Goal: Information Seeking & Learning: Learn about a topic

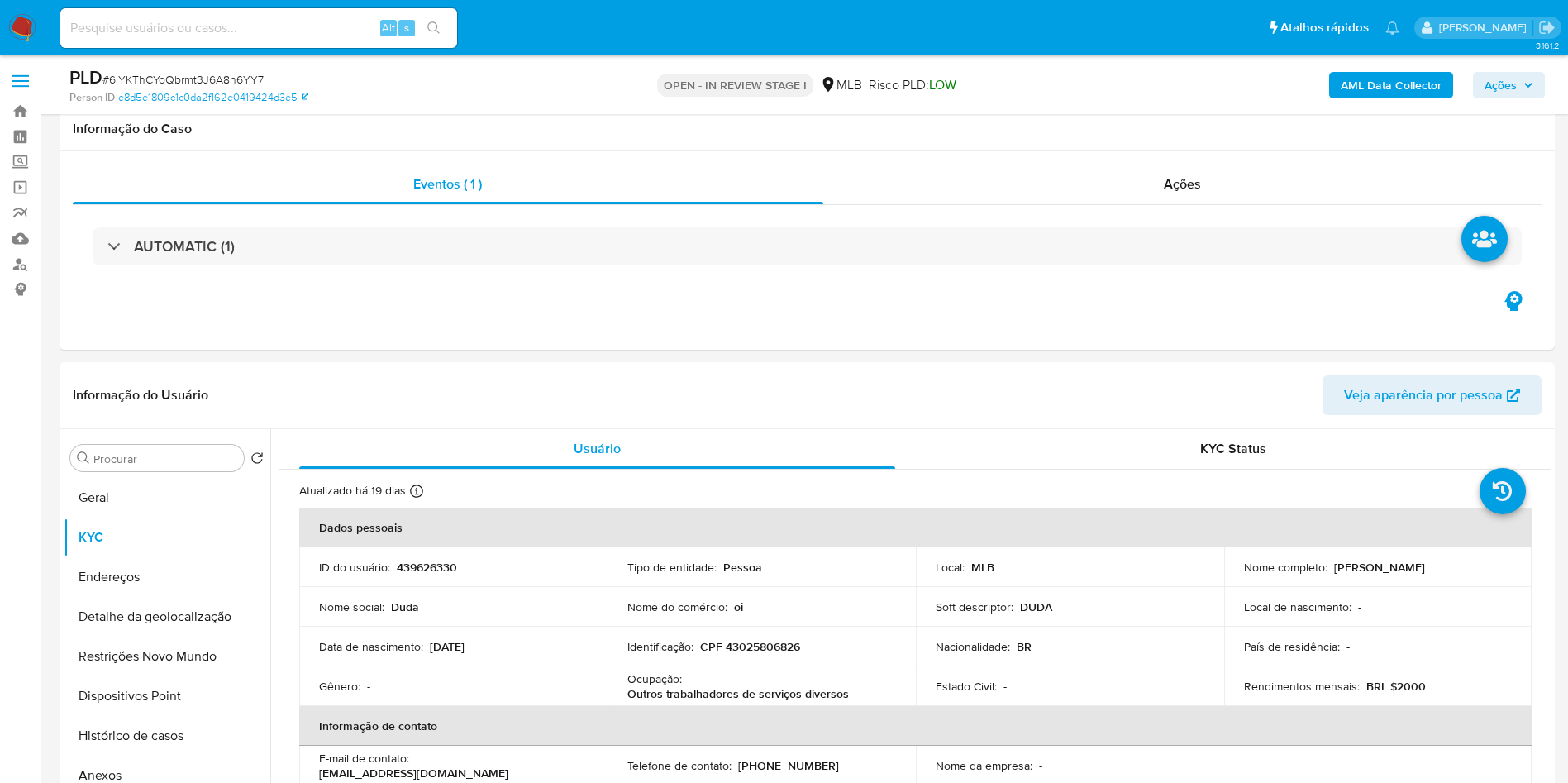
select select "10"
click at [1369, 92] on b "AML Data Collector" at bounding box center [1391, 85] width 101 height 27
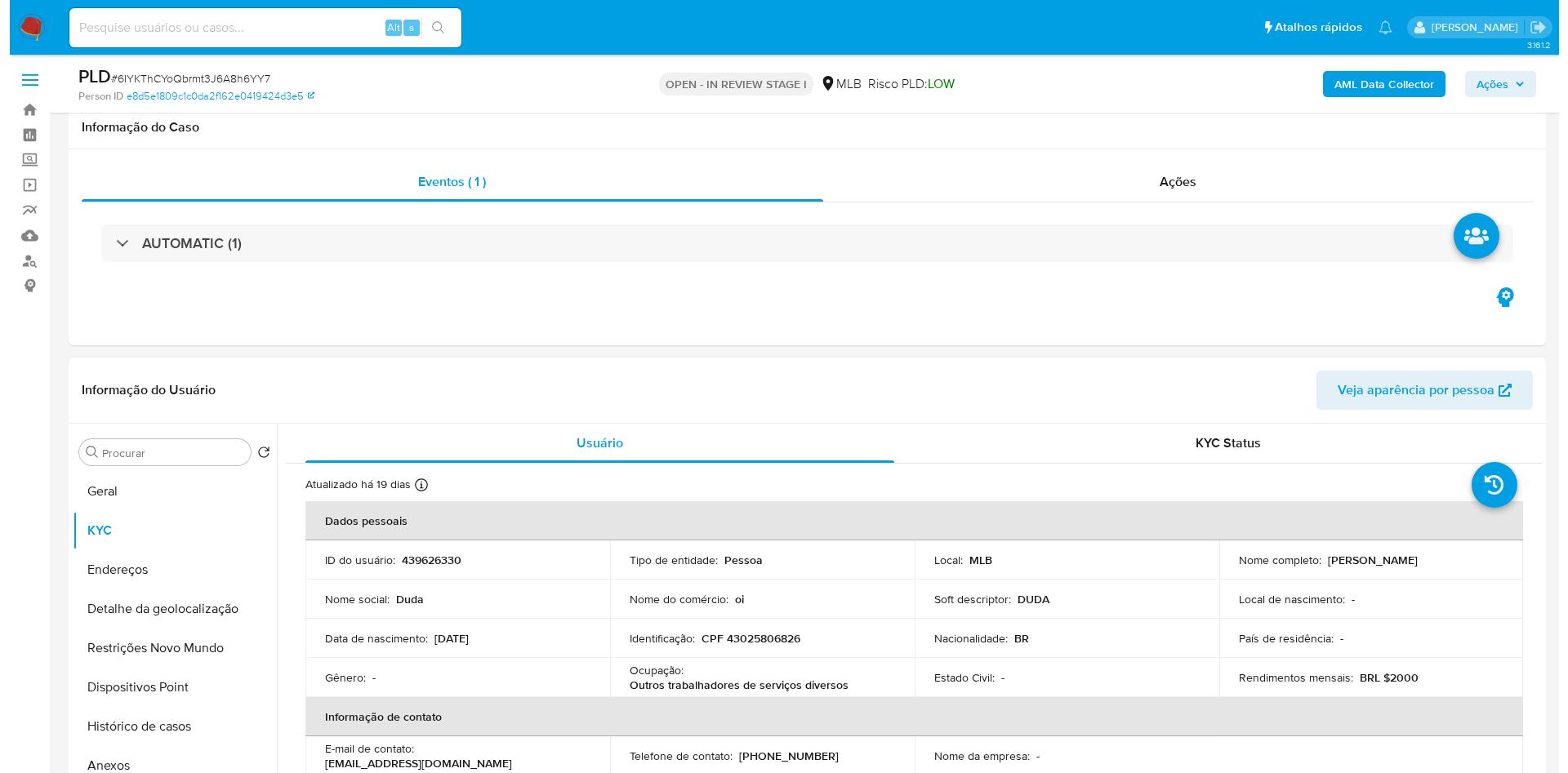
scroll to position [367, 0]
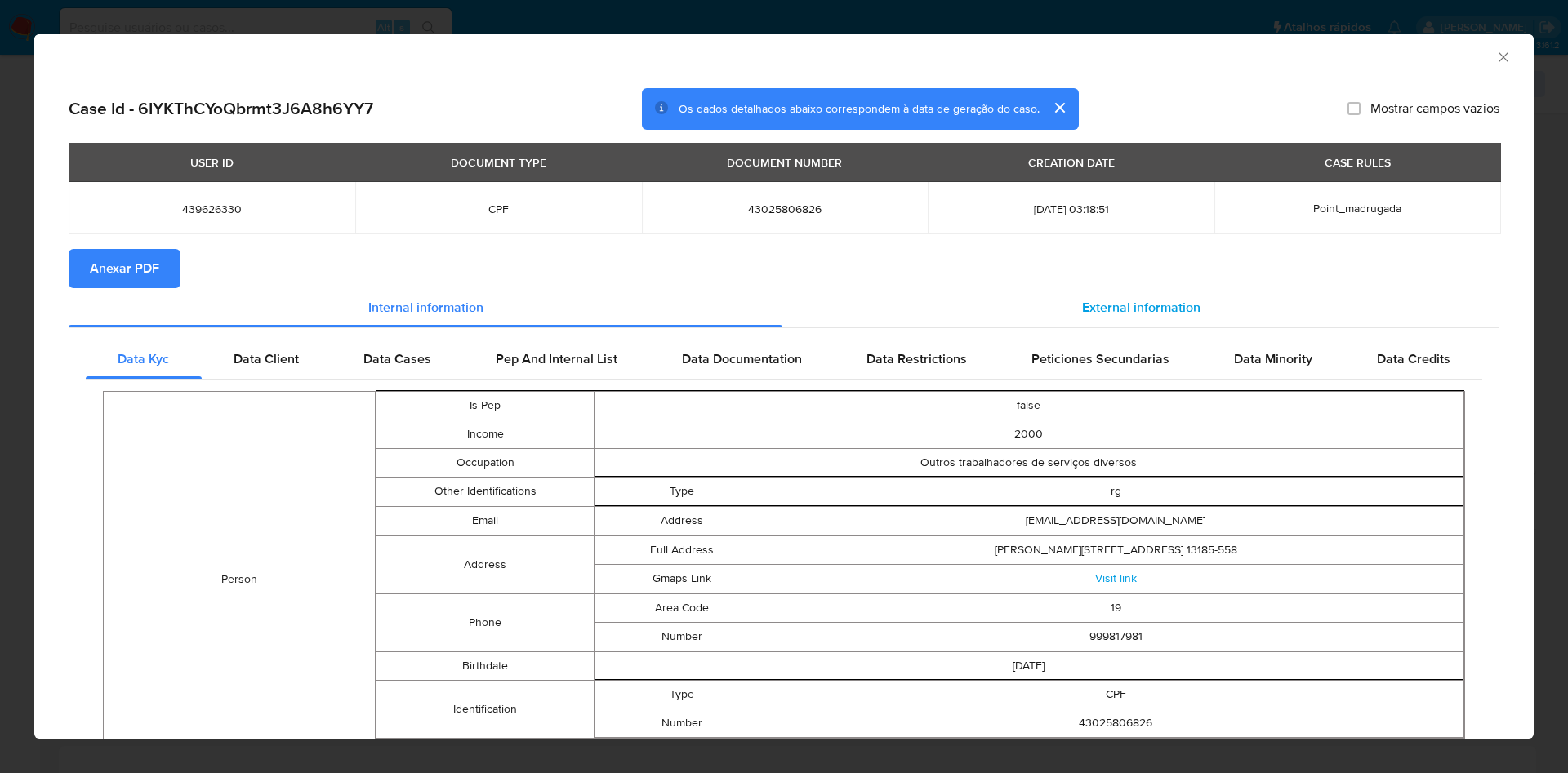
click at [1146, 288] on div "External information" at bounding box center [1141, 308] width 717 height 39
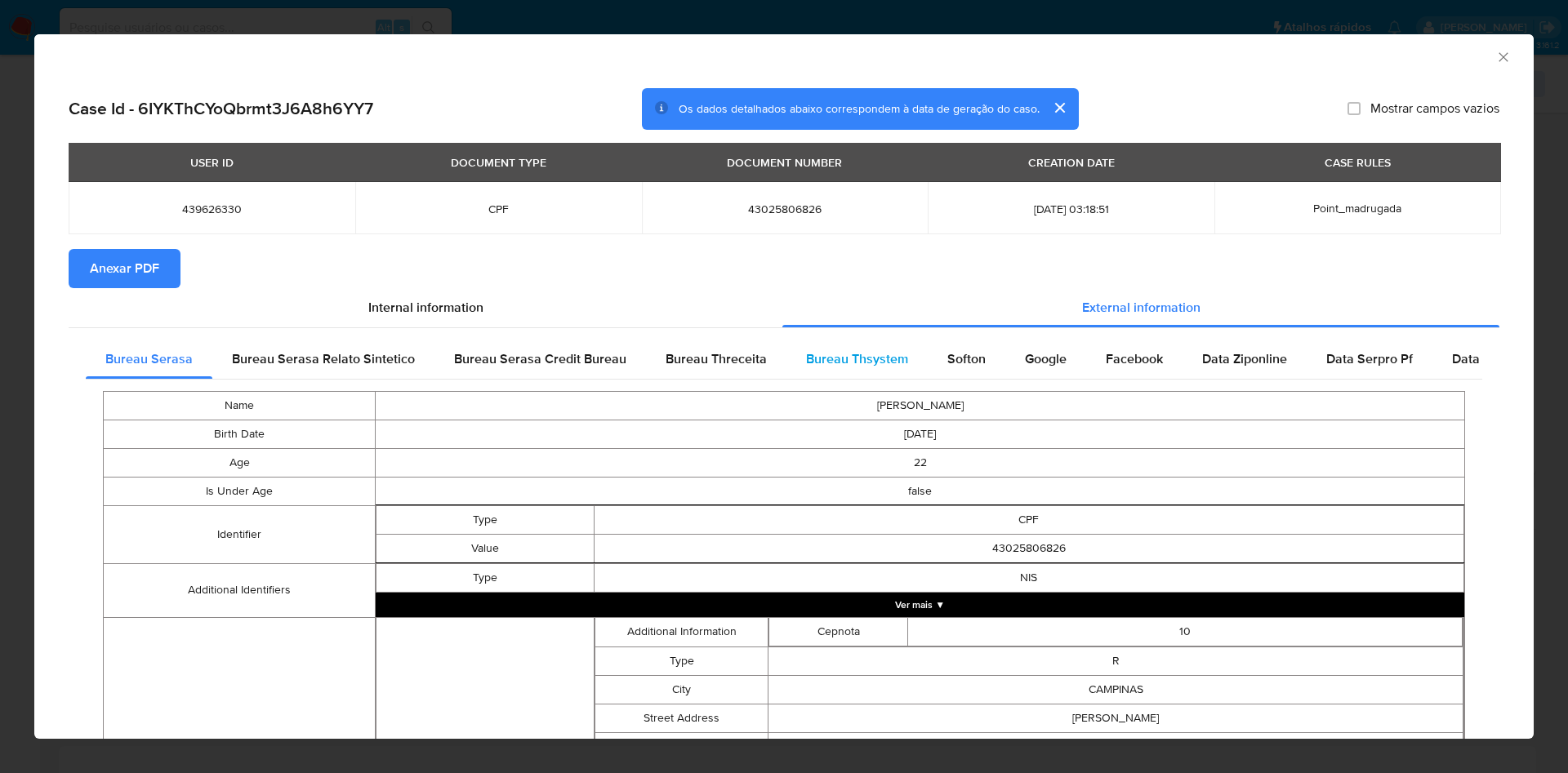
click at [850, 349] on span "Bureau Thsystem" at bounding box center [857, 359] width 102 height 19
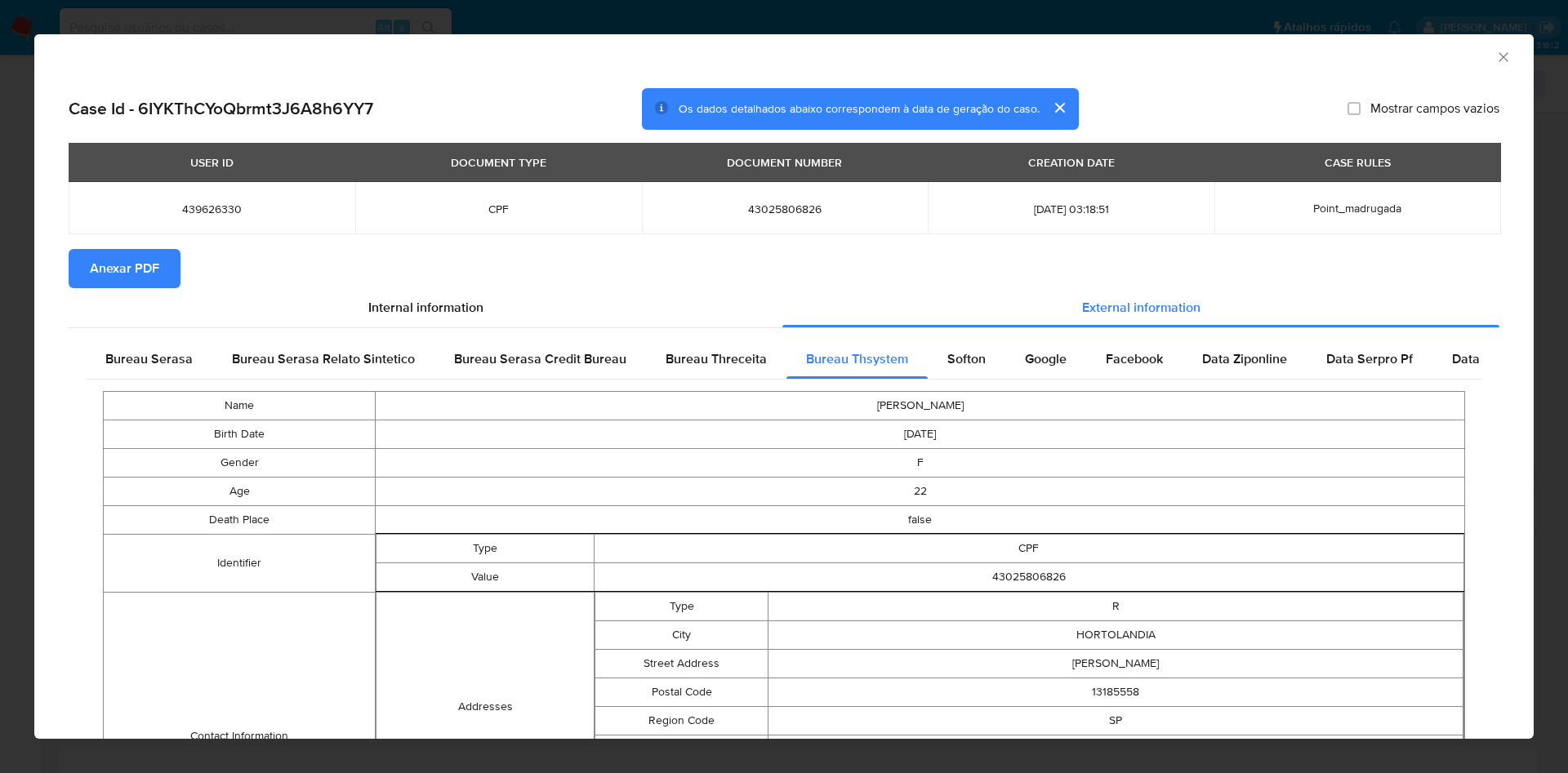
click at [93, 269] on span "Anexar PDF" at bounding box center [125, 269] width 70 height 36
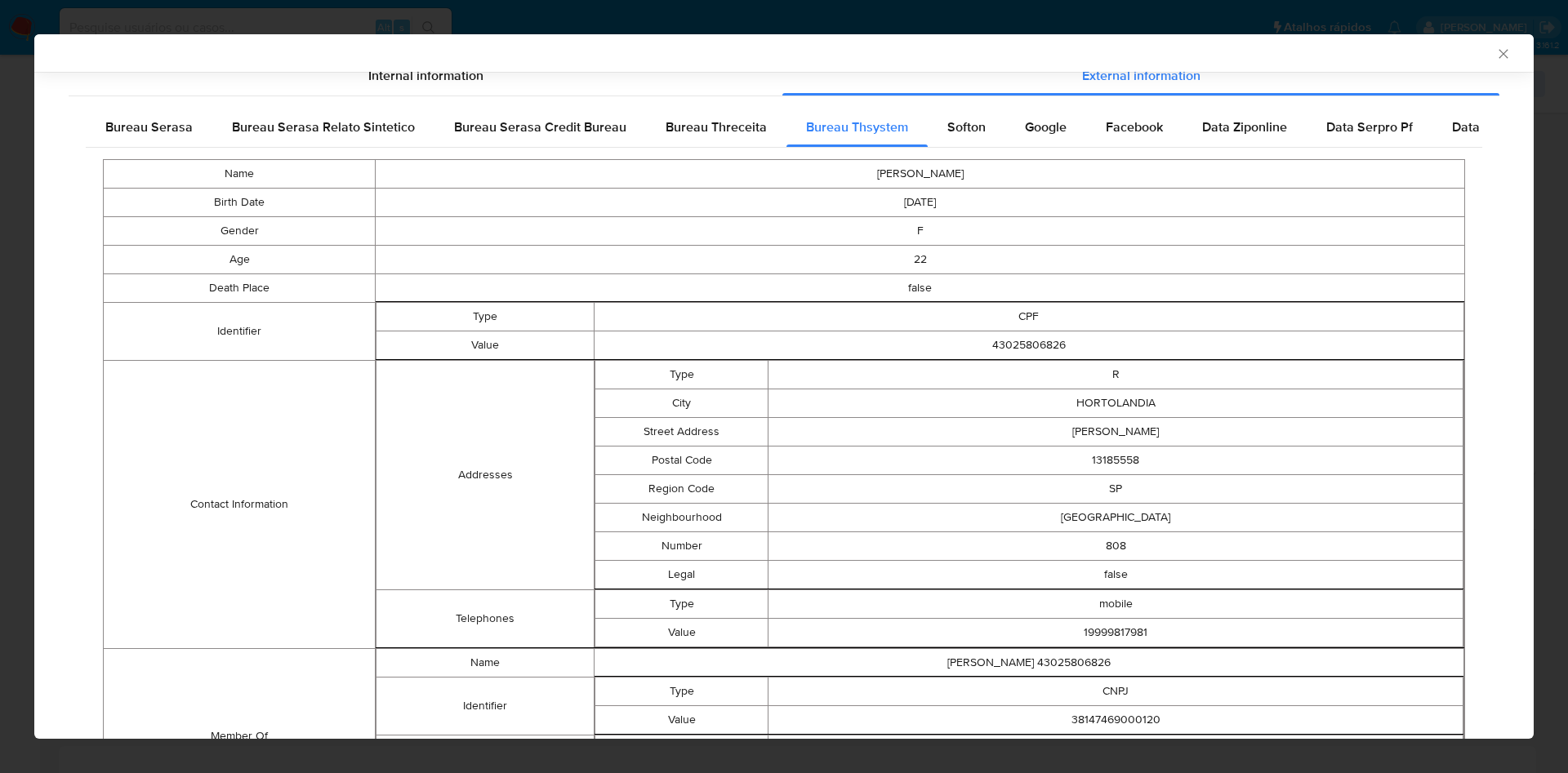
scroll to position [375, 0]
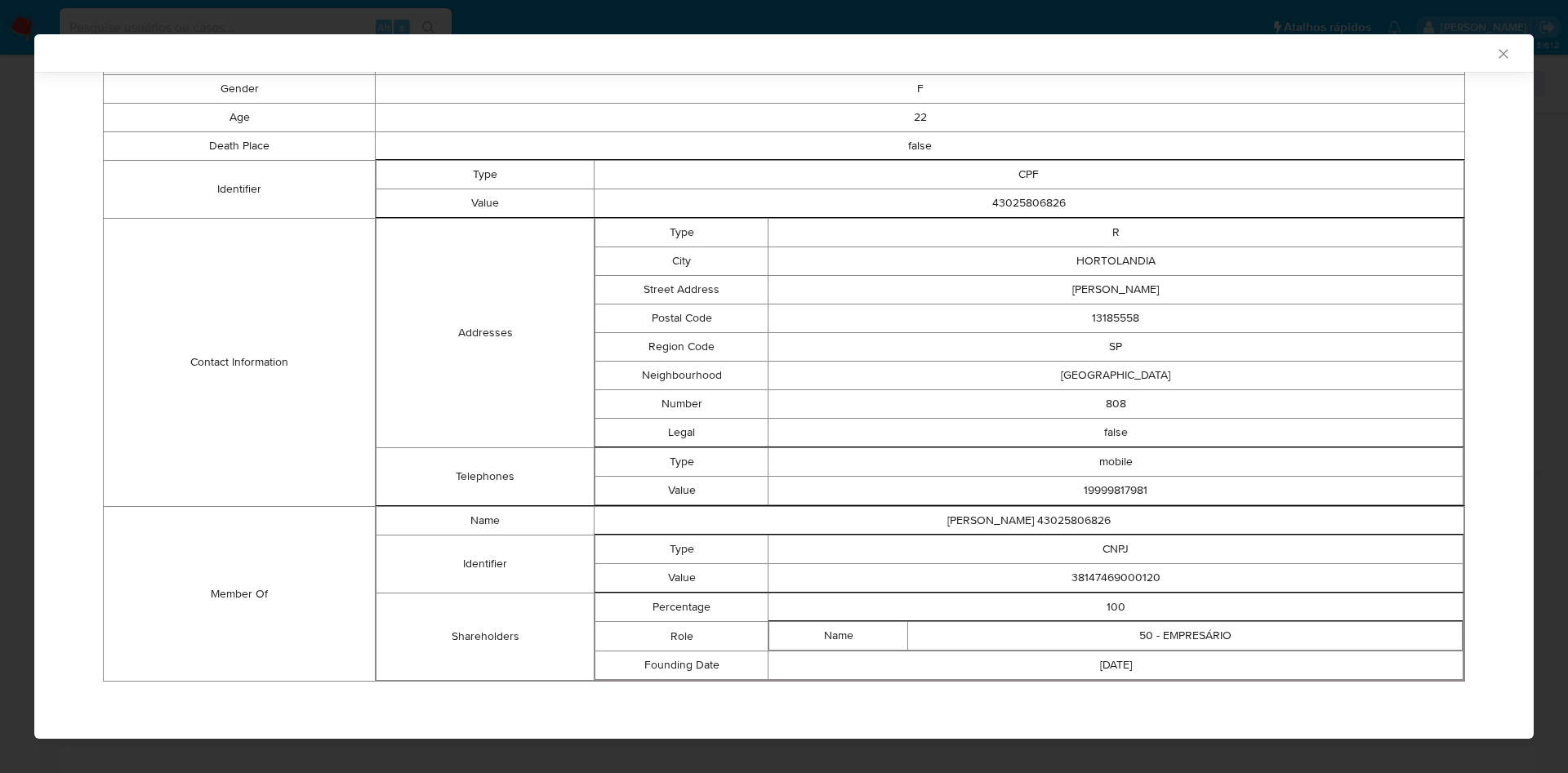
click at [1071, 576] on td "38147469000120" at bounding box center [1116, 579] width 695 height 29
copy td "38147469000120"
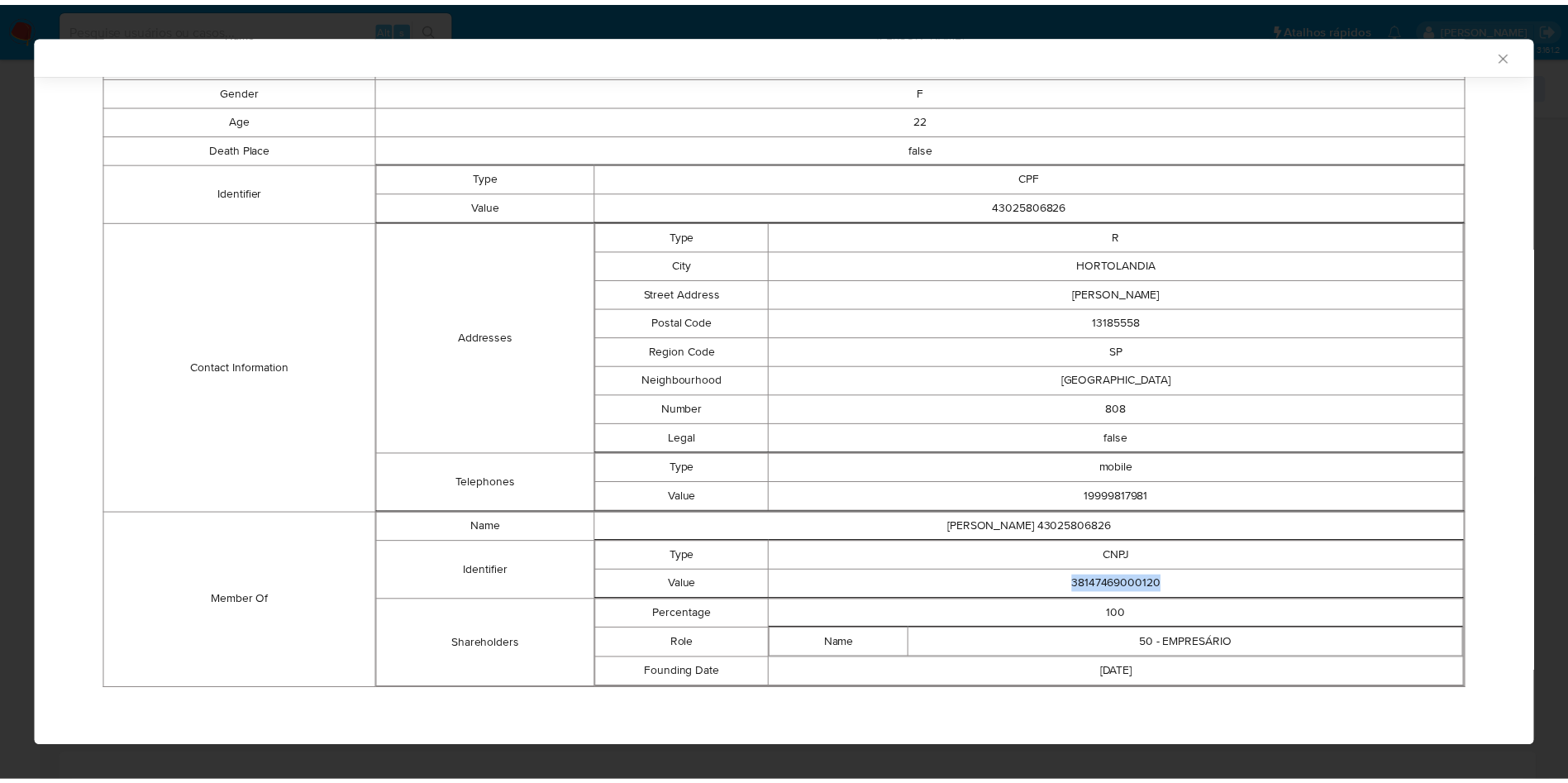
scroll to position [376, 0]
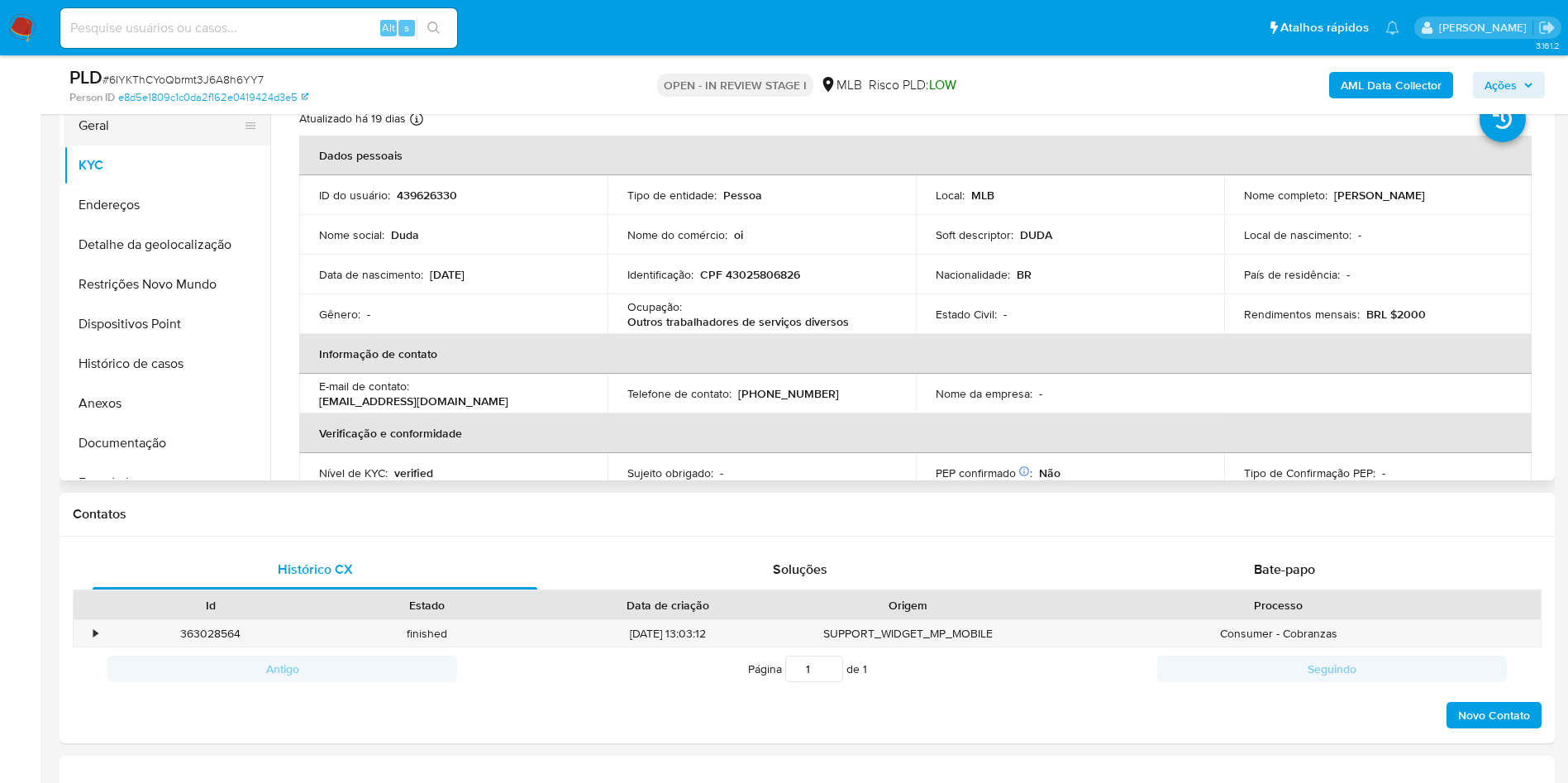
click at [141, 143] on button "Geral" at bounding box center [160, 125] width 193 height 39
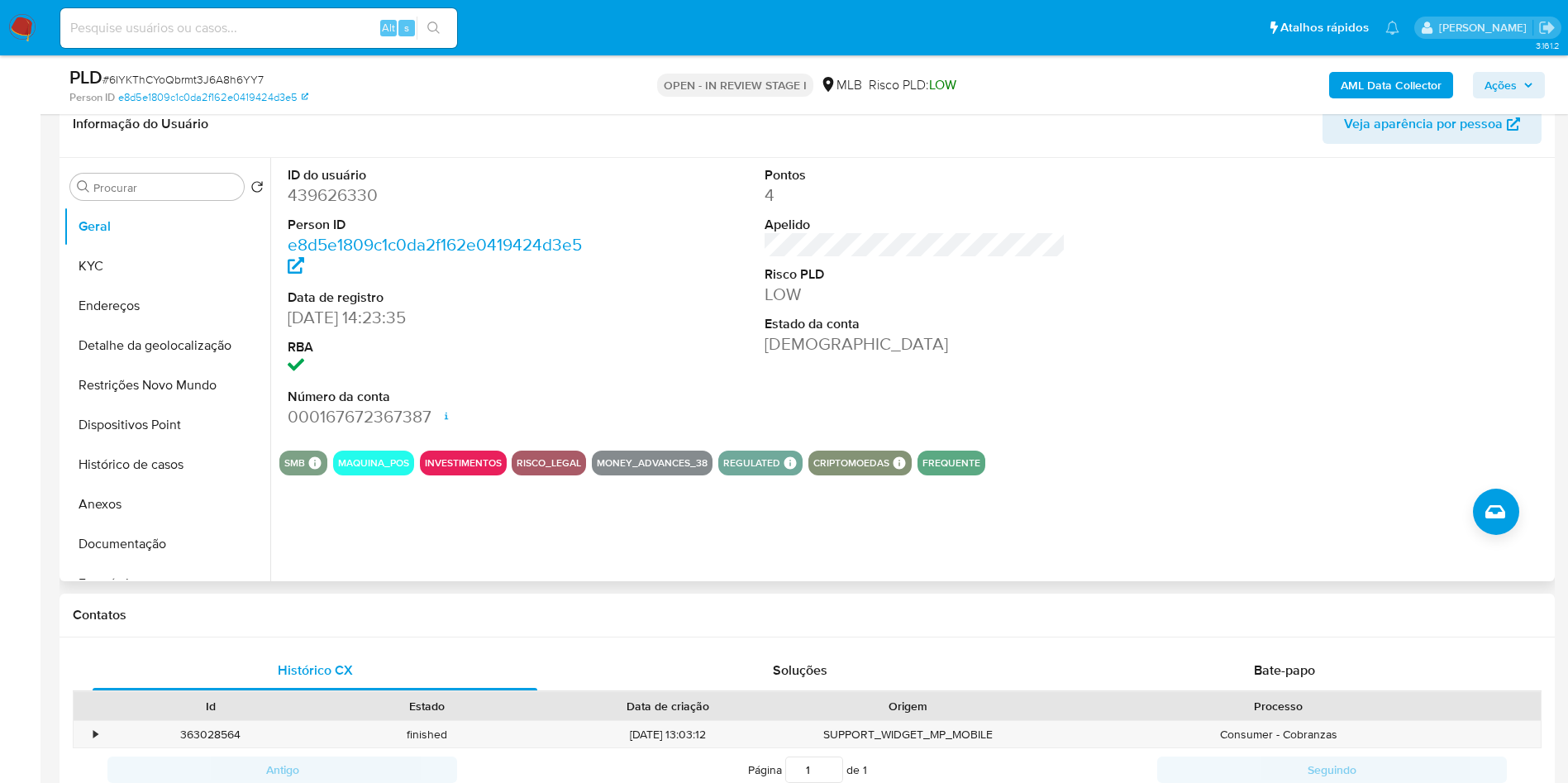
scroll to position [248, 0]
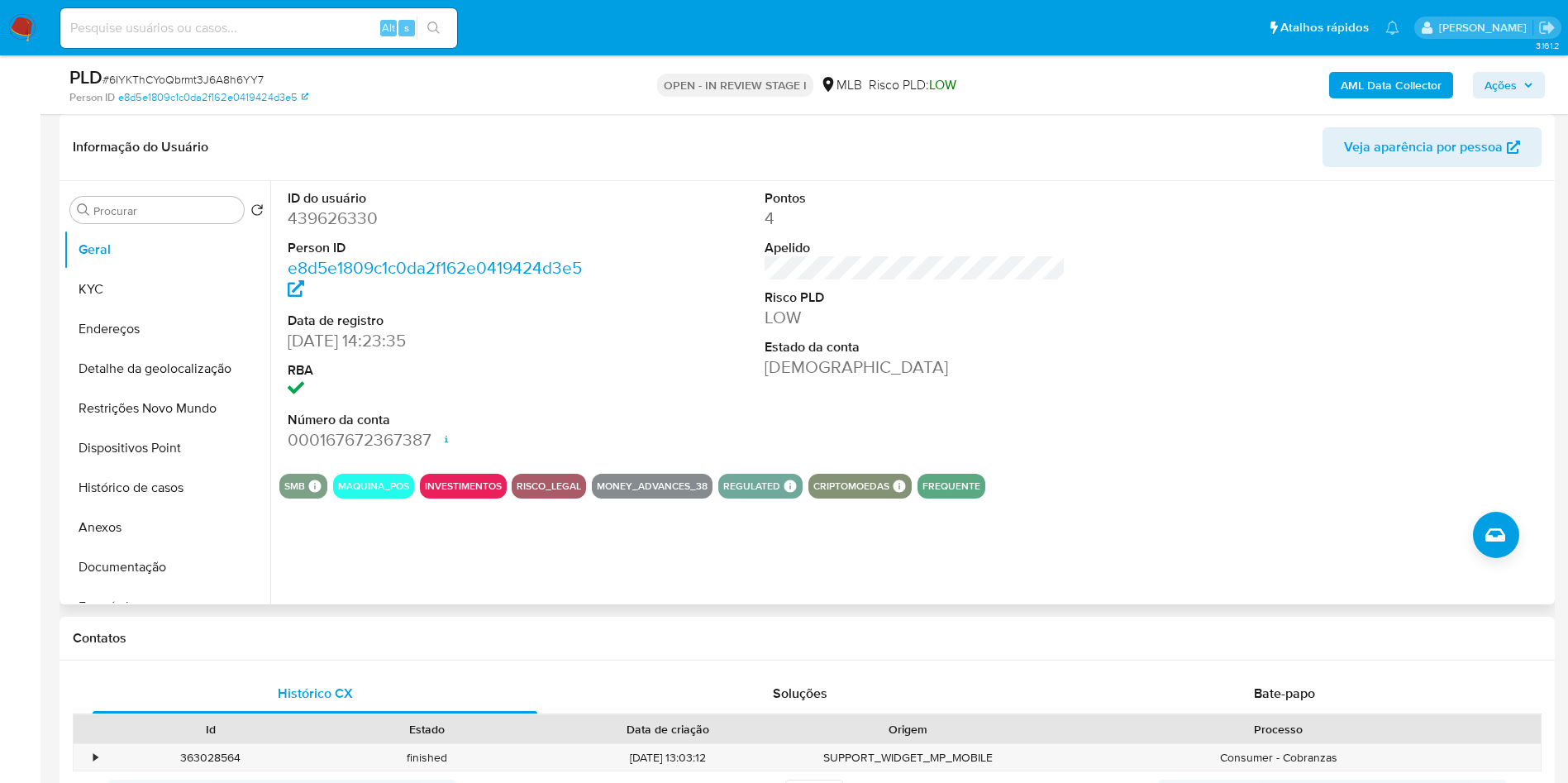
copy td "38147469000120"
click at [117, 300] on button "KYC" at bounding box center [160, 289] width 193 height 39
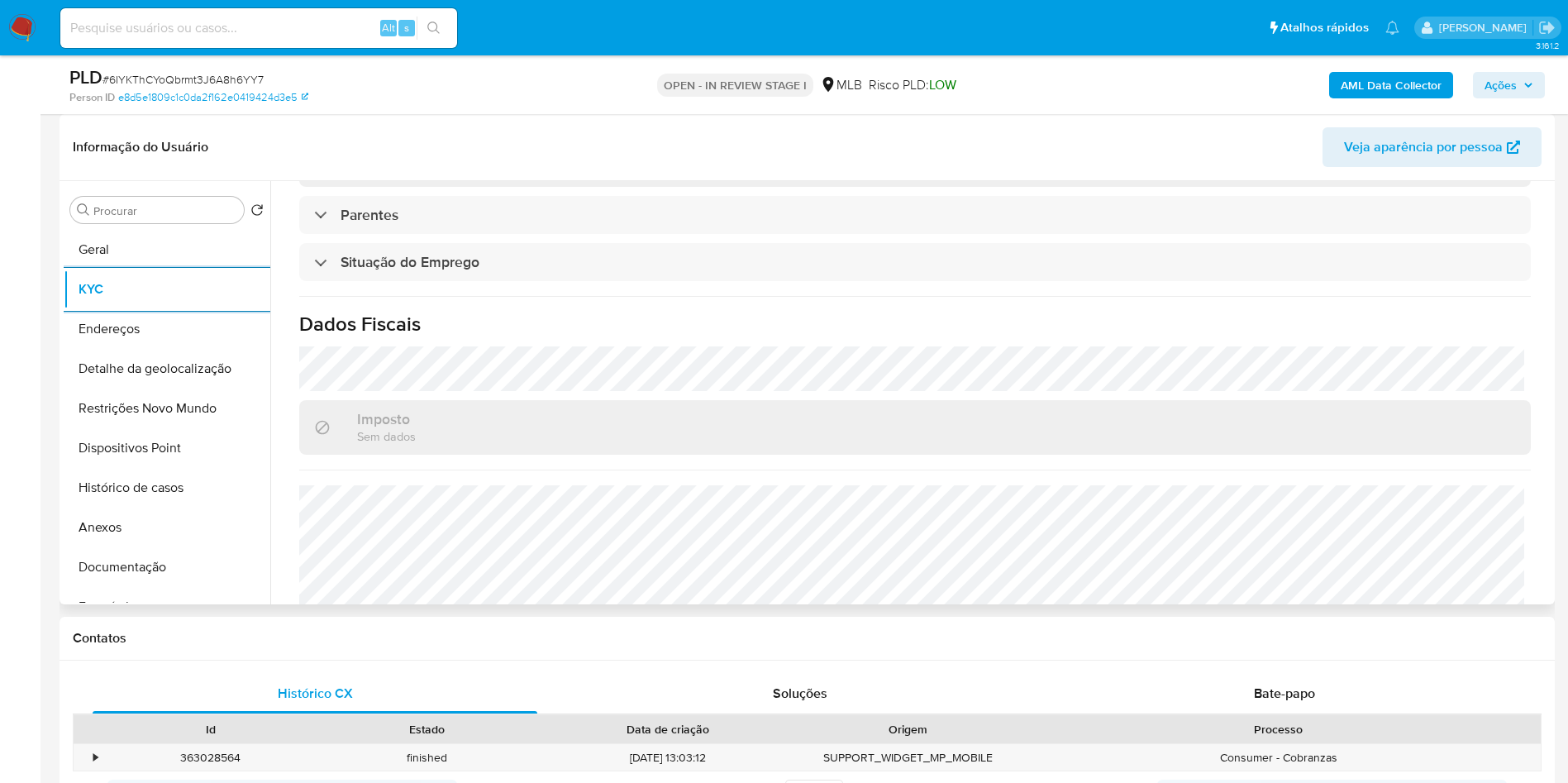
scroll to position [689, 0]
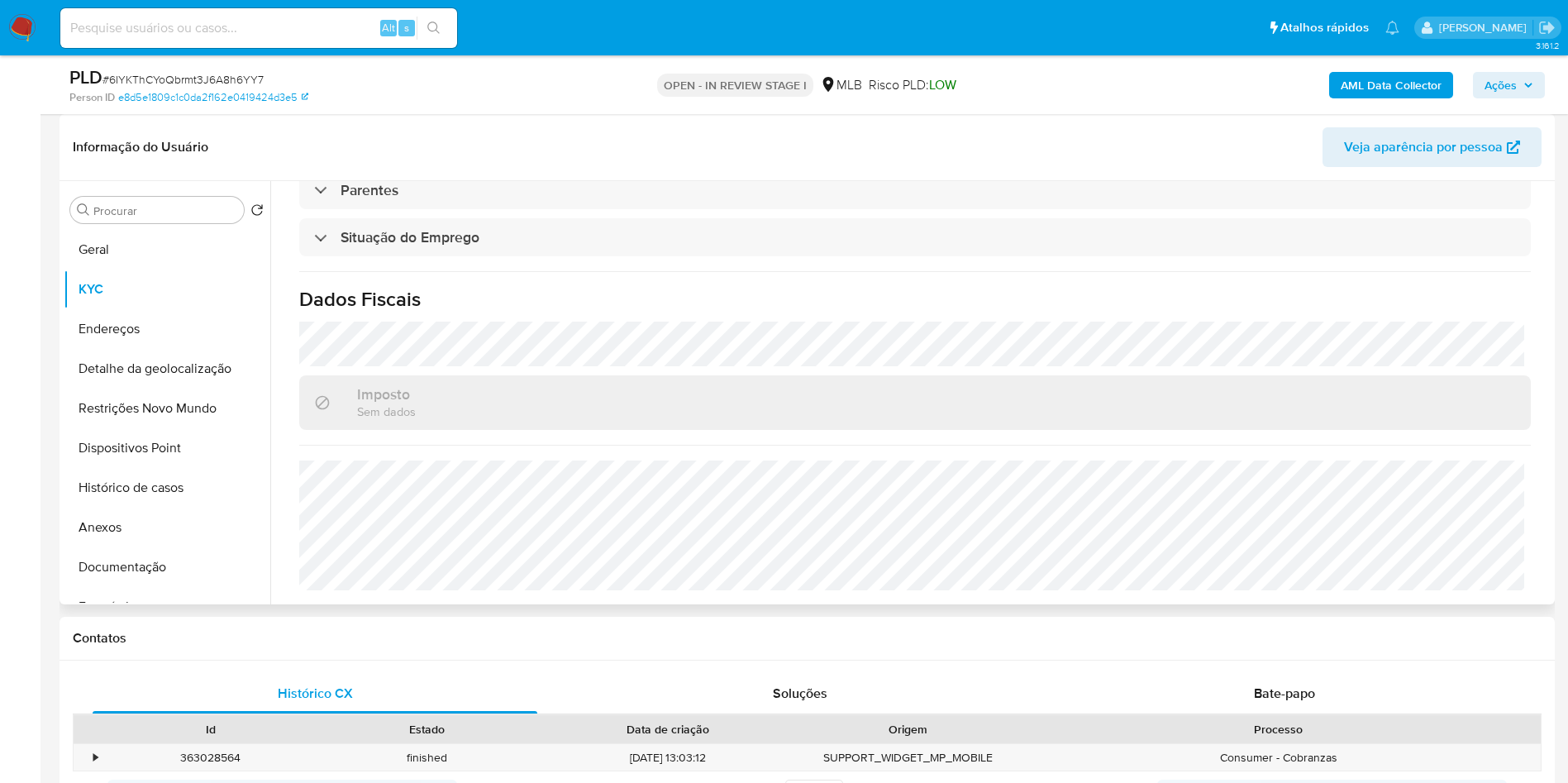
copy td "38147469000120"
click at [135, 389] on button "Detalhe da geolocalização" at bounding box center [160, 368] width 193 height 39
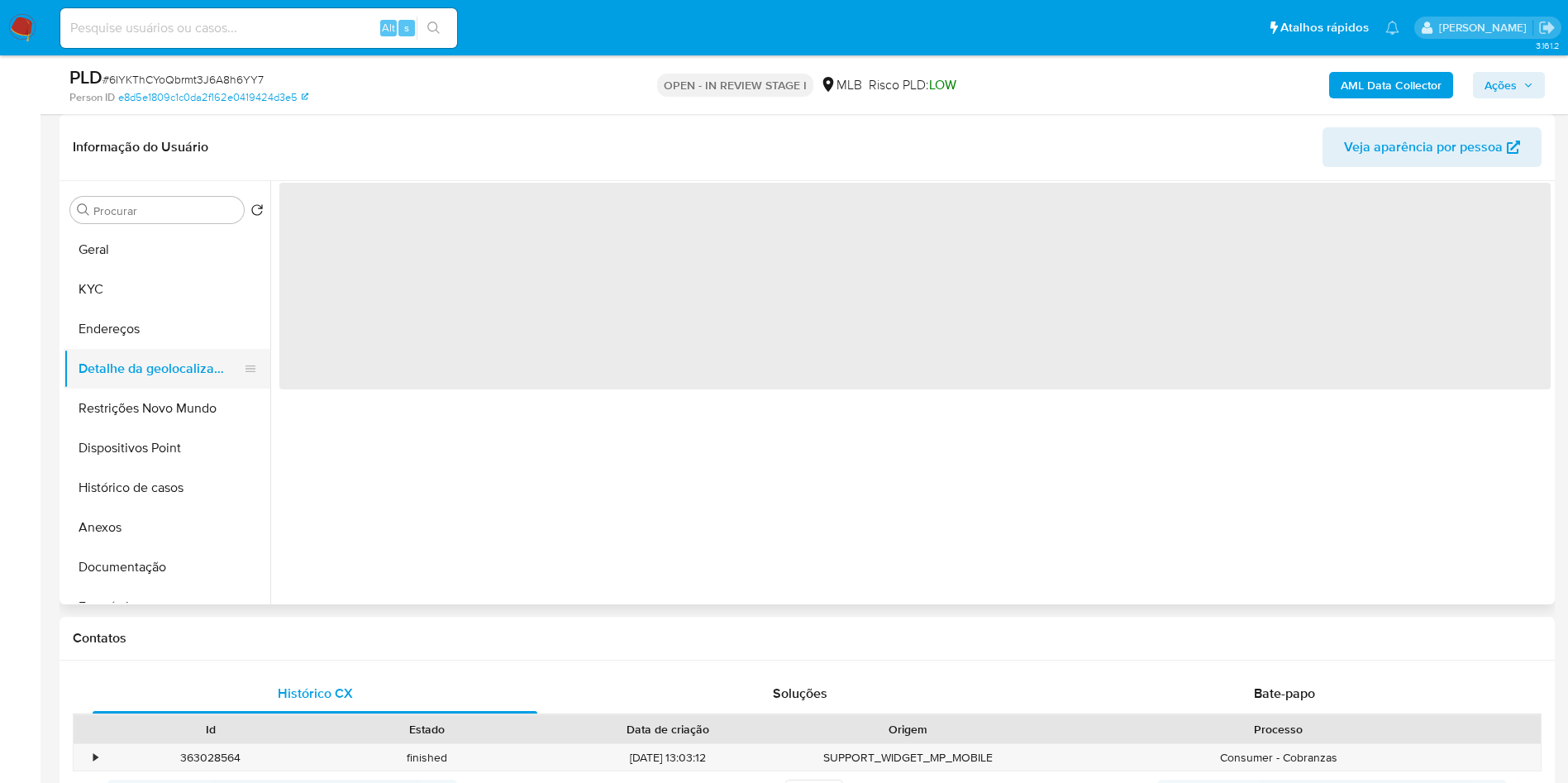
scroll to position [0, 0]
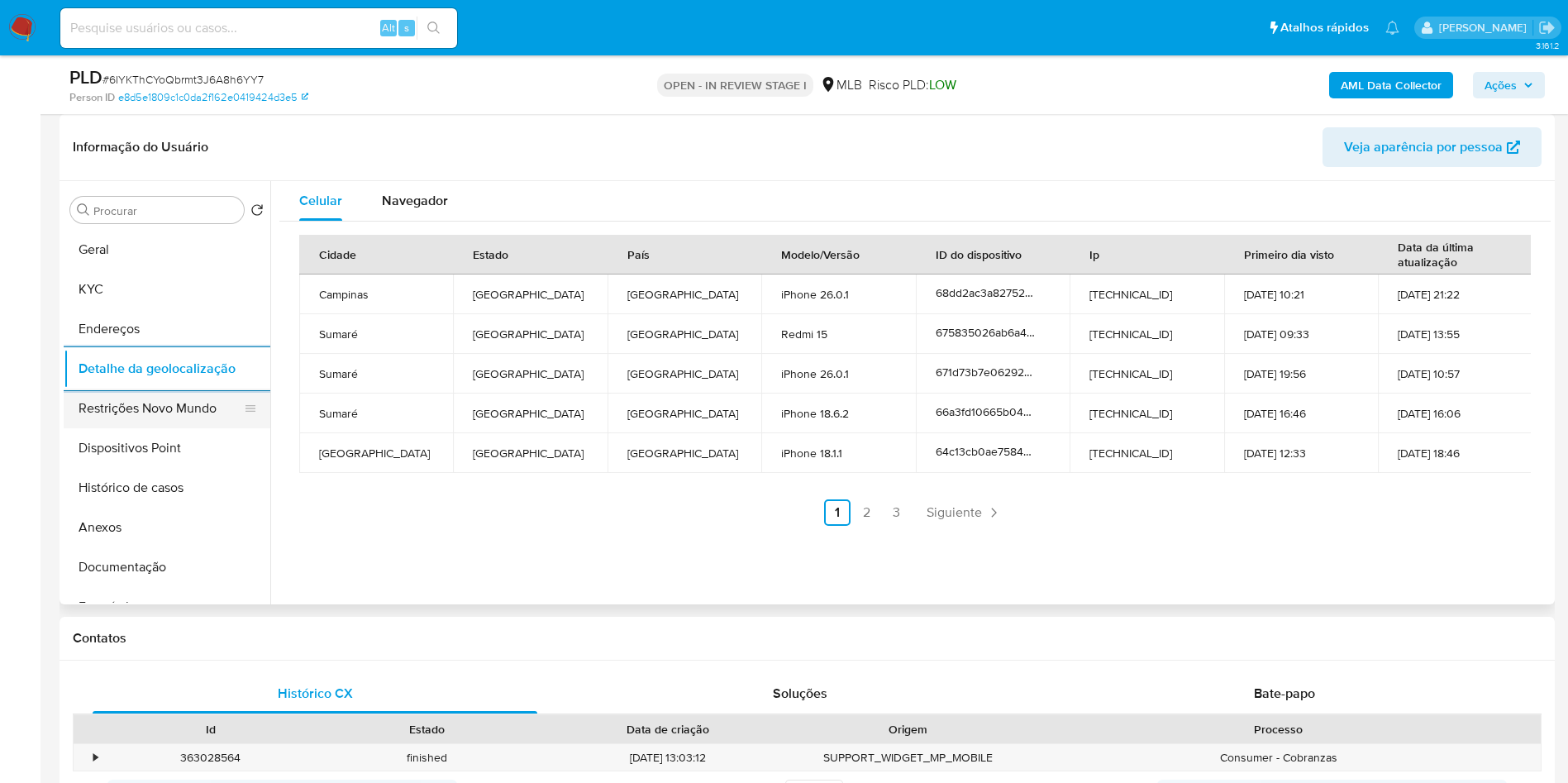
click at [181, 428] on button "Restrições Novo Mundo" at bounding box center [160, 409] width 193 height 39
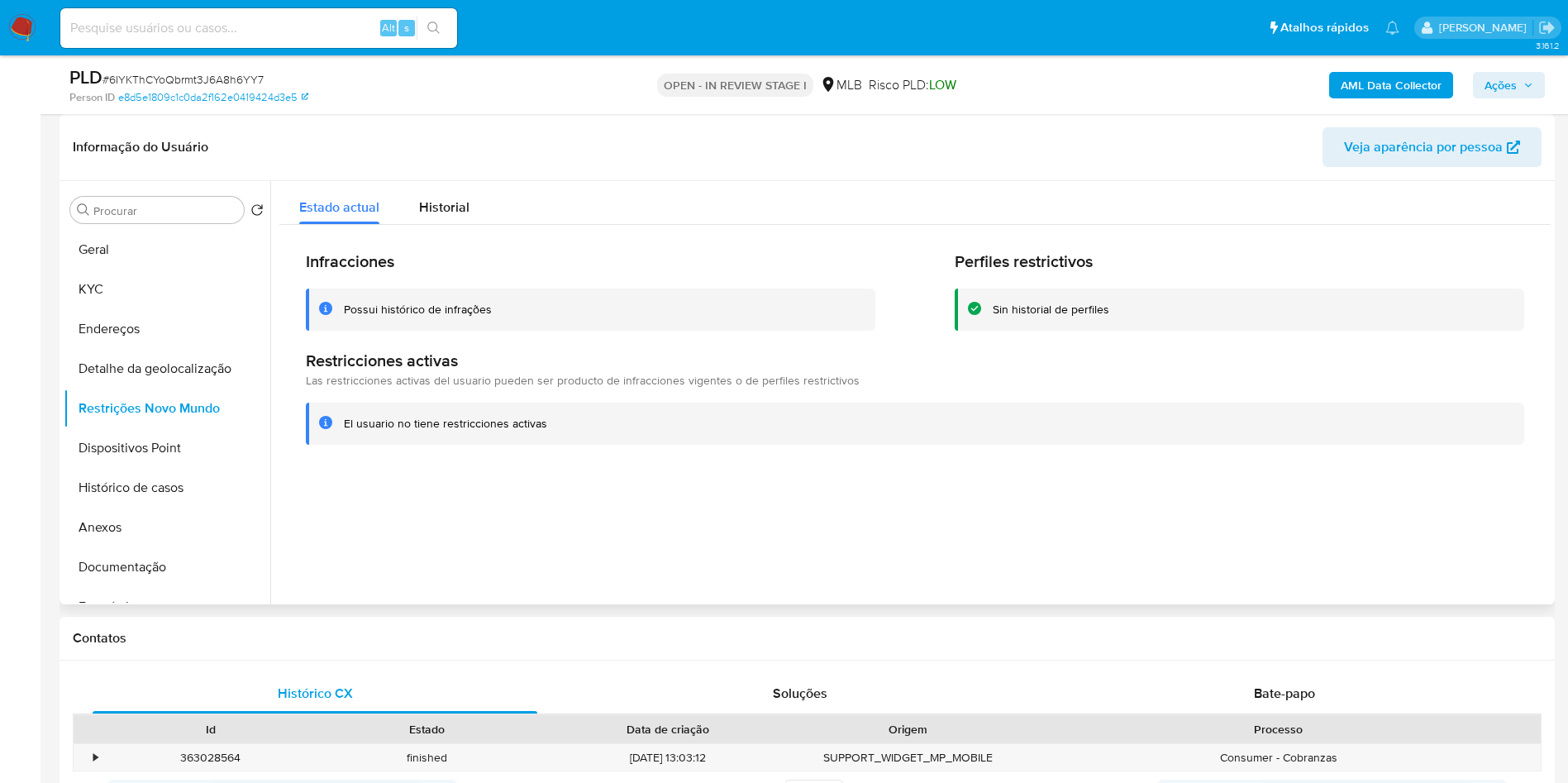
copy td "38147469000120"
click at [150, 468] on button "Dispositivos Point" at bounding box center [160, 448] width 193 height 39
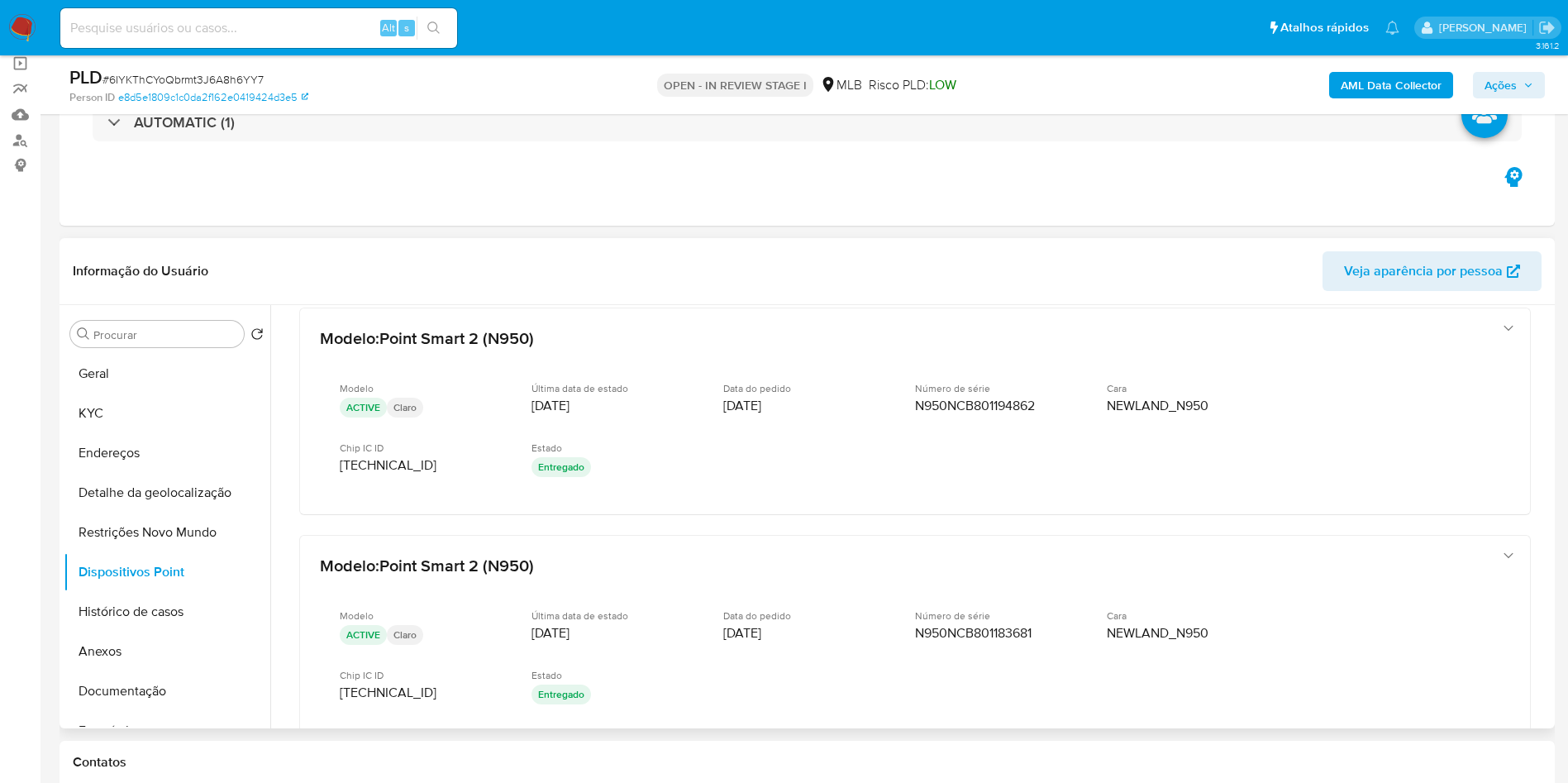
scroll to position [24, 0]
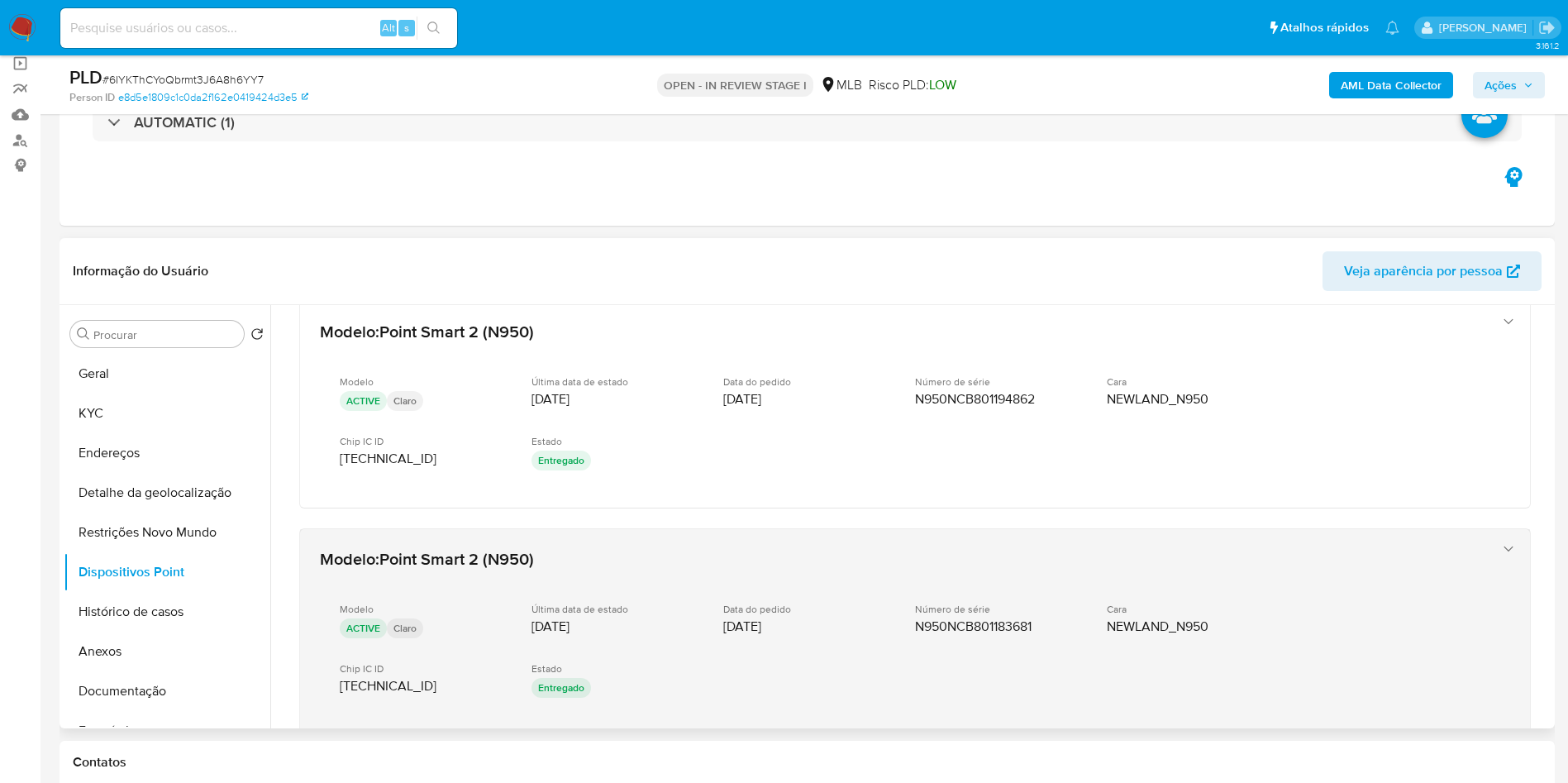
copy td "38147469000120"
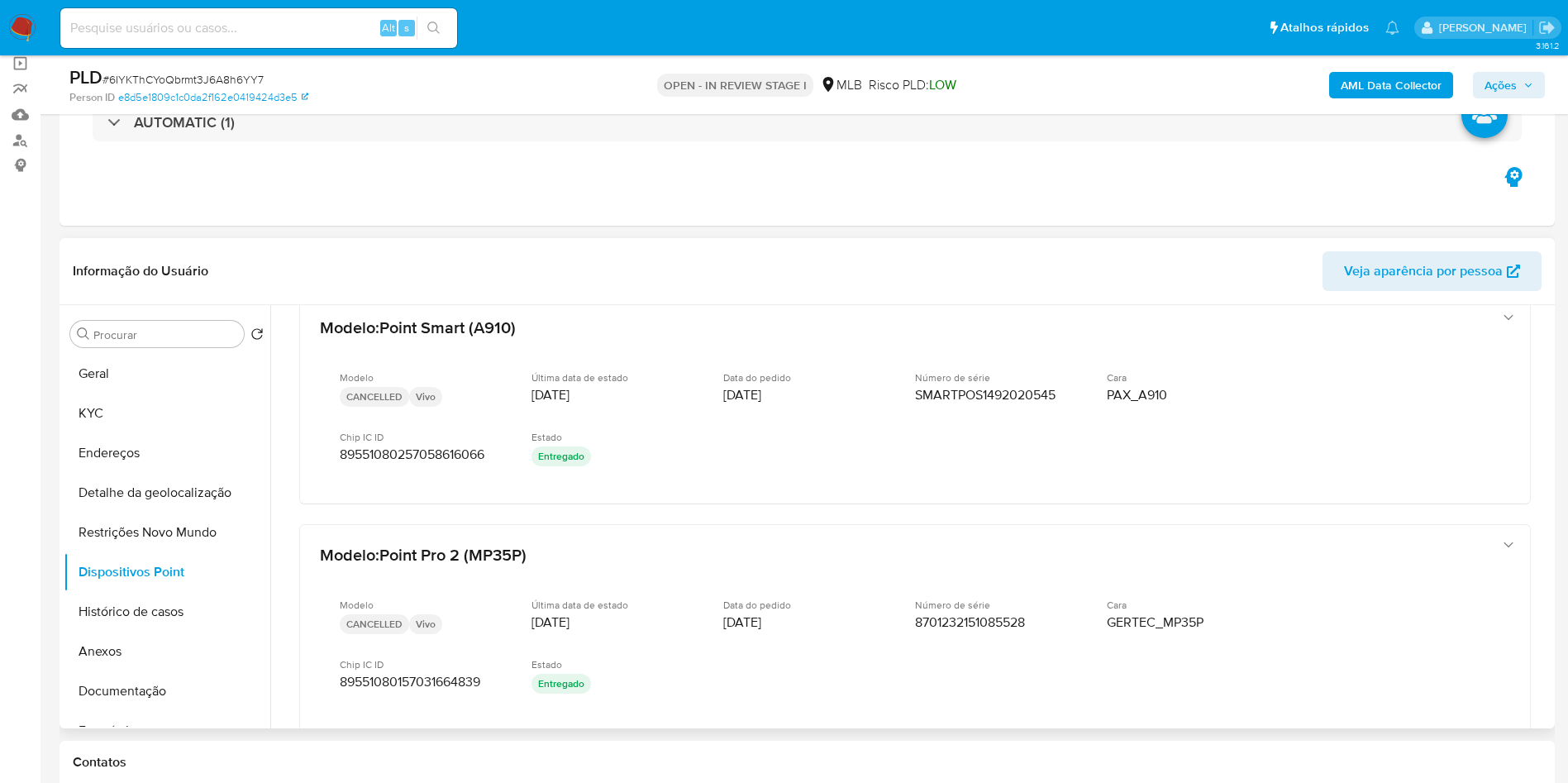
scroll to position [470, 0]
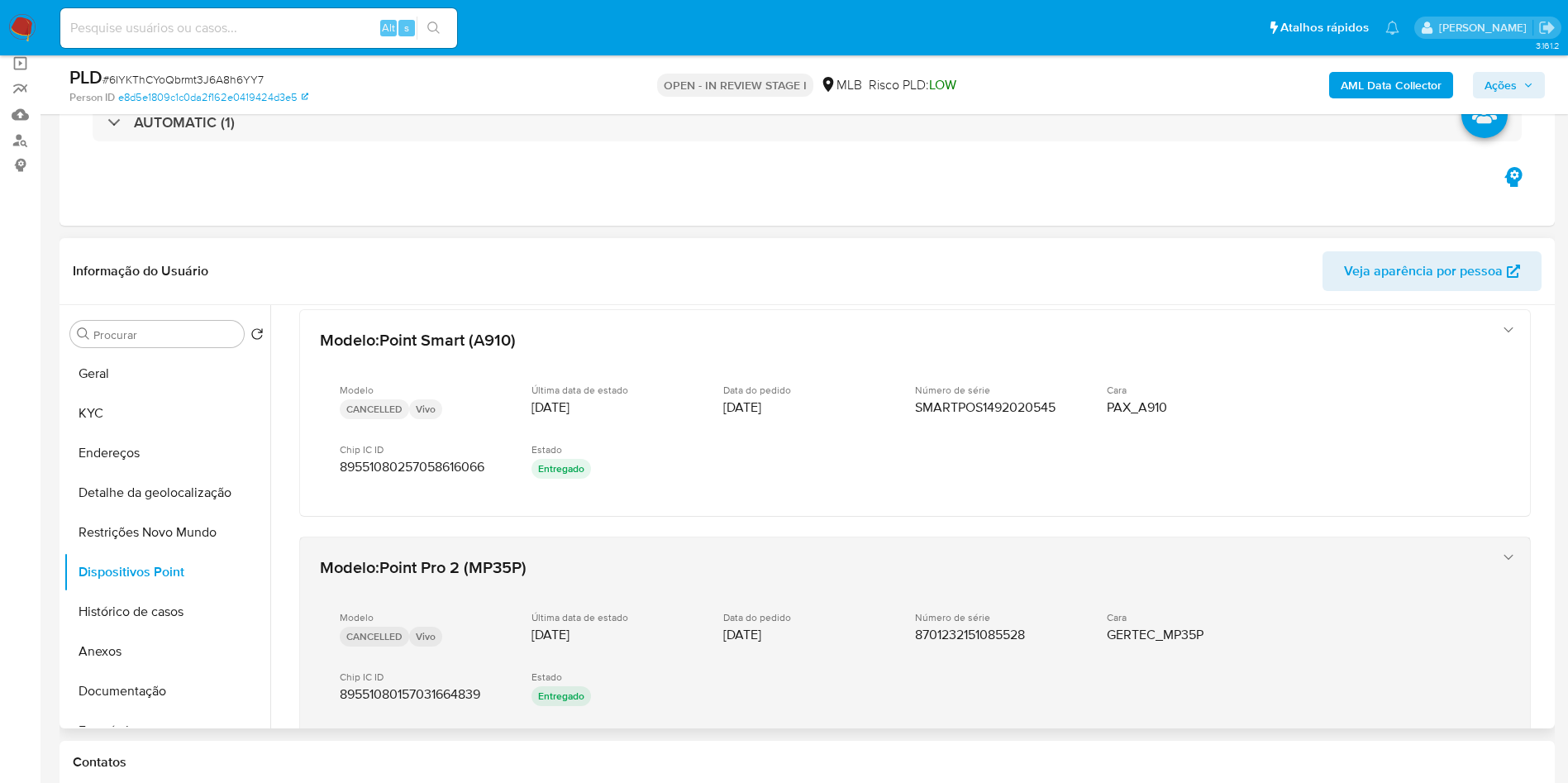
copy td "38147469000120"
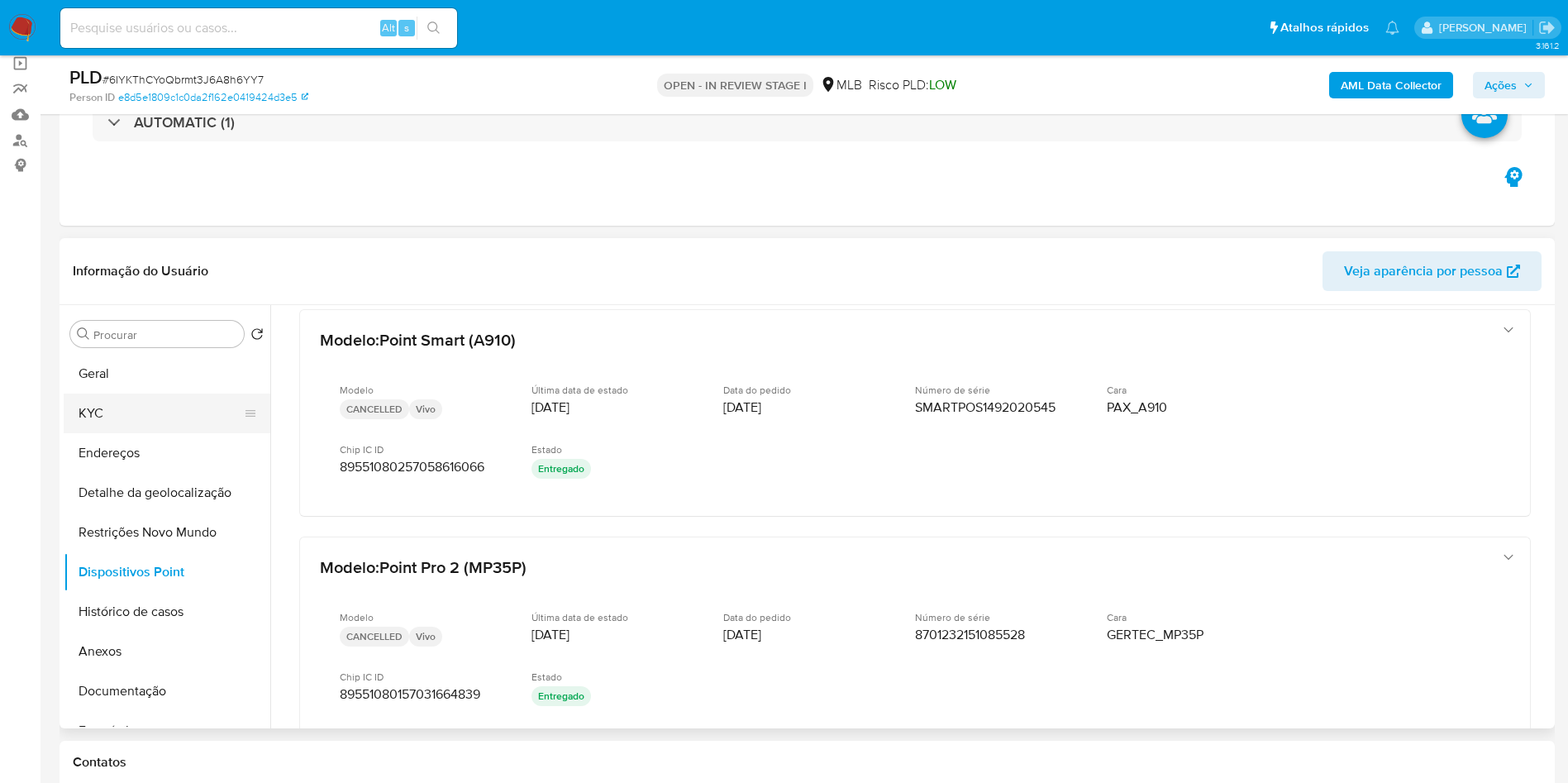
click at [180, 434] on button "KYC" at bounding box center [160, 414] width 193 height 39
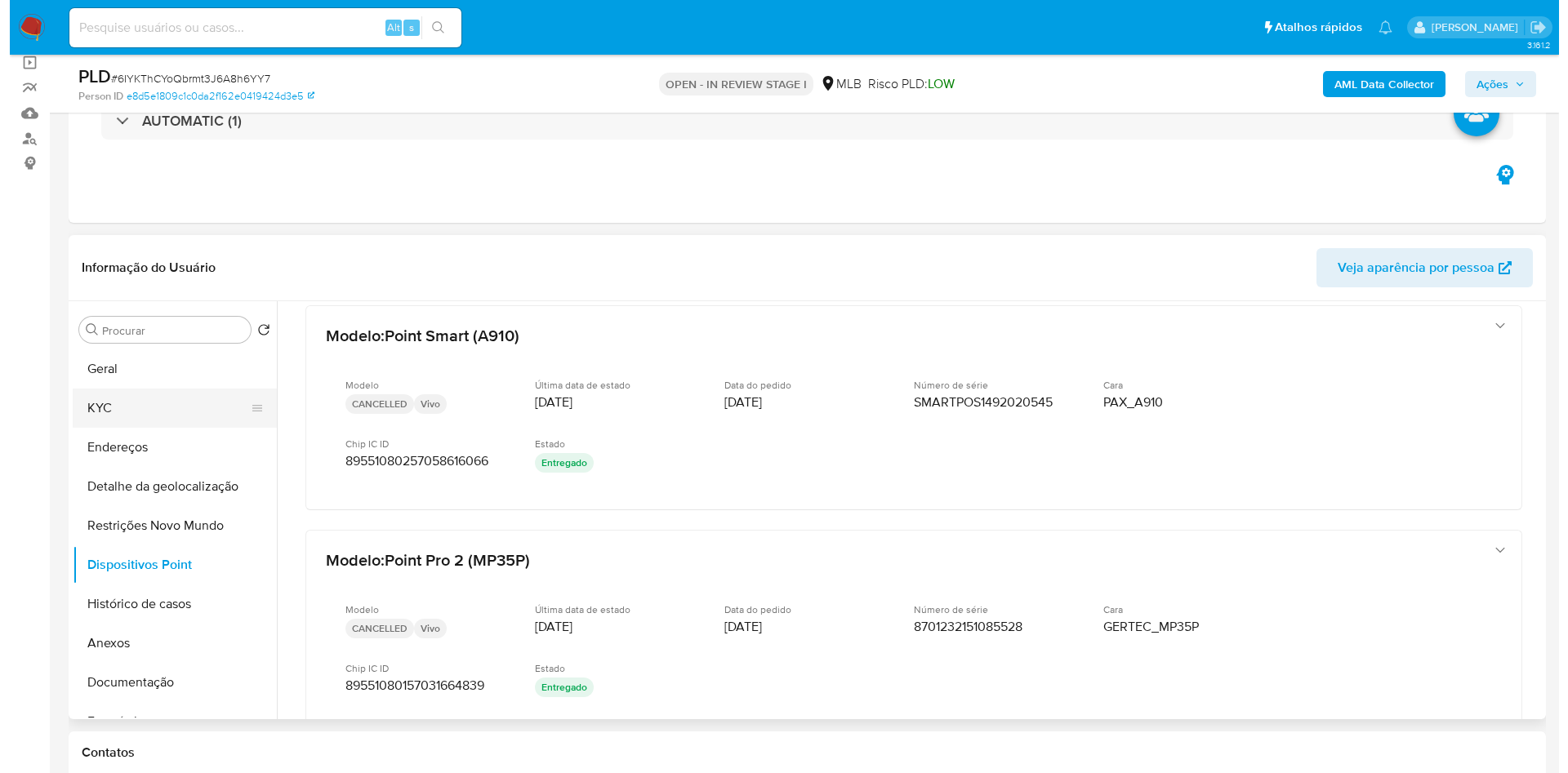
scroll to position [0, 0]
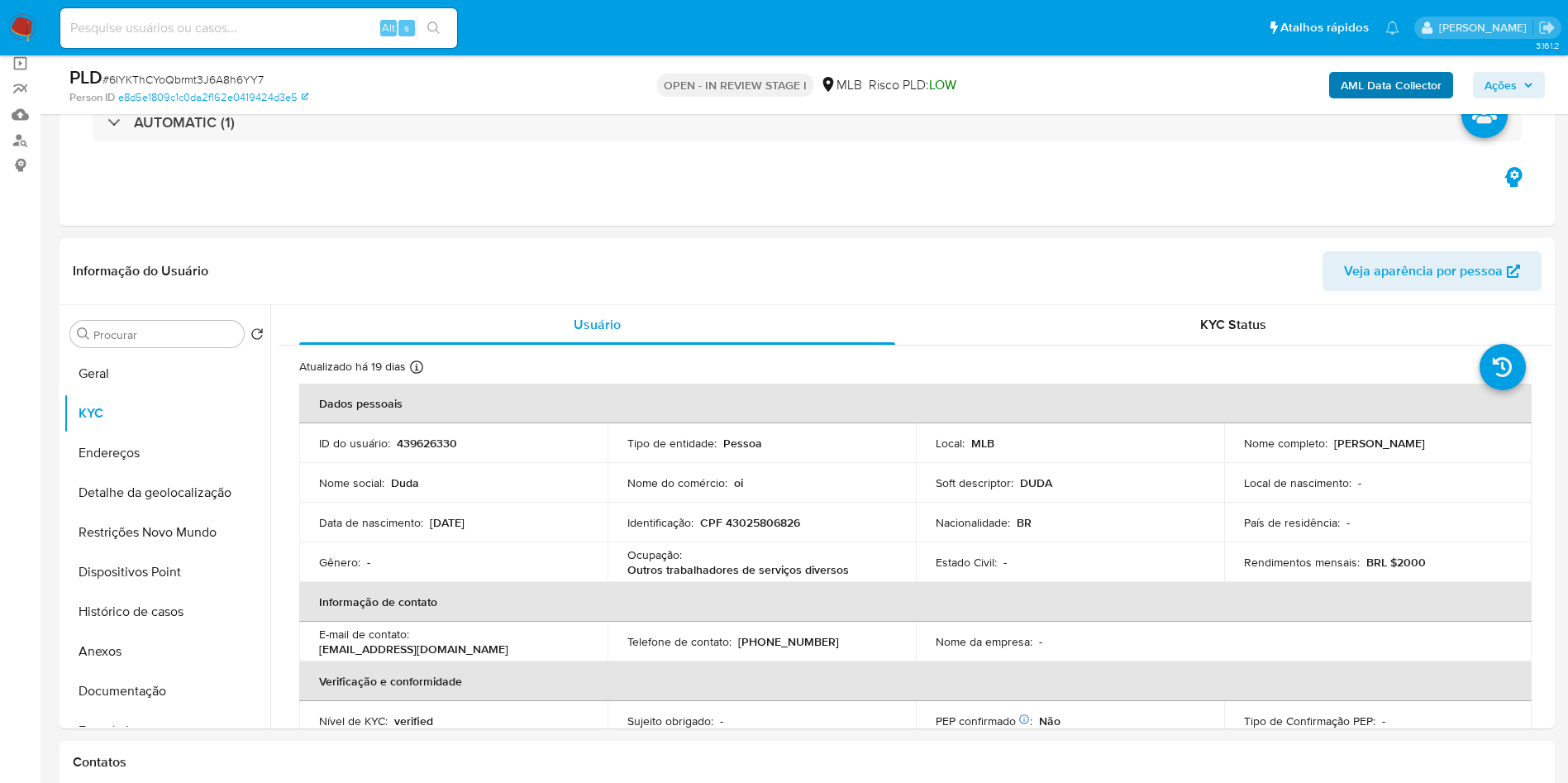
drag, startPoint x: 1514, startPoint y: 74, endPoint x: 1450, endPoint y: 97, distance: 68.0
click at [1514, 74] on span "Ações" at bounding box center [1501, 85] width 33 height 27
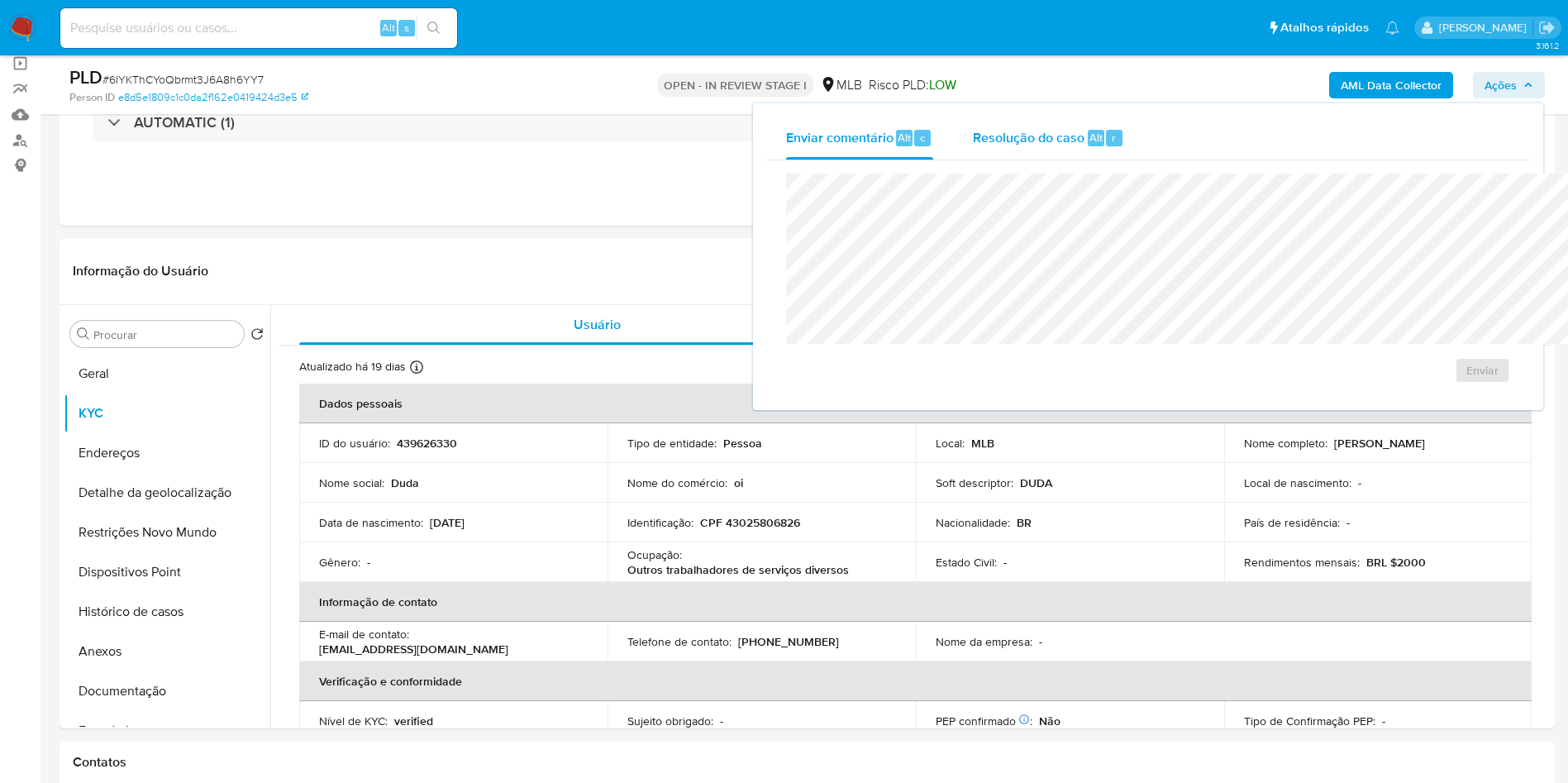
click at [973, 136] on span "Resolução do caso" at bounding box center [1029, 137] width 112 height 19
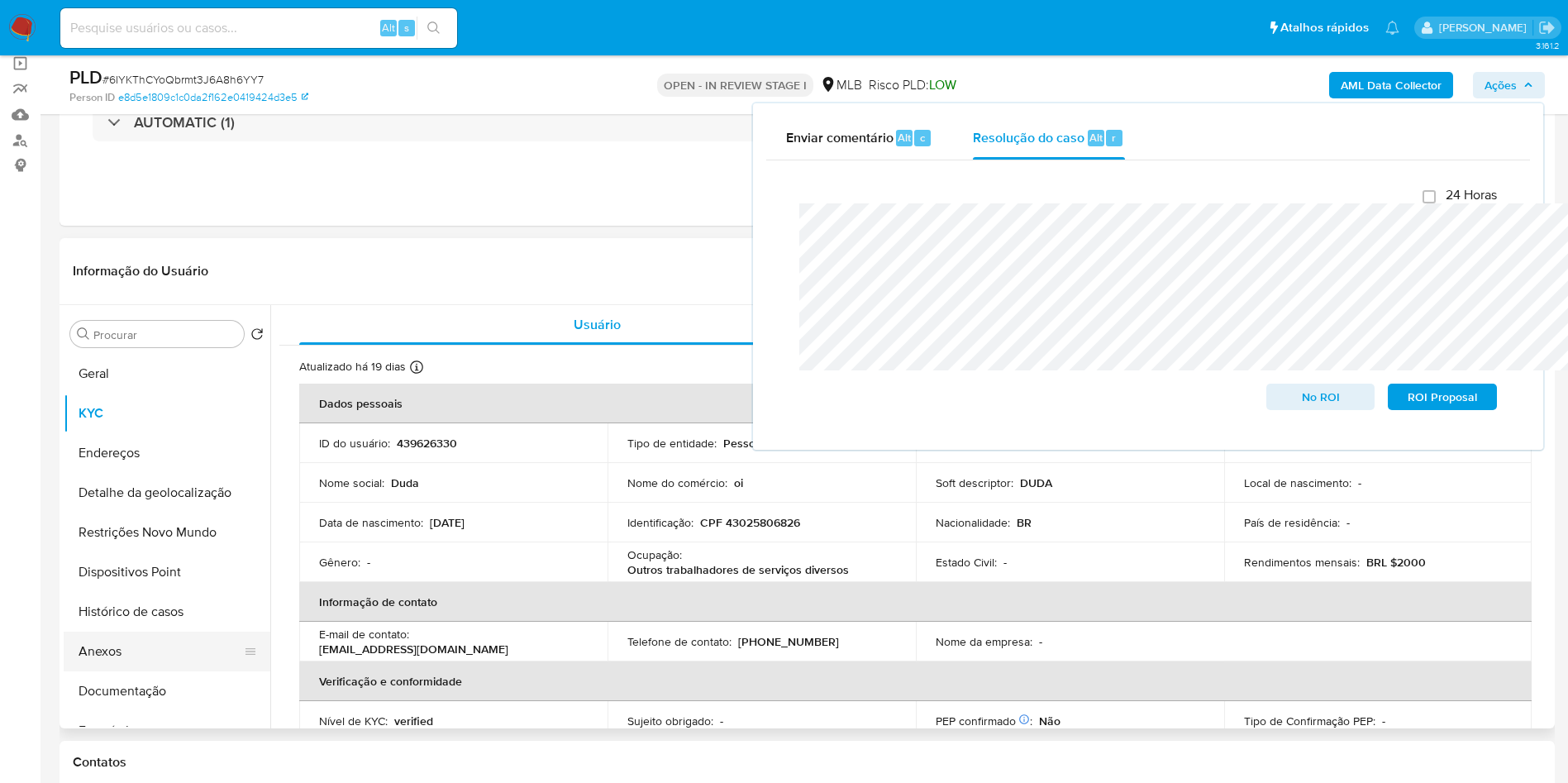
click at [125, 665] on button "Anexos" at bounding box center [160, 652] width 193 height 39
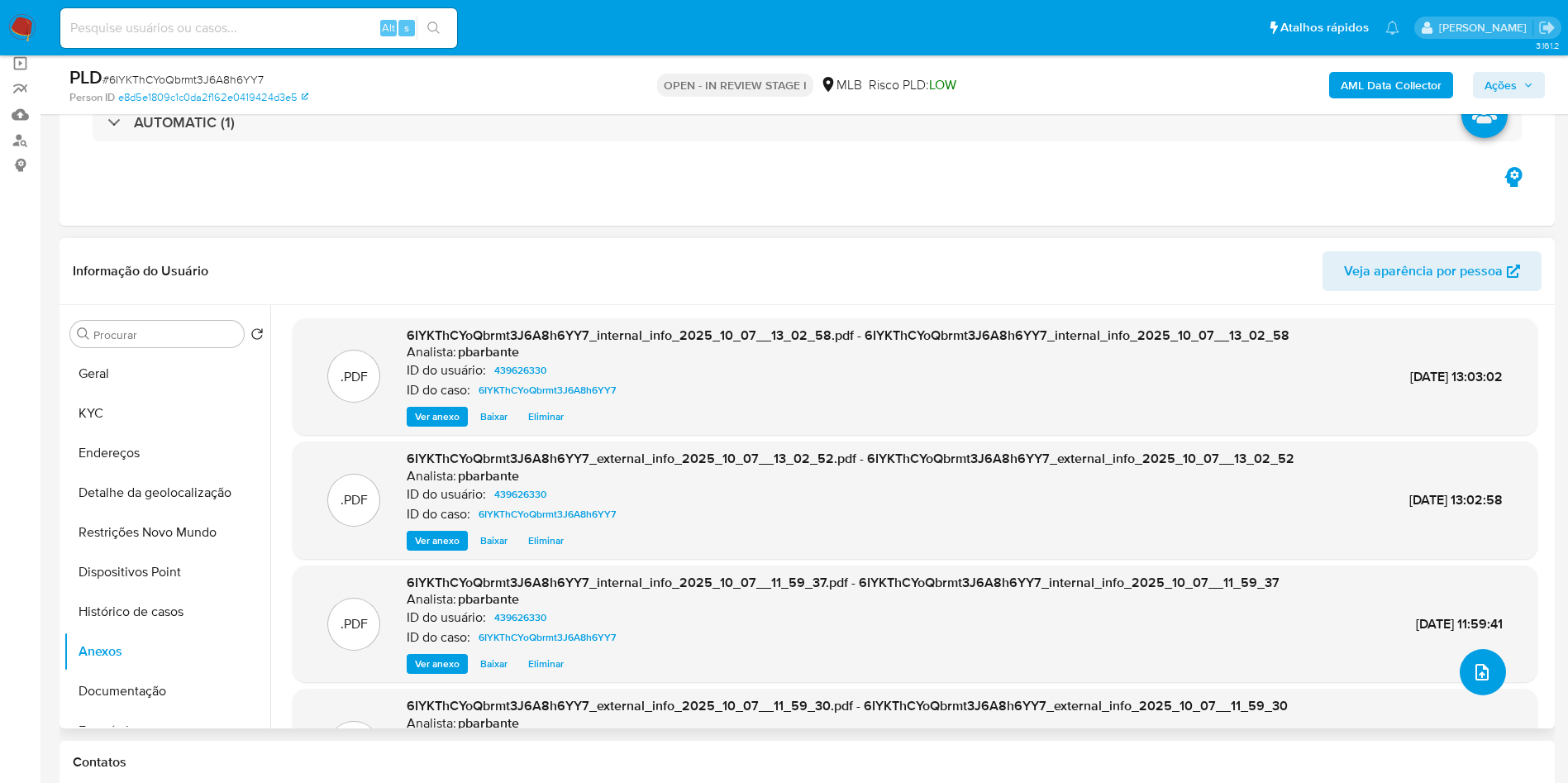
click at [1474, 683] on icon "upload-file" at bounding box center [1482, 672] width 20 height 20
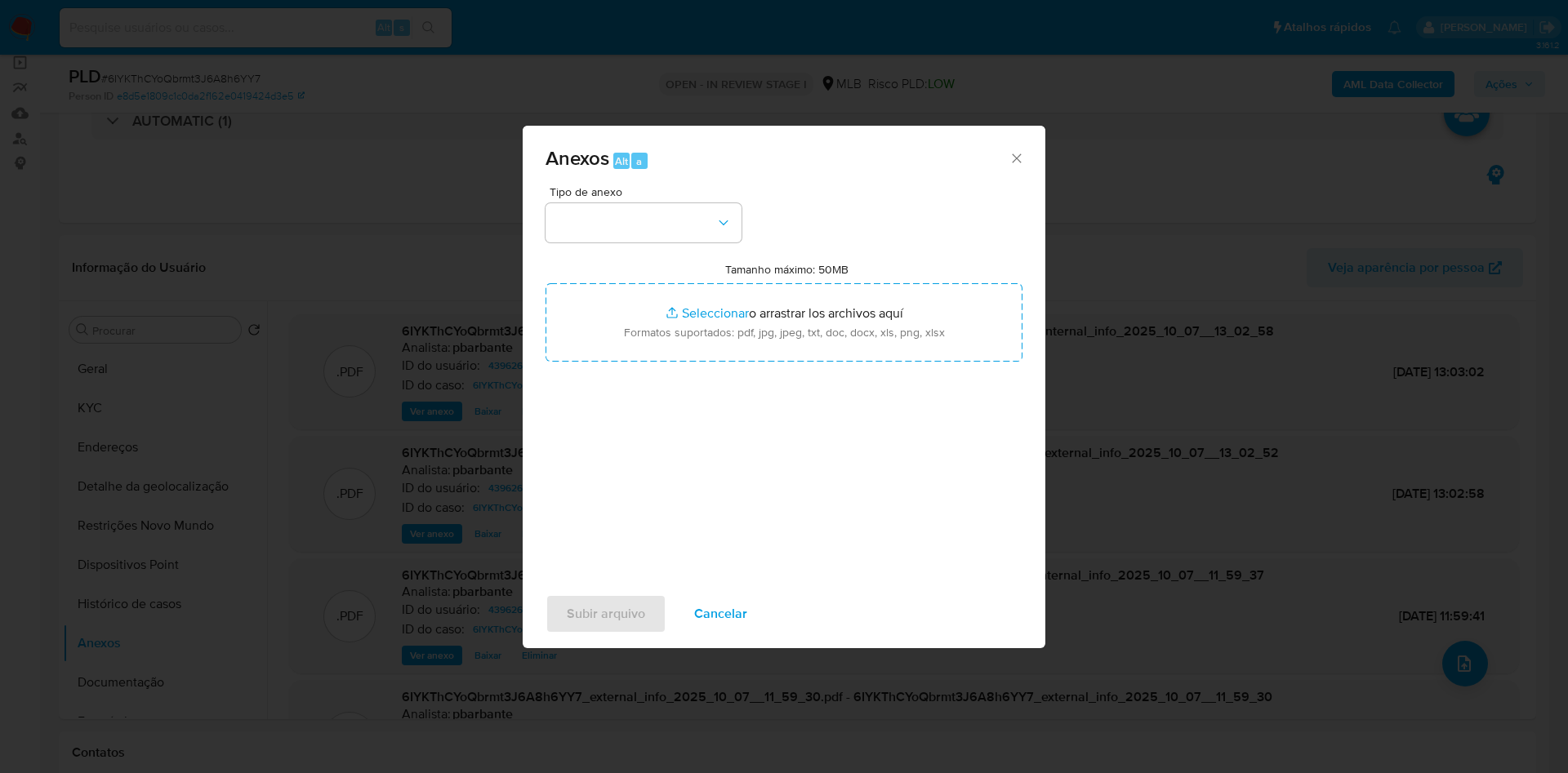
click at [680, 186] on span "Tipo de anexo" at bounding box center [647, 192] width 196 height 11
click at [656, 203] on button "button" at bounding box center [643, 223] width 196 height 39
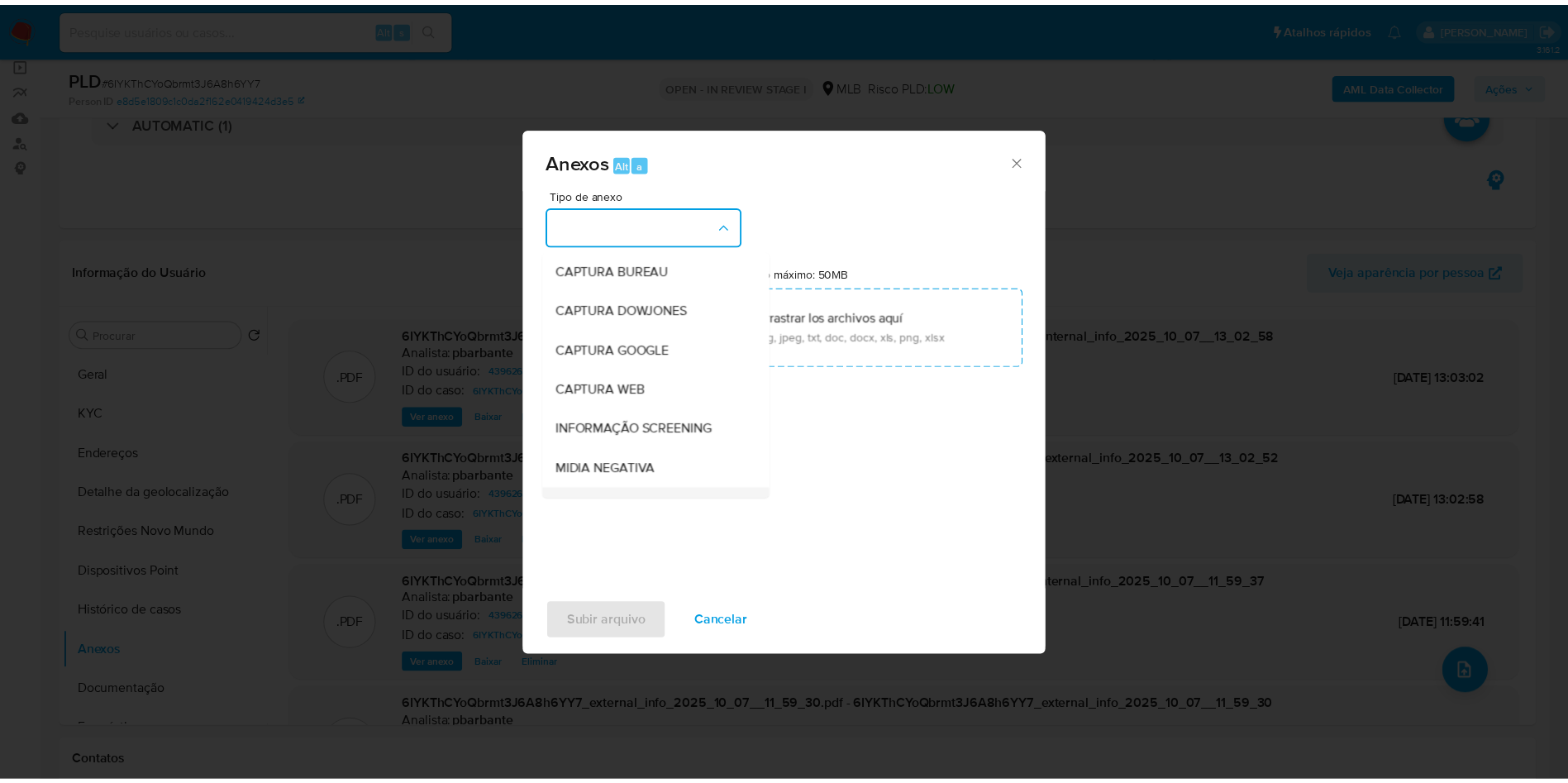
scroll to position [222, 0]
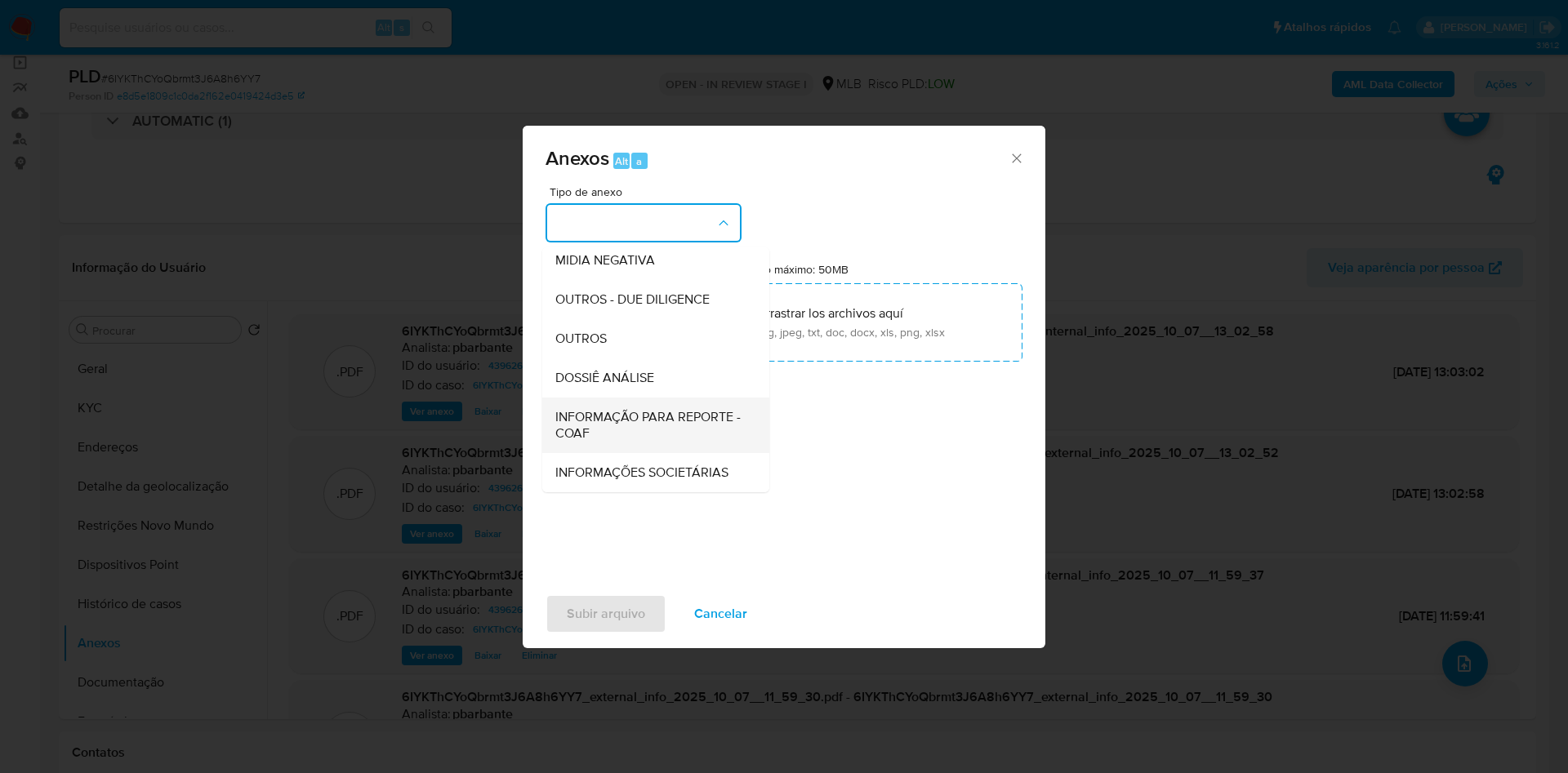
click at [644, 409] on span "INFORMAÇÃO PARA REPORTE - COAF" at bounding box center [650, 425] width 191 height 33
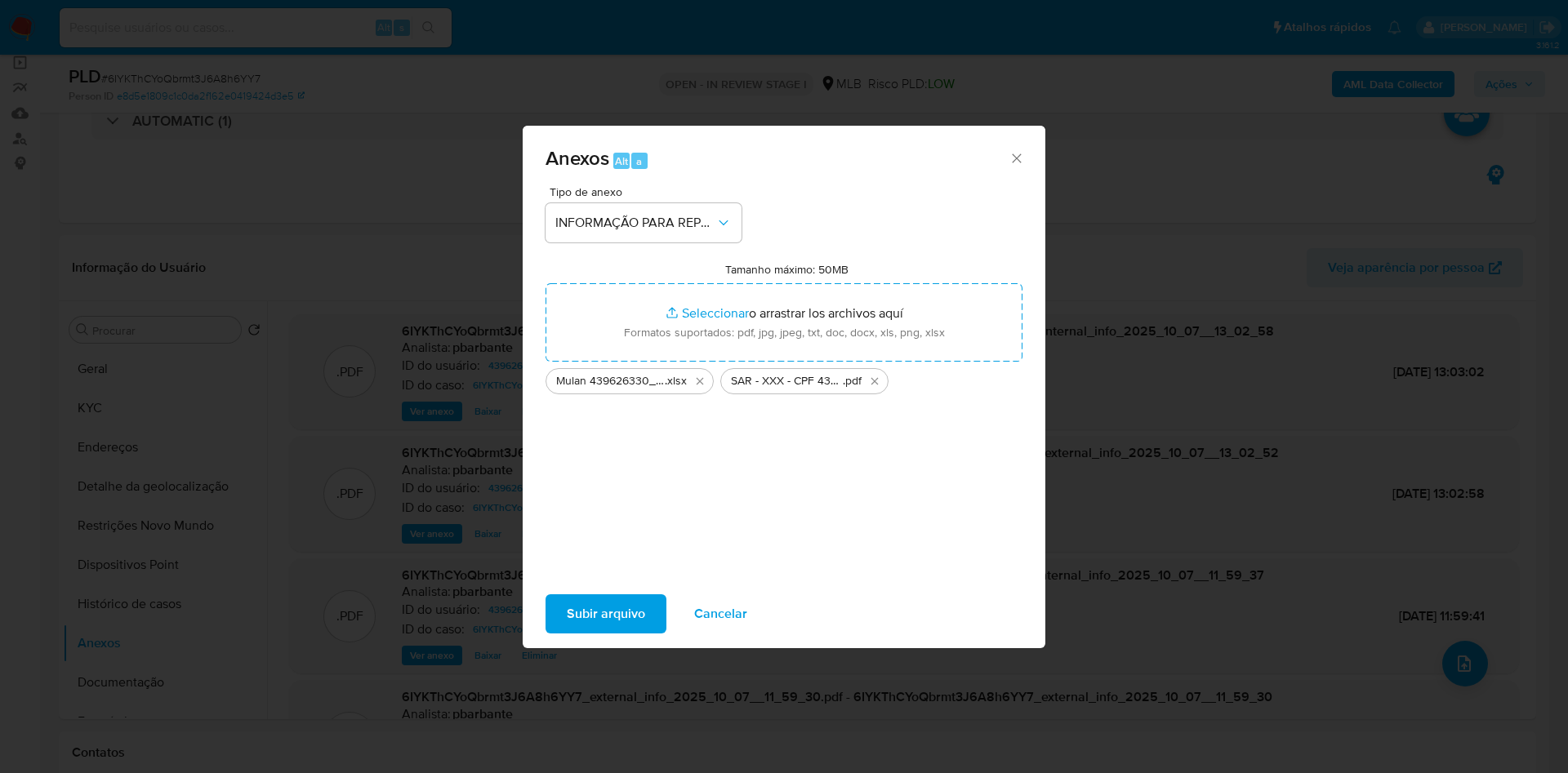
click at [566, 611] on span "Subir arquivo" at bounding box center [605, 614] width 78 height 36
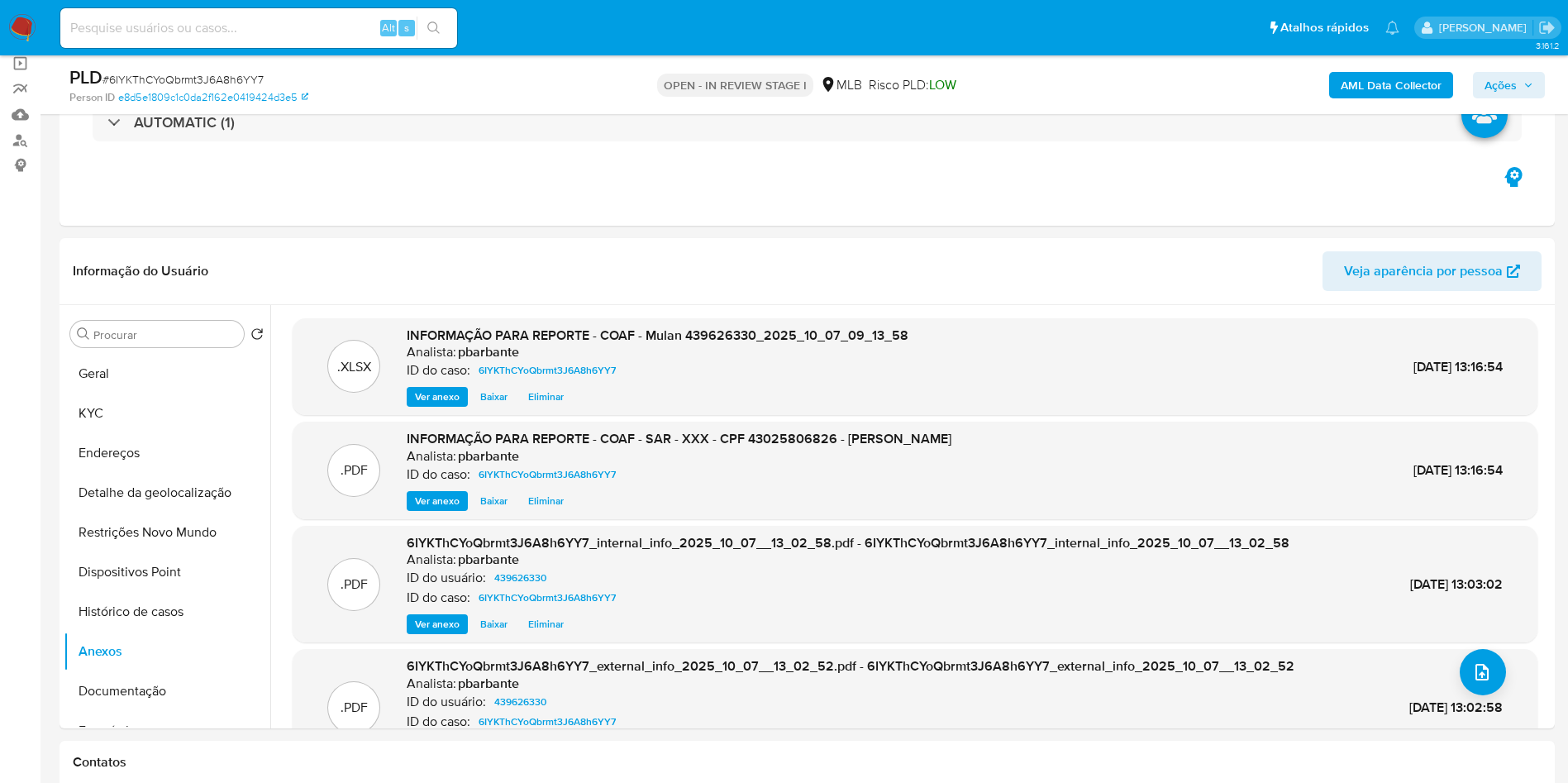
click at [1515, 87] on span "Ações" at bounding box center [1501, 85] width 33 height 27
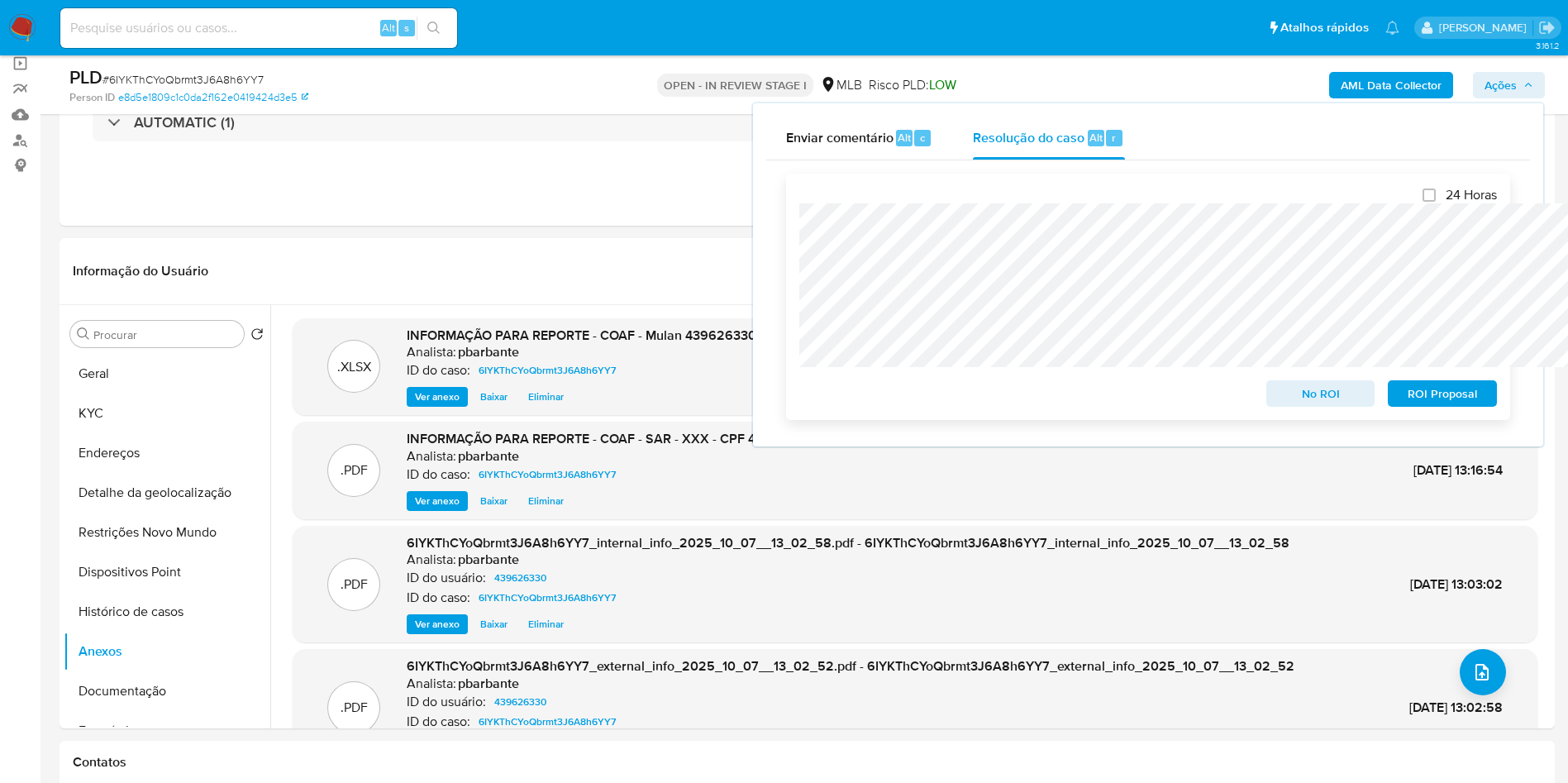
click at [1428, 395] on span "ROI Proposal" at bounding box center [1443, 393] width 86 height 23
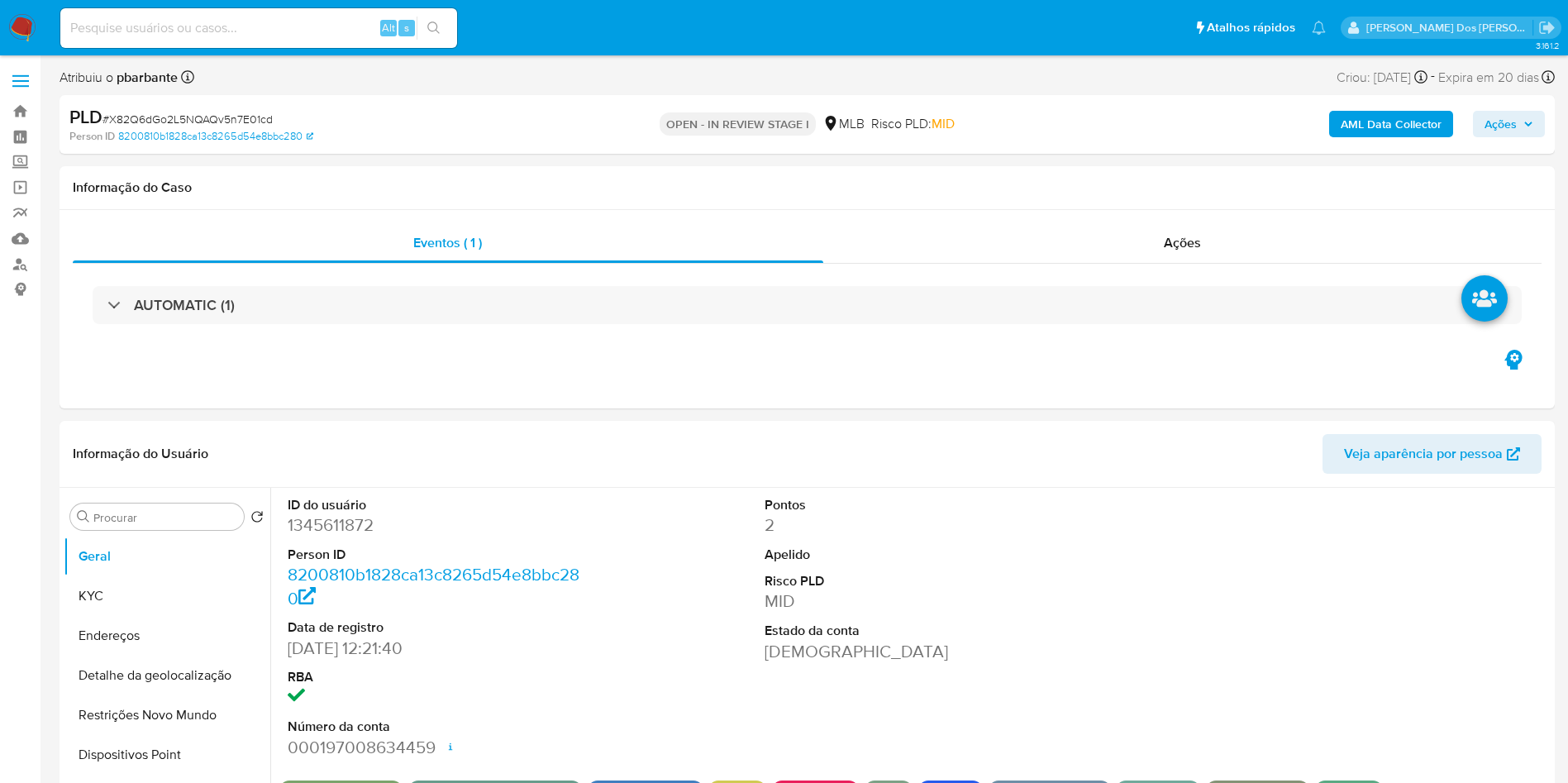
select select "10"
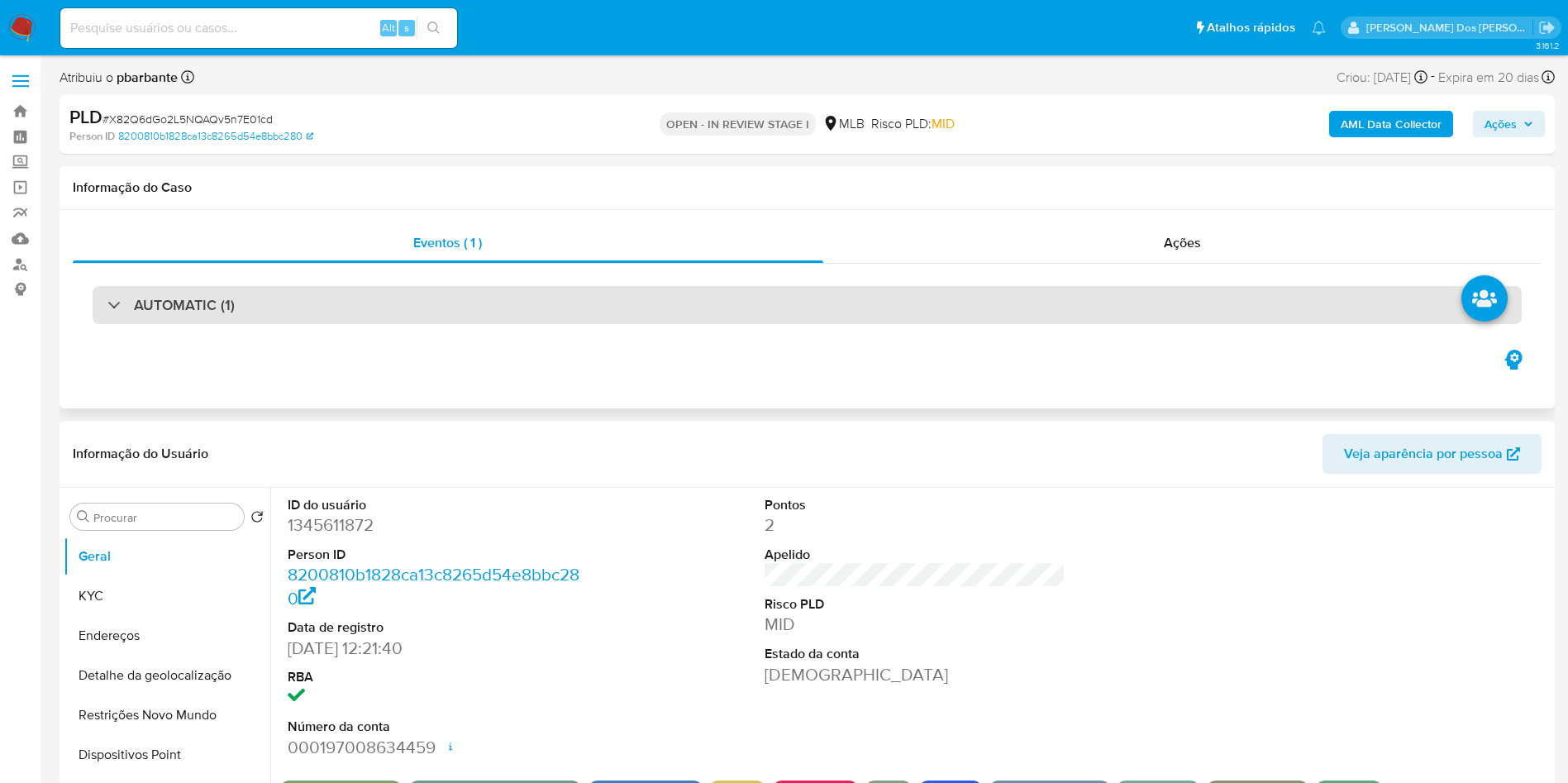
click at [537, 298] on div "AUTOMATIC (1)" at bounding box center [807, 305] width 1429 height 38
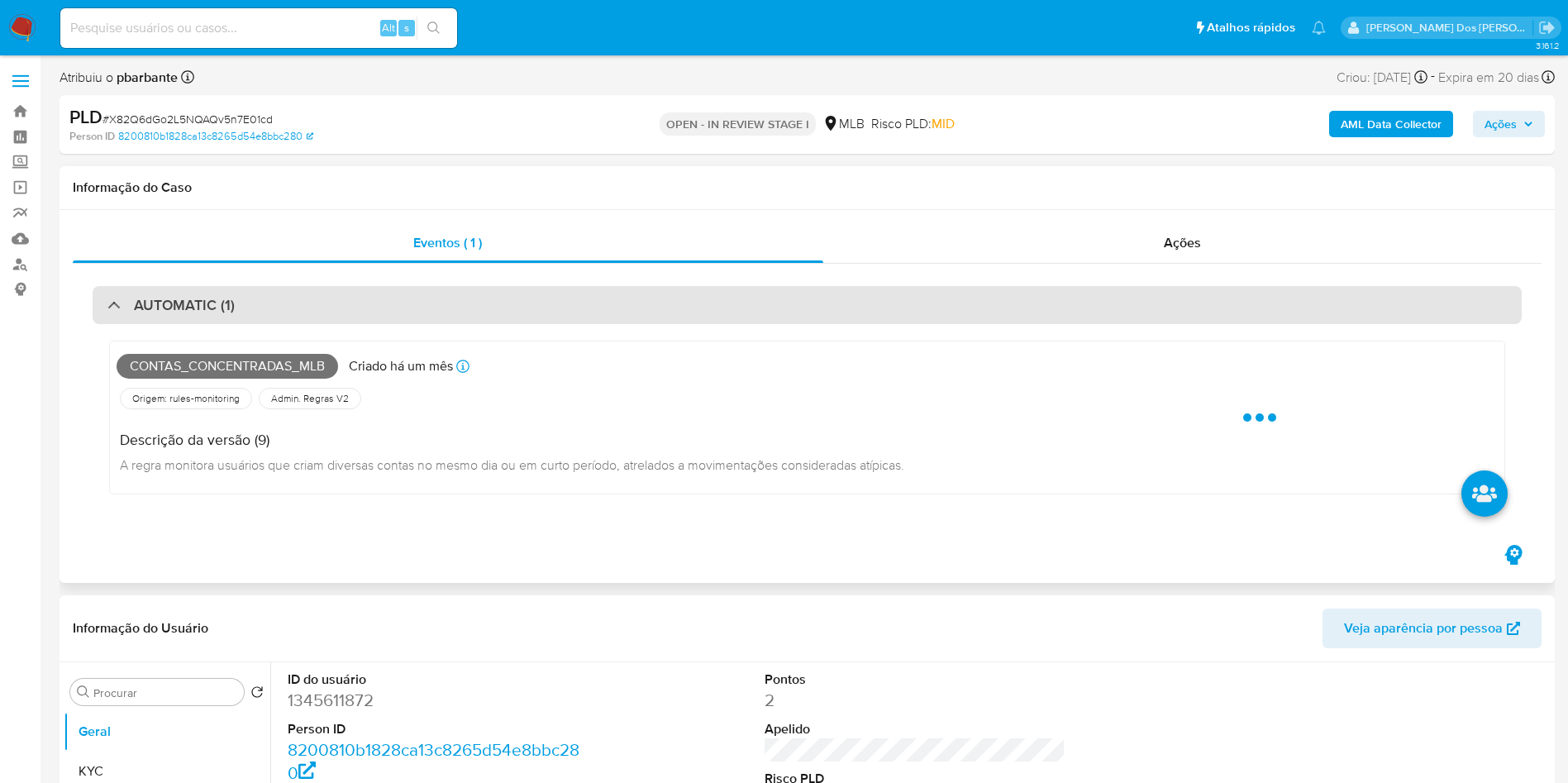
click at [539, 300] on div "AUTOMATIC (1)" at bounding box center [807, 305] width 1429 height 38
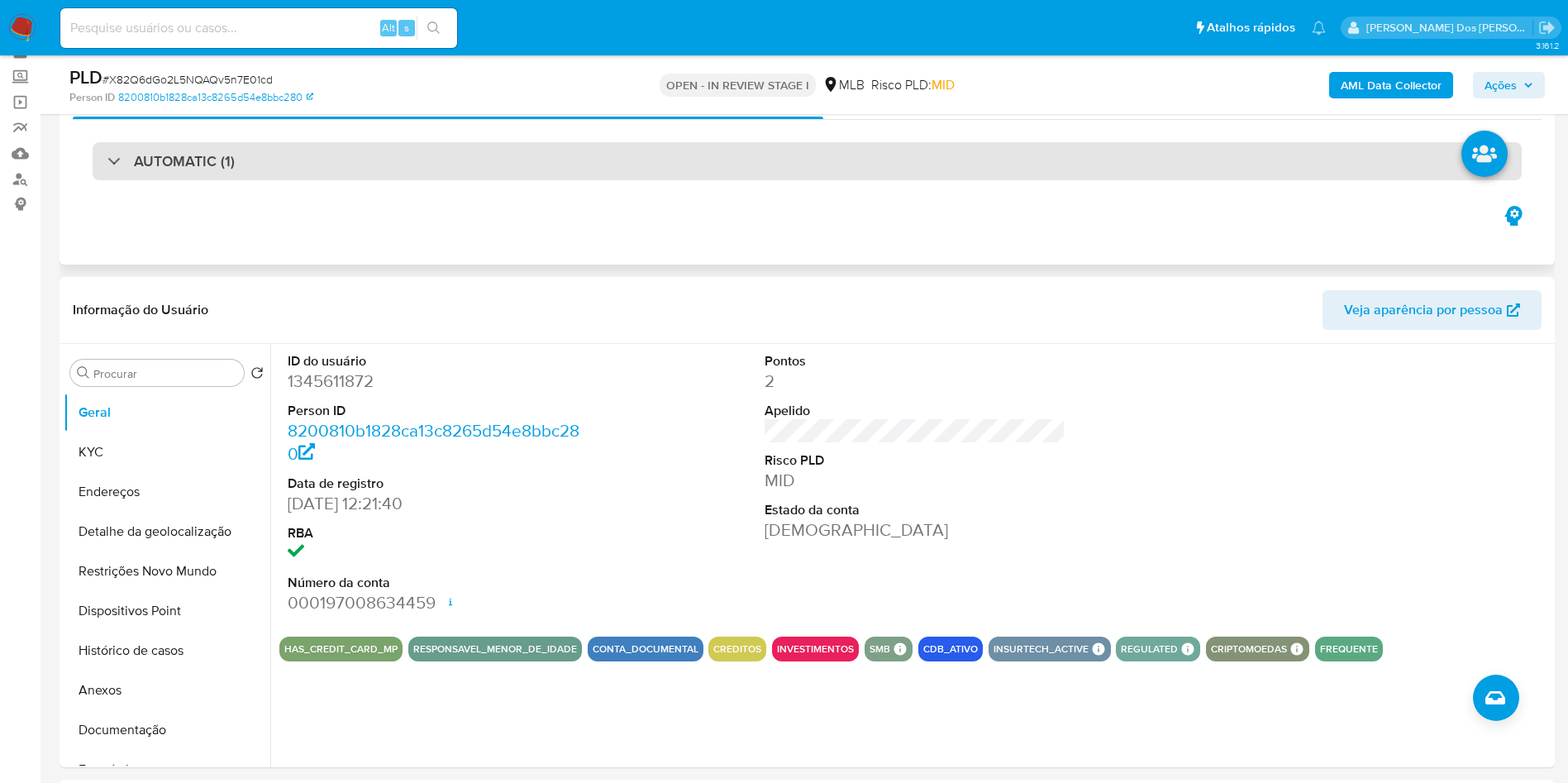
scroll to position [124, 0]
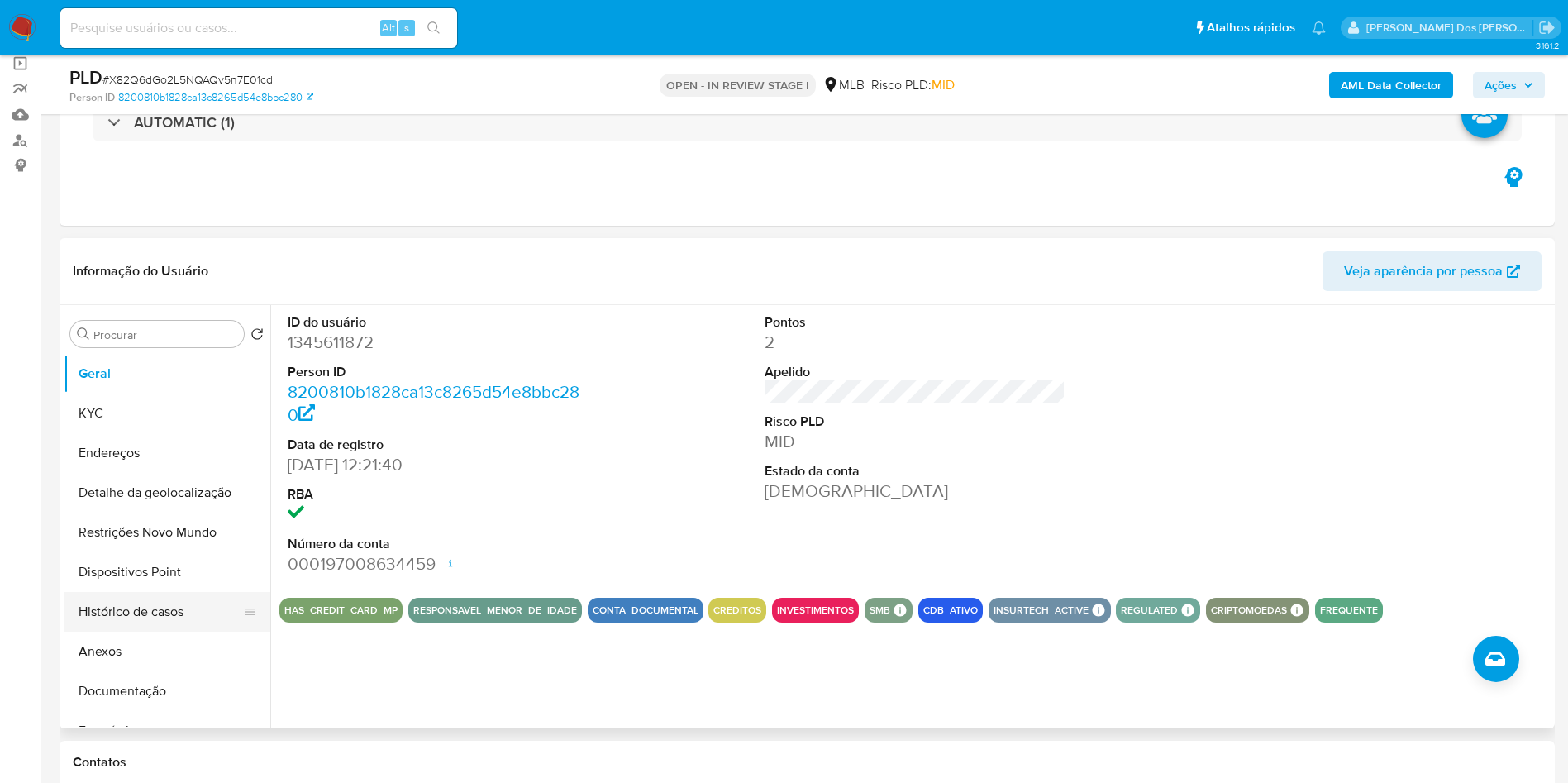
click at [188, 632] on button "Histórico de casos" at bounding box center [160, 612] width 193 height 39
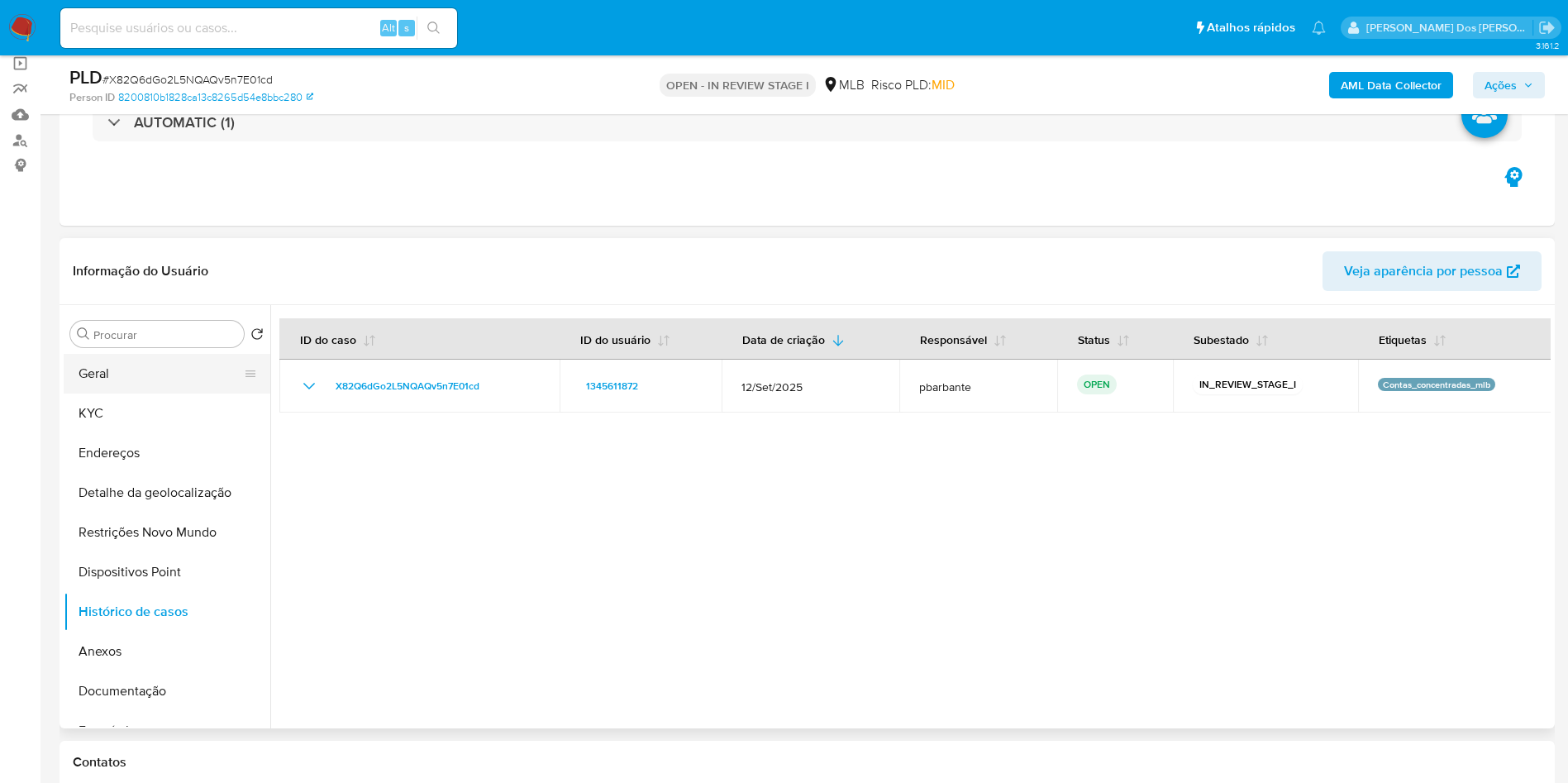
click at [174, 394] on button "Geral" at bounding box center [160, 373] width 193 height 39
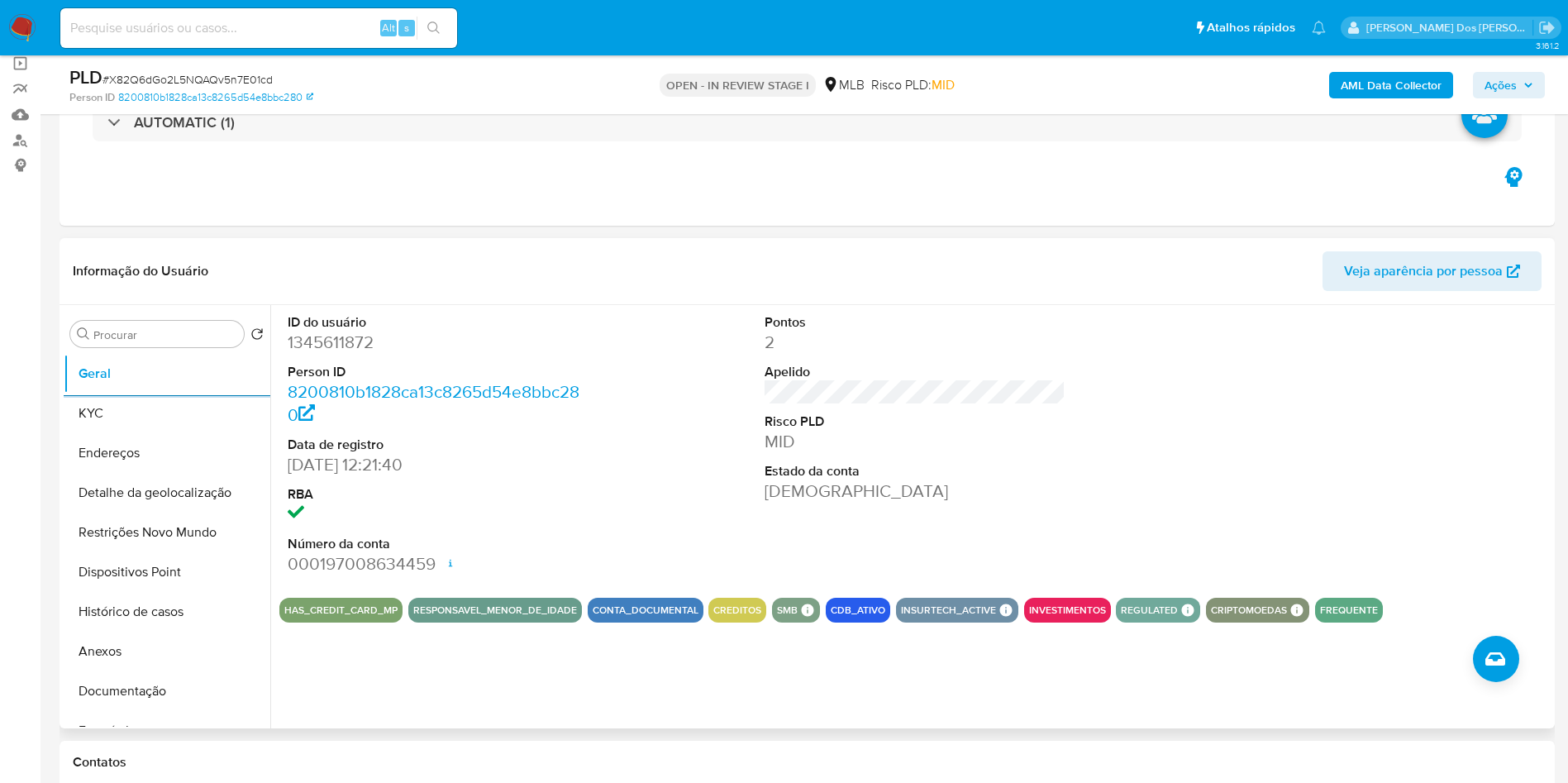
click at [328, 331] on dt "ID do usuário" at bounding box center [439, 322] width 302 height 18
click at [326, 354] on dd "1345611872" at bounding box center [439, 342] width 302 height 23
copy dd "1345611872"
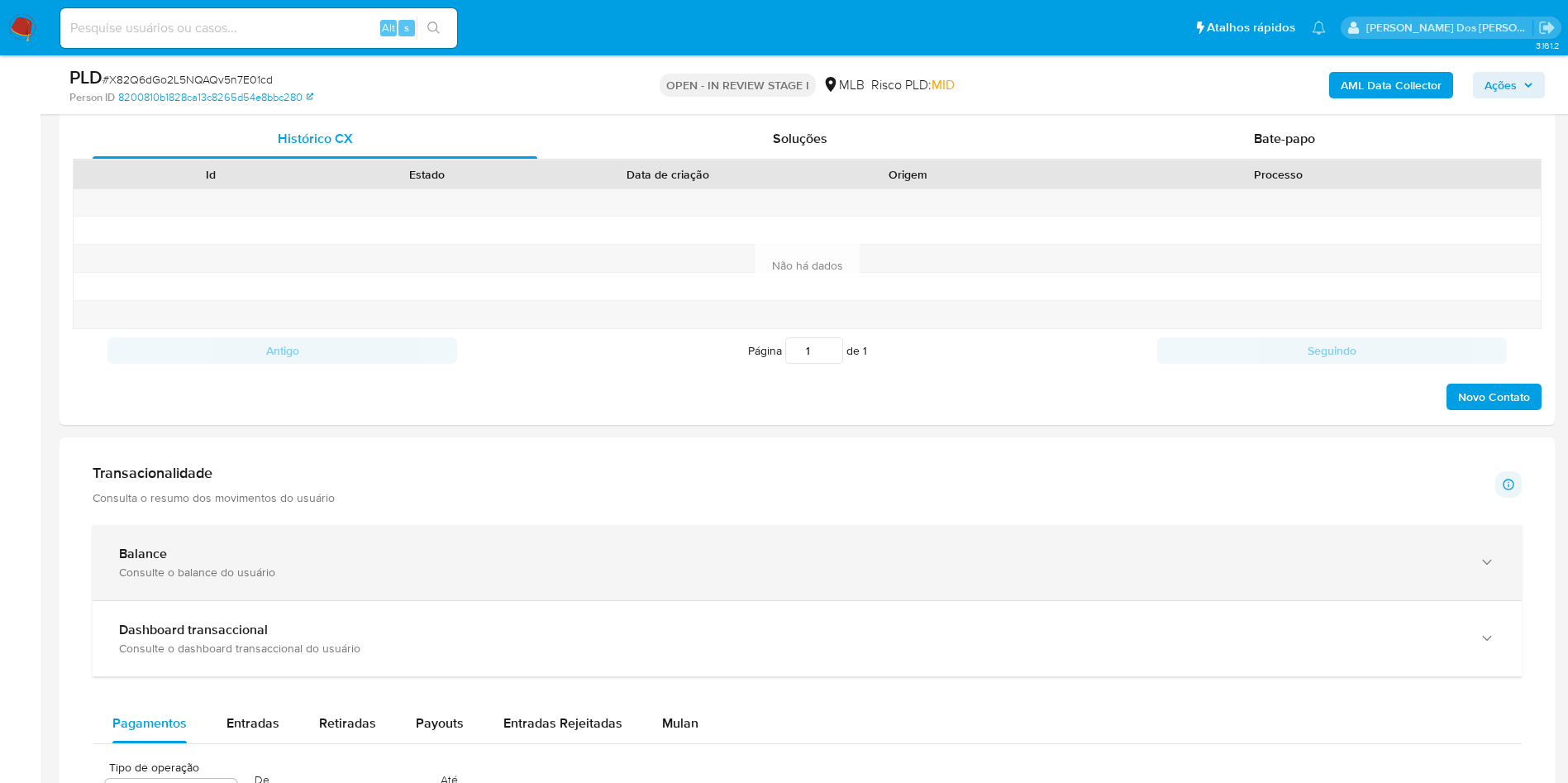
scroll to position [992, 0]
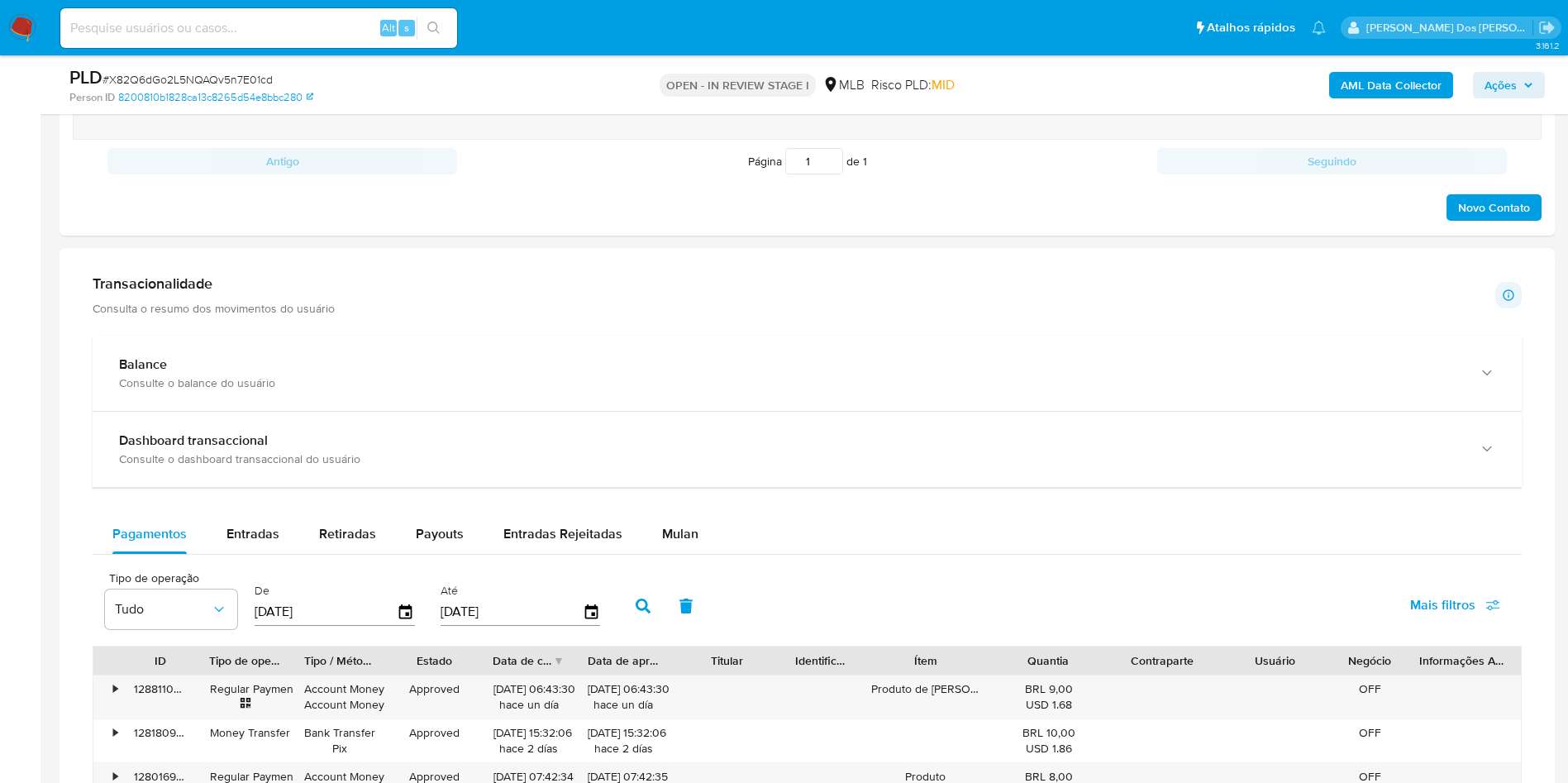
click at [721, 553] on div "Pagamentos Entradas Retiradas Payouts Entradas Rejeitadas Mulan" at bounding box center [807, 534] width 1429 height 39
click at [702, 553] on button "Mulan" at bounding box center [680, 534] width 76 height 39
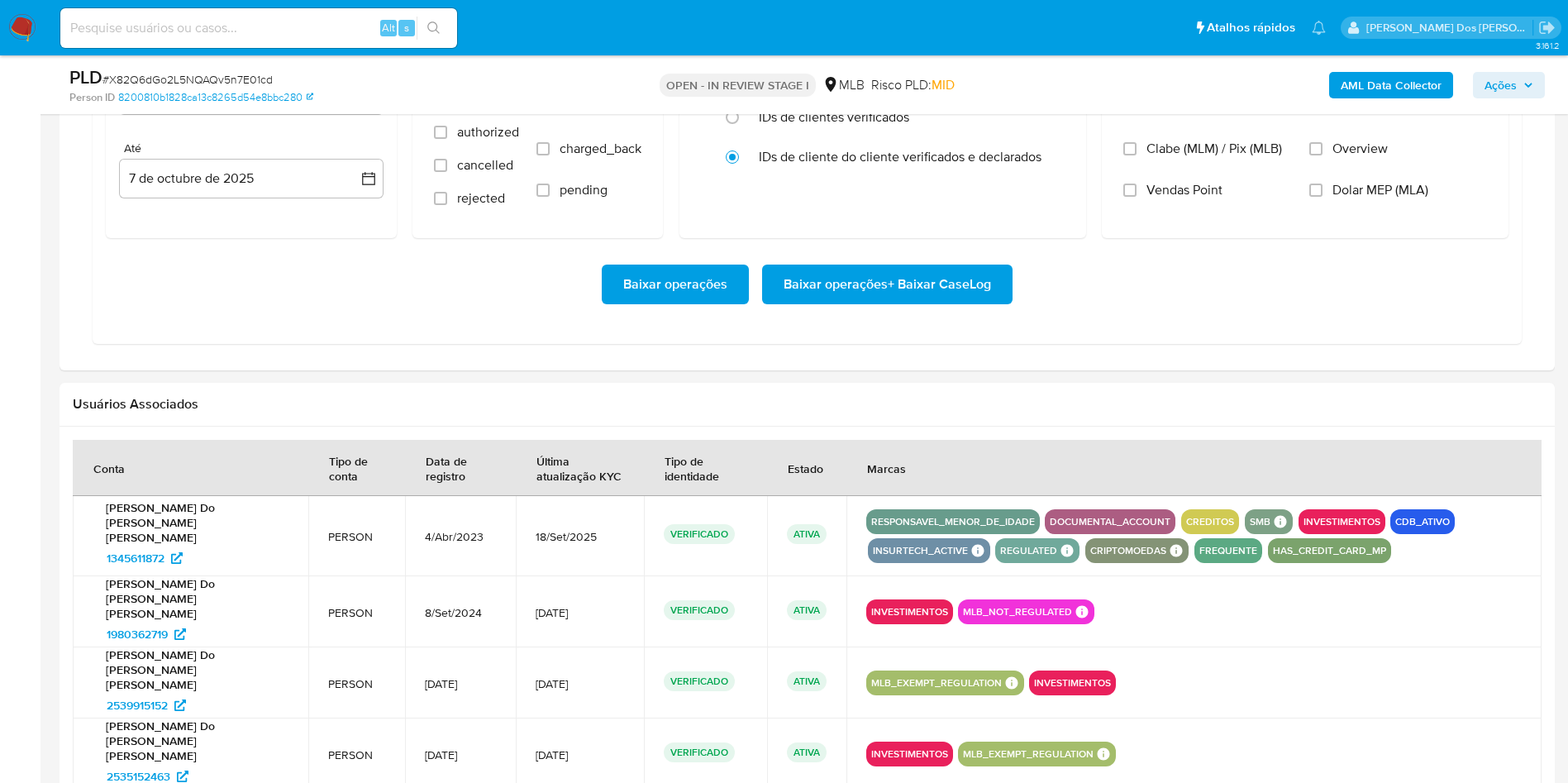
scroll to position [1489, 0]
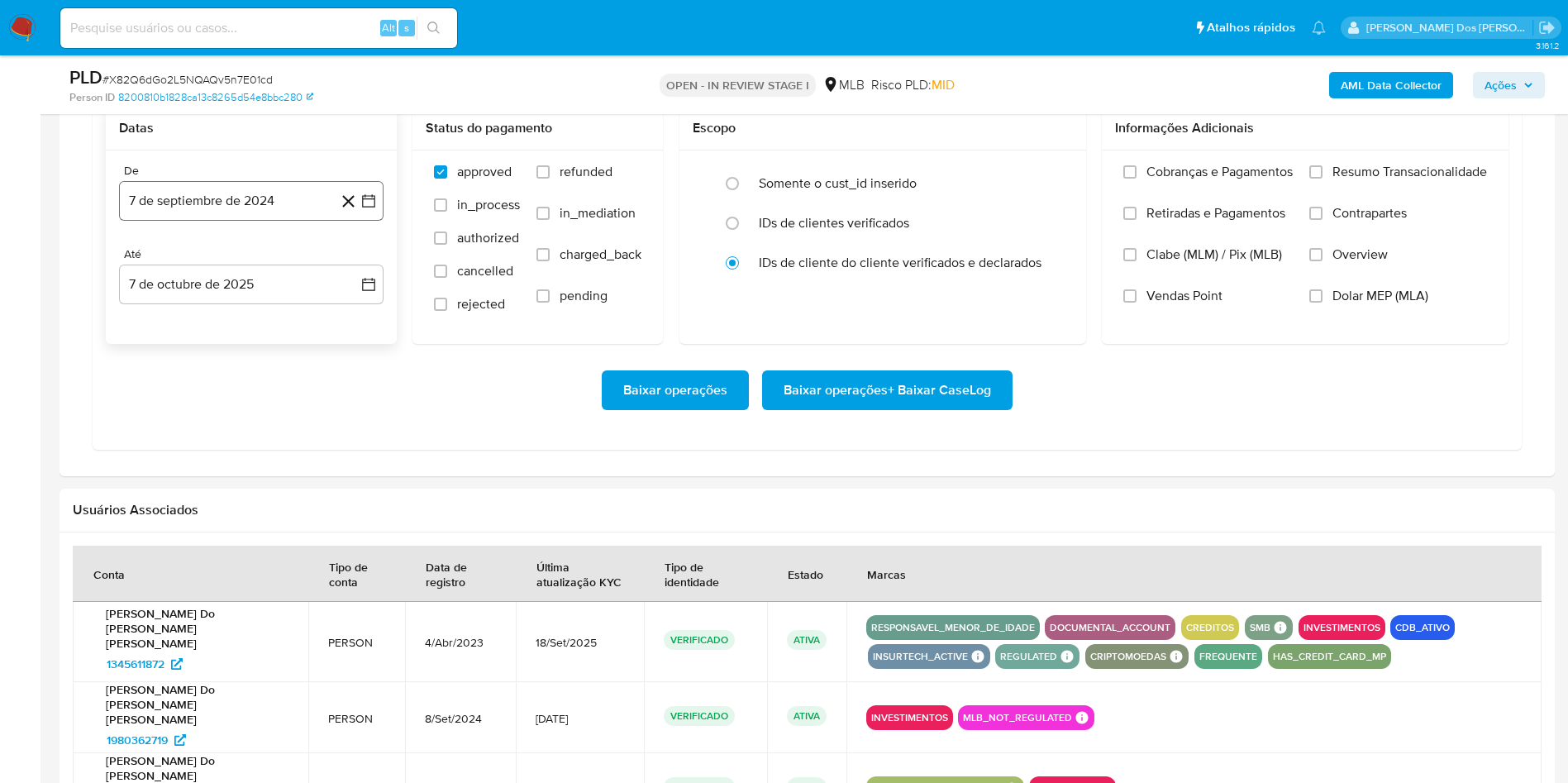
click at [370, 209] on icon "button" at bounding box center [368, 200] width 16 height 16
click at [354, 270] on icon "Mes siguiente" at bounding box center [354, 260] width 20 height 20
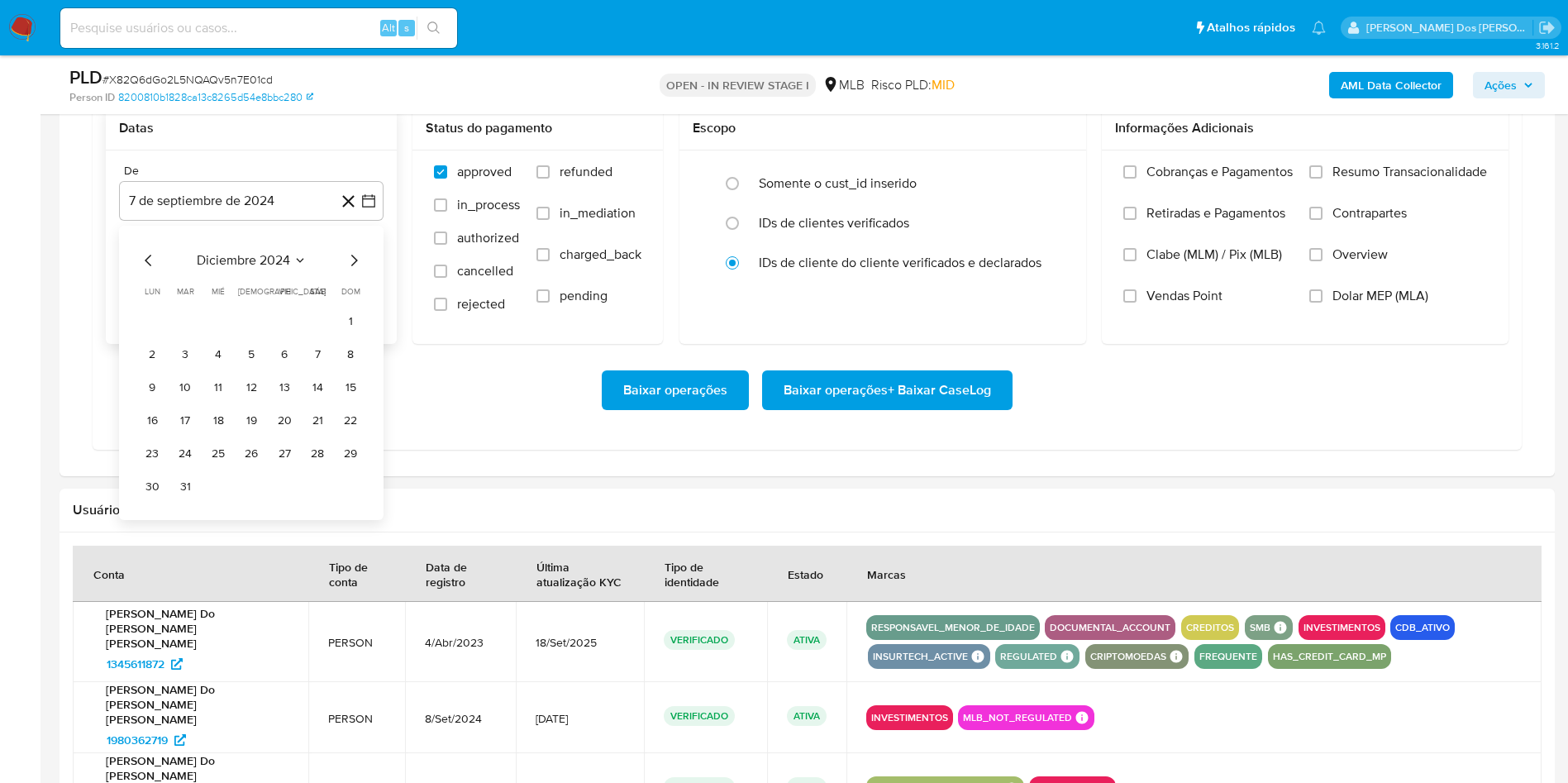
click at [354, 270] on icon "Mes siguiente" at bounding box center [354, 260] width 20 height 20
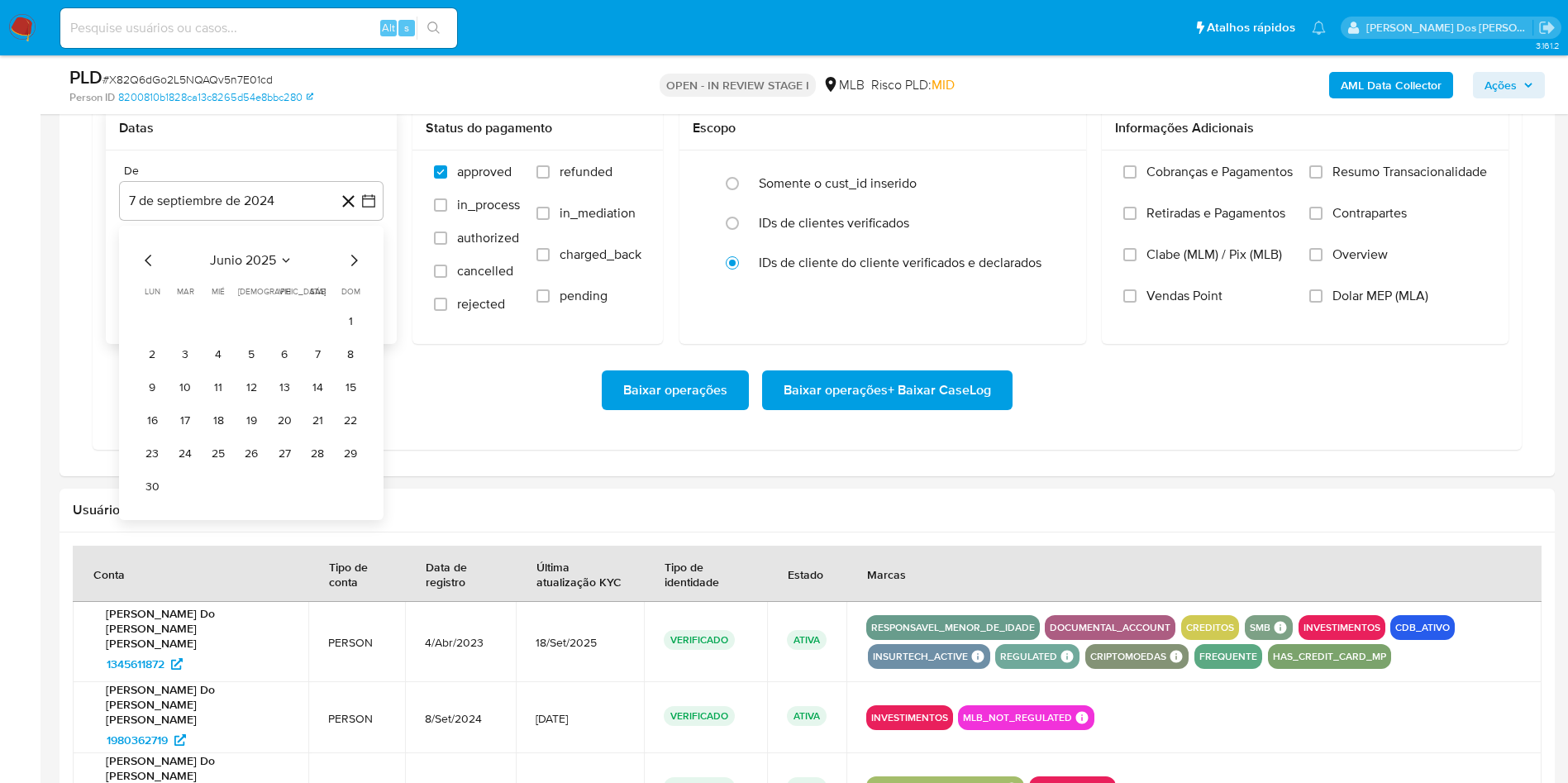
click at [354, 270] on icon "Mes siguiente" at bounding box center [354, 260] width 20 height 20
click at [284, 335] on button "1" at bounding box center [284, 321] width 27 height 27
click at [1475, 205] on label "Resumo Transacionalidade" at bounding box center [1398, 185] width 178 height 41
click at [1323, 179] on input "Resumo Transacionalidade" at bounding box center [1316, 172] width 13 height 13
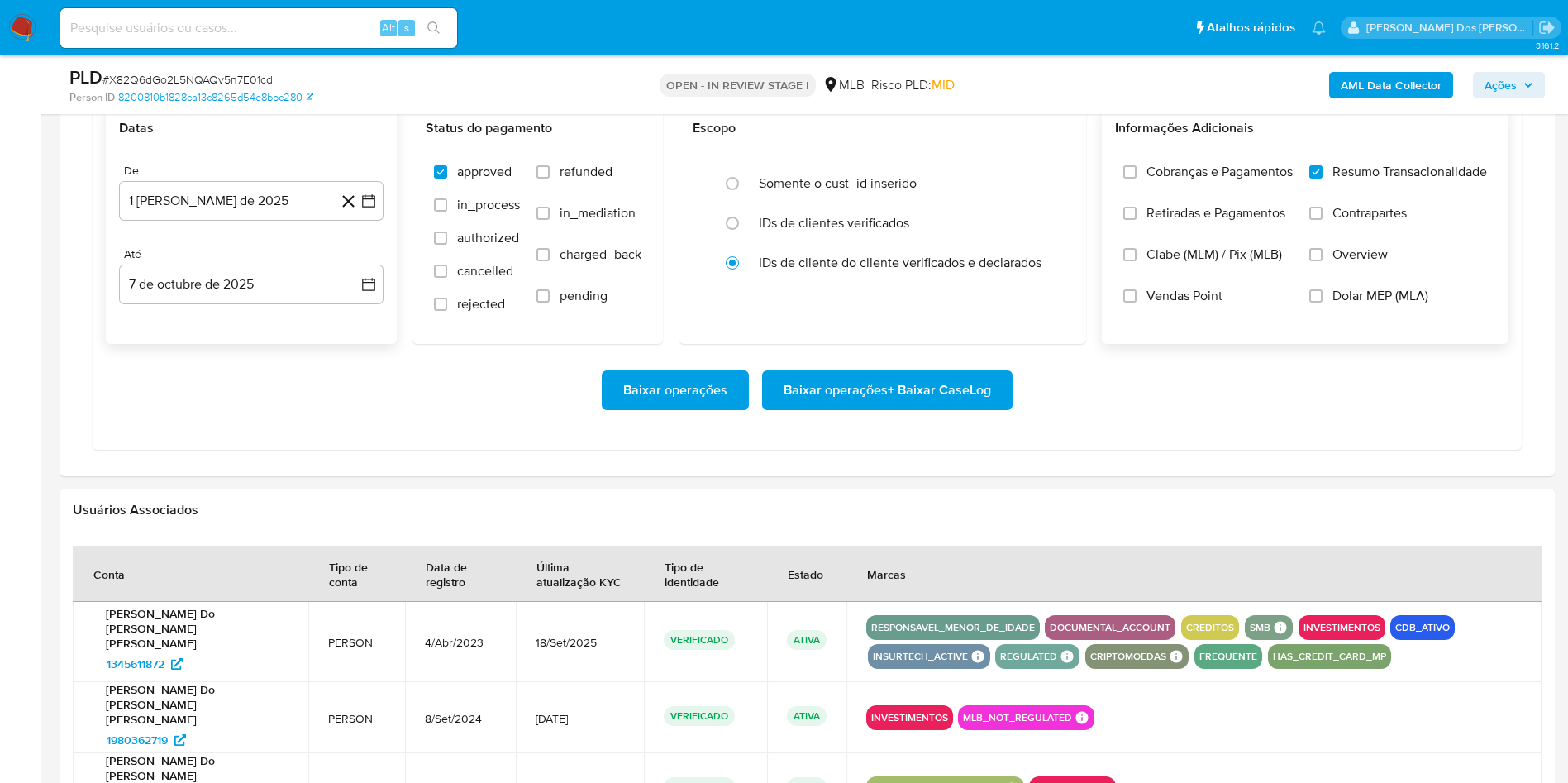
click at [931, 409] on span "Baixar operações + Baixar CaseLog" at bounding box center [887, 390] width 208 height 36
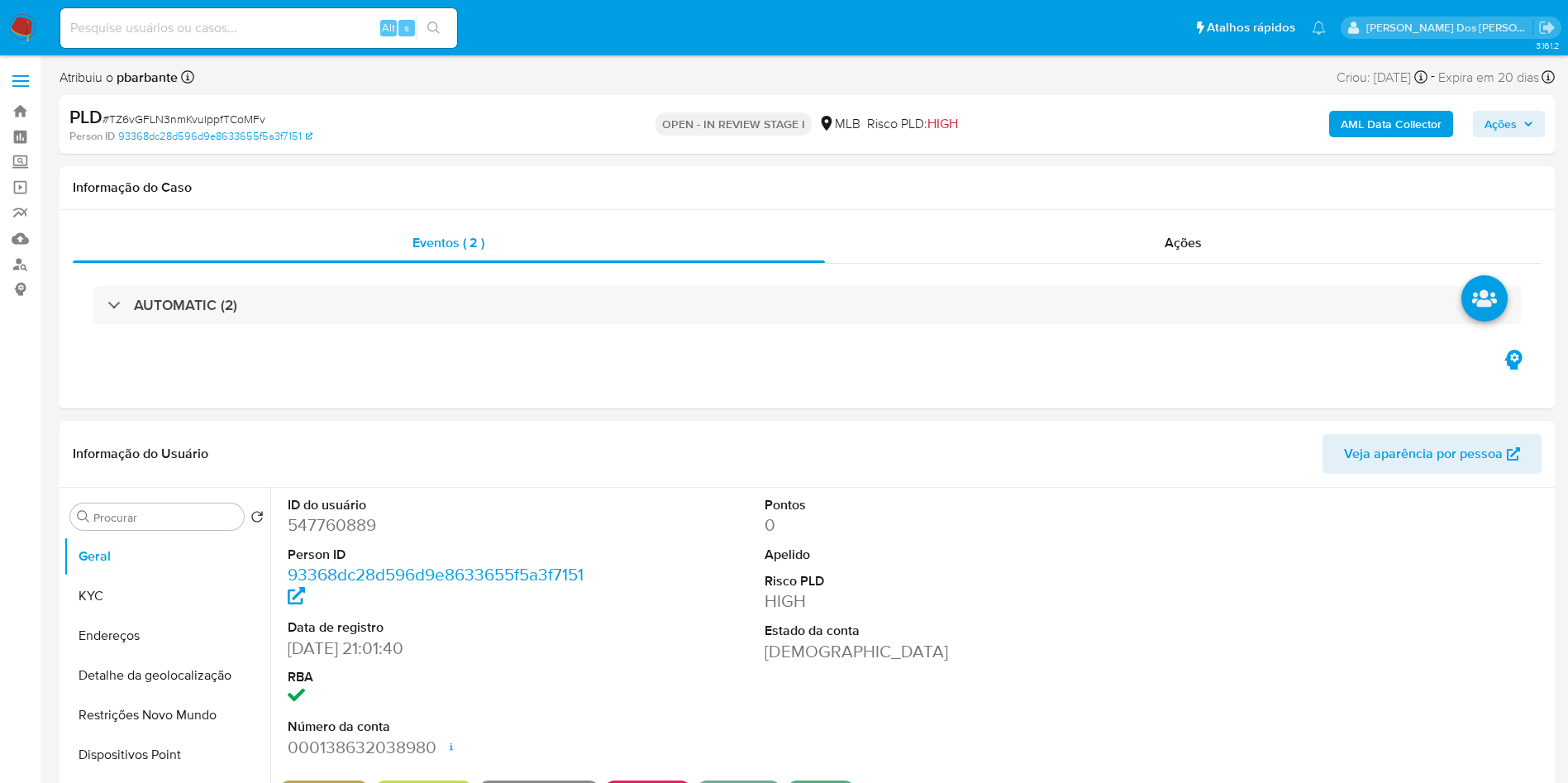
select select "10"
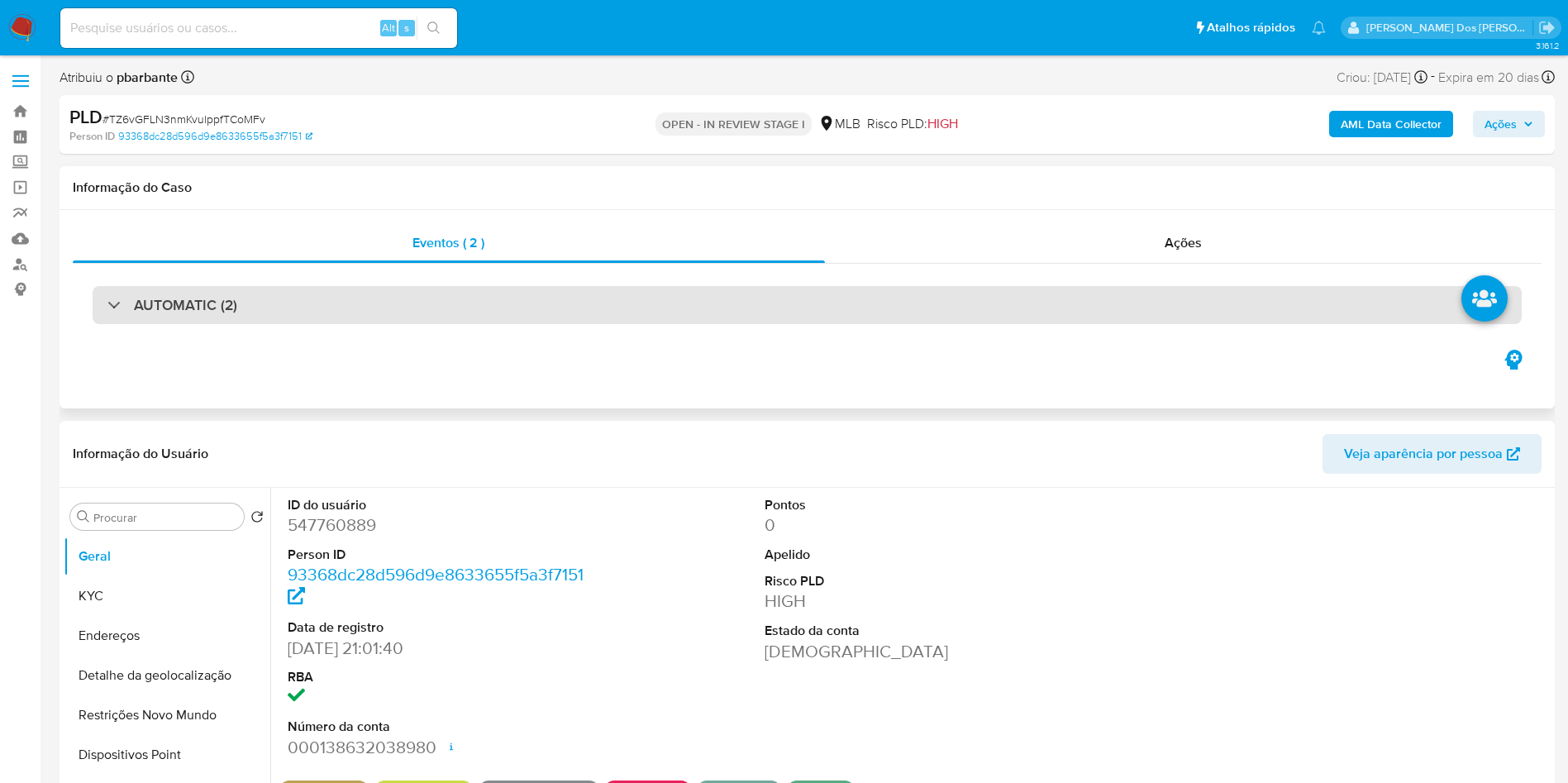
click at [493, 313] on div "AUTOMATIC (2)" at bounding box center [807, 305] width 1429 height 38
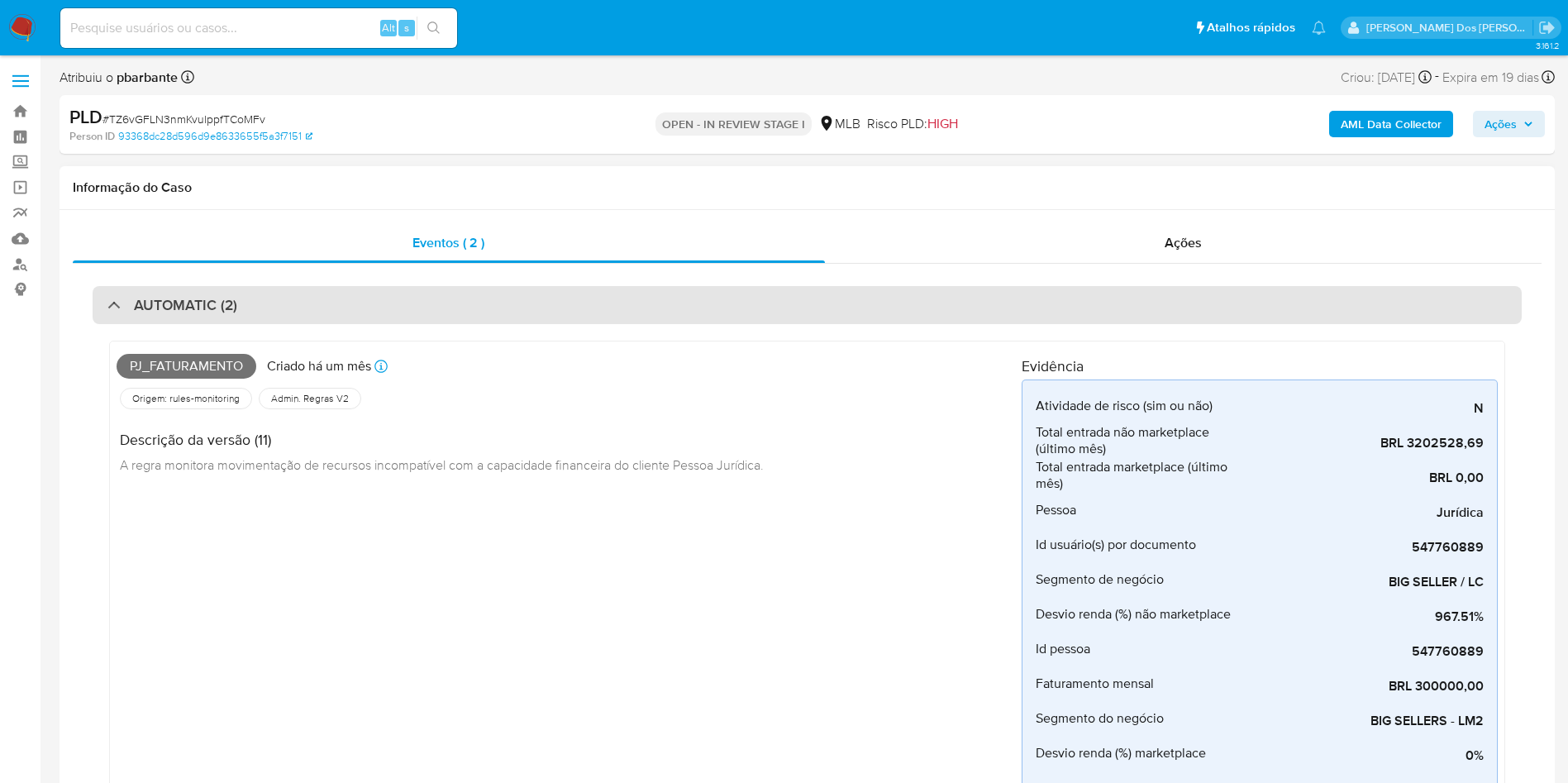
click at [658, 299] on div "AUTOMATIC (2)" at bounding box center [807, 305] width 1429 height 38
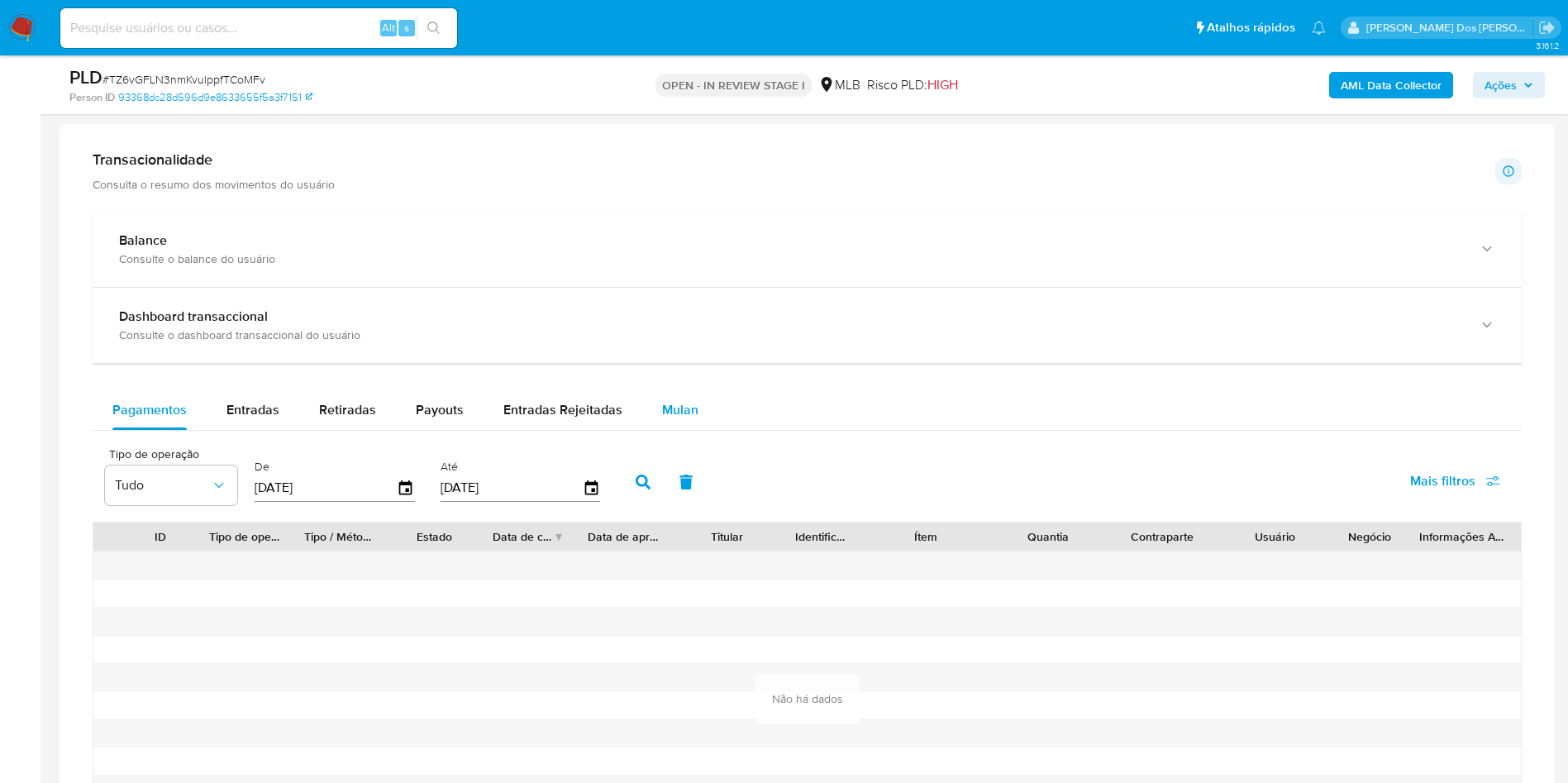
click at [663, 419] on span "Mulan" at bounding box center [681, 410] width 36 height 19
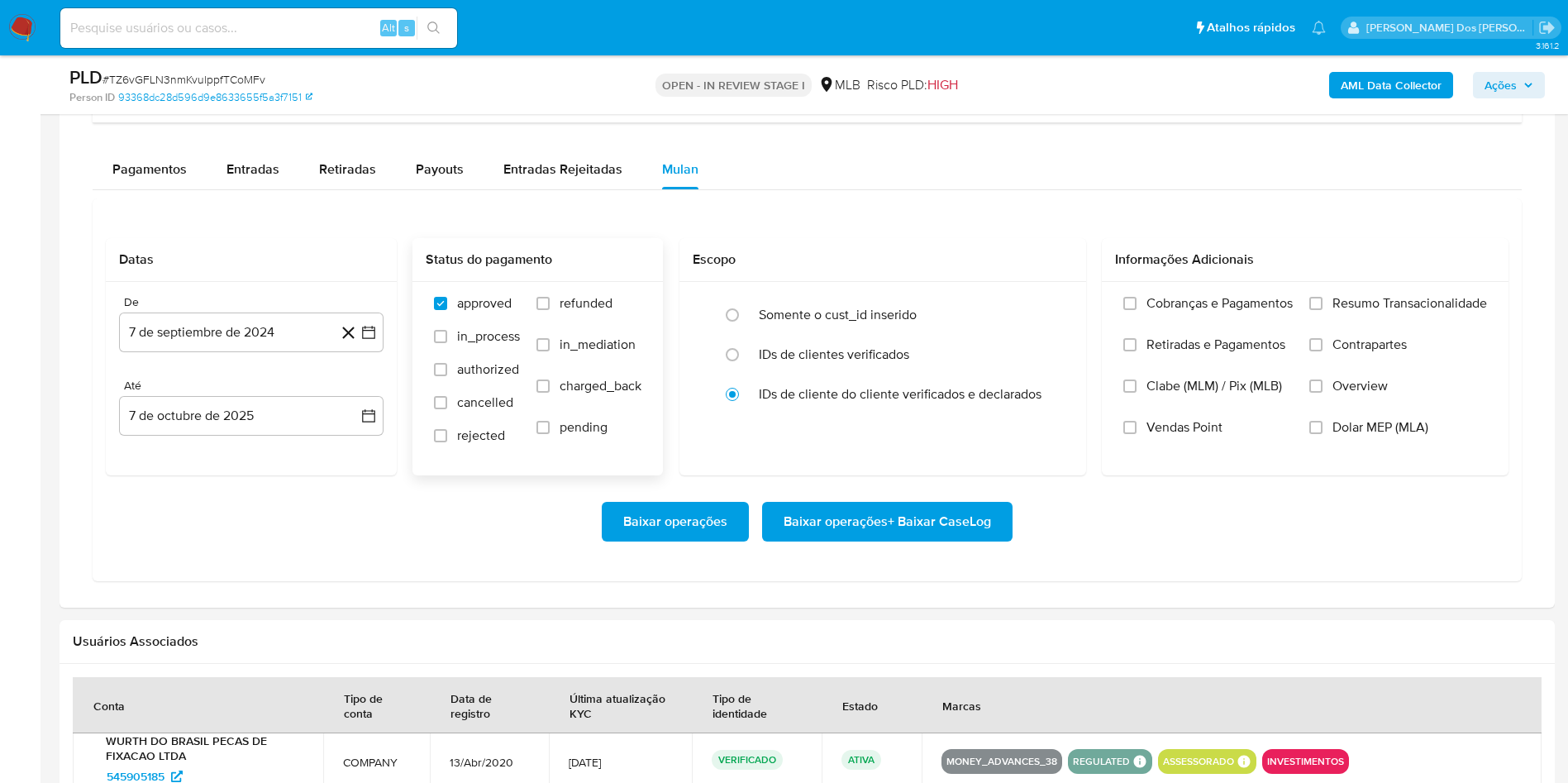
scroll to position [1489, 0]
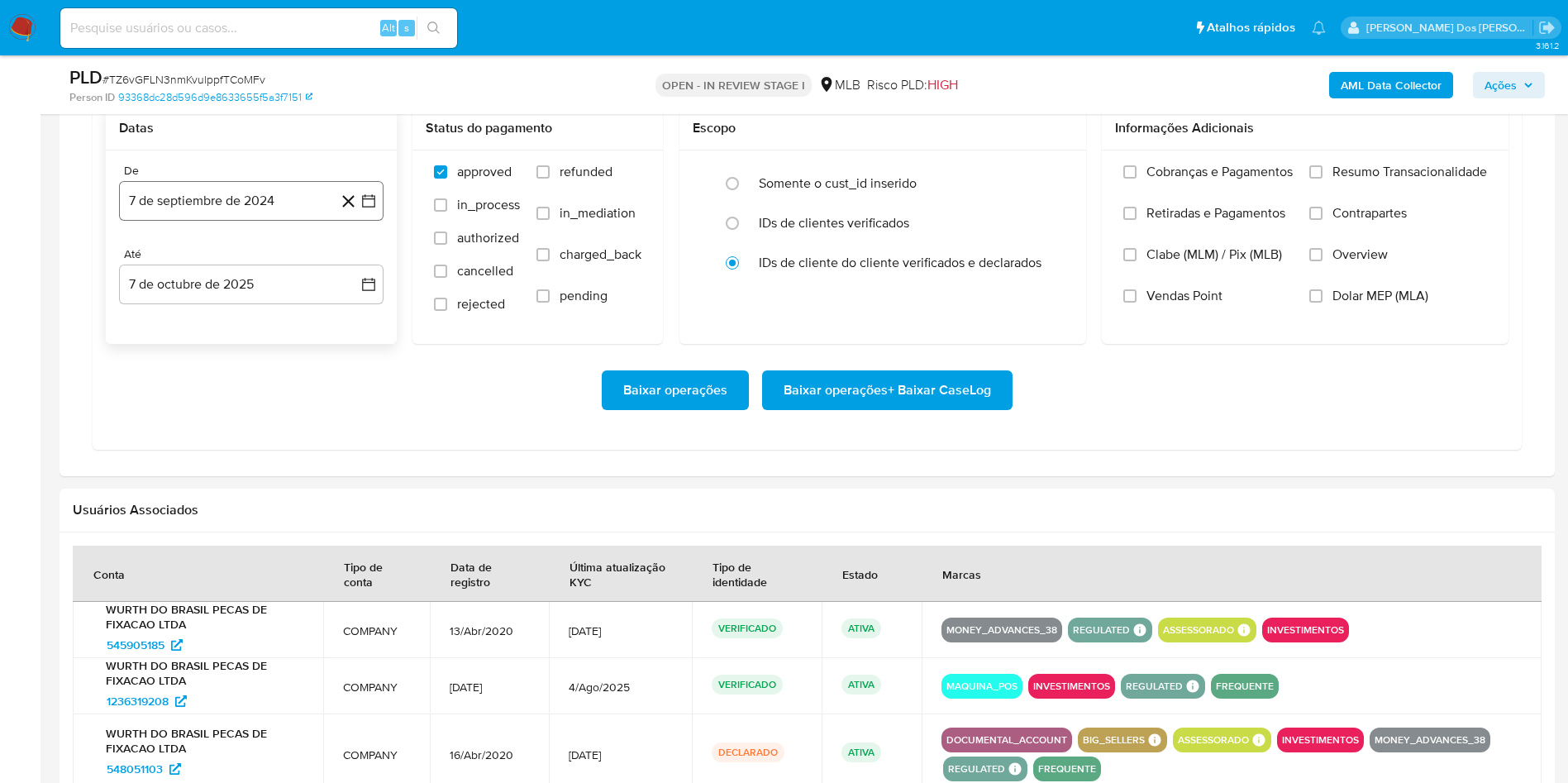
click at [366, 215] on button "7 de septiembre de 2024" at bounding box center [251, 201] width 264 height 39
click at [361, 270] on icon "Mes siguiente" at bounding box center [354, 260] width 20 height 20
click at [357, 270] on icon "Mes siguiente" at bounding box center [354, 260] width 20 height 20
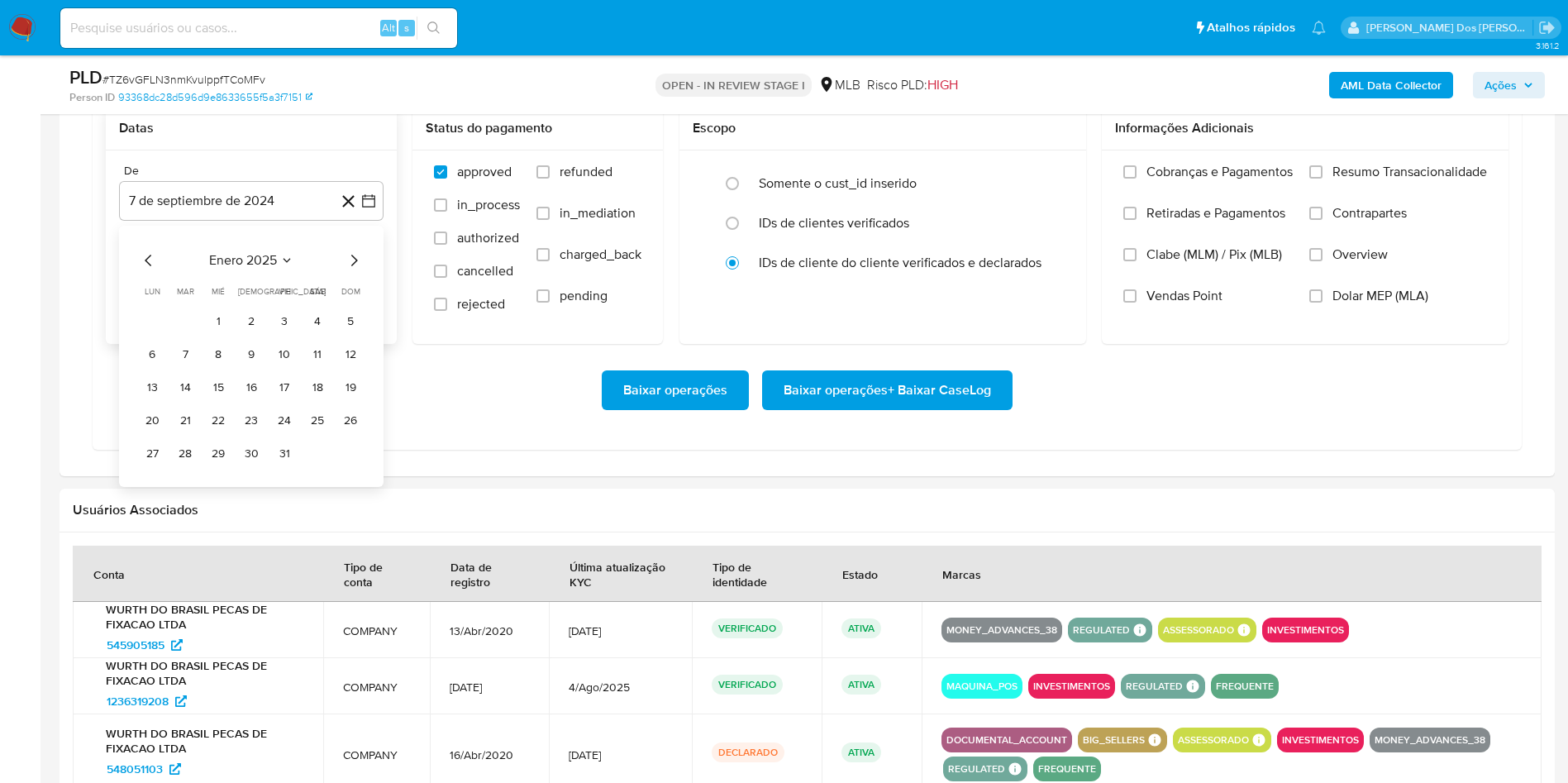
click at [357, 270] on icon "Mes siguiente" at bounding box center [354, 260] width 20 height 20
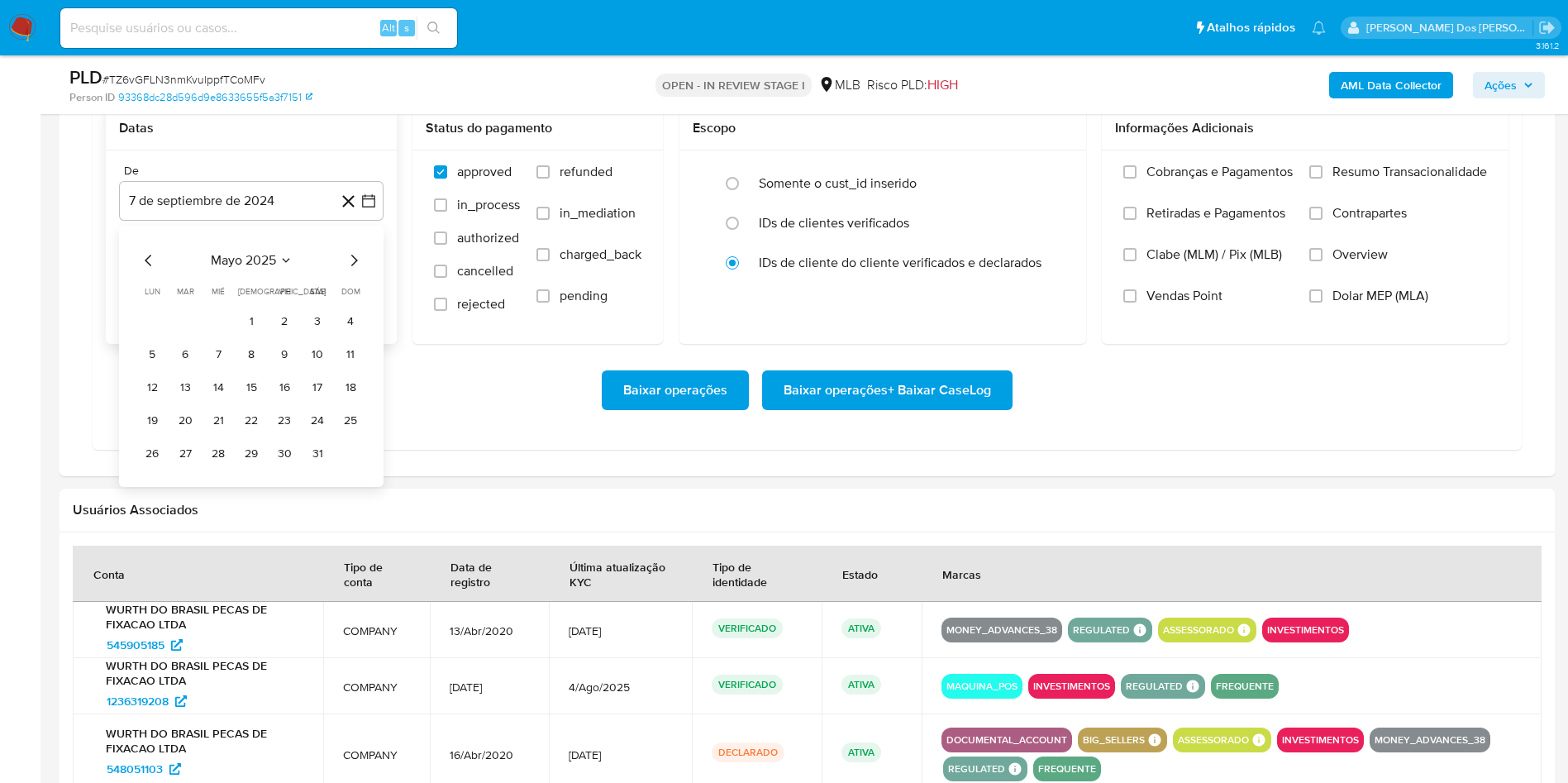
click at [357, 270] on icon "Mes siguiente" at bounding box center [354, 260] width 20 height 20
click at [282, 335] on button "1" at bounding box center [284, 321] width 27 height 27
click at [1403, 205] on label "Resumo Transacionalidade" at bounding box center [1398, 185] width 178 height 41
click at [1323, 179] on input "Resumo Transacionalidade" at bounding box center [1316, 172] width 13 height 13
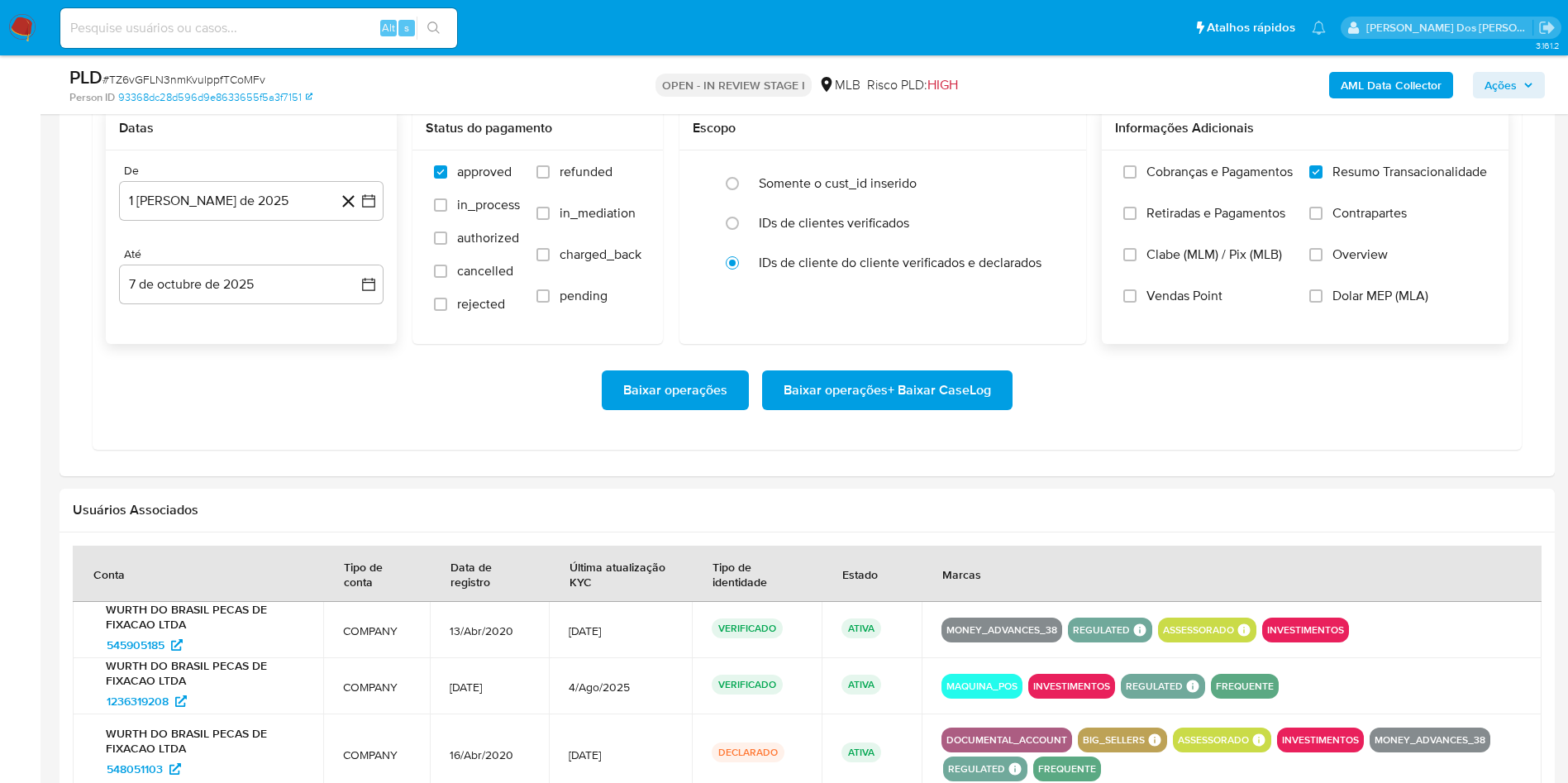
click at [860, 409] on span "Baixar operações + Baixar CaseLog" at bounding box center [887, 390] width 208 height 36
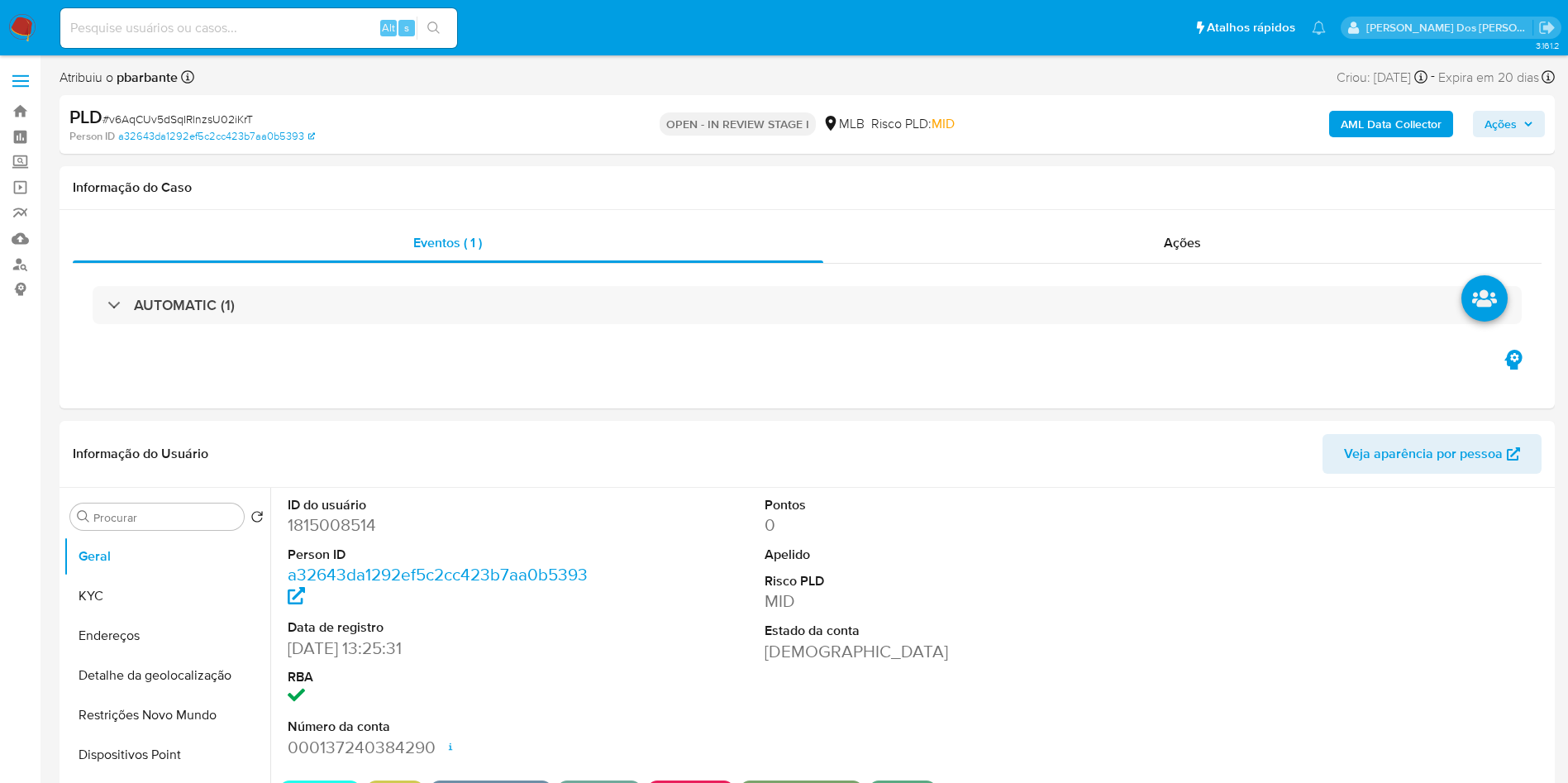
select select "10"
click at [627, 318] on div "AUTOMATIC (1)" at bounding box center [807, 305] width 1429 height 38
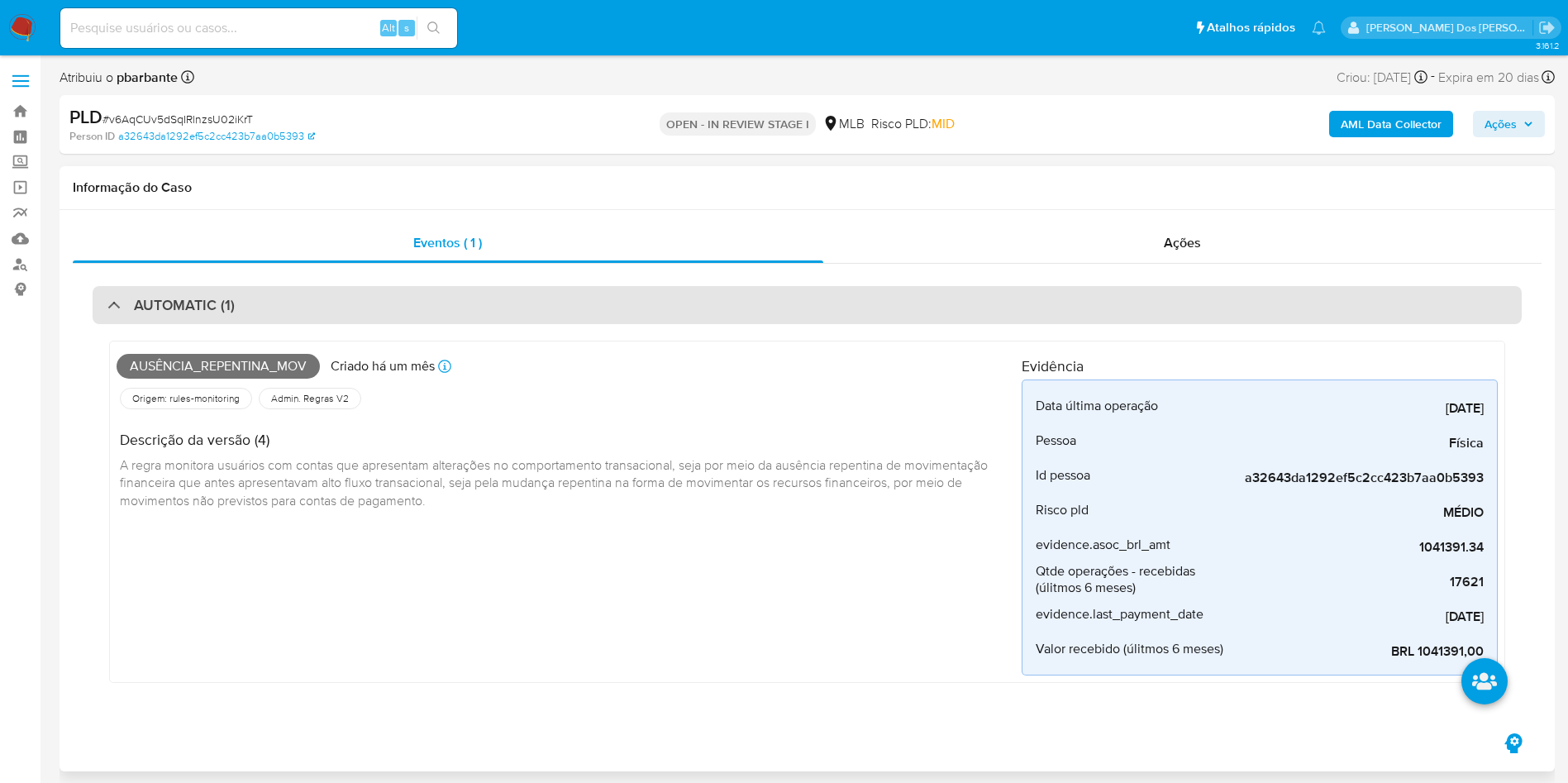
click at [730, 301] on div "AUTOMATIC (1)" at bounding box center [807, 305] width 1429 height 38
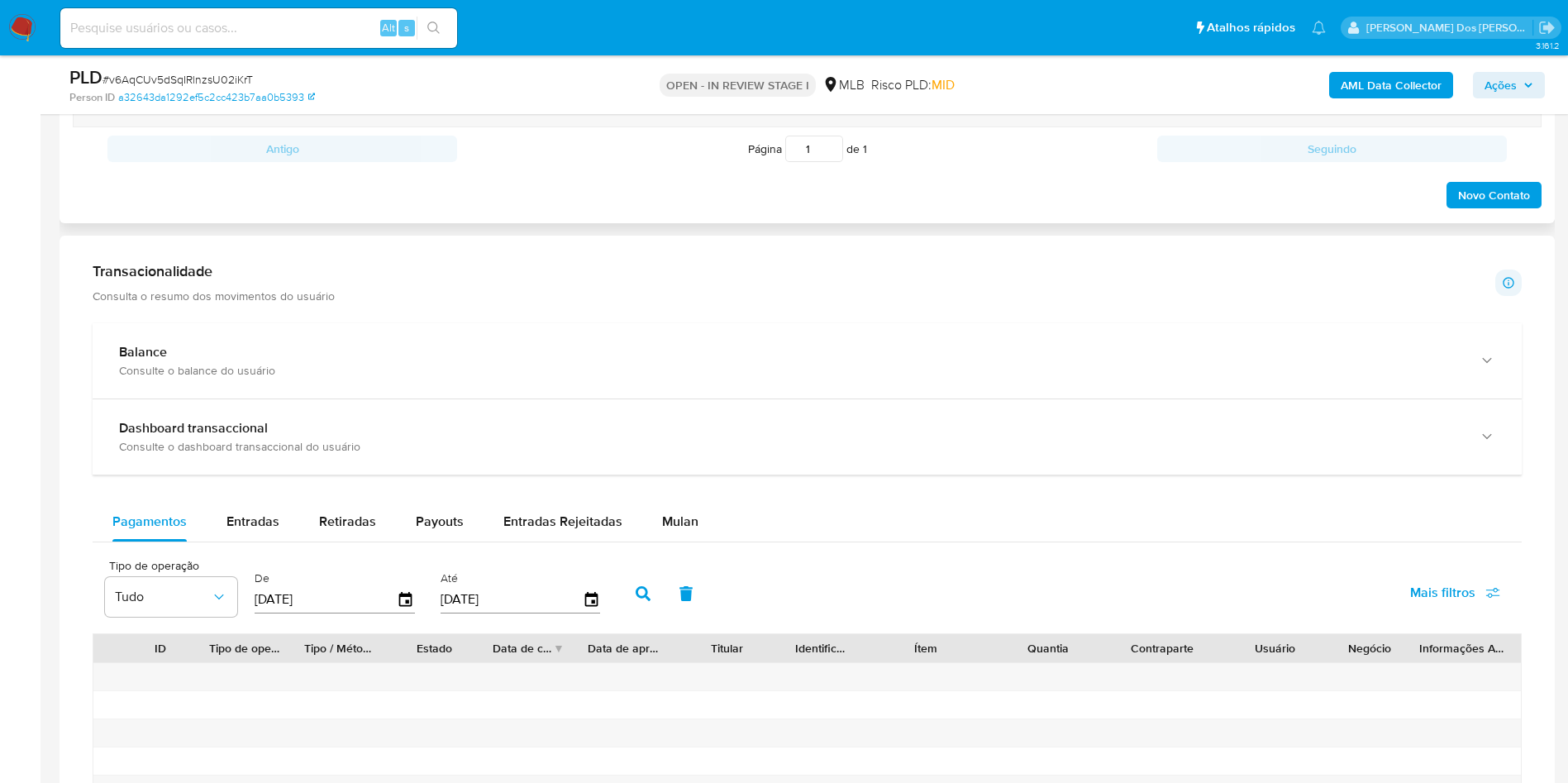
scroll to position [1116, 0]
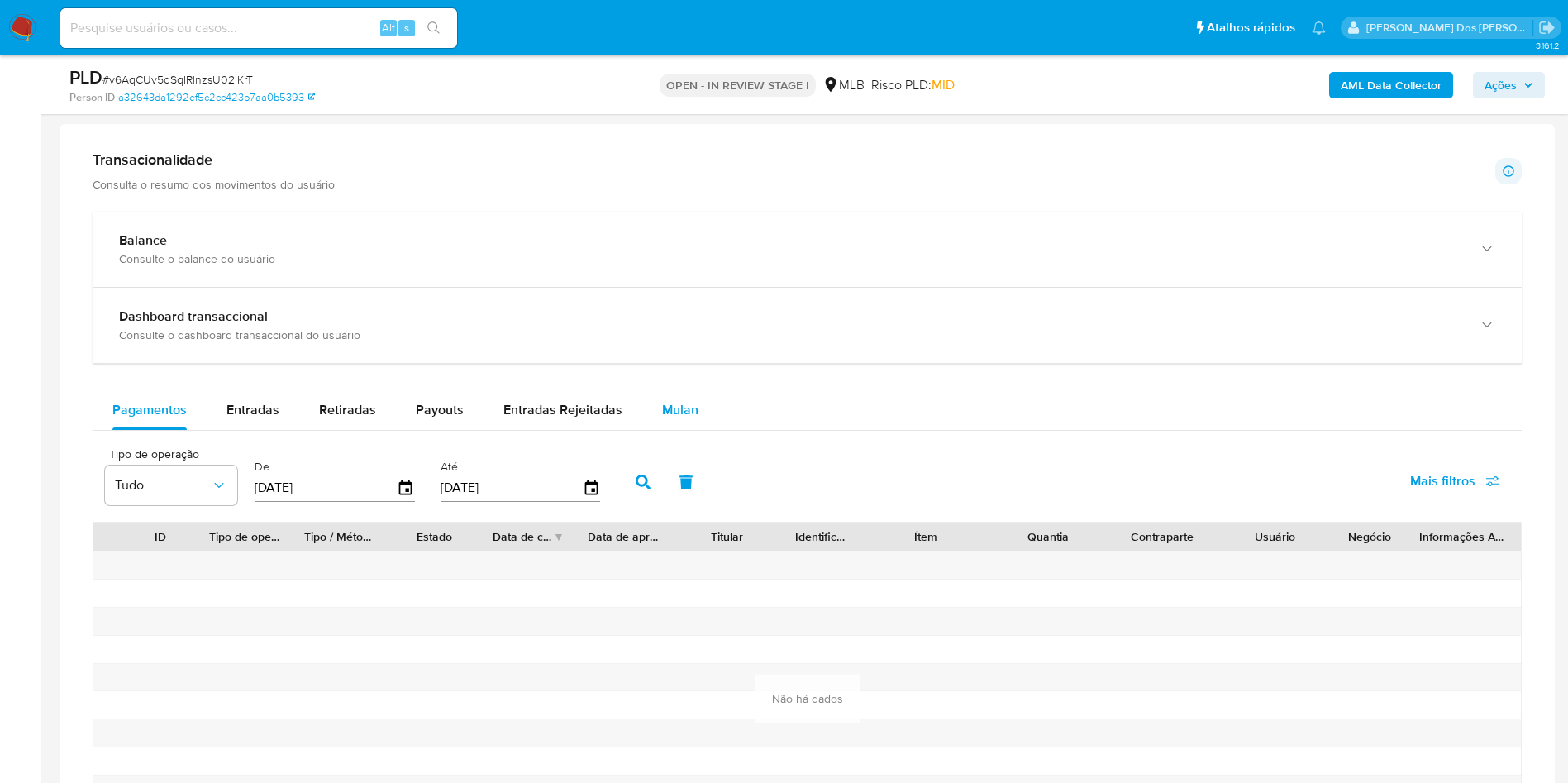
click at [681, 419] on span "Mulan" at bounding box center [681, 410] width 36 height 19
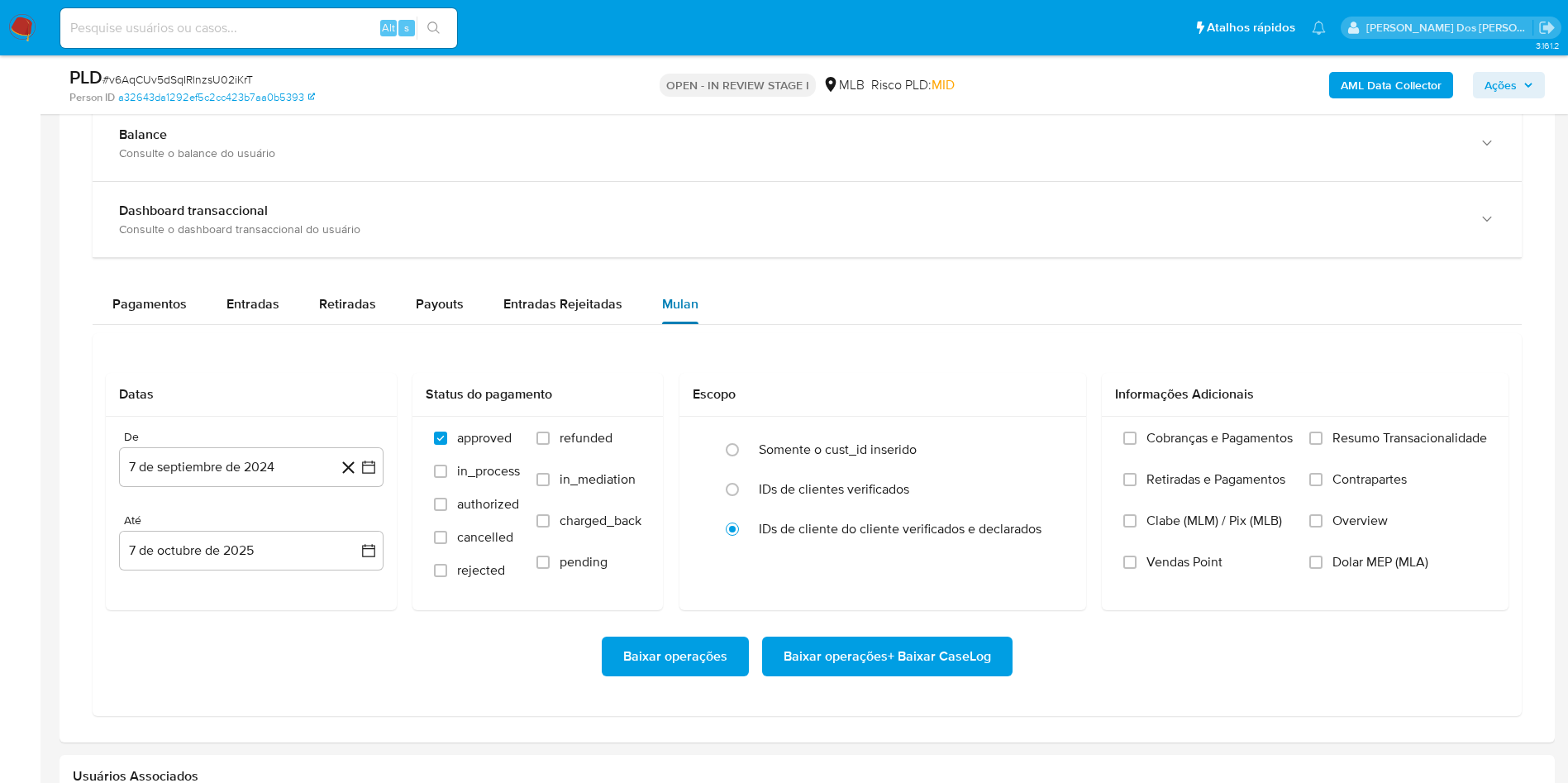
scroll to position [1364, 0]
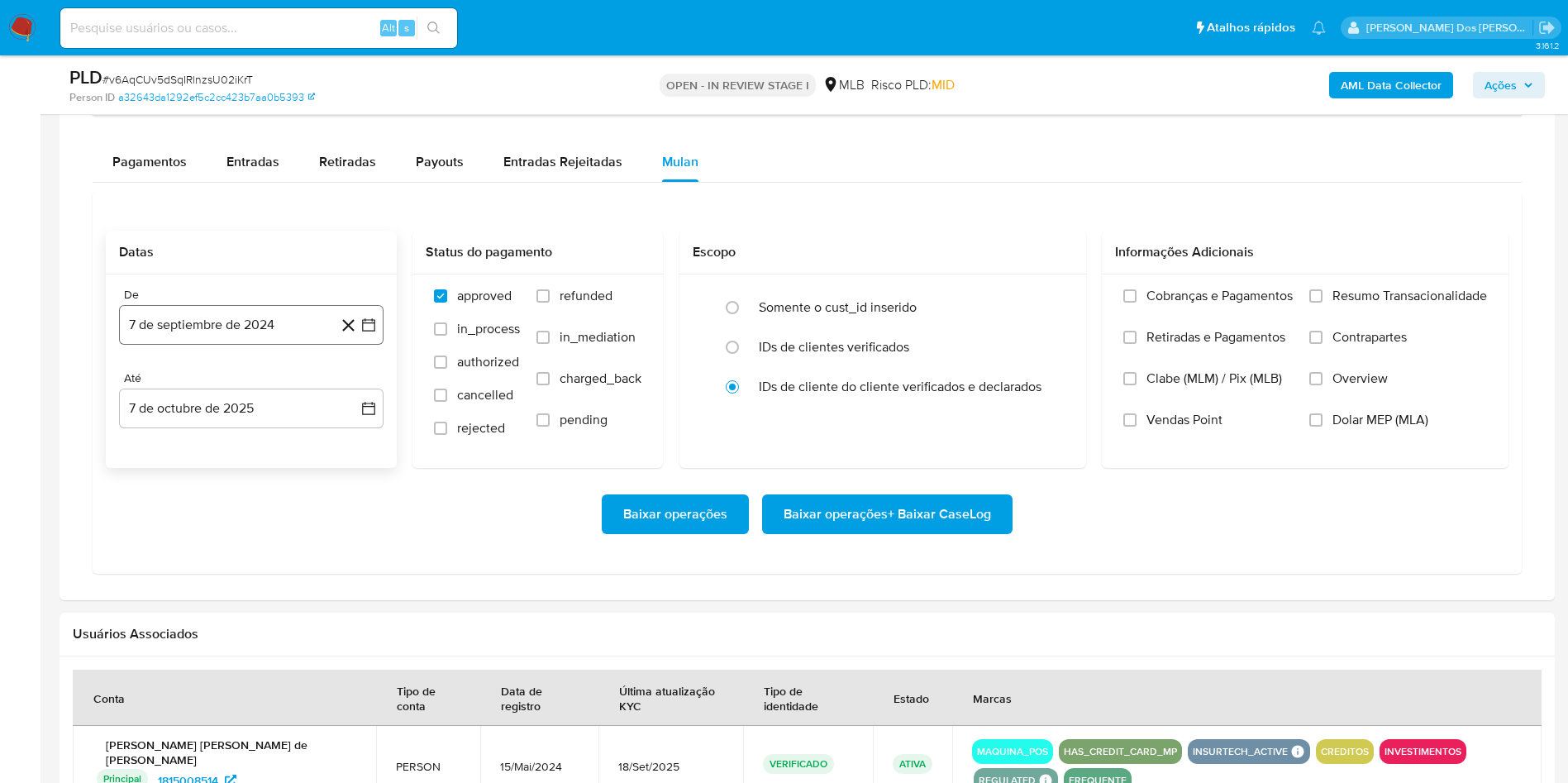
click at [370, 345] on button "7 de septiembre de 2024" at bounding box center [251, 325] width 264 height 39
click at [359, 401] on div "septiembre 2024 septiembre 2024 lun lunes mar martes mié miércoles jue jueves v…" at bounding box center [251, 496] width 264 height 294
click at [350, 394] on icon "Mes siguiente" at bounding box center [354, 384] width 20 height 20
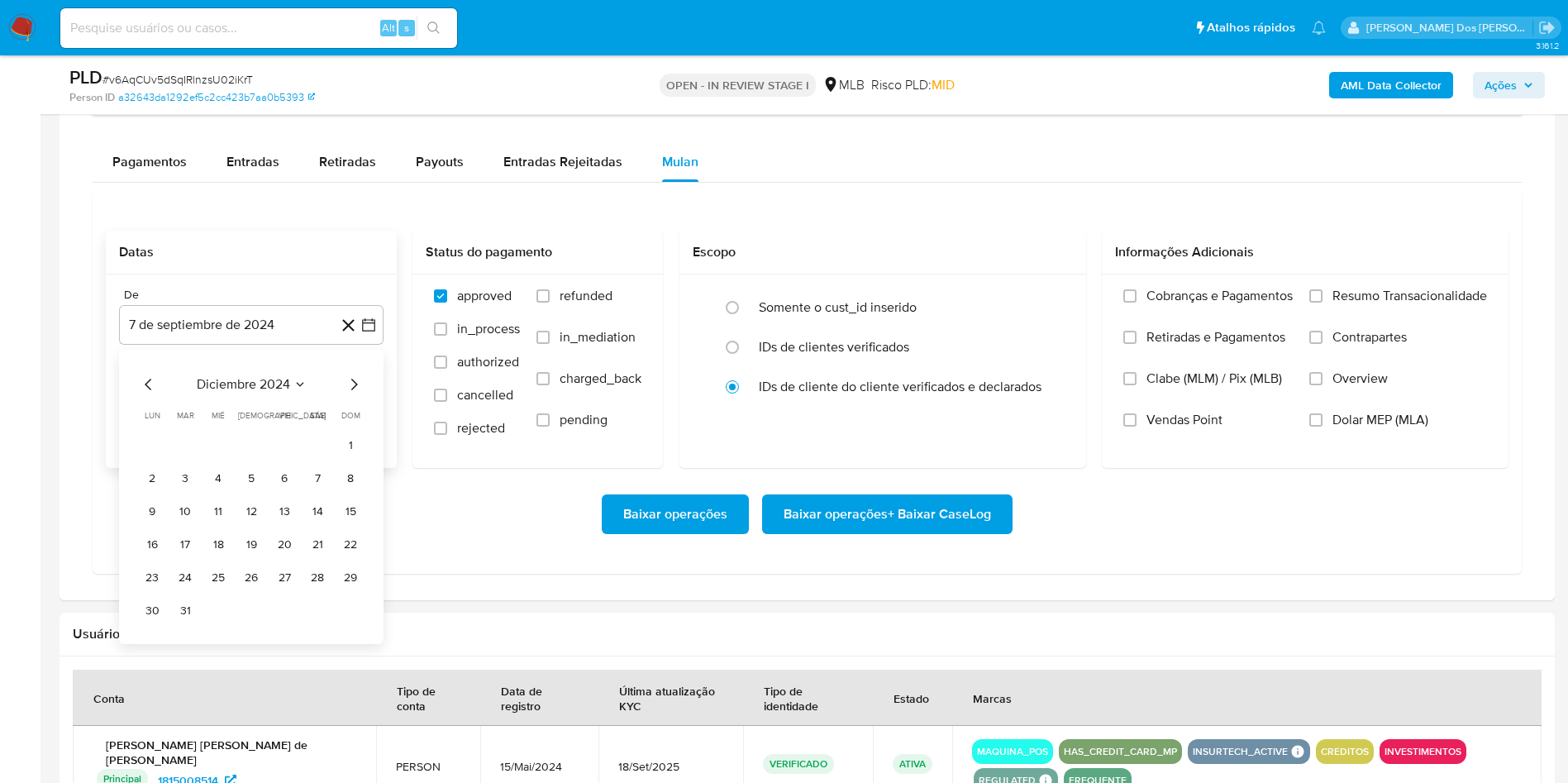
click at [350, 394] on icon "Mes siguiente" at bounding box center [354, 384] width 20 height 20
click at [222, 459] on button "1" at bounding box center [218, 446] width 27 height 27
click at [1393, 309] on div "Cobranças e Pagamentos Retiradas e Pagamentos Clabe (MLM) / Pix (MLB) Vendas Po…" at bounding box center [1305, 370] width 407 height 191
click at [1382, 304] on span "Resumo Transacionalidade" at bounding box center [1410, 295] width 154 height 16
click at [1323, 303] on input "Resumo Transacionalidade" at bounding box center [1316, 295] width 13 height 13
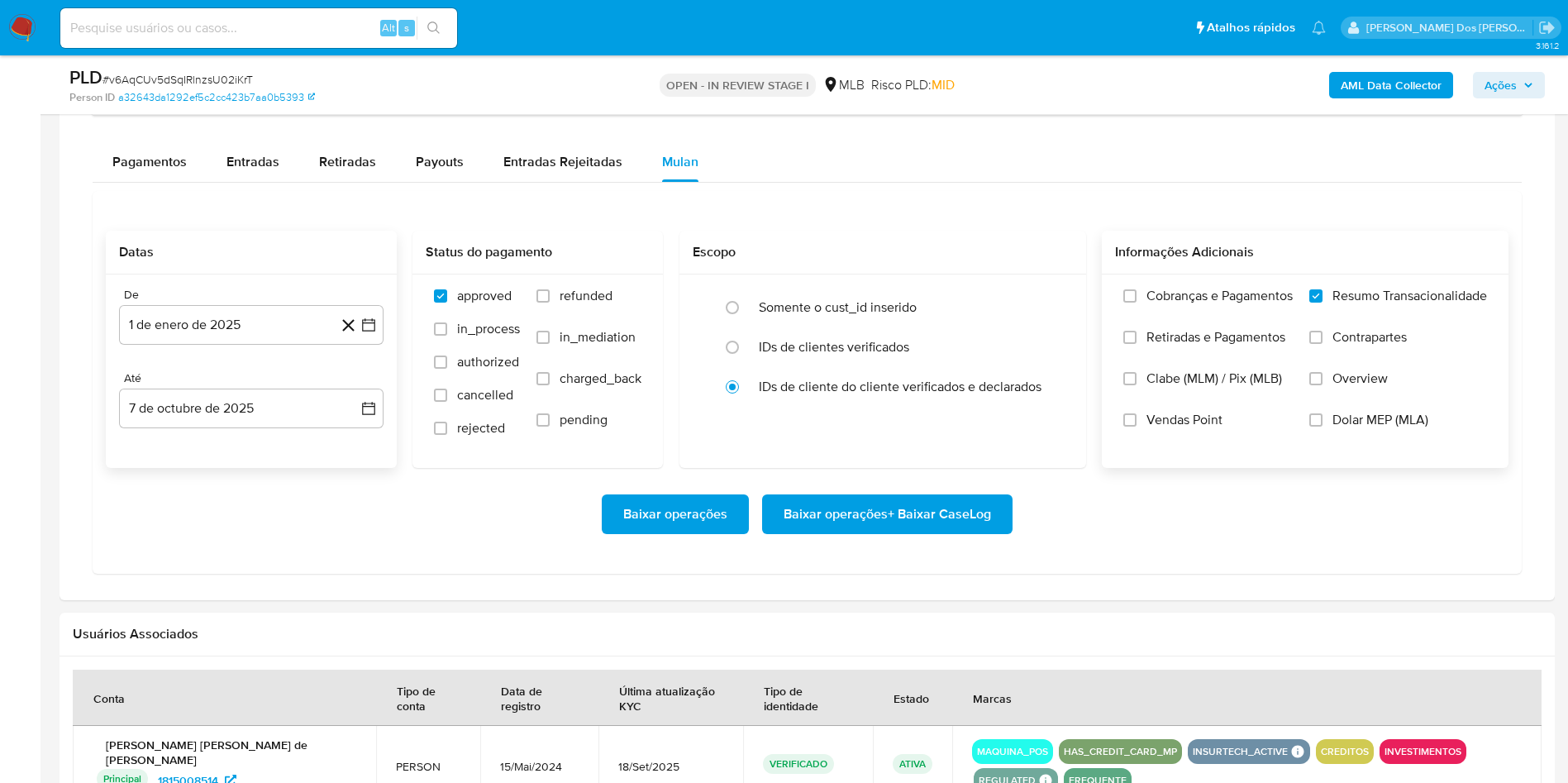
click at [936, 532] on span "Baixar operações + Baixar CaseLog" at bounding box center [887, 514] width 208 height 36
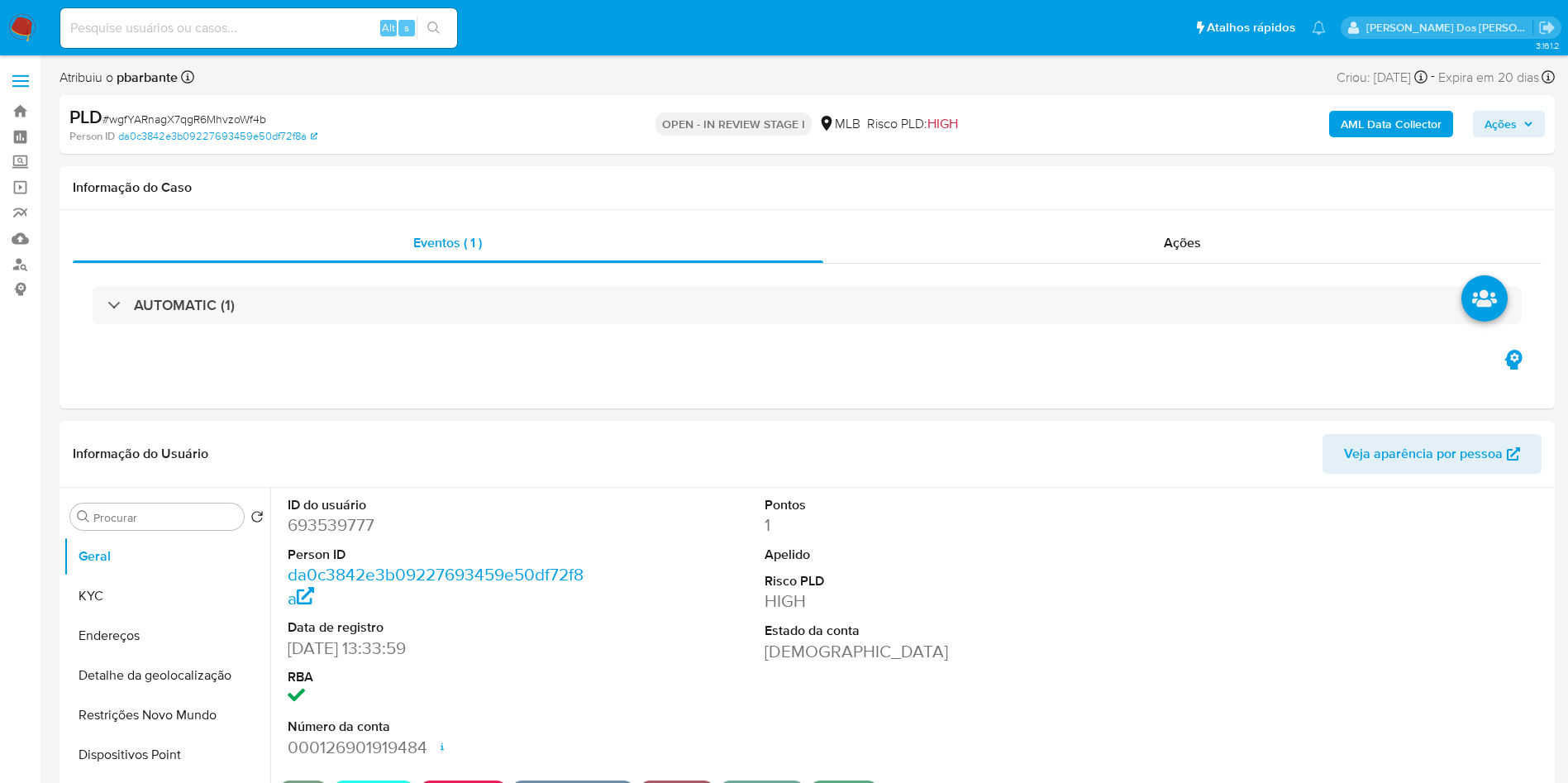
select select "10"
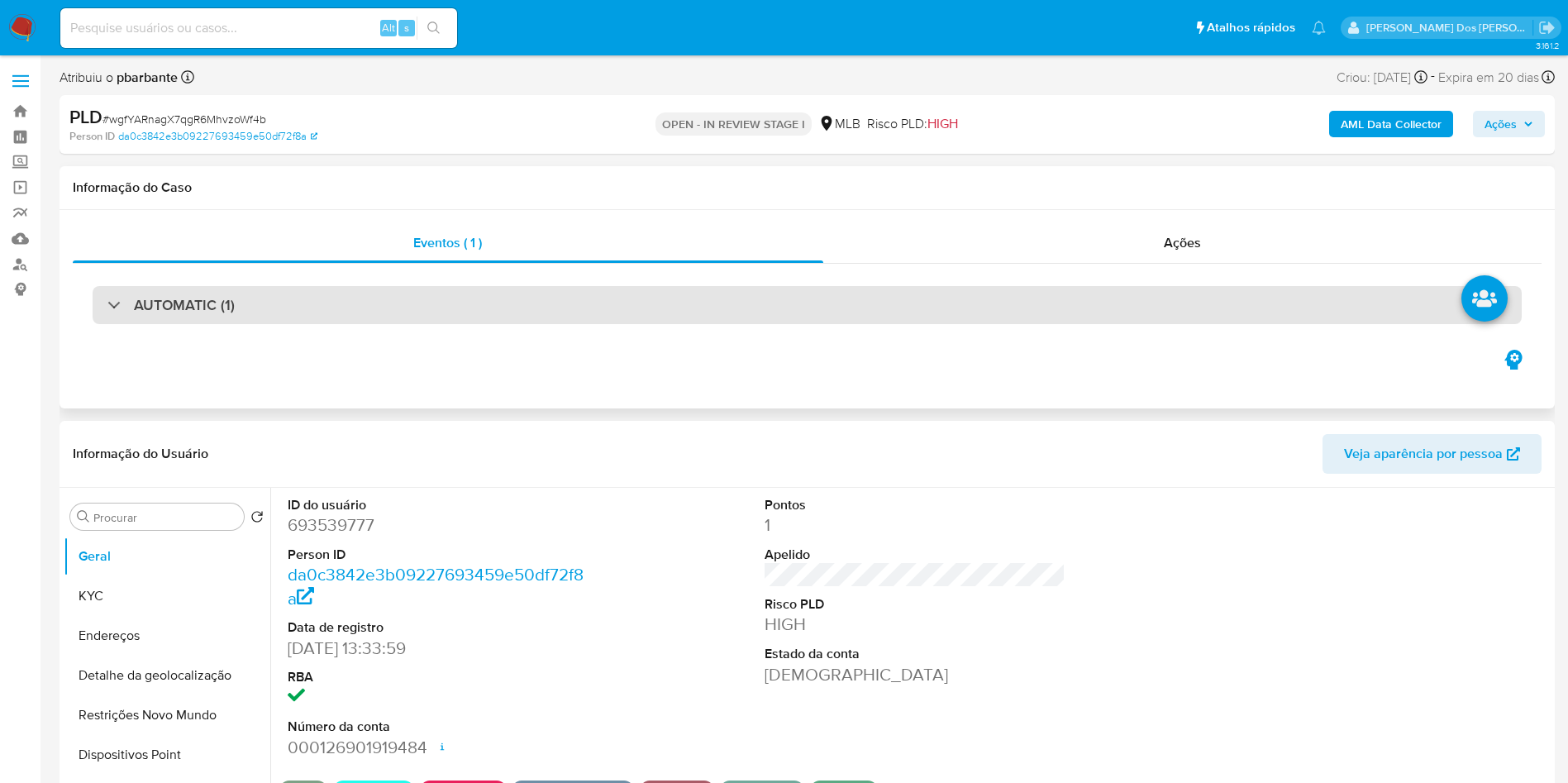
click at [656, 306] on div "AUTOMATIC (1)" at bounding box center [807, 305] width 1429 height 38
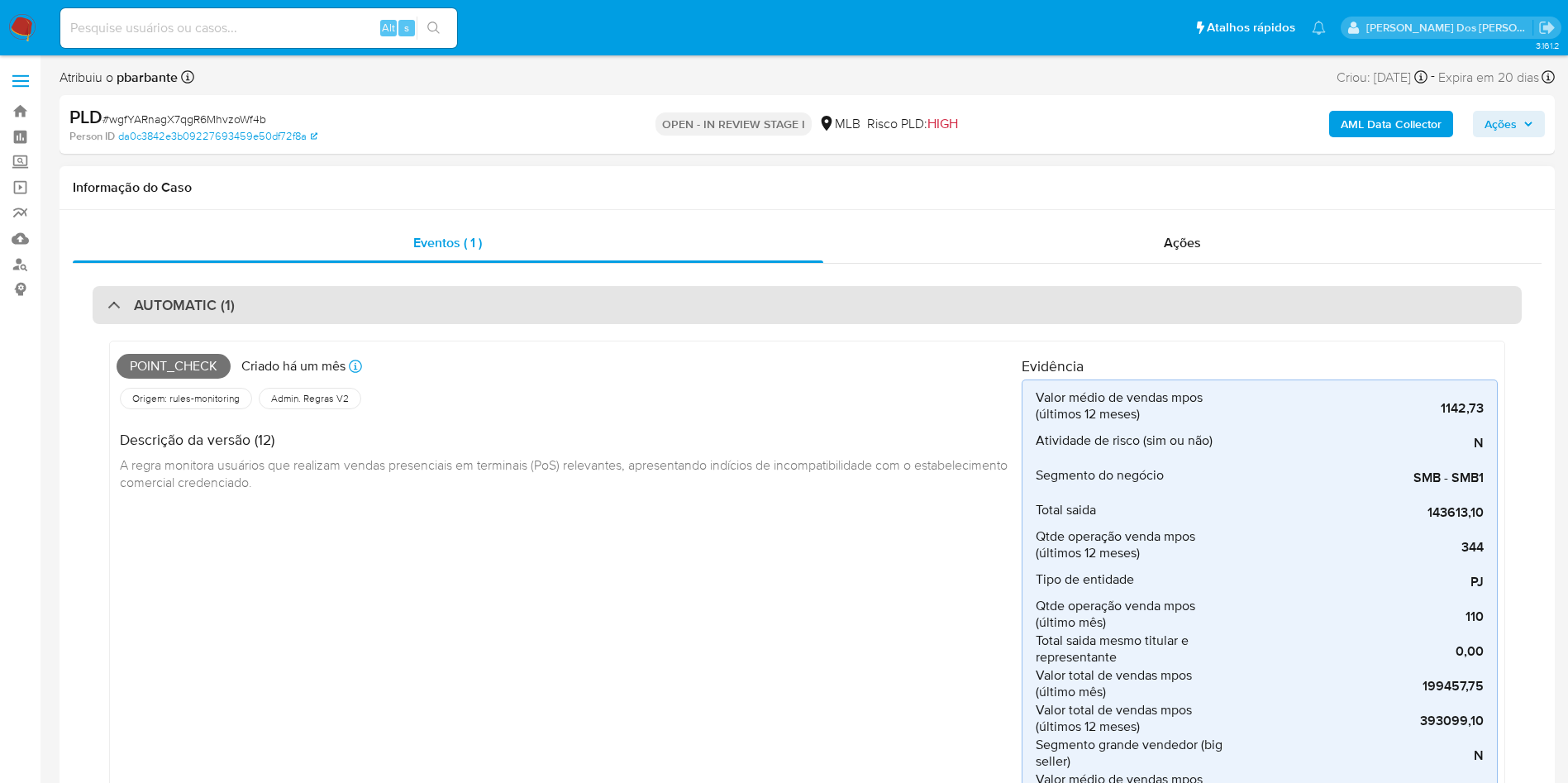
click at [939, 302] on div "AUTOMATIC (1)" at bounding box center [807, 305] width 1429 height 38
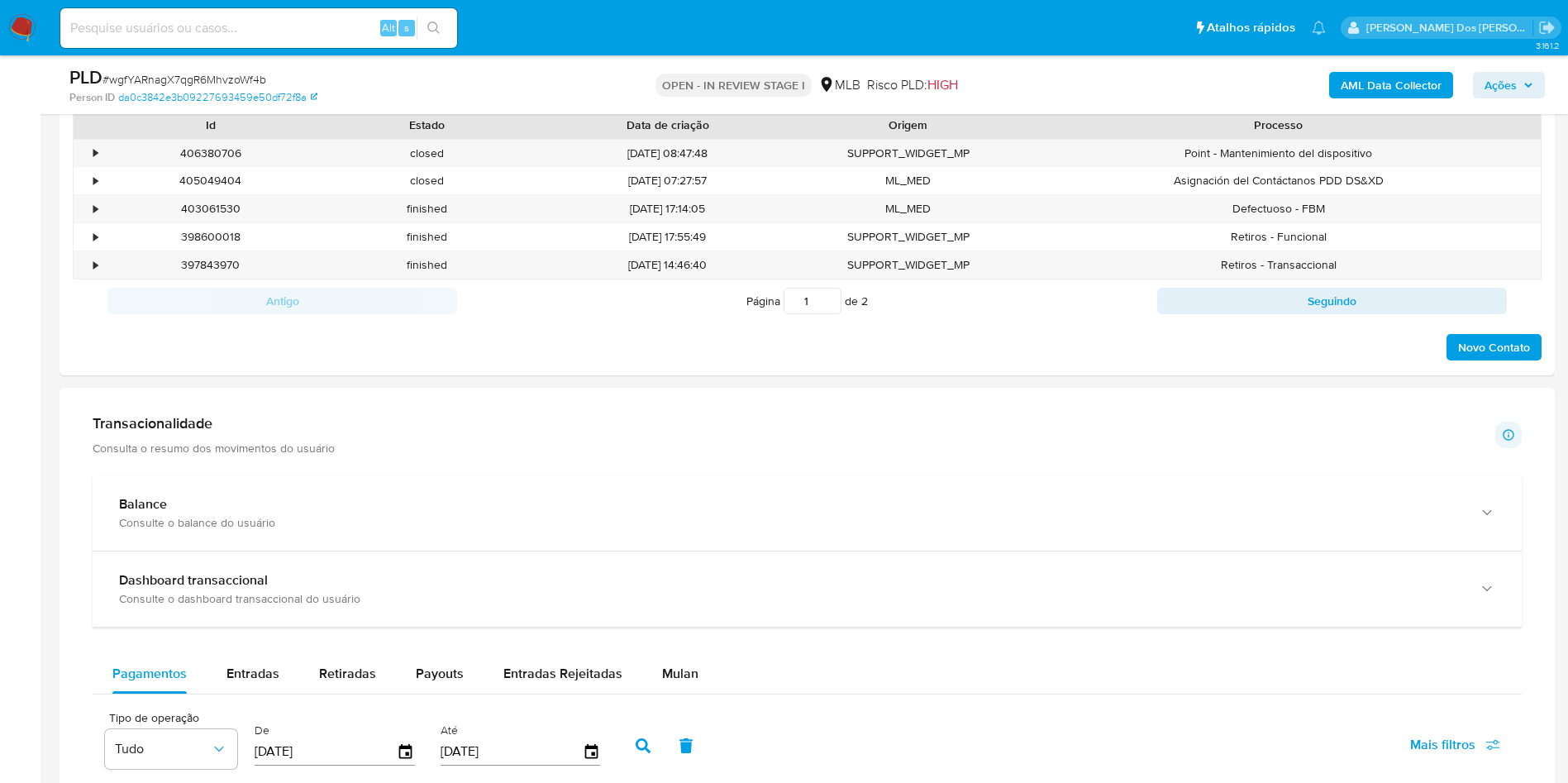
scroll to position [1116, 0]
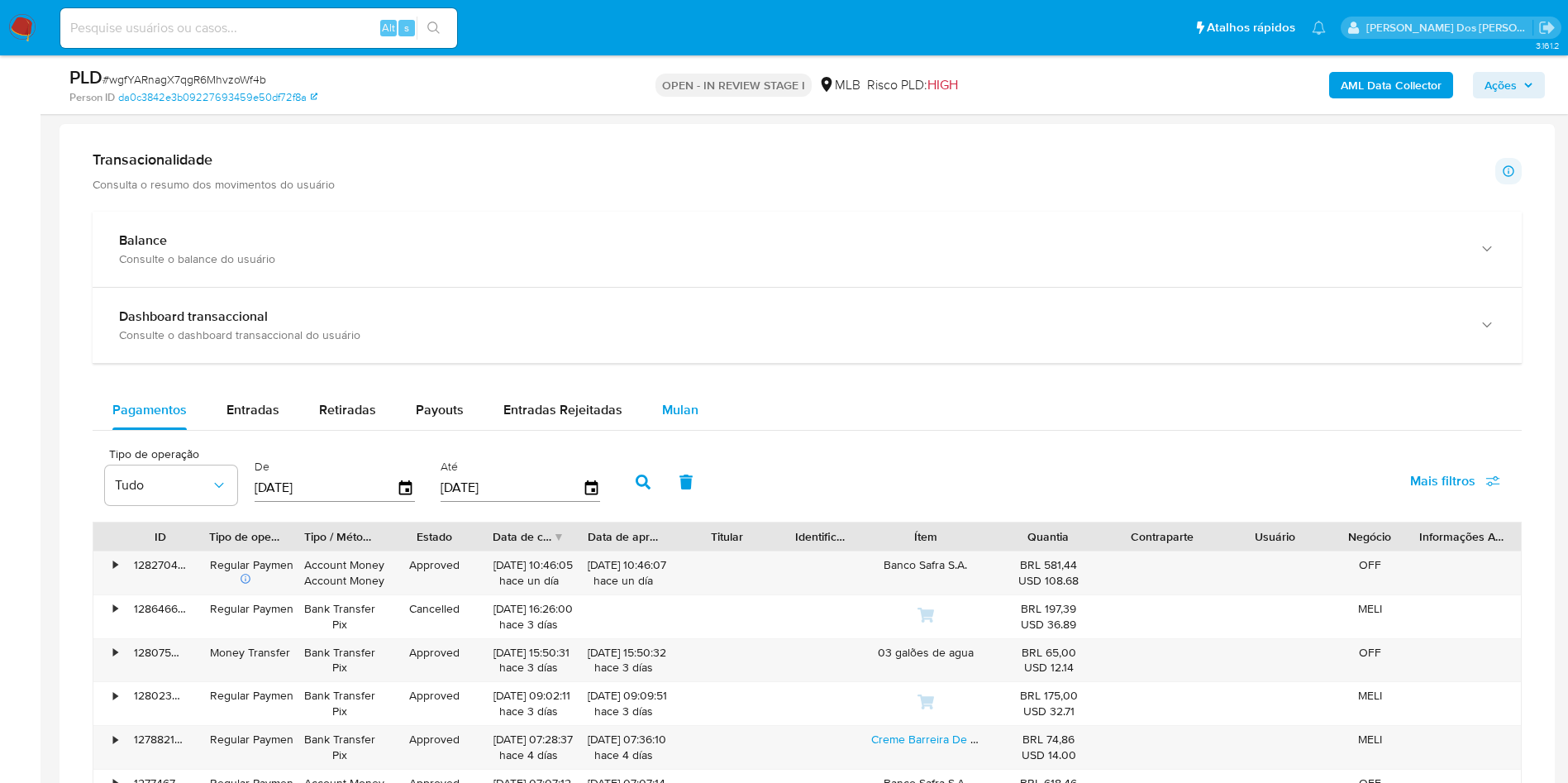
click at [686, 419] on span "Mulan" at bounding box center [681, 410] width 36 height 19
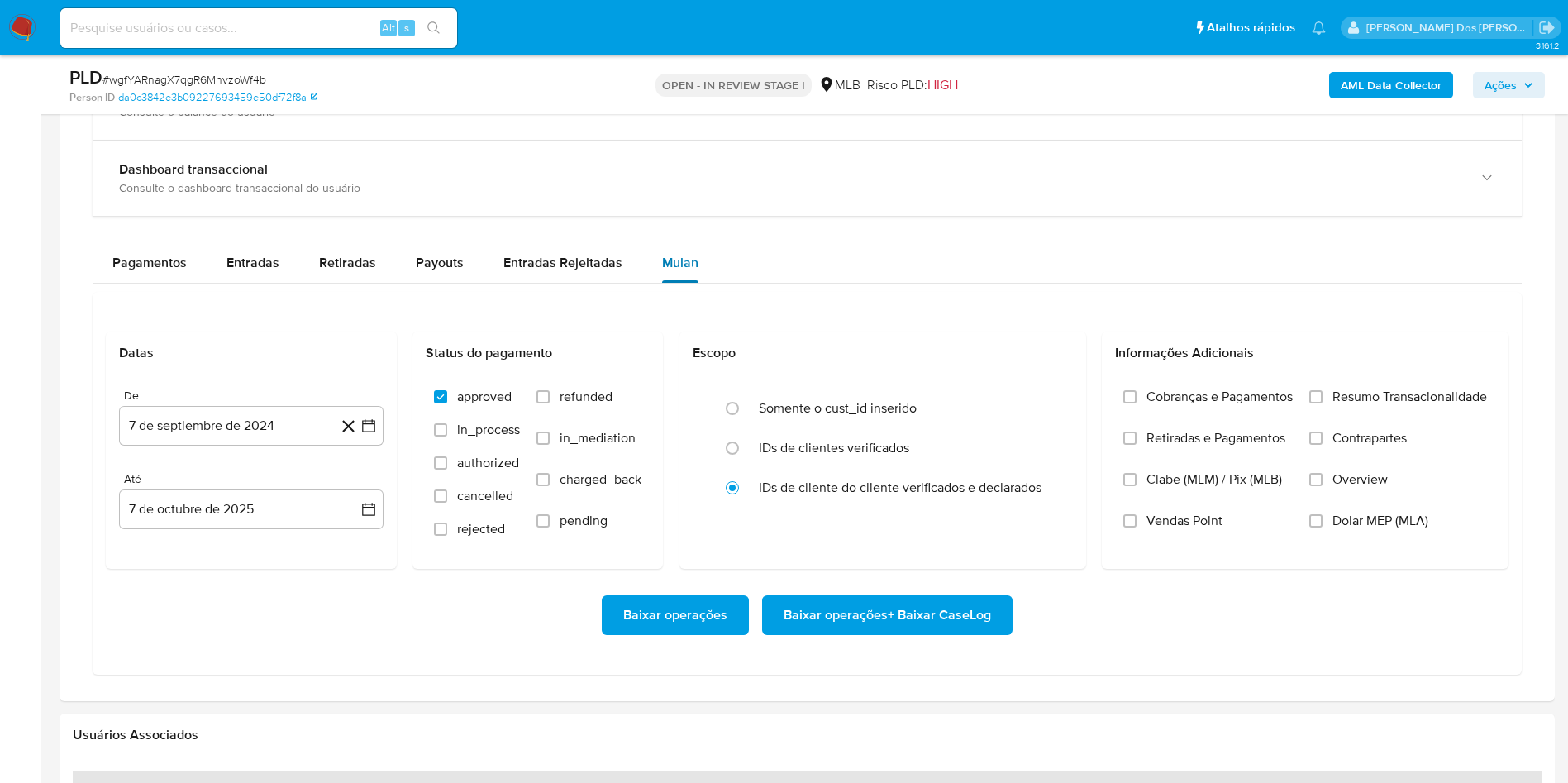
scroll to position [1489, 0]
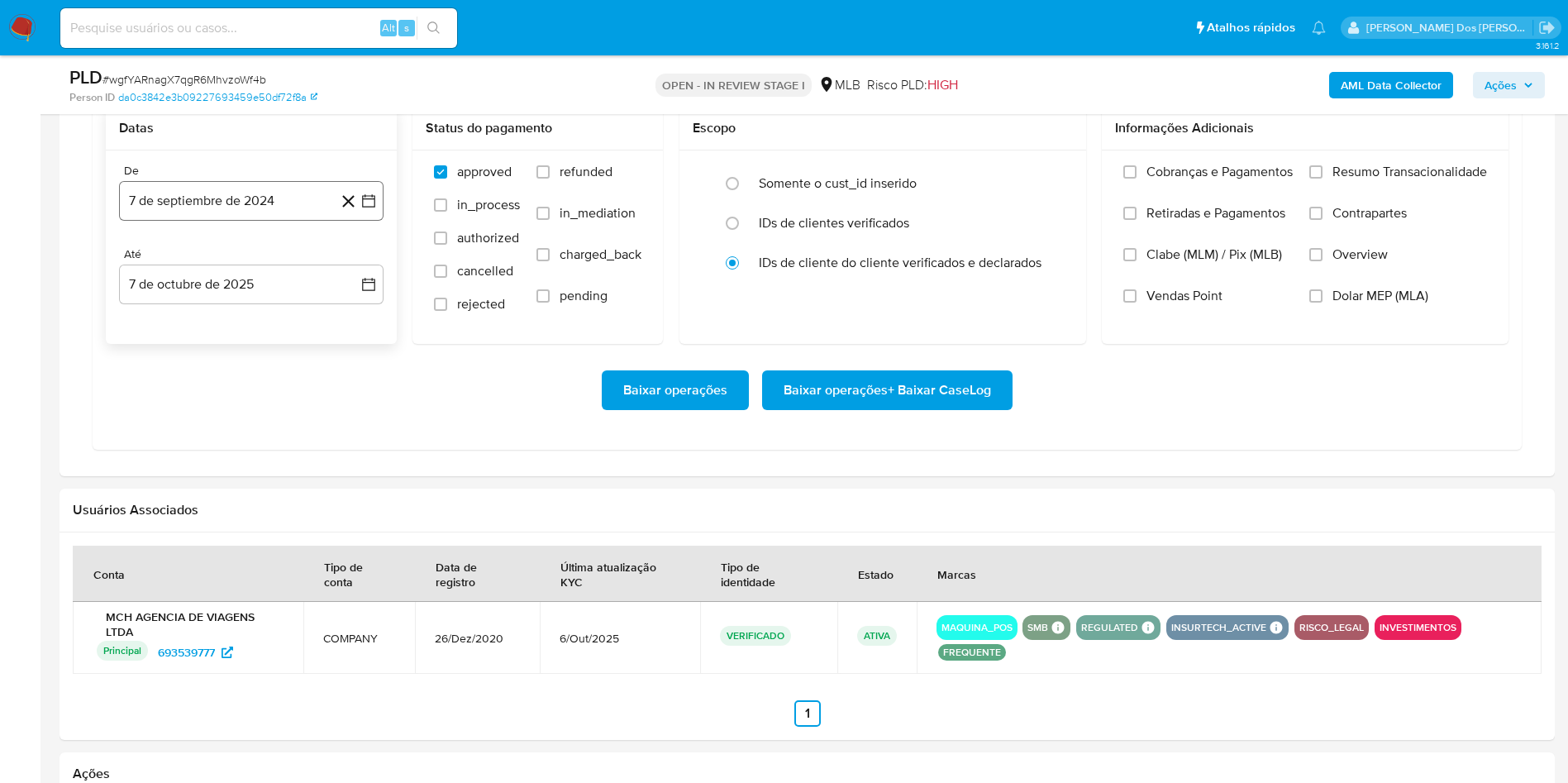
click at [360, 216] on button "7 de septiembre de 2024" at bounding box center [251, 201] width 264 height 39
click at [350, 270] on icon "Mes siguiente" at bounding box center [354, 260] width 20 height 20
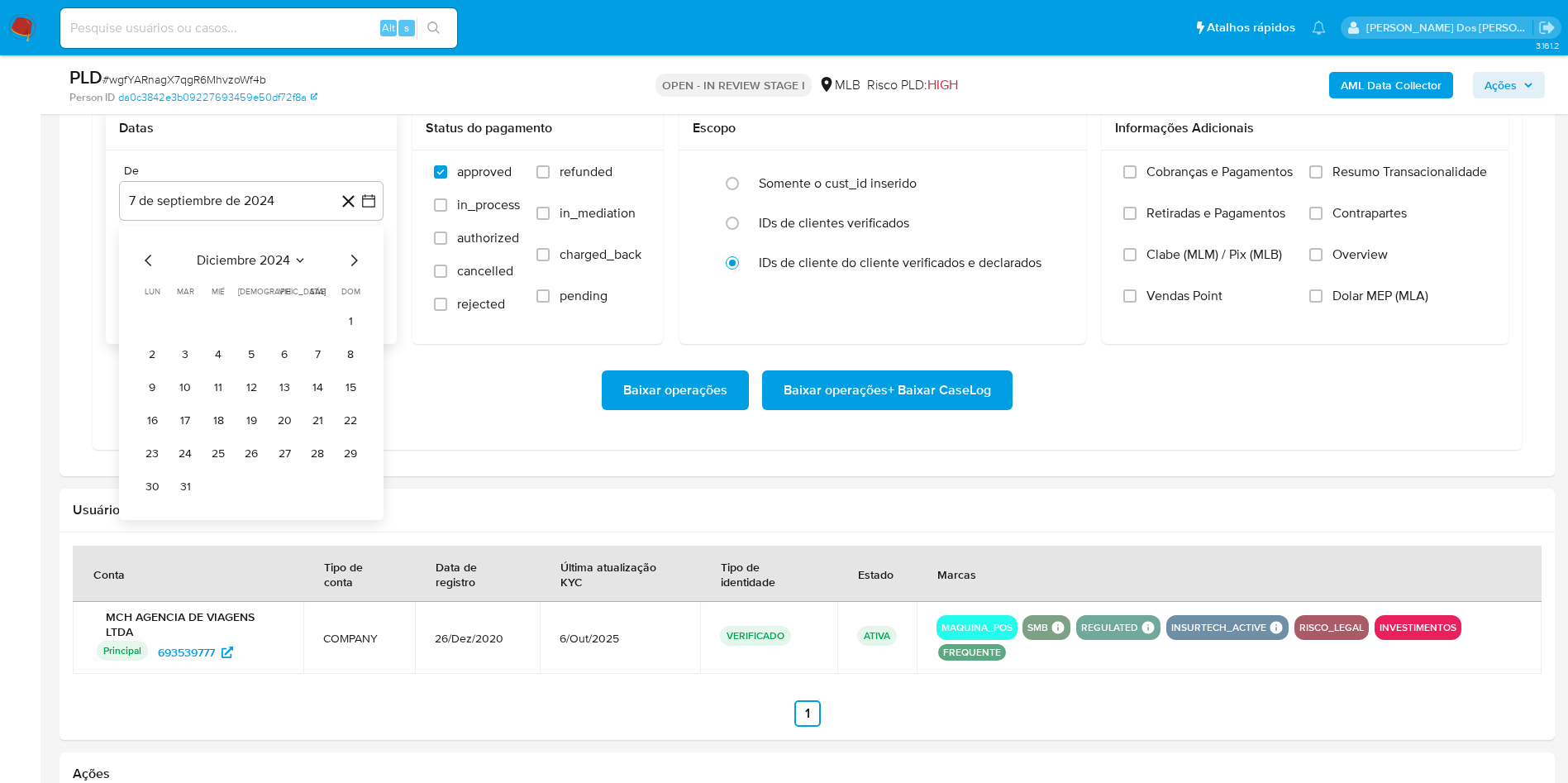
click at [350, 270] on icon "Mes siguiente" at bounding box center [354, 260] width 20 height 20
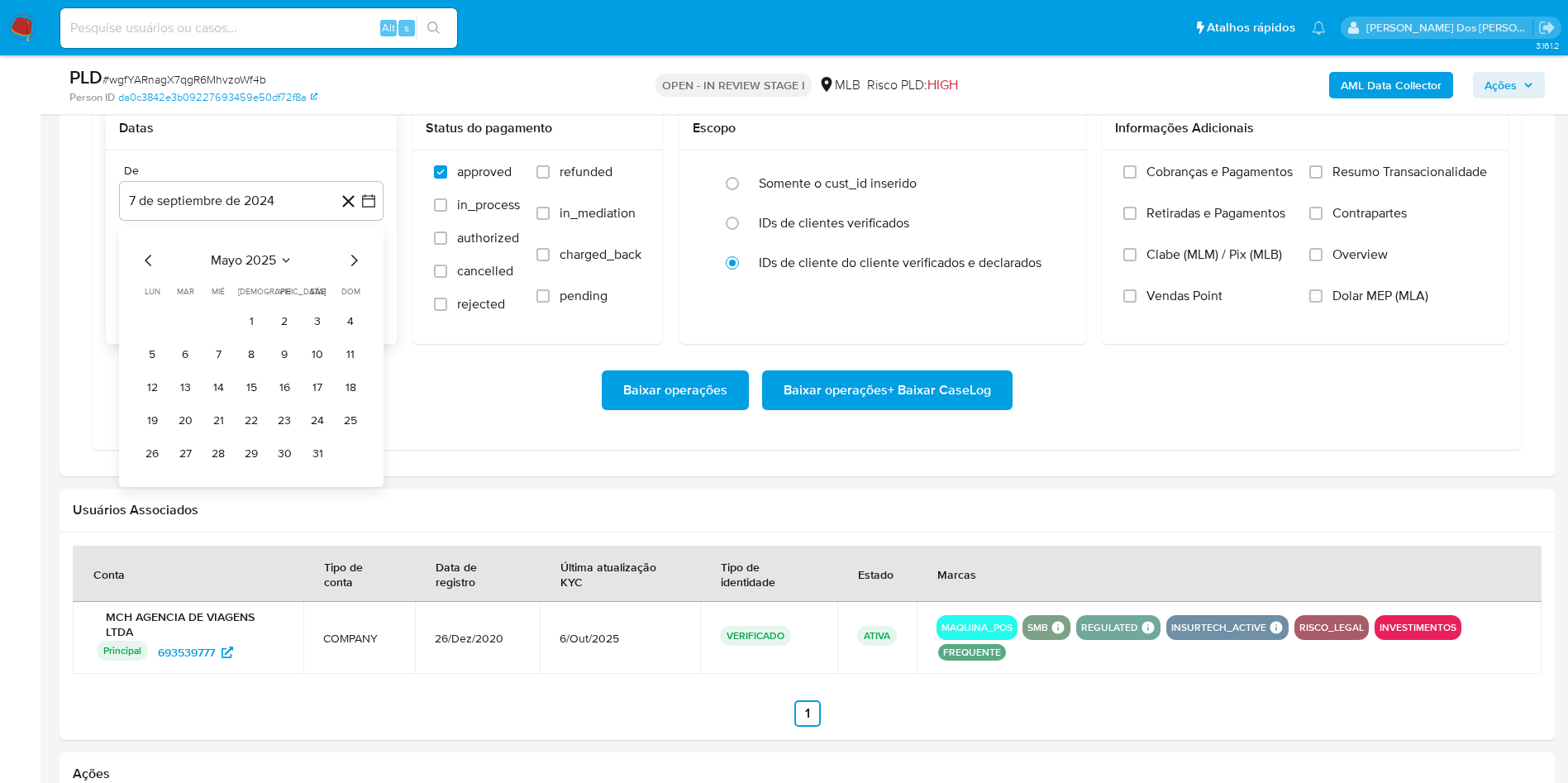
click at [350, 270] on icon "Mes siguiente" at bounding box center [354, 260] width 20 height 20
click at [291, 335] on button "1" at bounding box center [284, 321] width 27 height 27
click at [1438, 180] on span "Resumo Transacionalidade" at bounding box center [1410, 172] width 154 height 16
click at [1323, 179] on input "Resumo Transacionalidade" at bounding box center [1316, 172] width 13 height 13
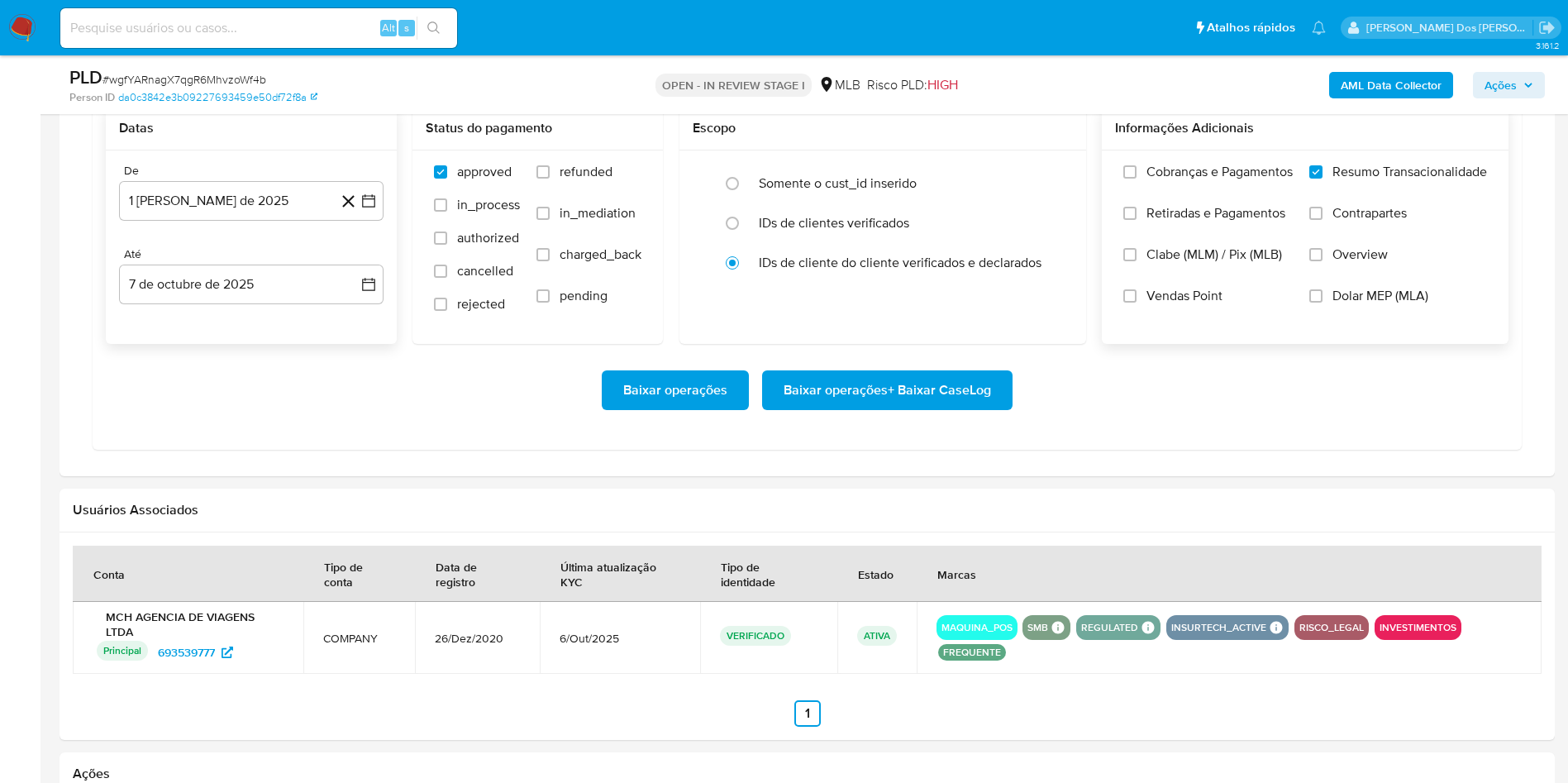
click at [956, 409] on span "Baixar operações + Baixar CaseLog" at bounding box center [887, 390] width 208 height 36
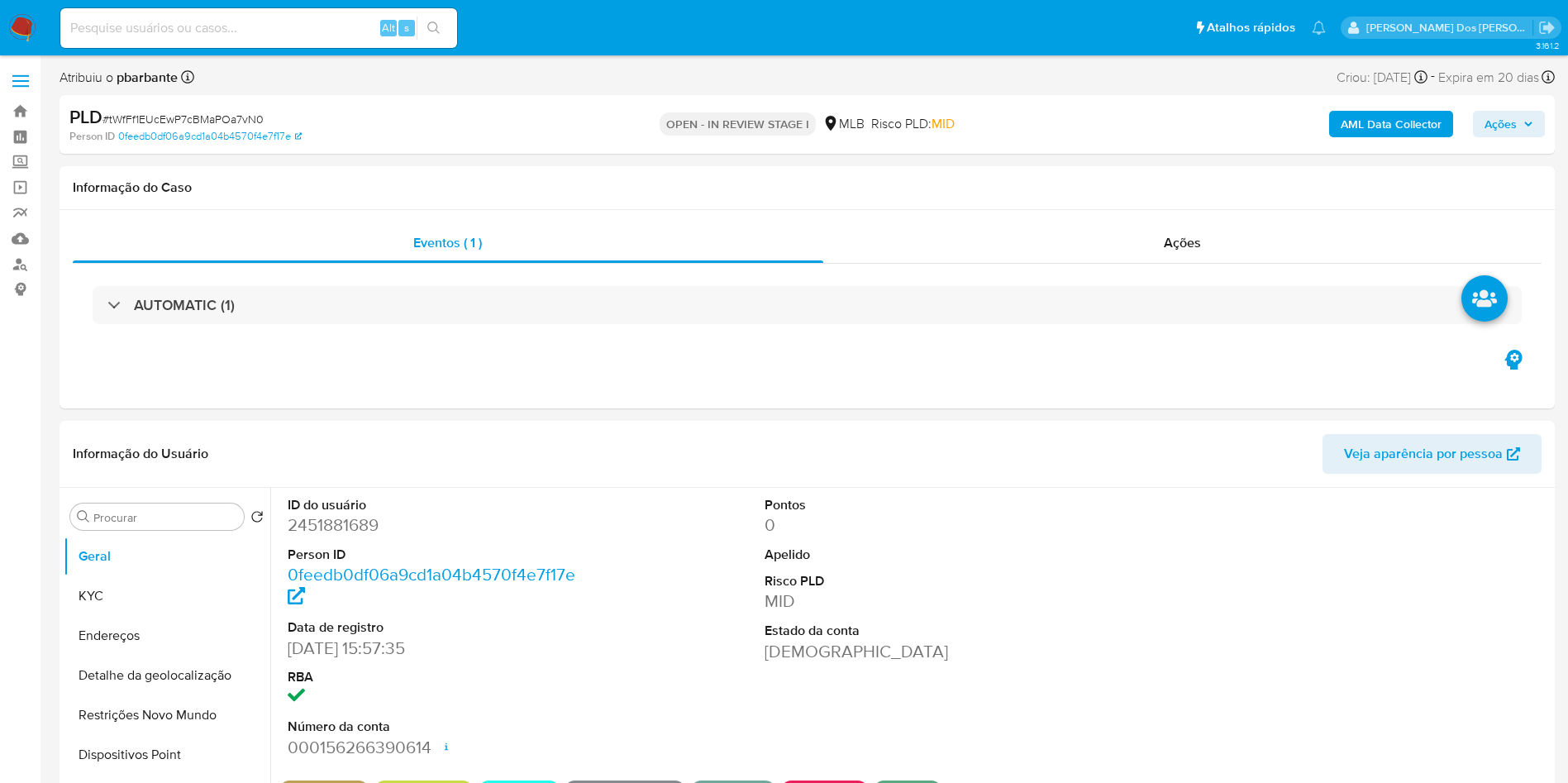
select select "10"
click at [657, 289] on div "AUTOMATIC (1)" at bounding box center [807, 305] width 1429 height 38
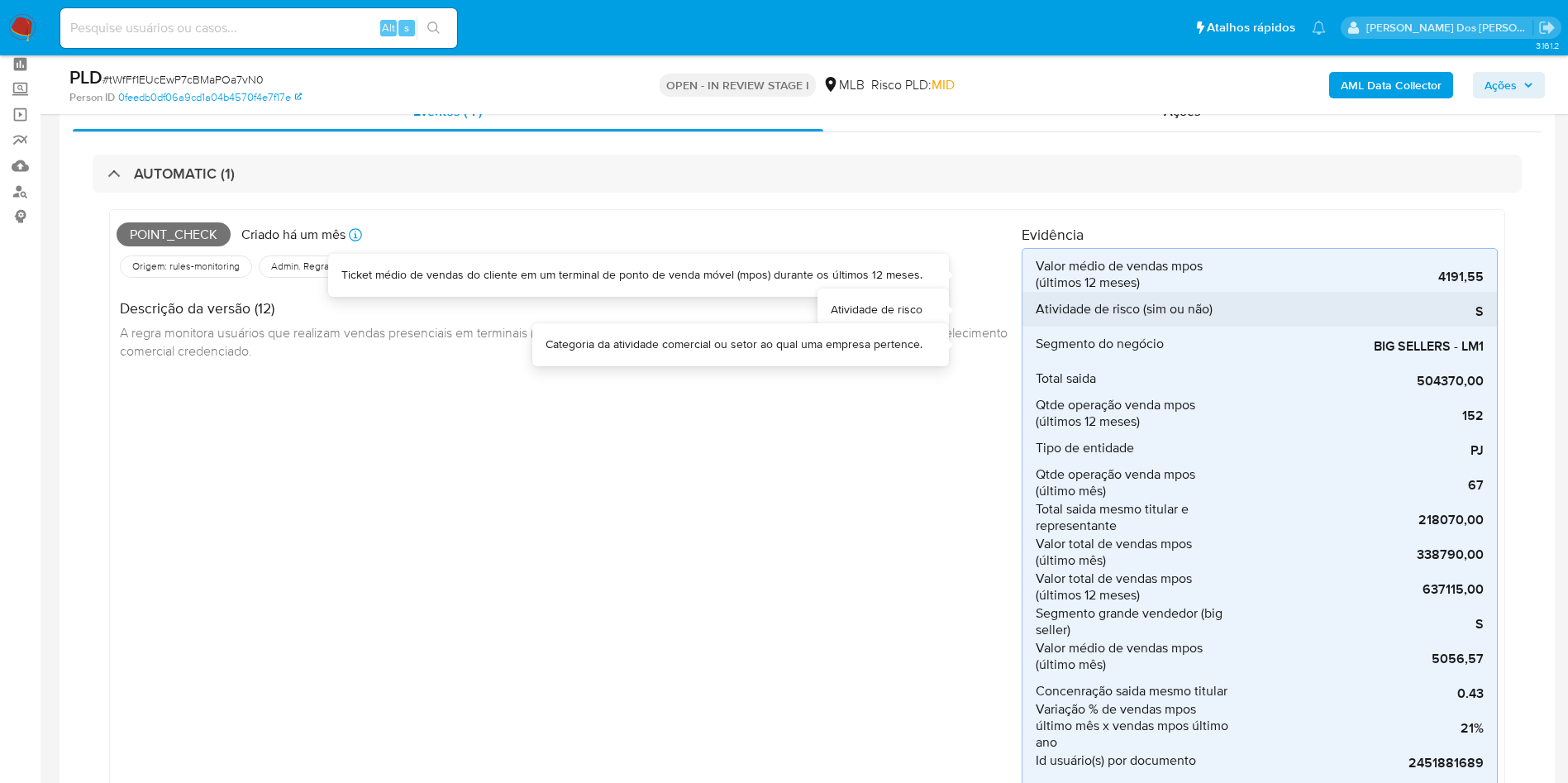
scroll to position [124, 0]
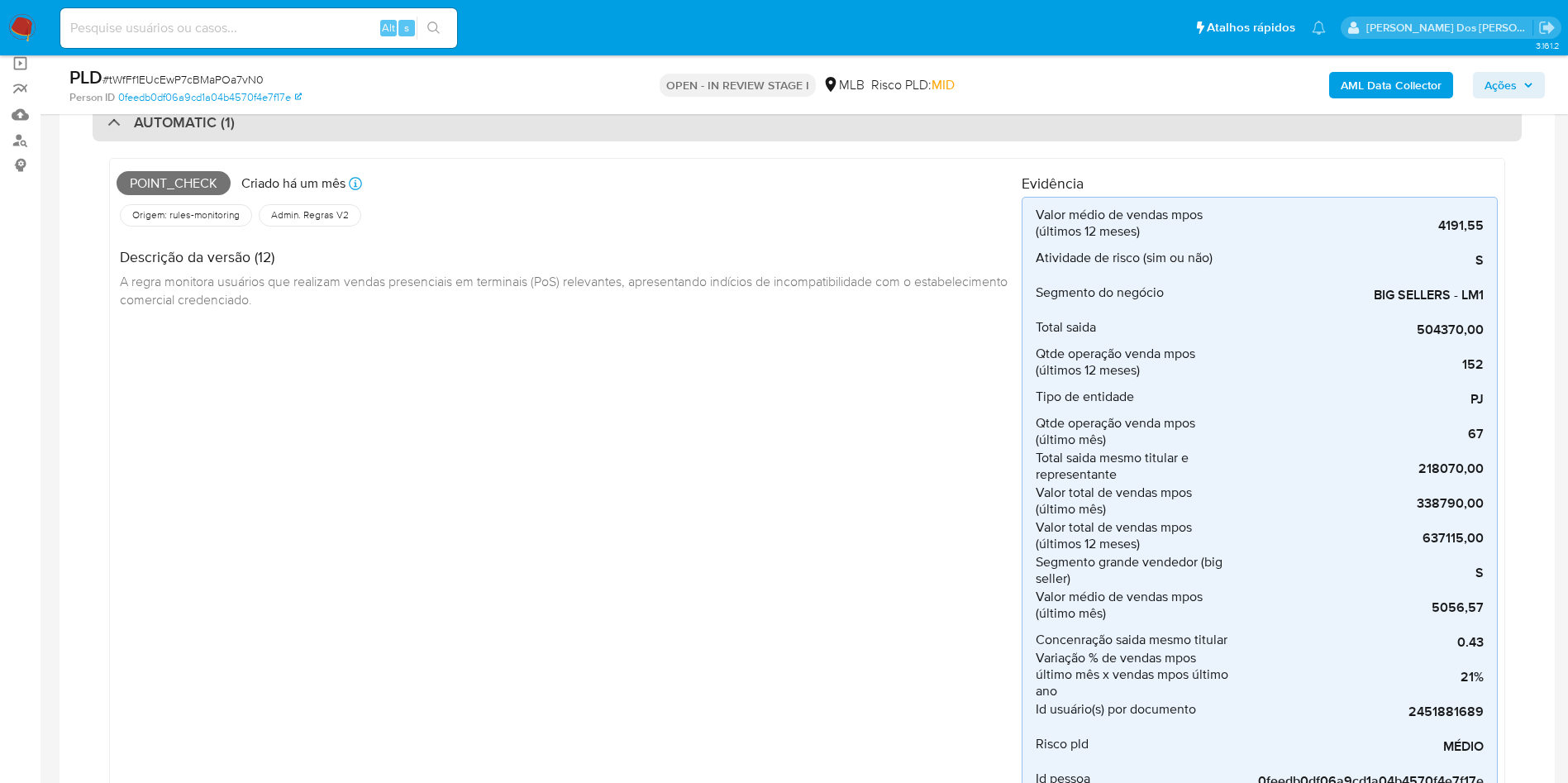
click at [996, 135] on div "AUTOMATIC (1)" at bounding box center [807, 122] width 1429 height 38
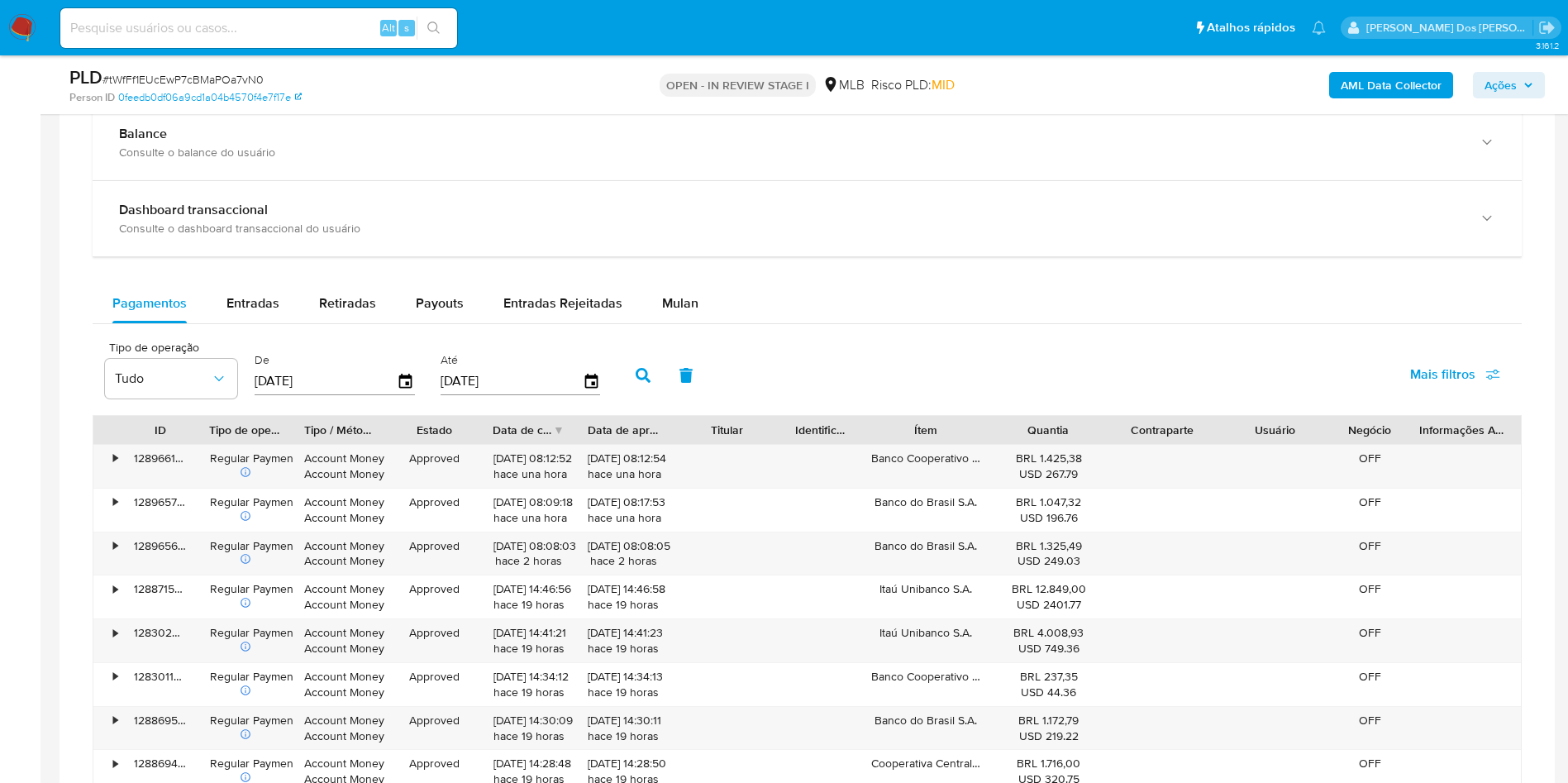
scroll to position [1241, 0]
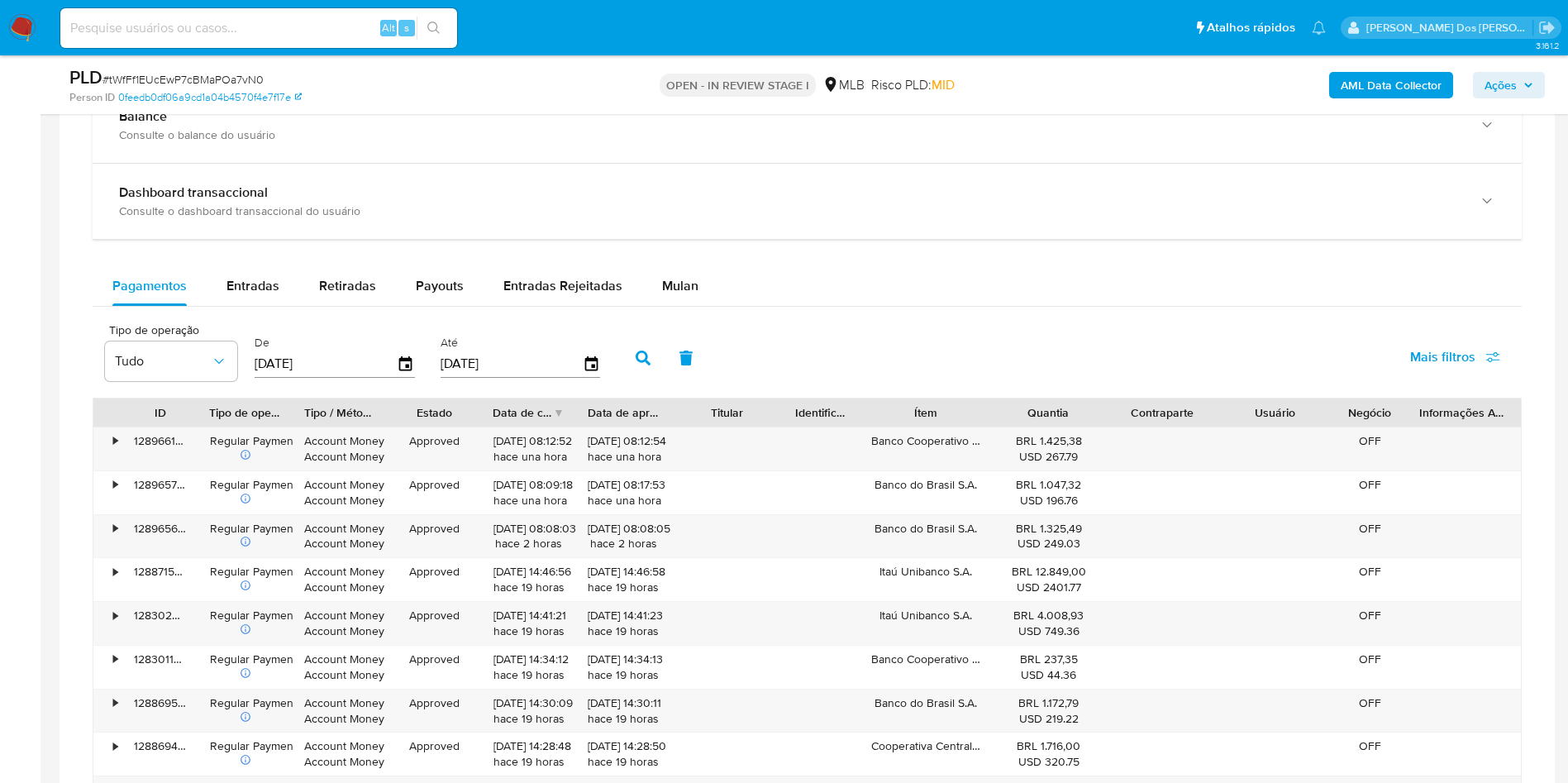
click at [686, 307] on div "Pagamentos Entradas Retiradas Payouts Entradas Rejeitadas Mulan" at bounding box center [807, 286] width 1429 height 40
click at [688, 295] on span "Mulan" at bounding box center [681, 286] width 36 height 19
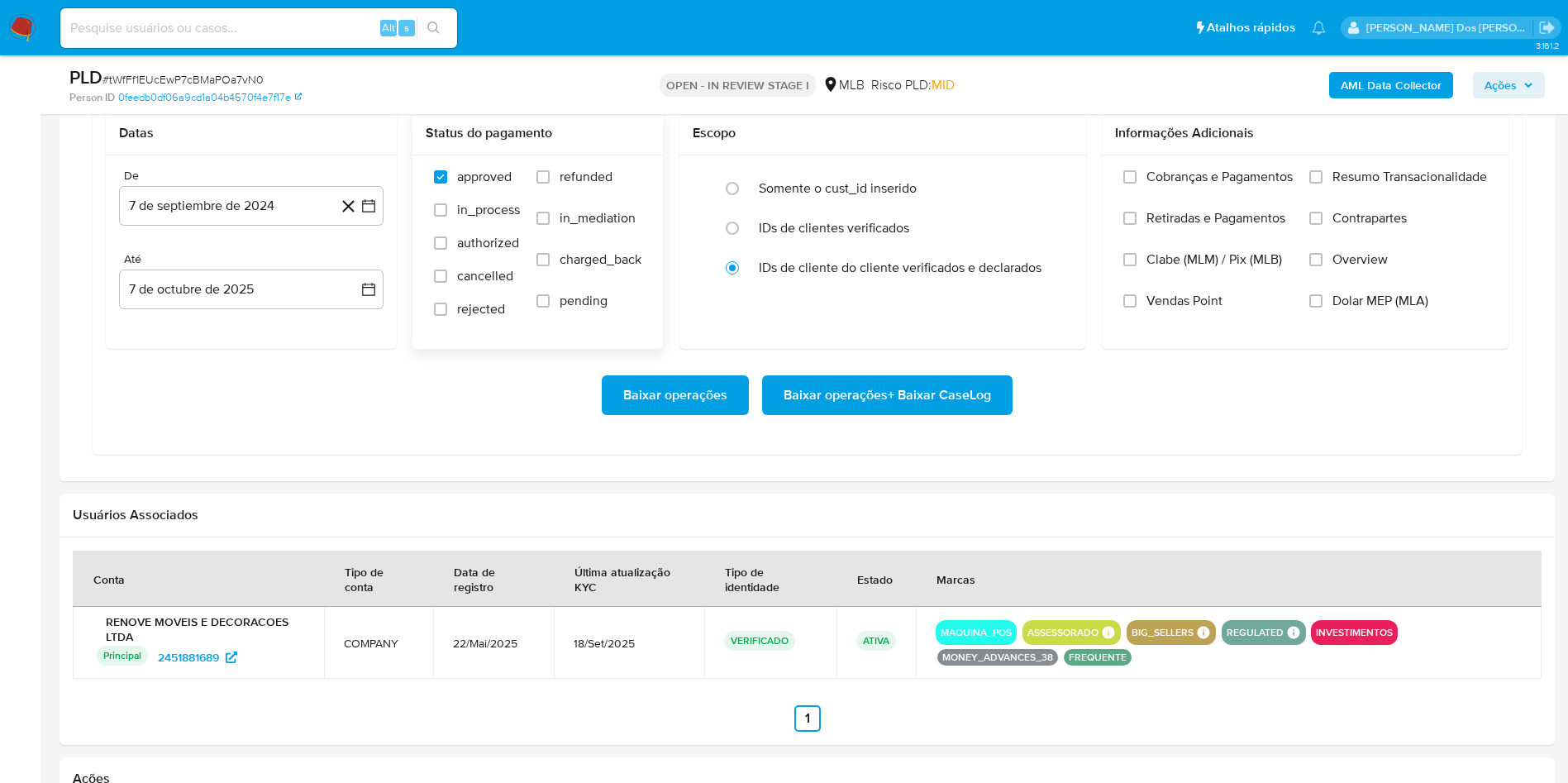
scroll to position [1364, 0]
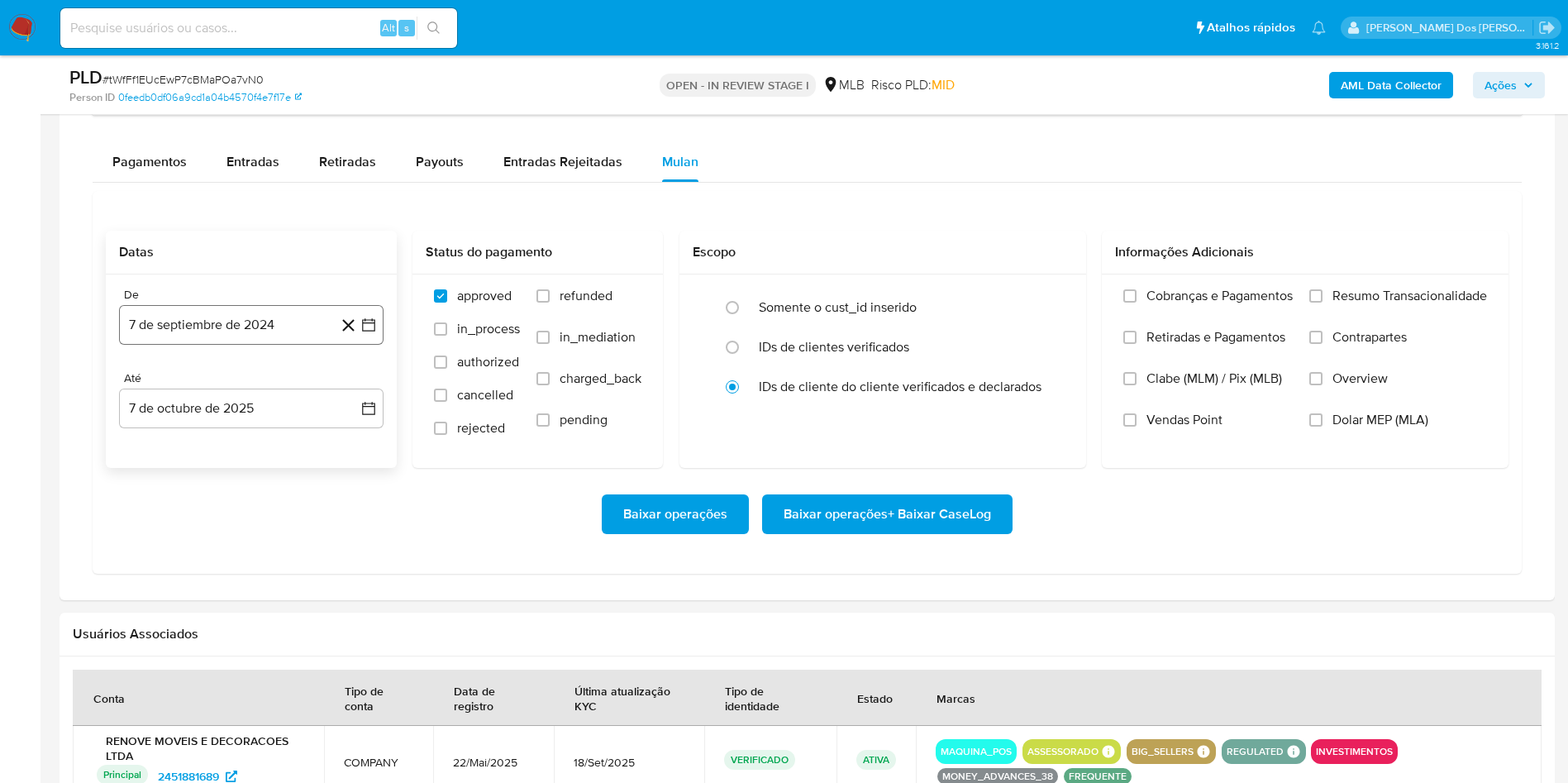
click at [377, 345] on button "7 de septiembre de 2024" at bounding box center [251, 325] width 264 height 39
click at [359, 394] on icon "Mes siguiente" at bounding box center [354, 384] width 20 height 20
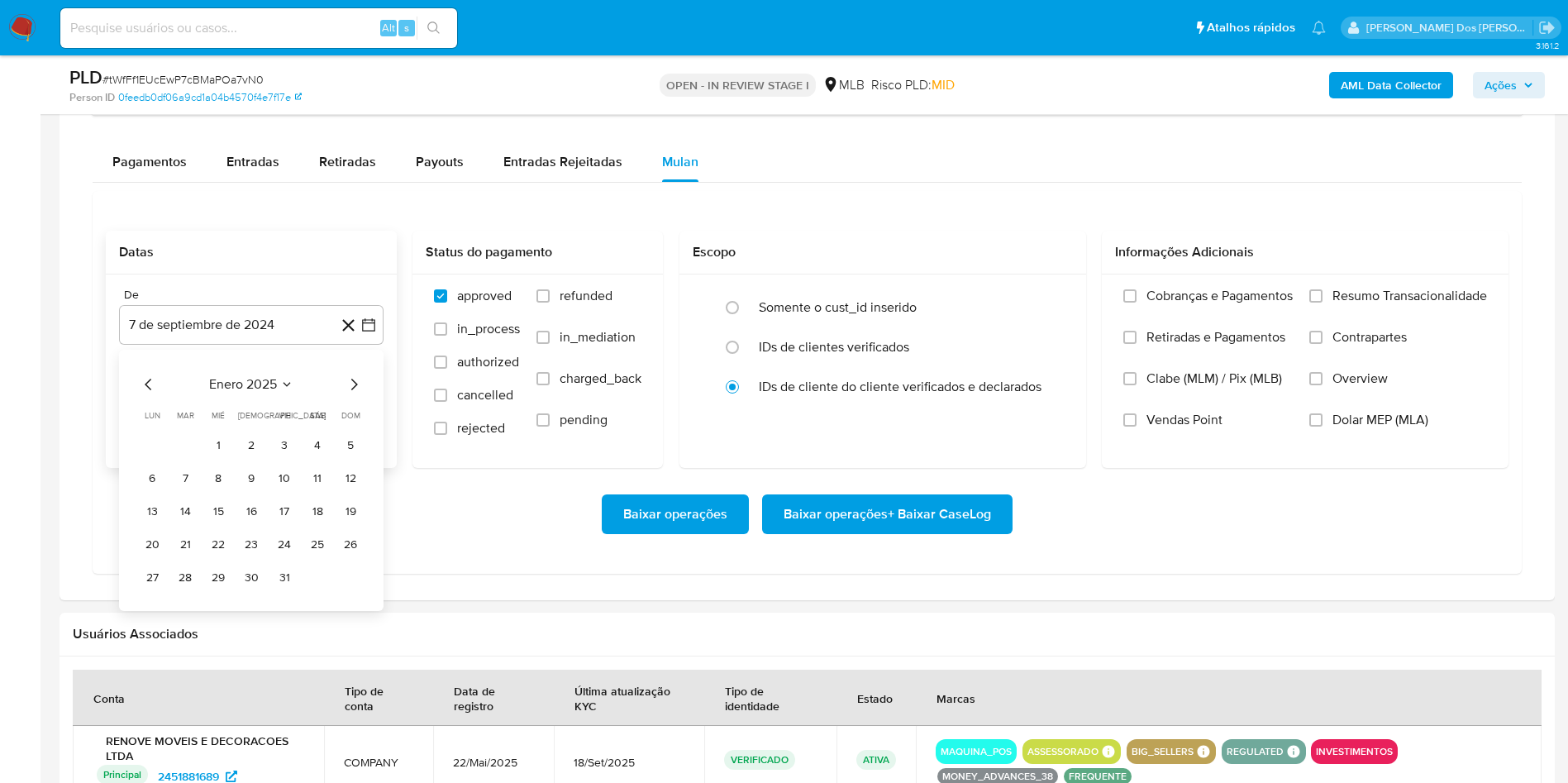
click at [359, 394] on icon "Mes siguiente" at bounding box center [354, 384] width 20 height 20
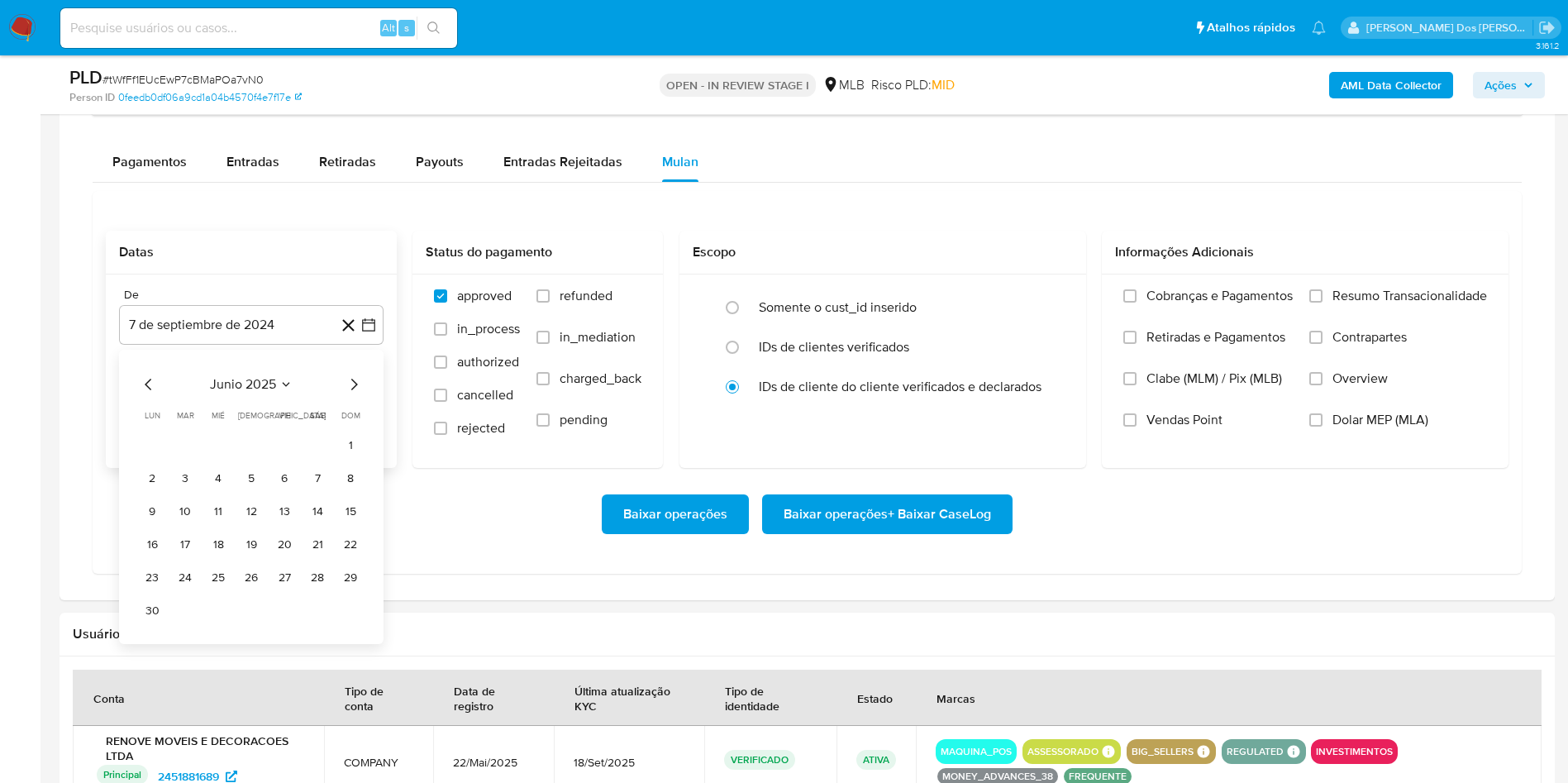
click at [359, 394] on icon "Mes siguiente" at bounding box center [354, 384] width 20 height 20
click at [288, 459] on button "1" at bounding box center [284, 446] width 27 height 27
click at [1353, 304] on span "Resumo Transacionalidade" at bounding box center [1410, 295] width 154 height 16
click at [1323, 303] on input "Resumo Transacionalidade" at bounding box center [1316, 295] width 13 height 13
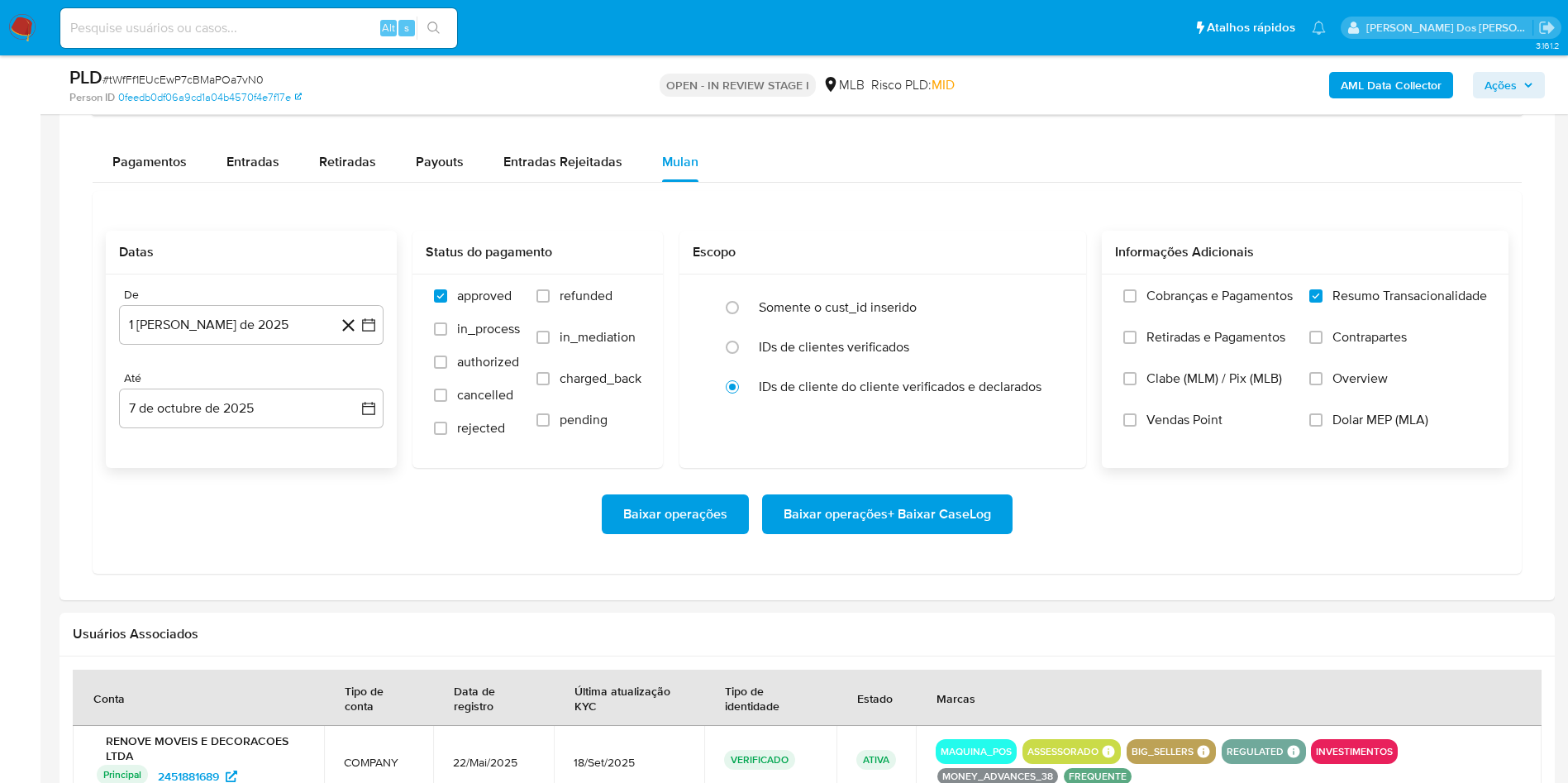
click at [953, 532] on span "Baixar operações + Baixar CaseLog" at bounding box center [887, 514] width 208 height 36
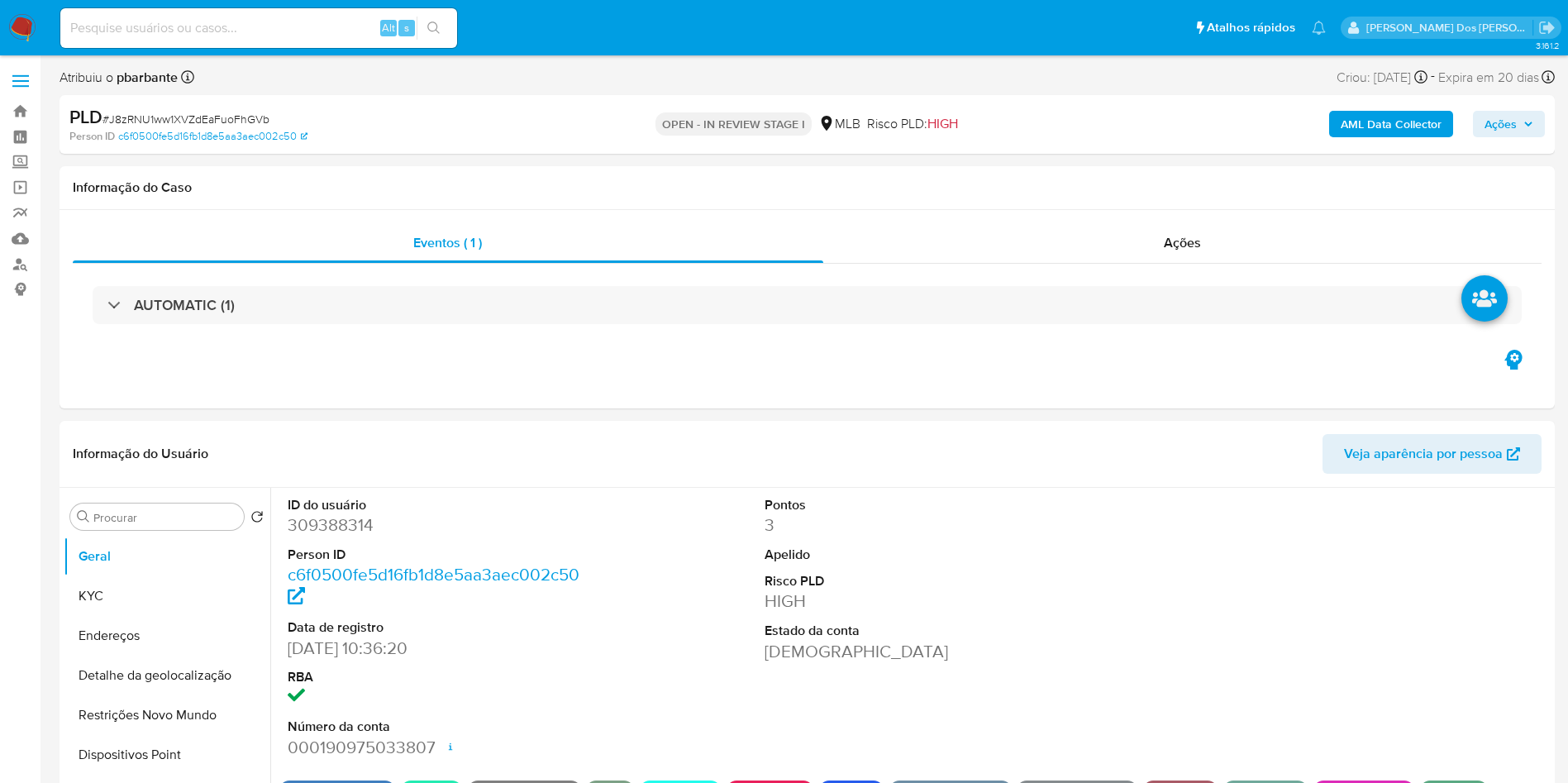
select select "10"
click at [772, 326] on div "AUTOMATIC (1)" at bounding box center [808, 305] width 1469 height 82
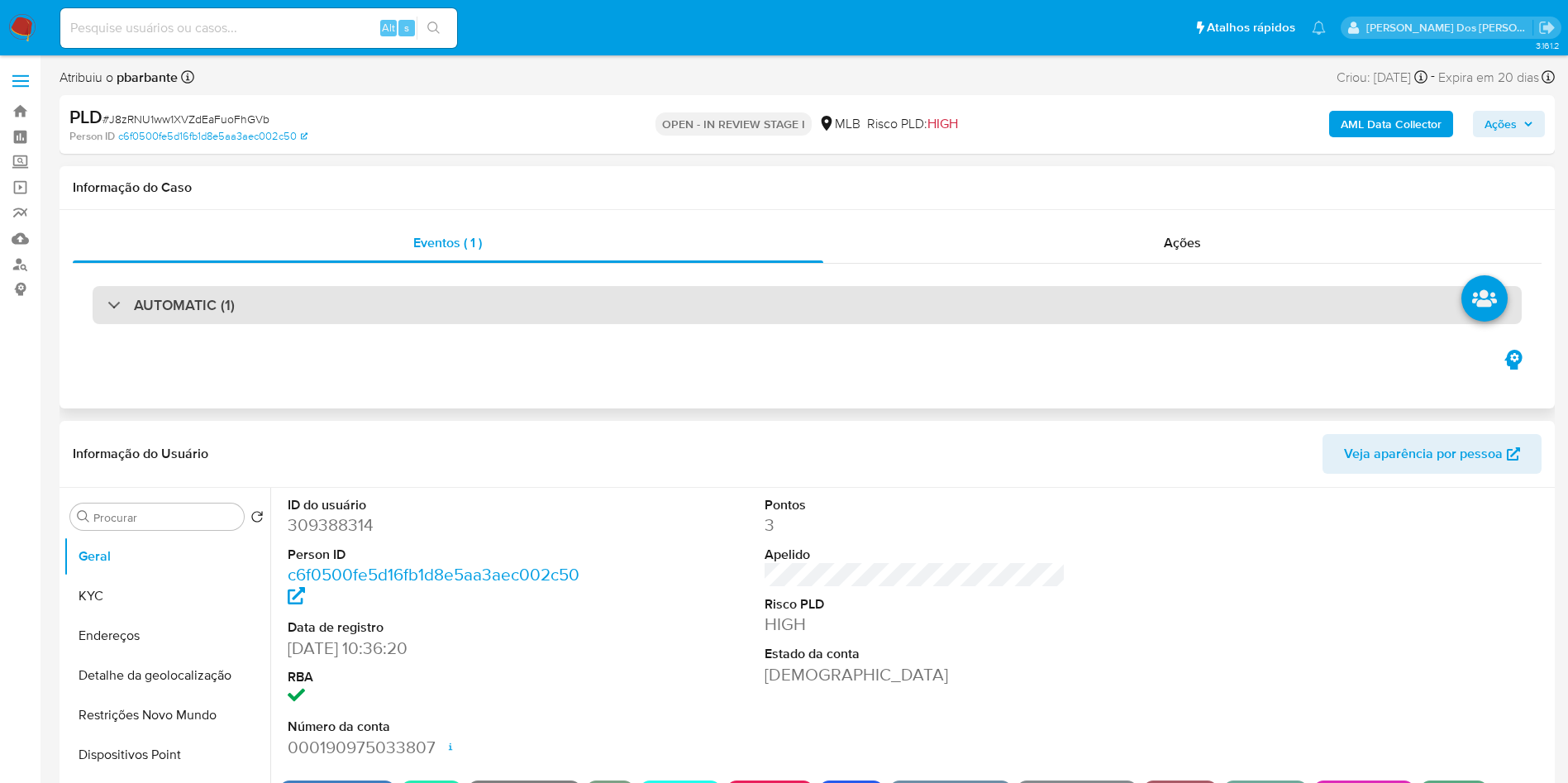
click at [704, 300] on div "AUTOMATIC (1)" at bounding box center [807, 305] width 1429 height 38
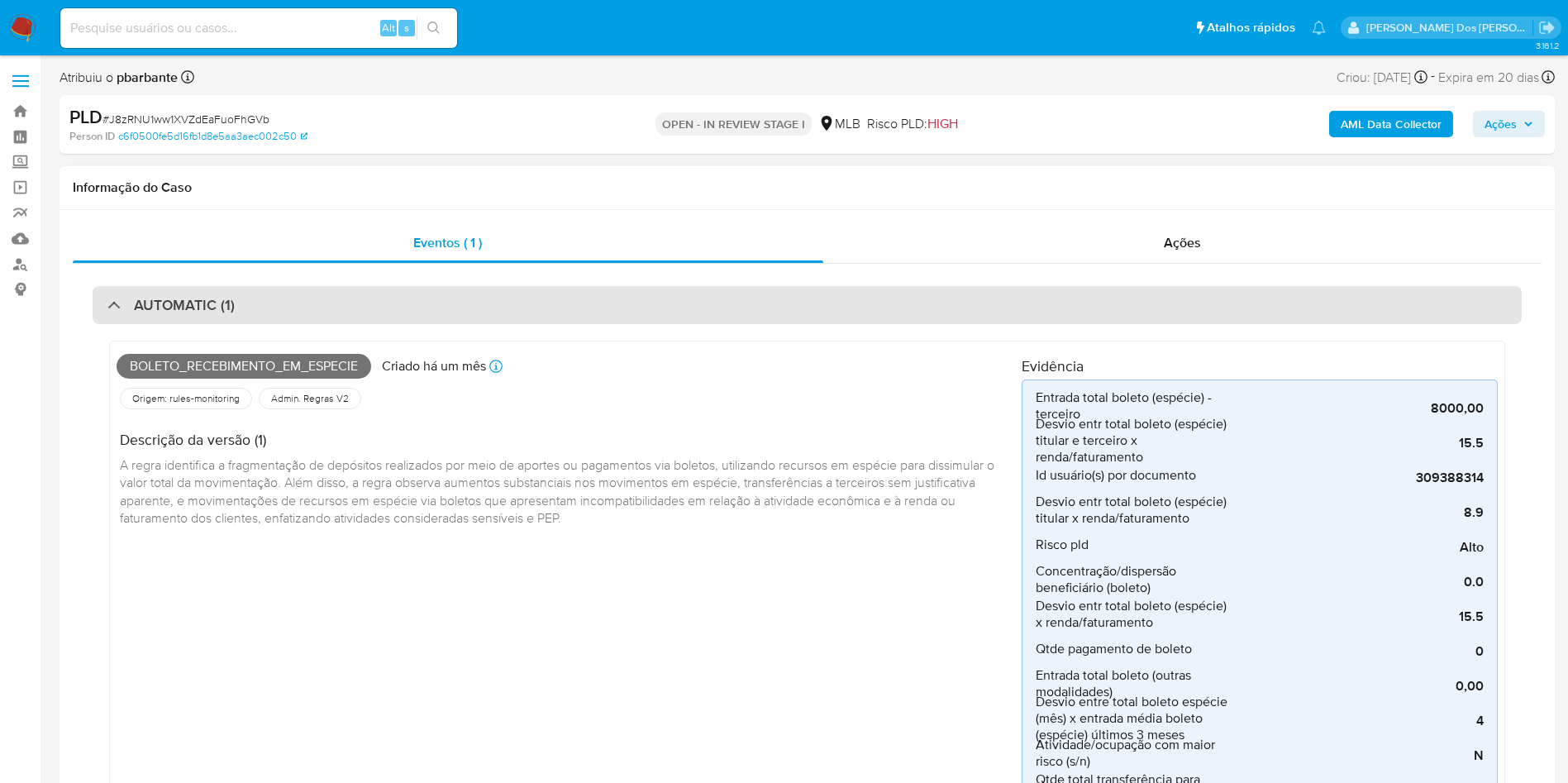
click at [944, 310] on div "AUTOMATIC (1)" at bounding box center [807, 305] width 1429 height 38
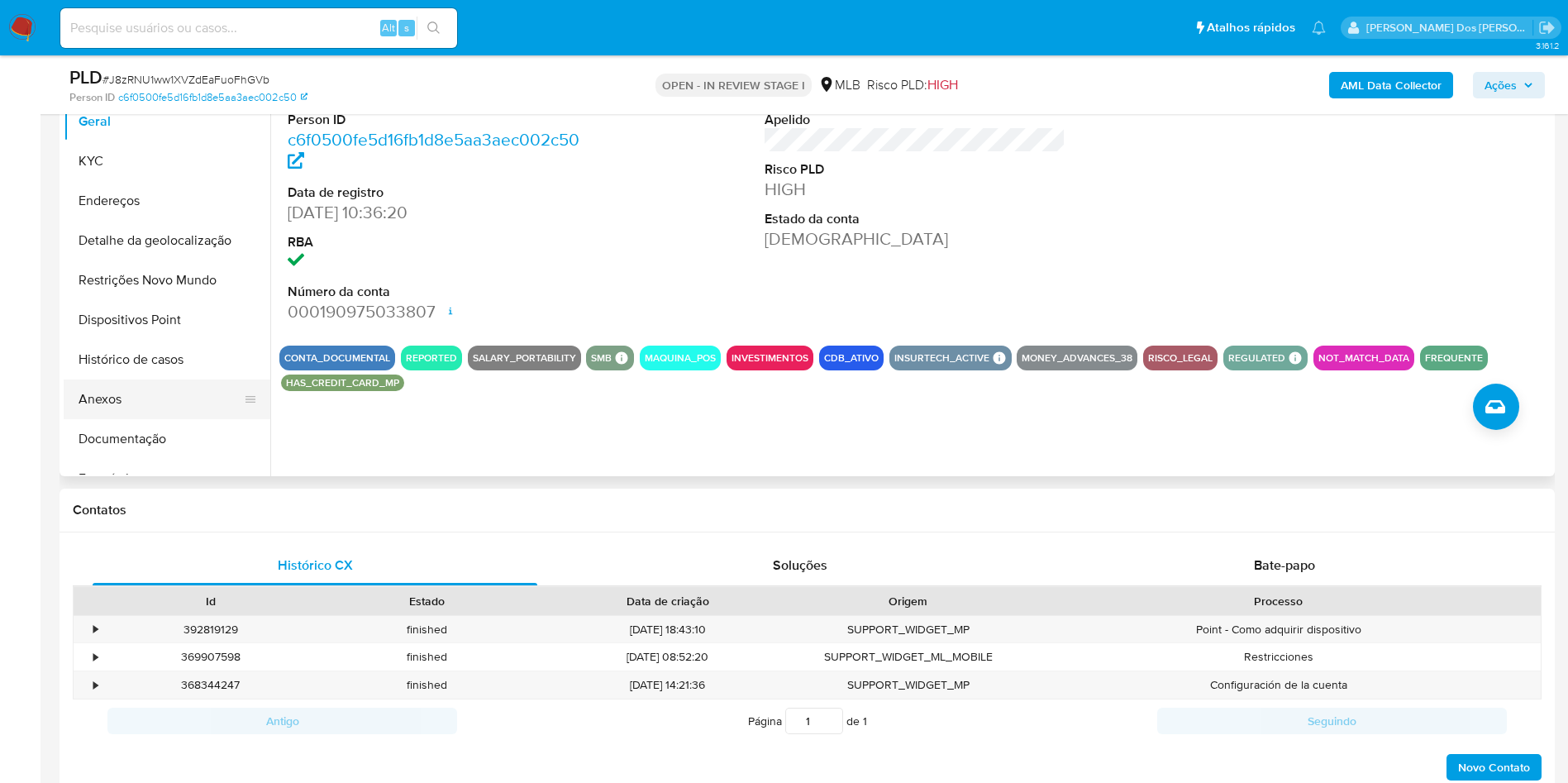
scroll to position [372, 0]
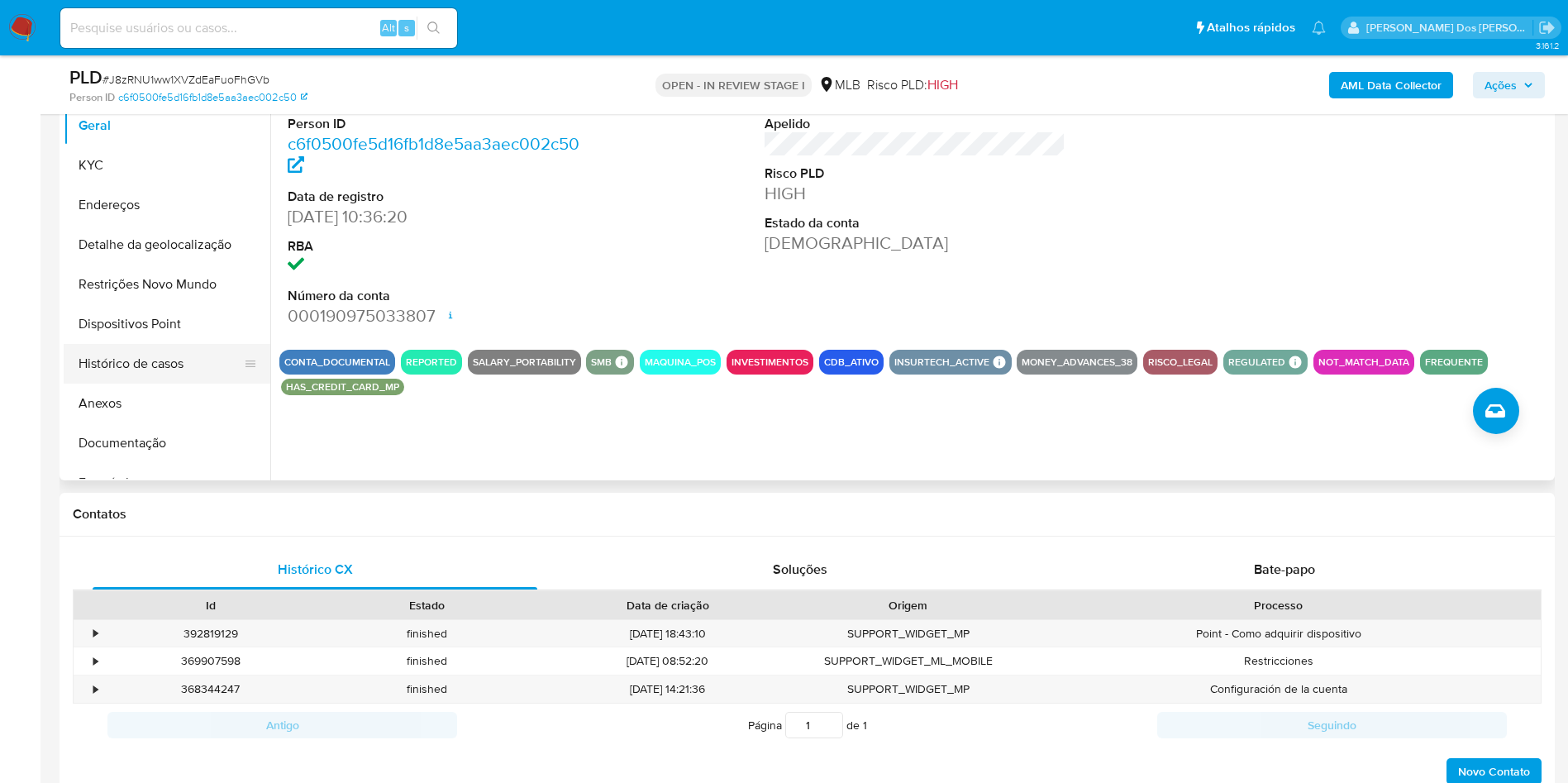
click at [175, 383] on button "Histórico de casos" at bounding box center [160, 364] width 193 height 39
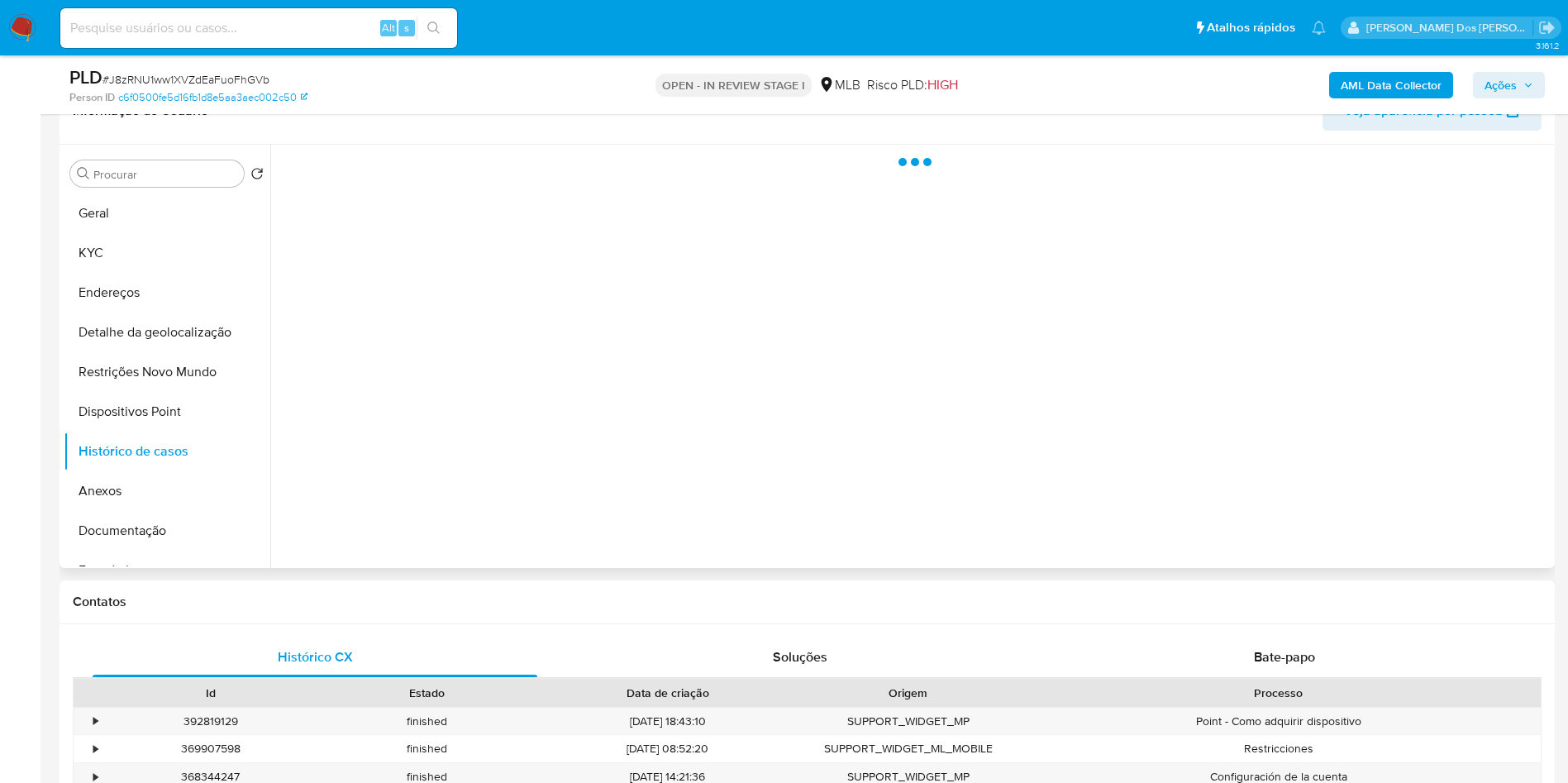
scroll to position [248, 0]
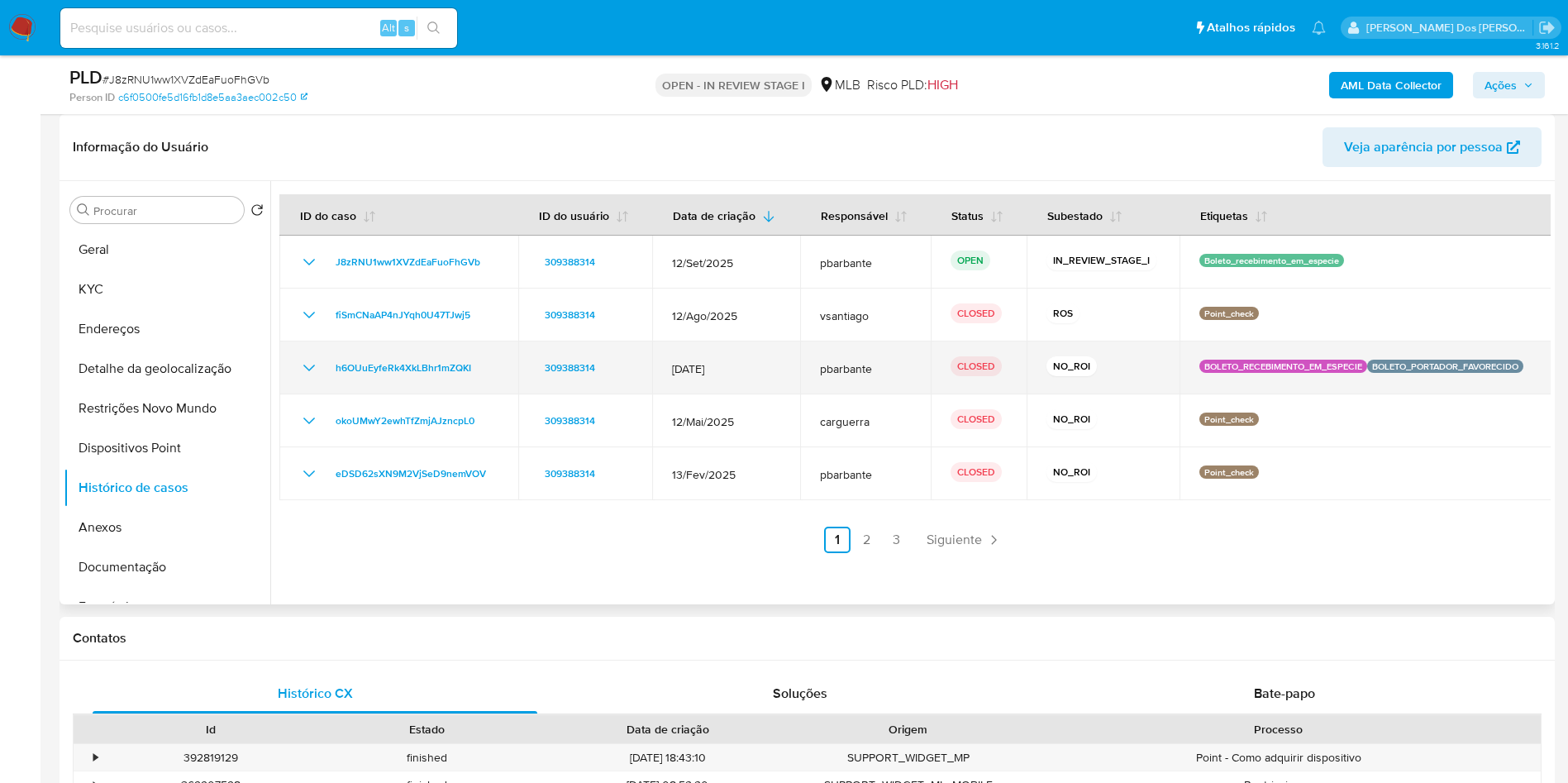
click at [309, 378] on icon "Mostrar/Ocultar" at bounding box center [309, 367] width 20 height 20
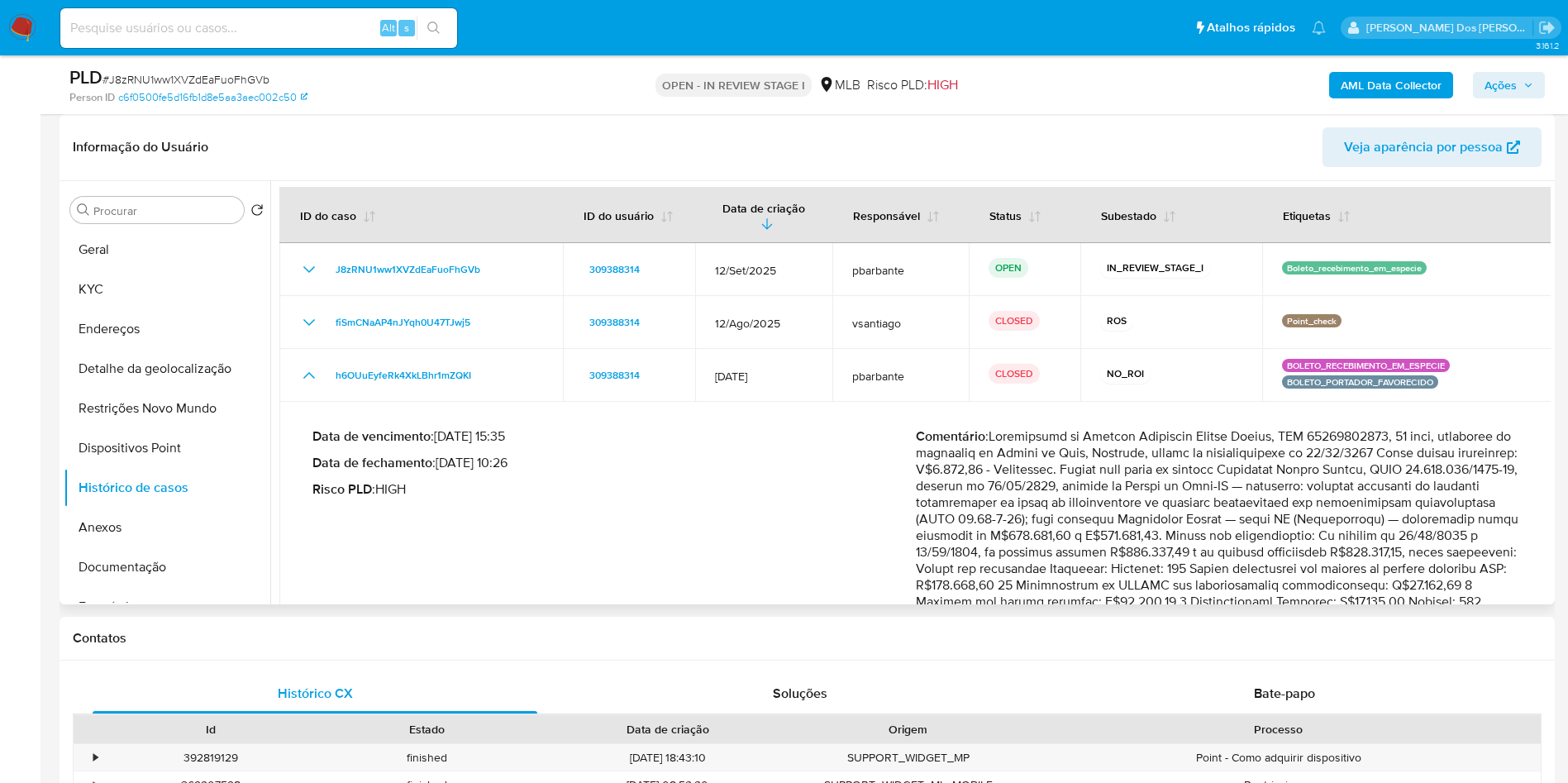
scroll to position [0, 0]
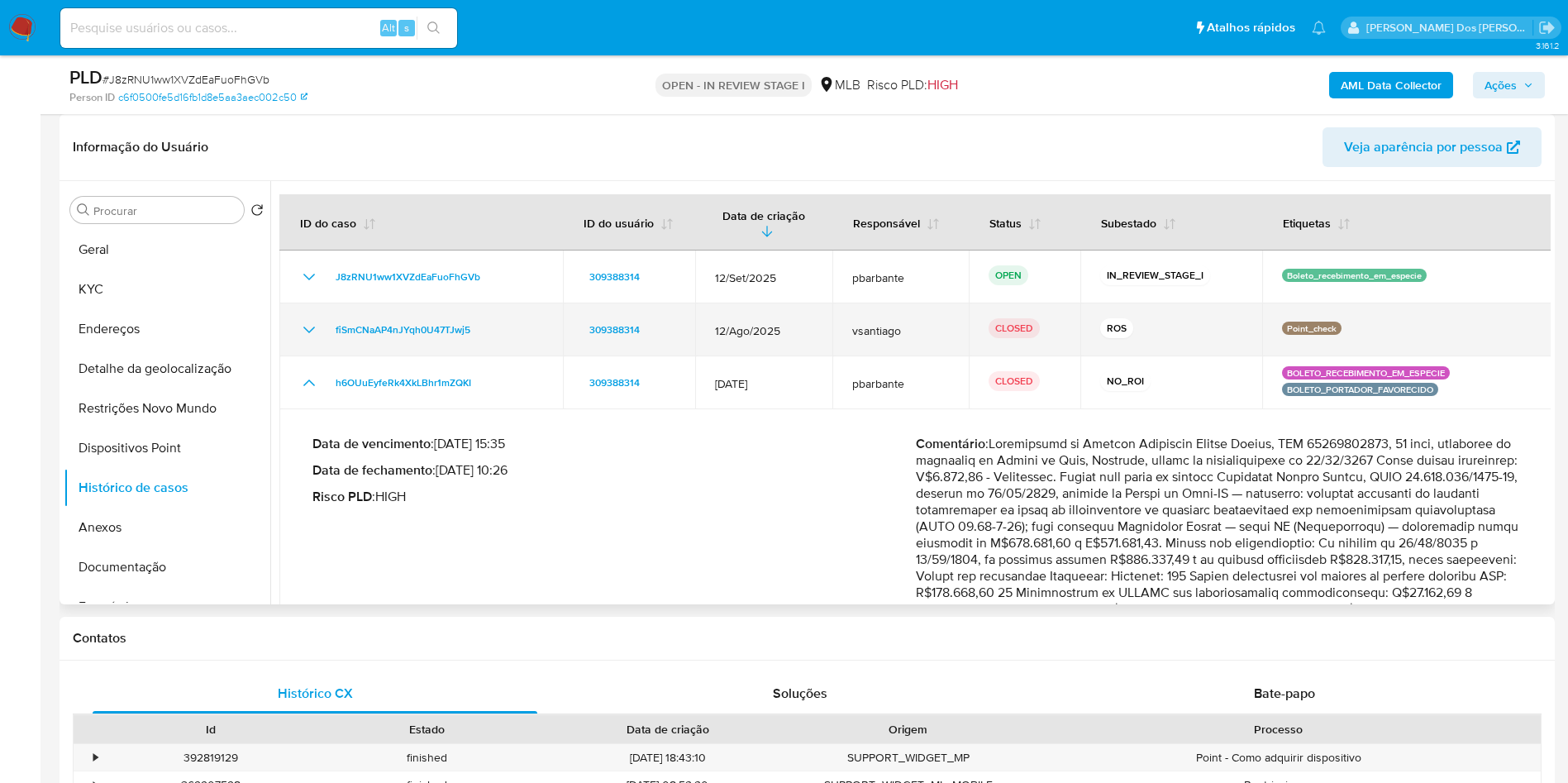
click at [306, 340] on icon "Mostrar/Ocultar" at bounding box center [309, 330] width 20 height 20
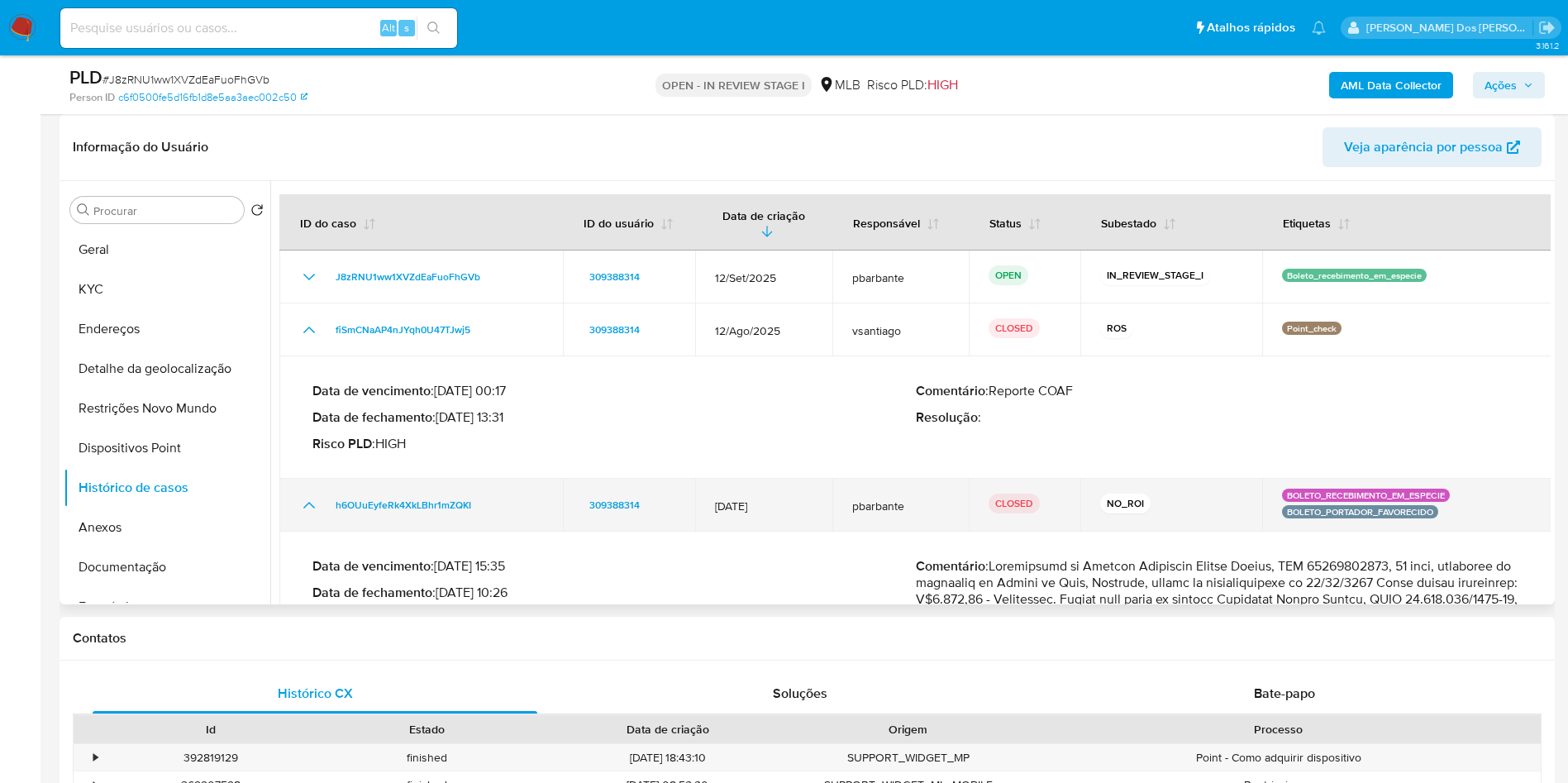
drag, startPoint x: 306, startPoint y: 531, endPoint x: 299, endPoint y: 534, distance: 7.6
click at [301, 515] on icon "Mostrar/Ocultar" at bounding box center [309, 505] width 20 height 20
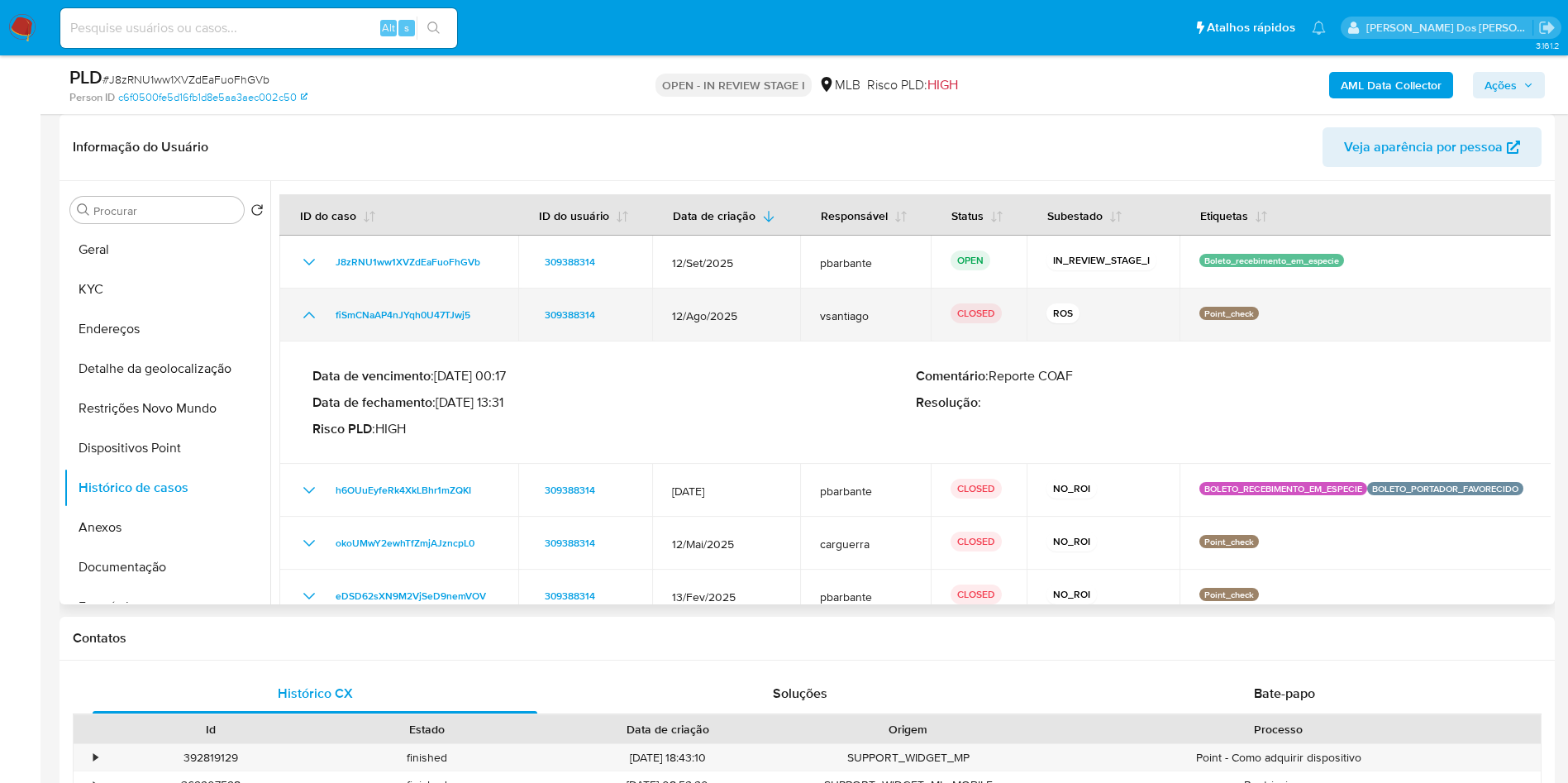
click at [303, 325] on icon "Mostrar/Ocultar" at bounding box center [309, 314] width 20 height 20
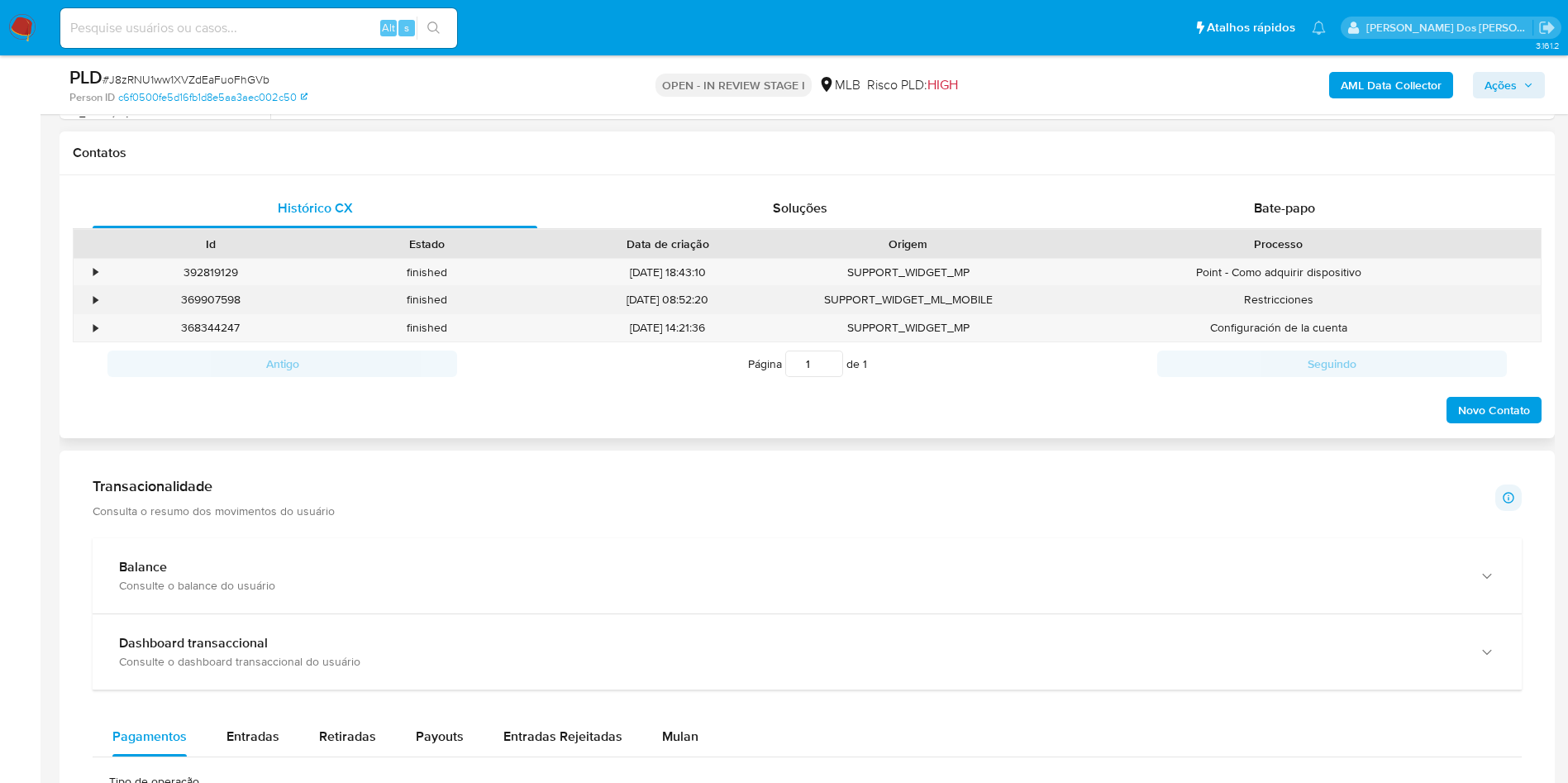
scroll to position [868, 0]
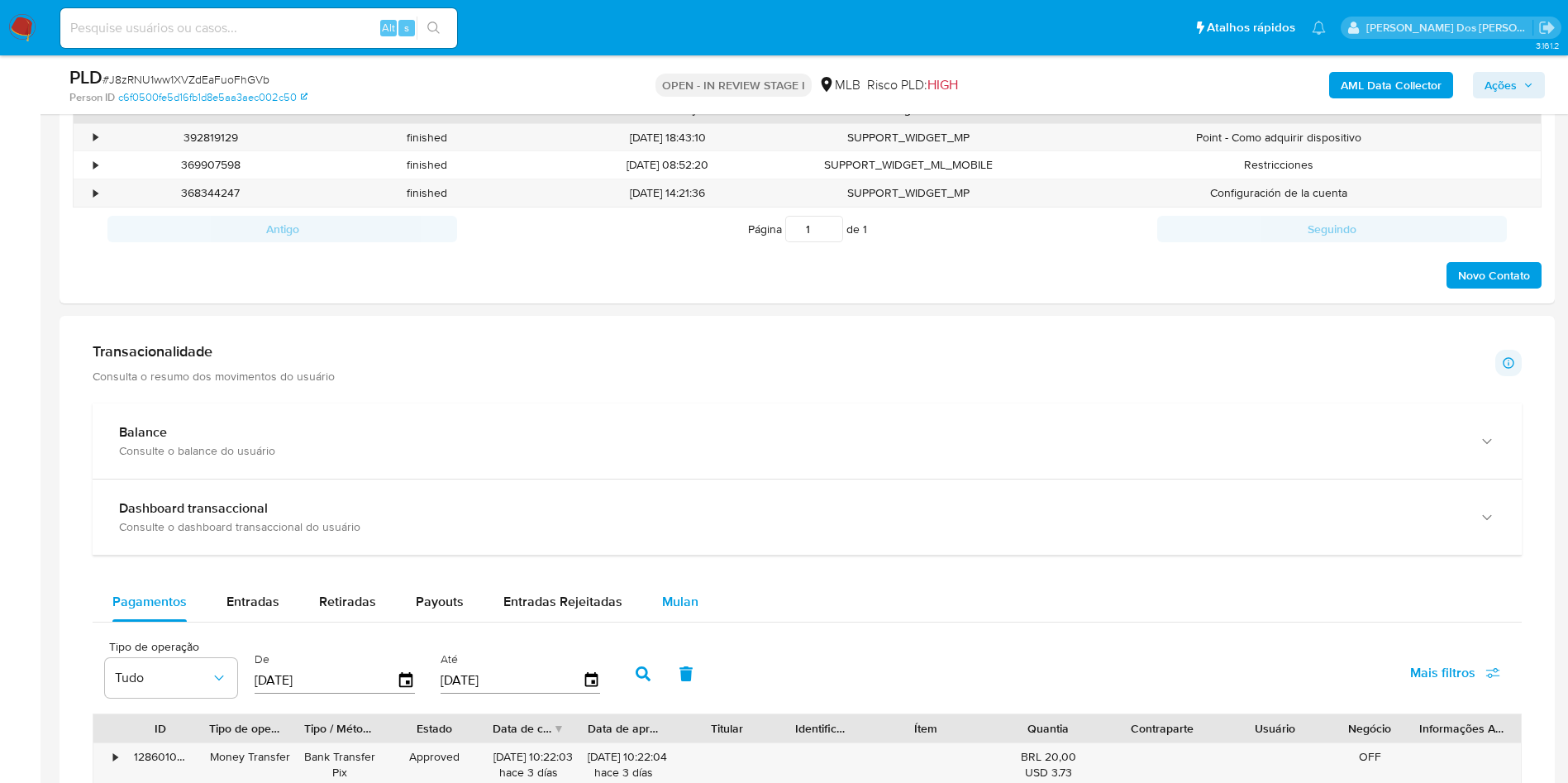
click at [686, 611] on span "Mulan" at bounding box center [681, 602] width 36 height 19
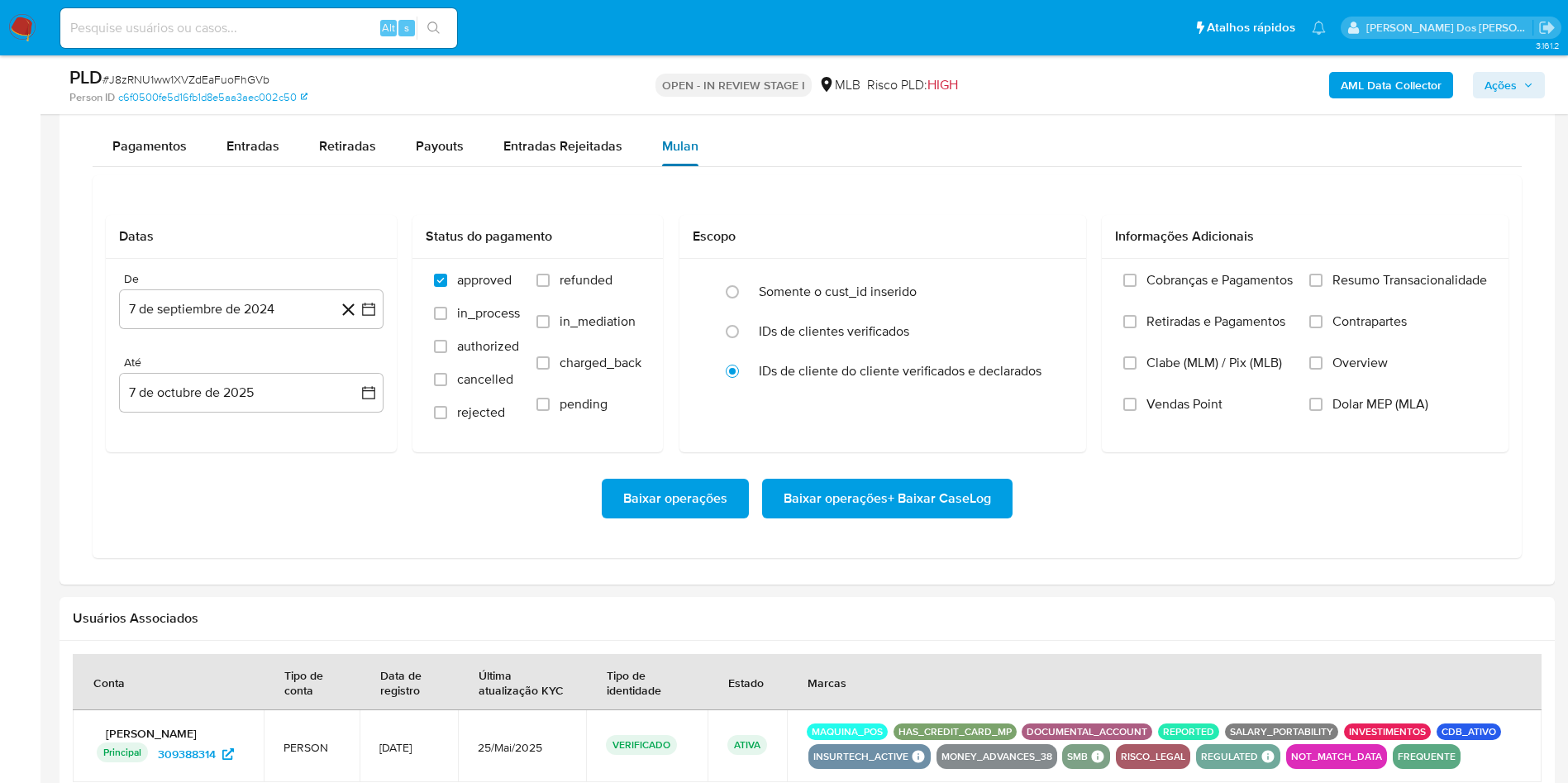
scroll to position [1364, 0]
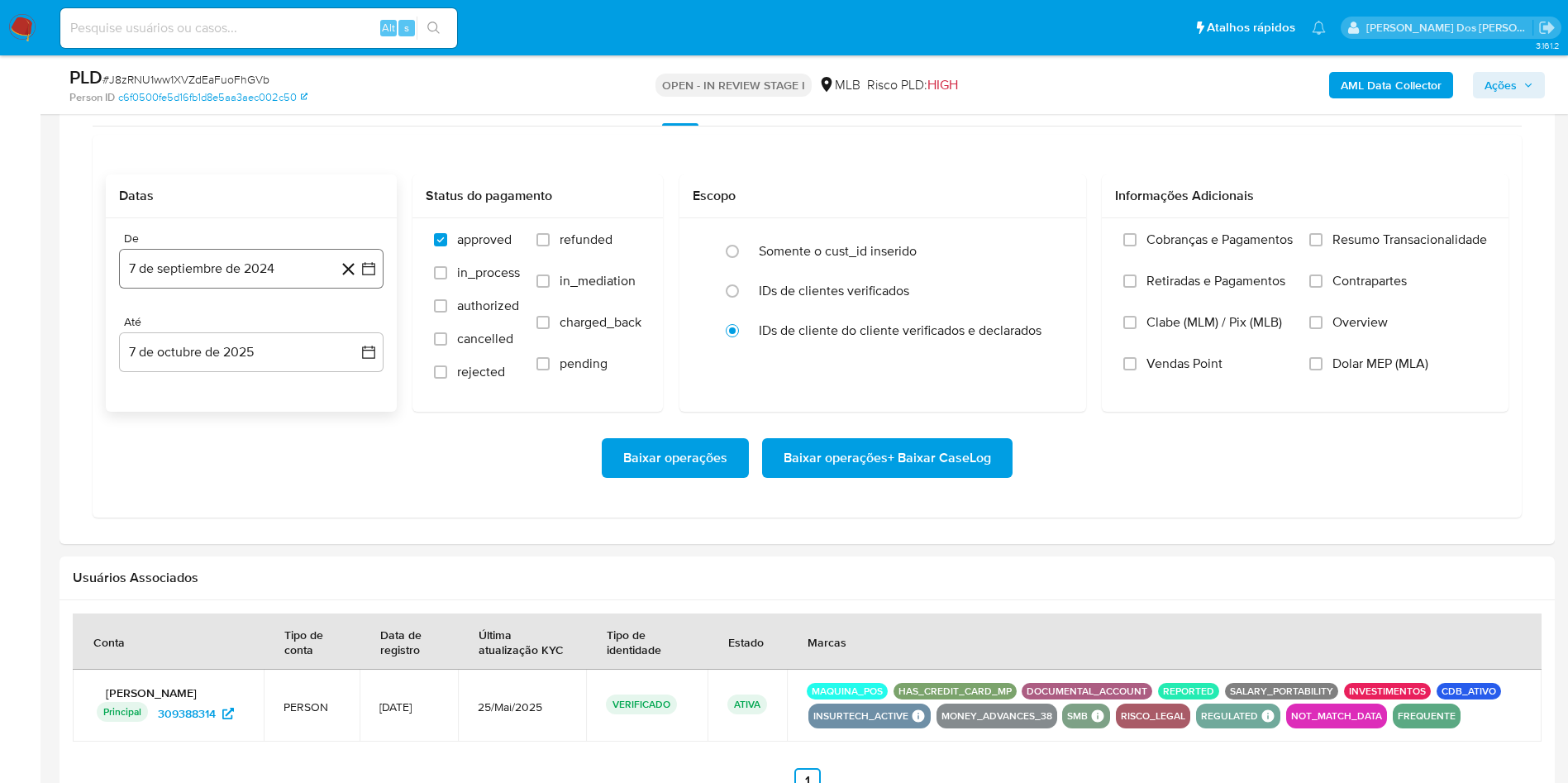
click at [372, 277] on icon "button" at bounding box center [368, 268] width 16 height 16
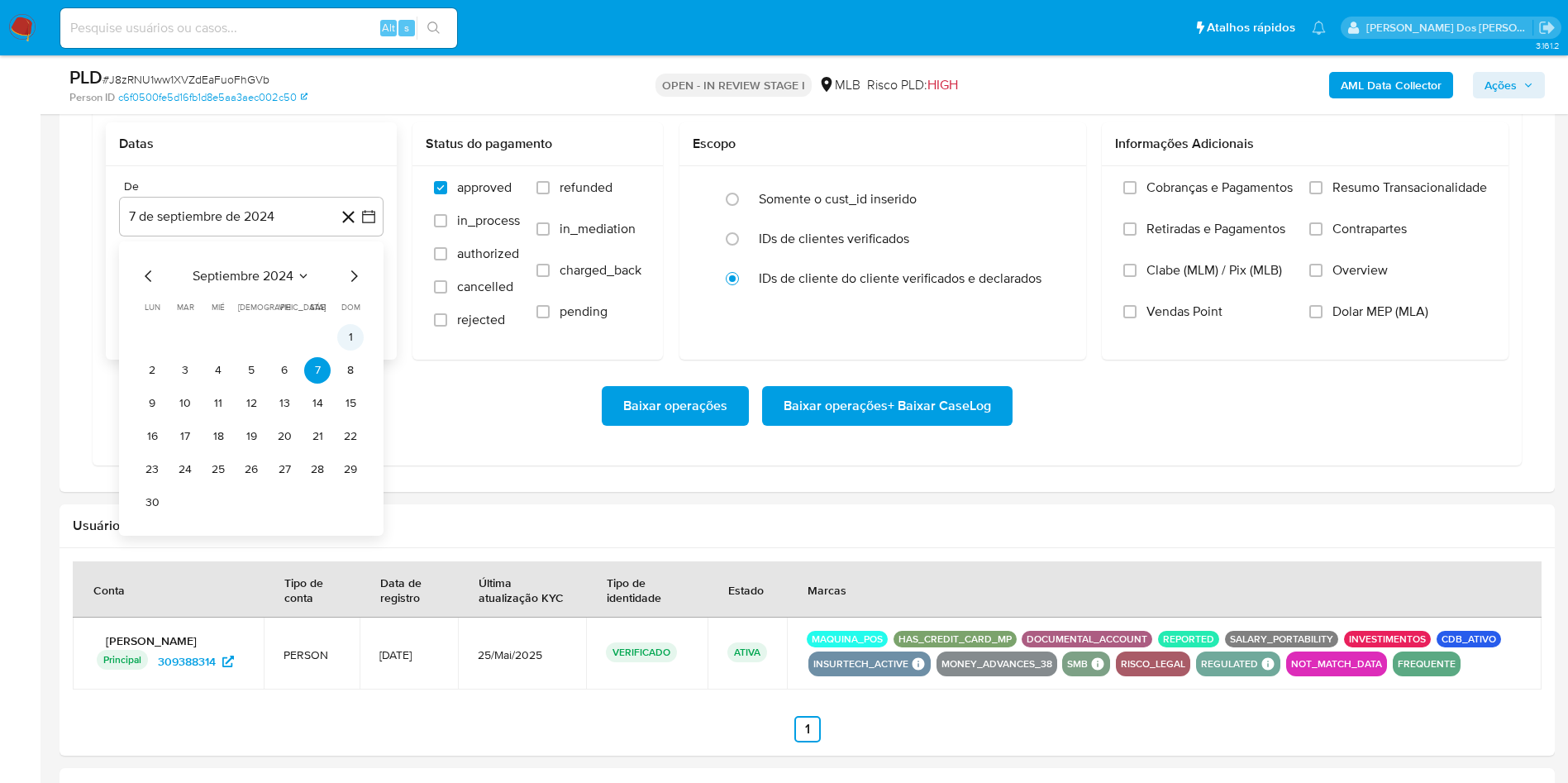
scroll to position [1489, 0]
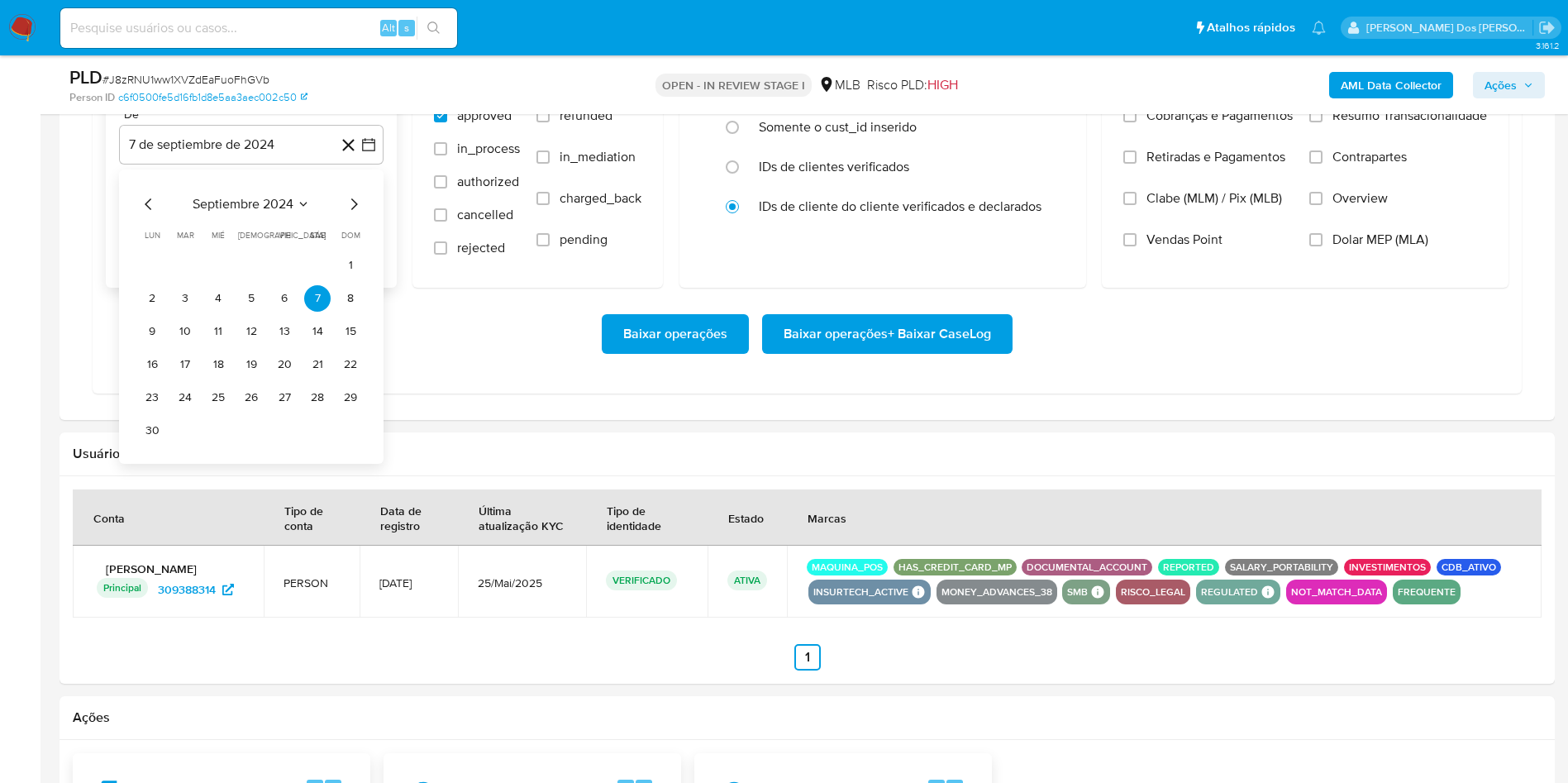
click at [353, 214] on icon "Mes siguiente" at bounding box center [354, 203] width 20 height 20
click at [351, 214] on icon "Mes siguiente" at bounding box center [354, 203] width 20 height 20
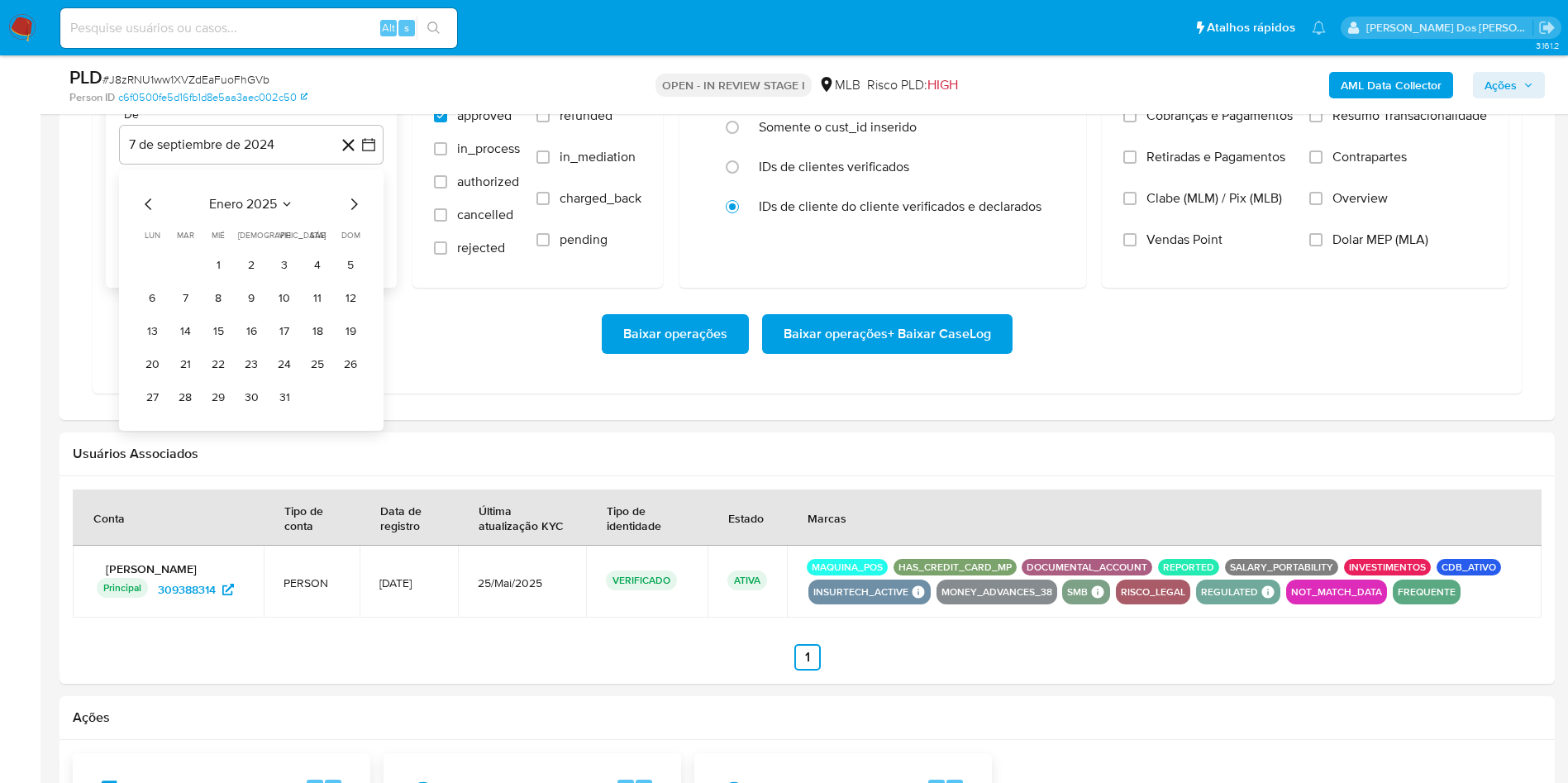
click at [351, 214] on icon "Mes siguiente" at bounding box center [354, 203] width 20 height 20
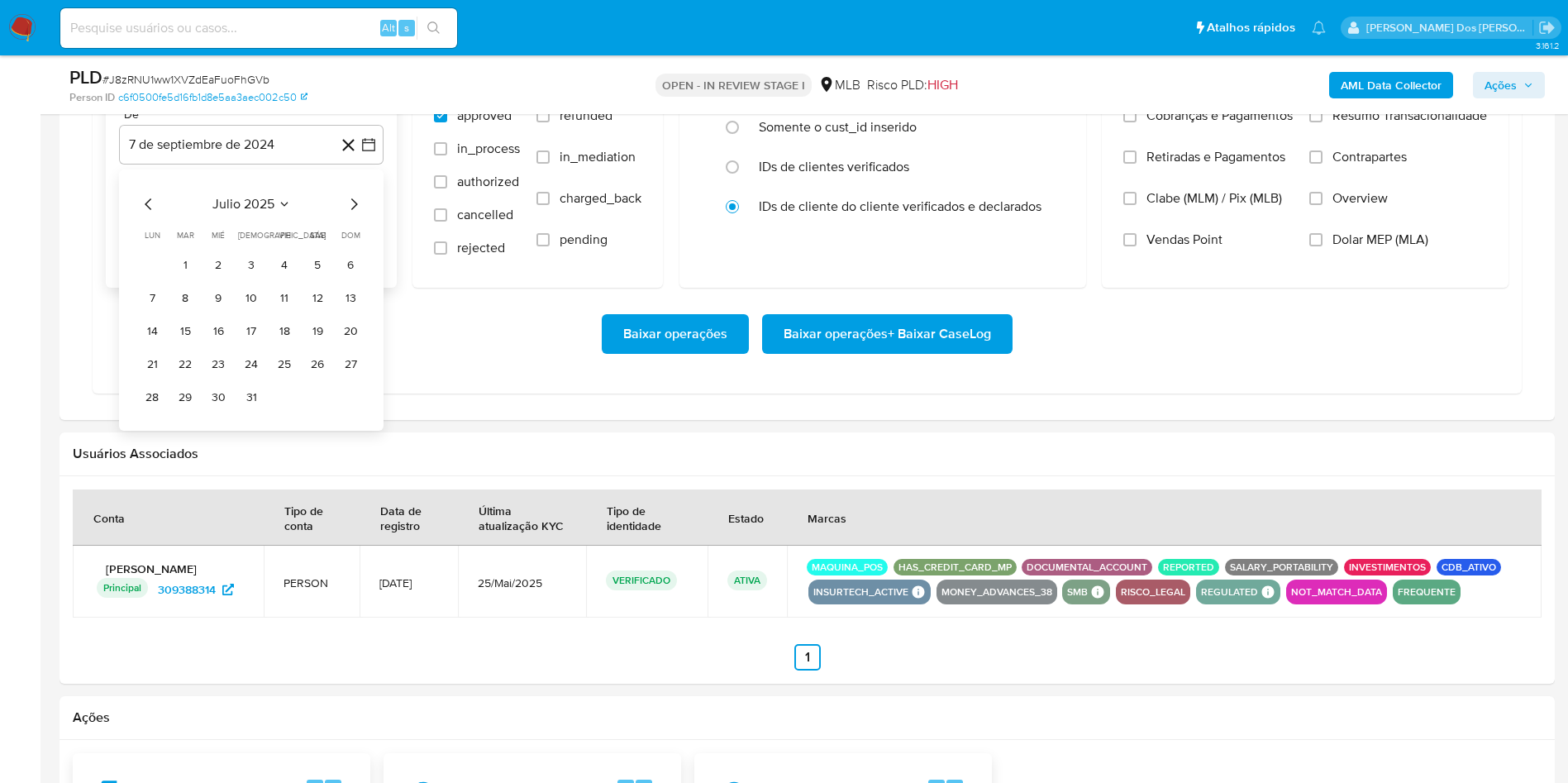
click at [351, 214] on icon "Mes siguiente" at bounding box center [354, 203] width 20 height 20
click at [284, 279] on button "1" at bounding box center [284, 265] width 27 height 27
click at [1354, 124] on span "Resumo Transacionalidade" at bounding box center [1410, 115] width 154 height 16
click at [1323, 123] on input "Resumo Transacionalidade" at bounding box center [1316, 115] width 13 height 13
click at [906, 352] on span "Baixar operações + Baixar CaseLog" at bounding box center [887, 334] width 208 height 36
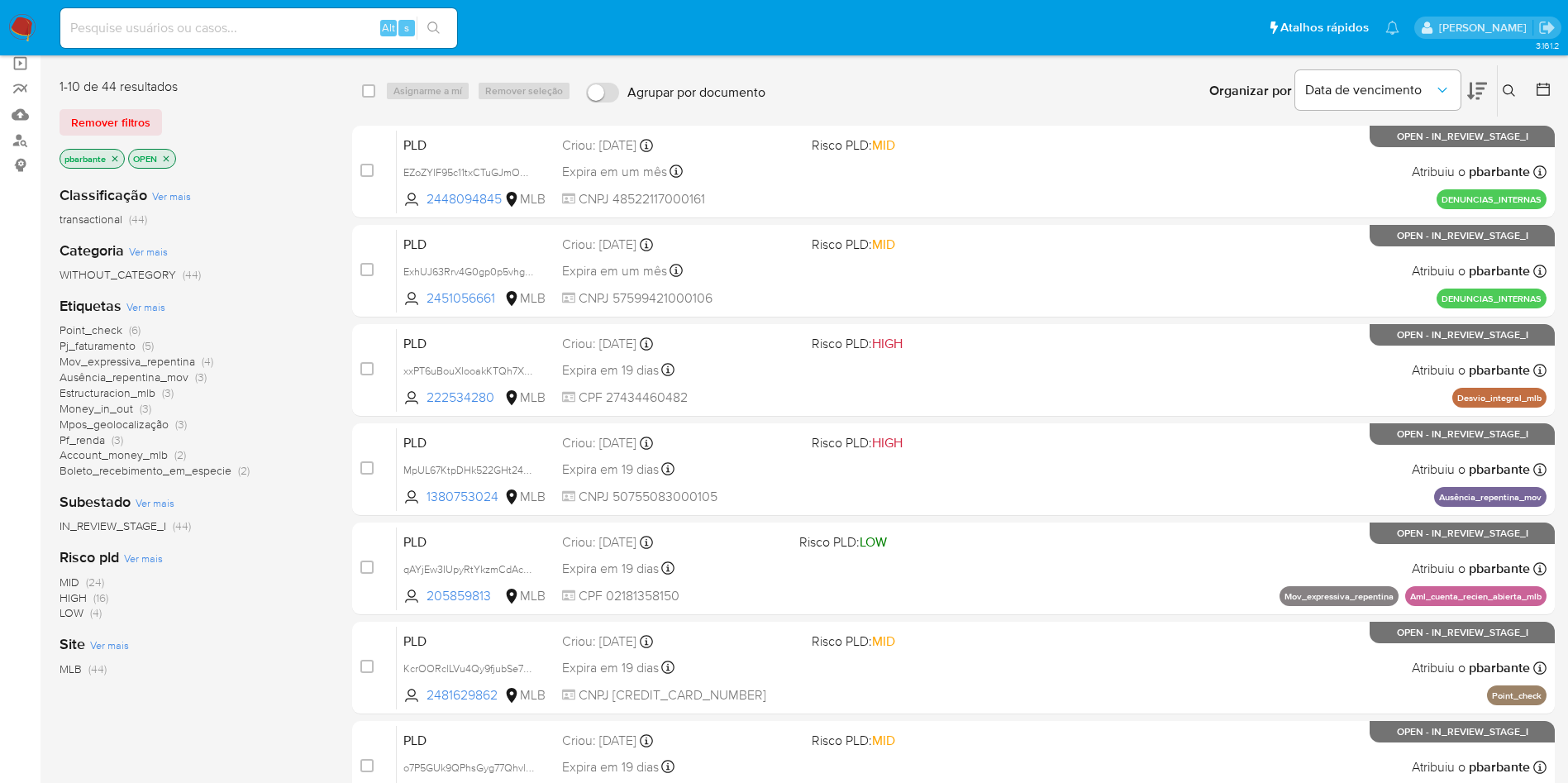
scroll to position [248, 0]
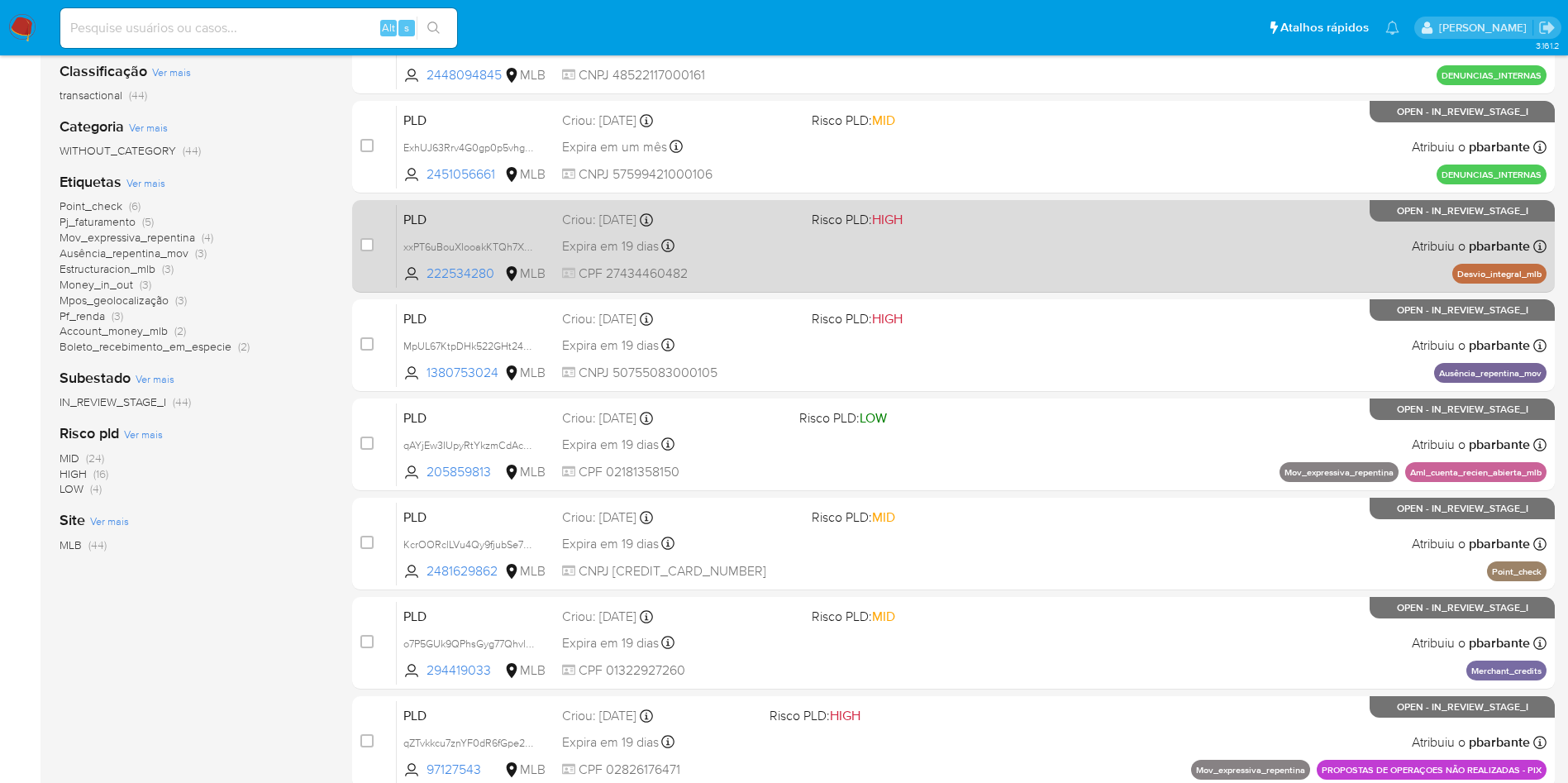
click at [1068, 288] on div "PLD xxPT6uBouXIooakKTQh7XJHw 222534280 MLB Risco PLD: HIGH Criou: 12/09/2025 Cr…" at bounding box center [972, 246] width 1150 height 83
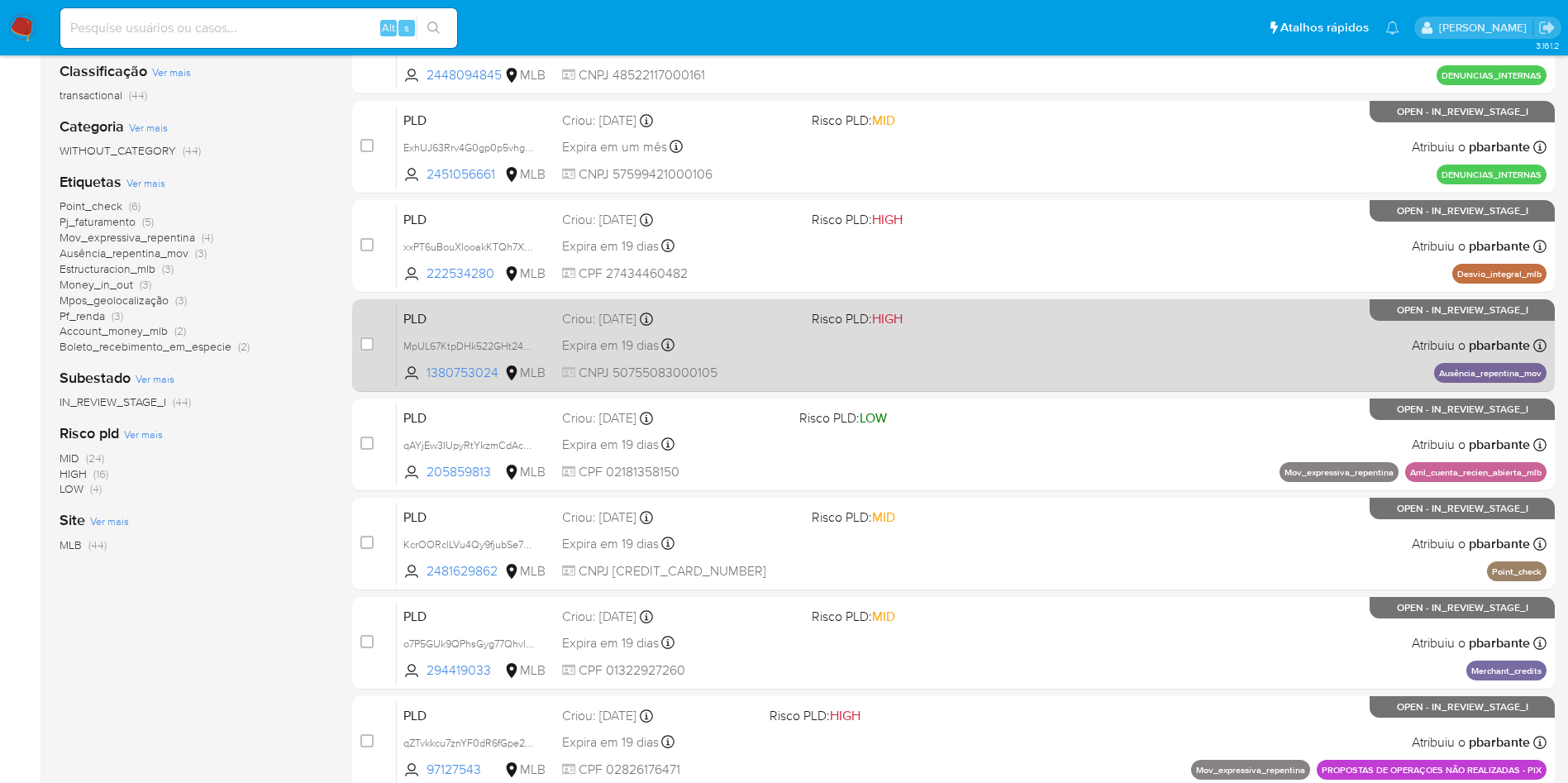
click at [1041, 387] on div "PLD MpUL67KtpDHk522GHt2438sR 1380753024 MLB Risco PLD: HIGH Criou: 12/09/2025 C…" at bounding box center [972, 345] width 1150 height 83
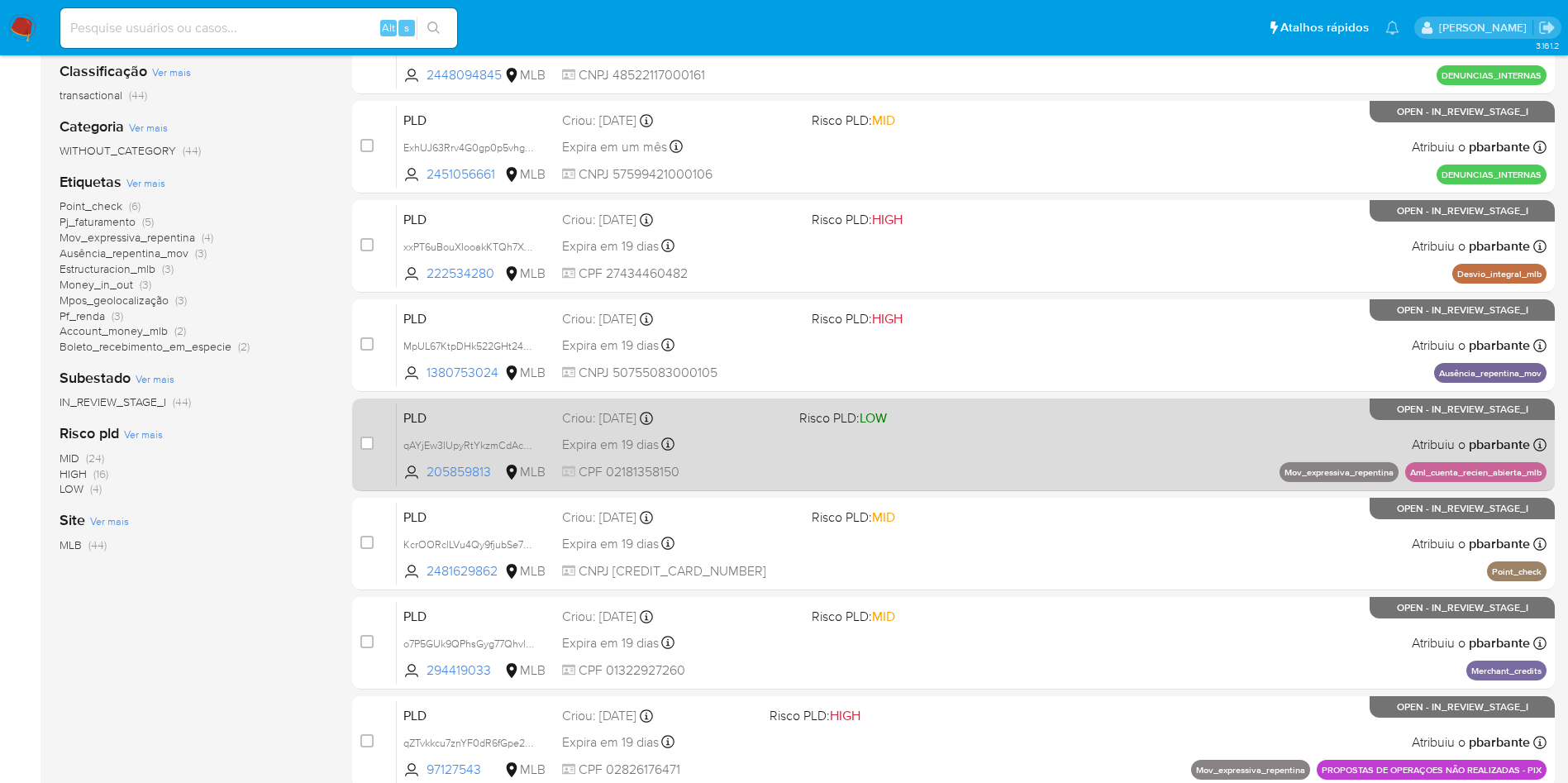
click at [1015, 485] on div "PLD qAYjEw3IUpyRtYkzmCdAcngV 205859813 MLB Risco PLD: LOW Criou: 12/09/2025 Cri…" at bounding box center [972, 444] width 1150 height 83
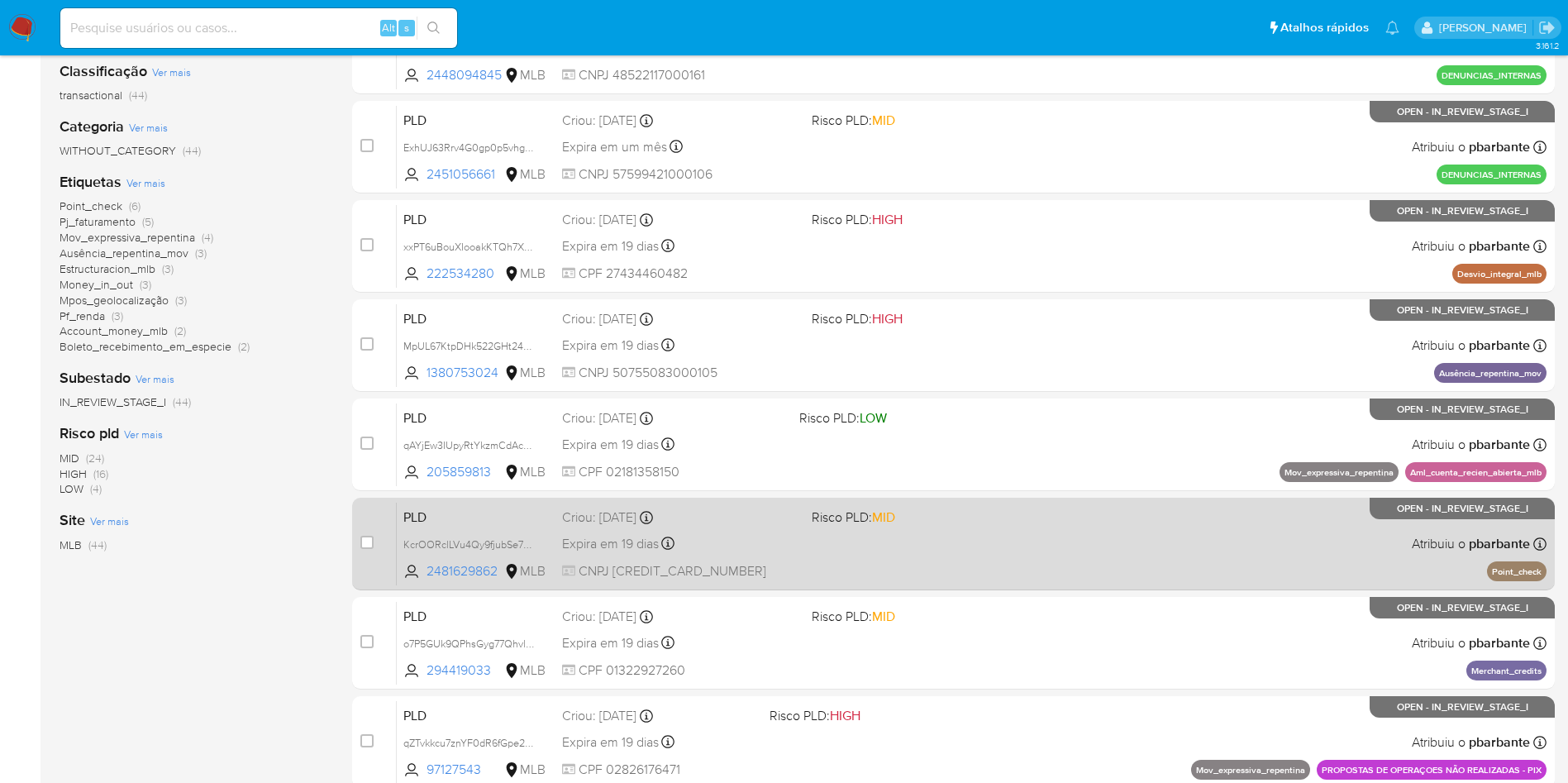
click at [1007, 527] on span "Risco PLD: MID" at bounding box center [929, 516] width 236 height 21
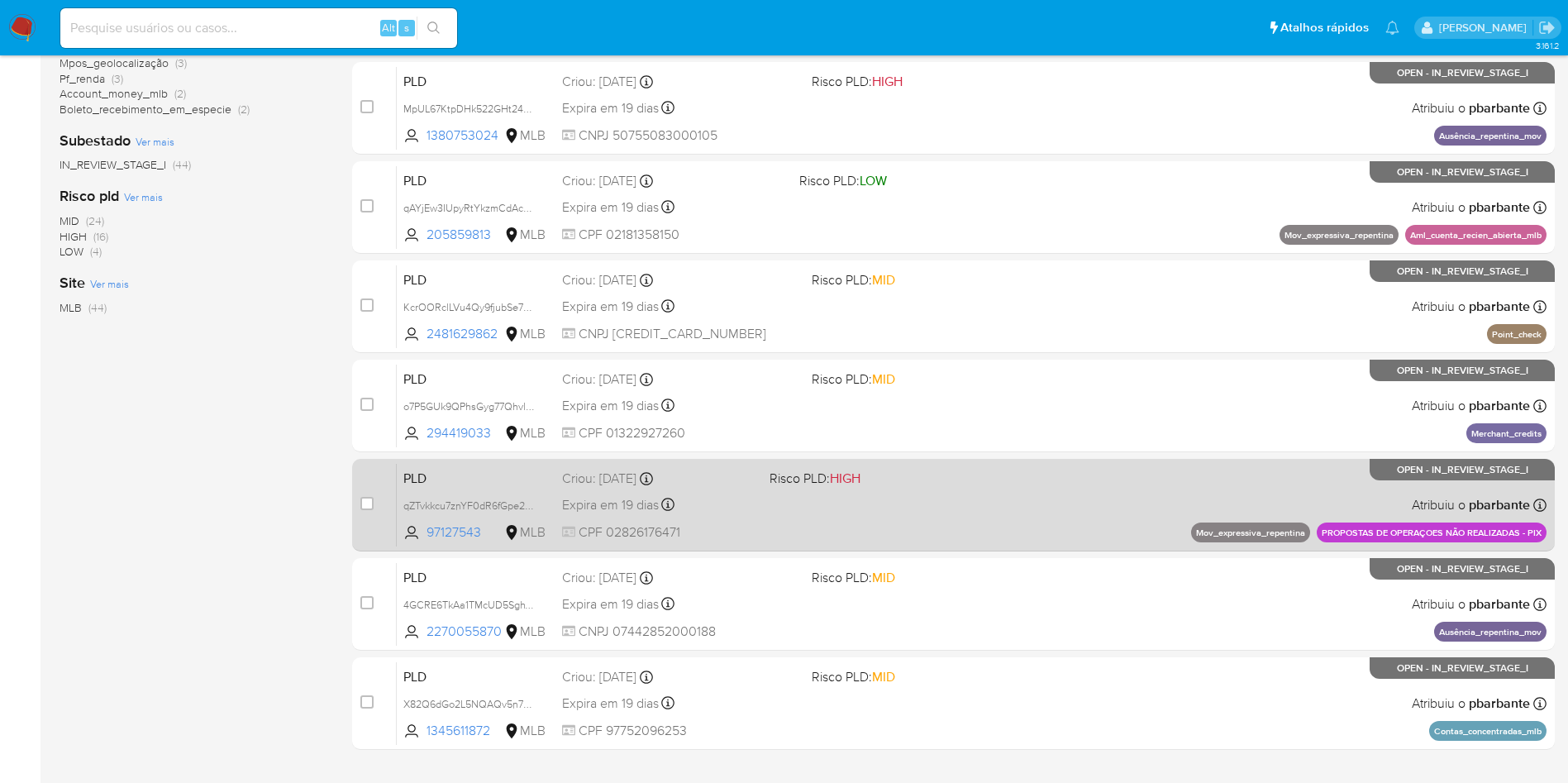
scroll to position [496, 0]
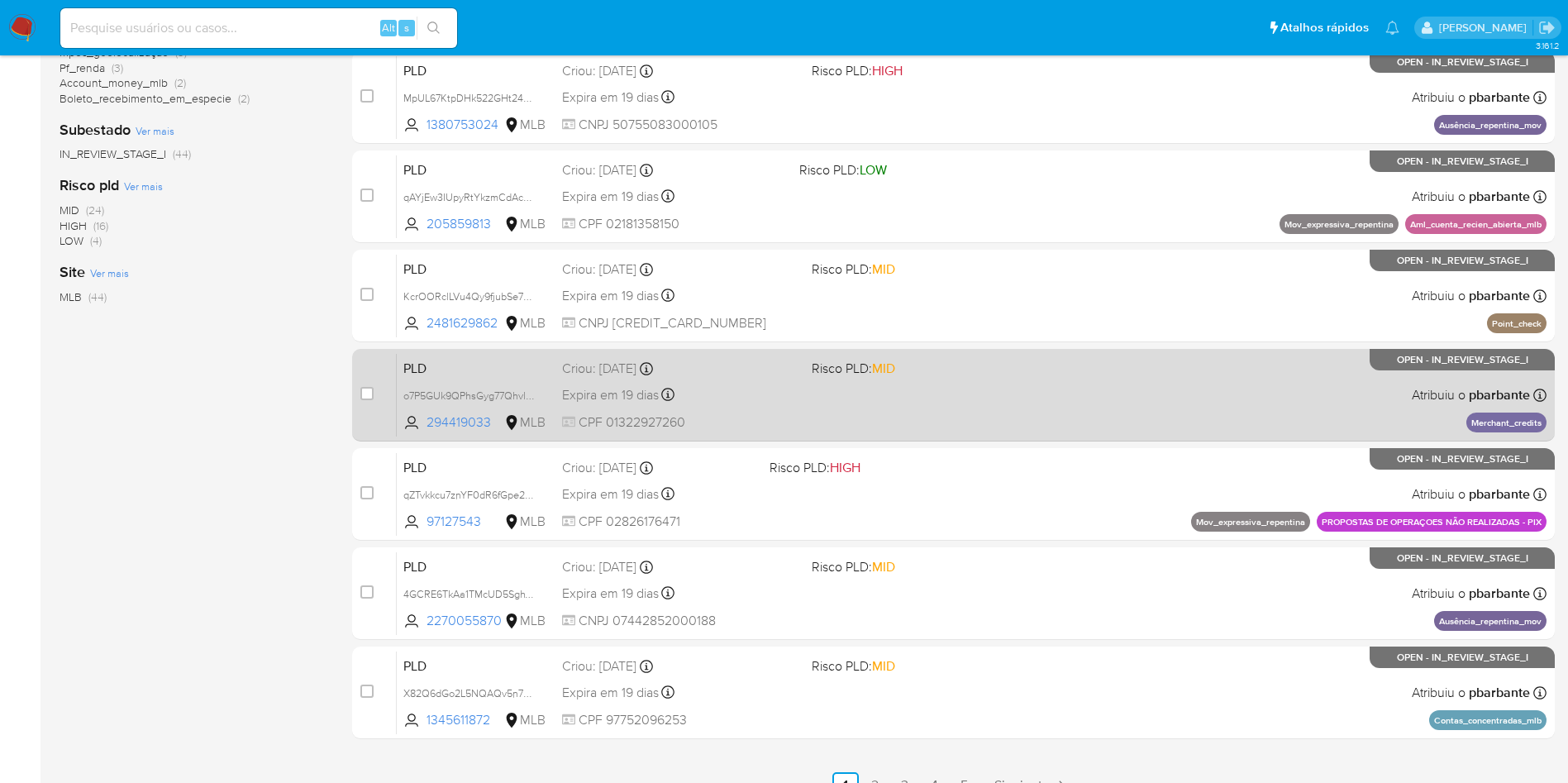
click at [1024, 396] on span at bounding box center [929, 395] width 236 height 3
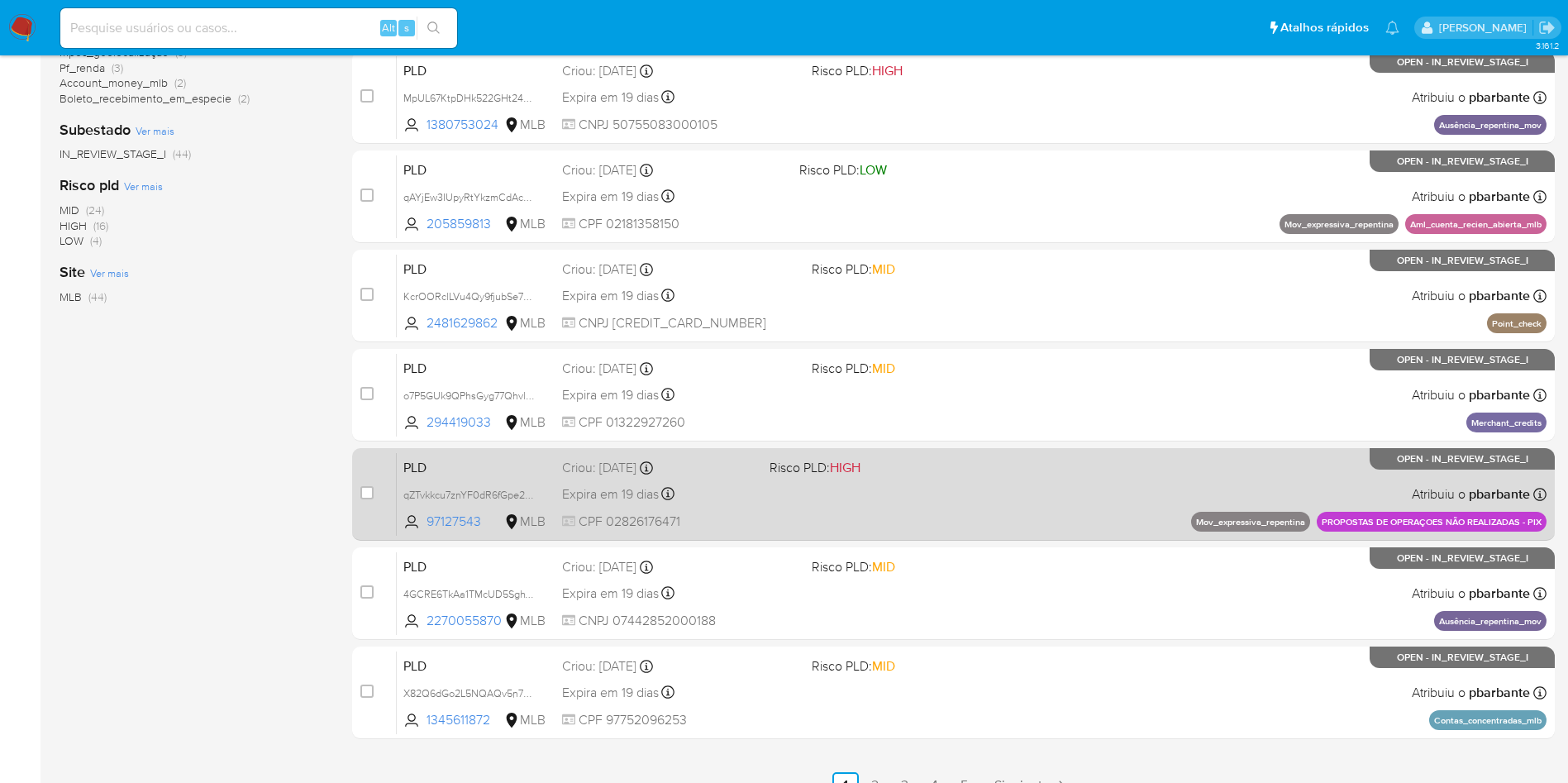
click at [999, 536] on div "PLD qZTvkkcu7znYF0dR6fGpe2Ub 97127543 MLB Risco PLD: HIGH Criou: 12/09/2025 Cri…" at bounding box center [972, 494] width 1150 height 83
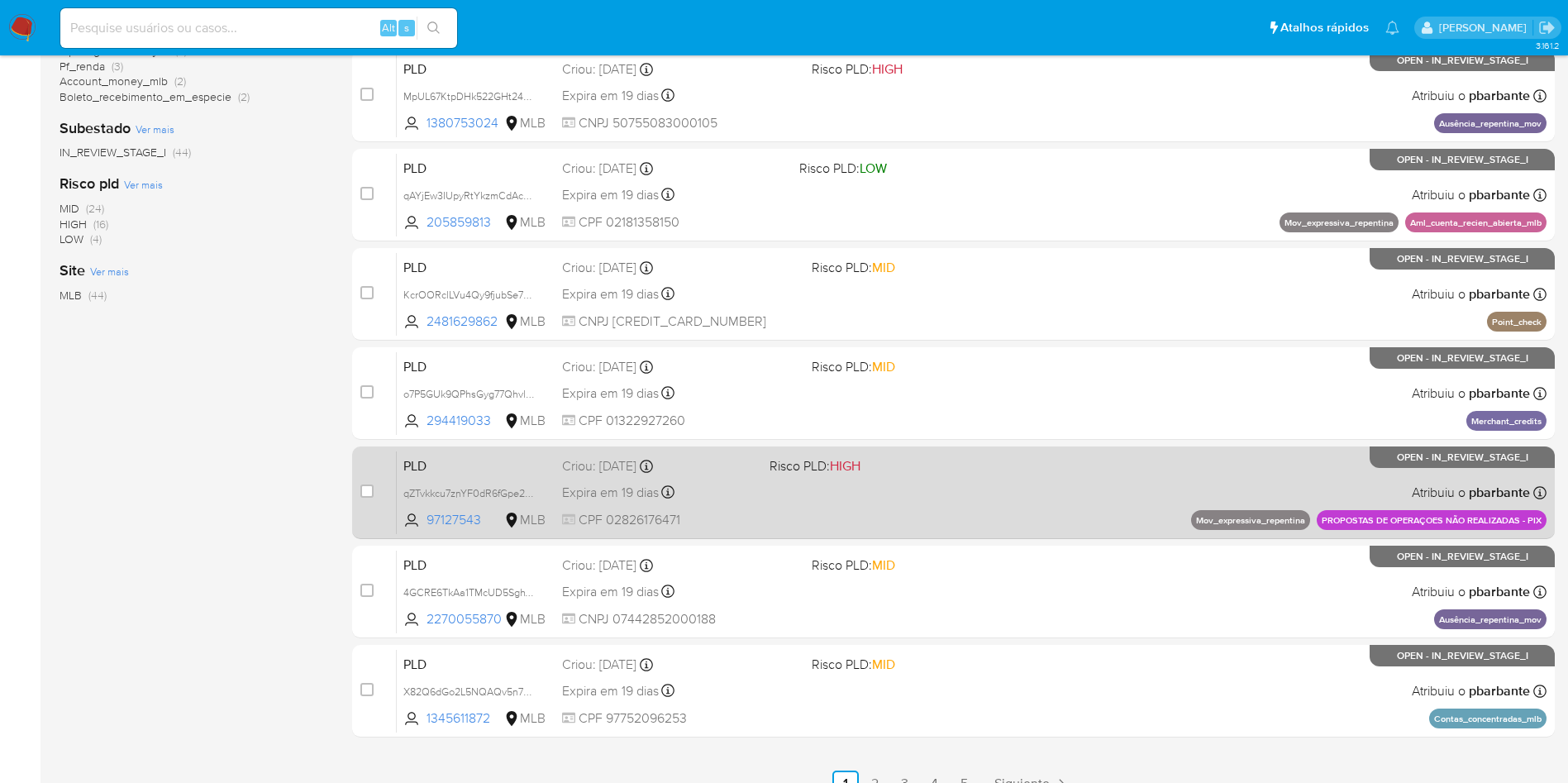
click at [999, 561] on div "PLD 4GCRE6TkAa1TMcUD5SghVoFA 2270055870 MLB Risco PLD: MID Criou: 12/09/2025 Cr…" at bounding box center [972, 592] width 1150 height 83
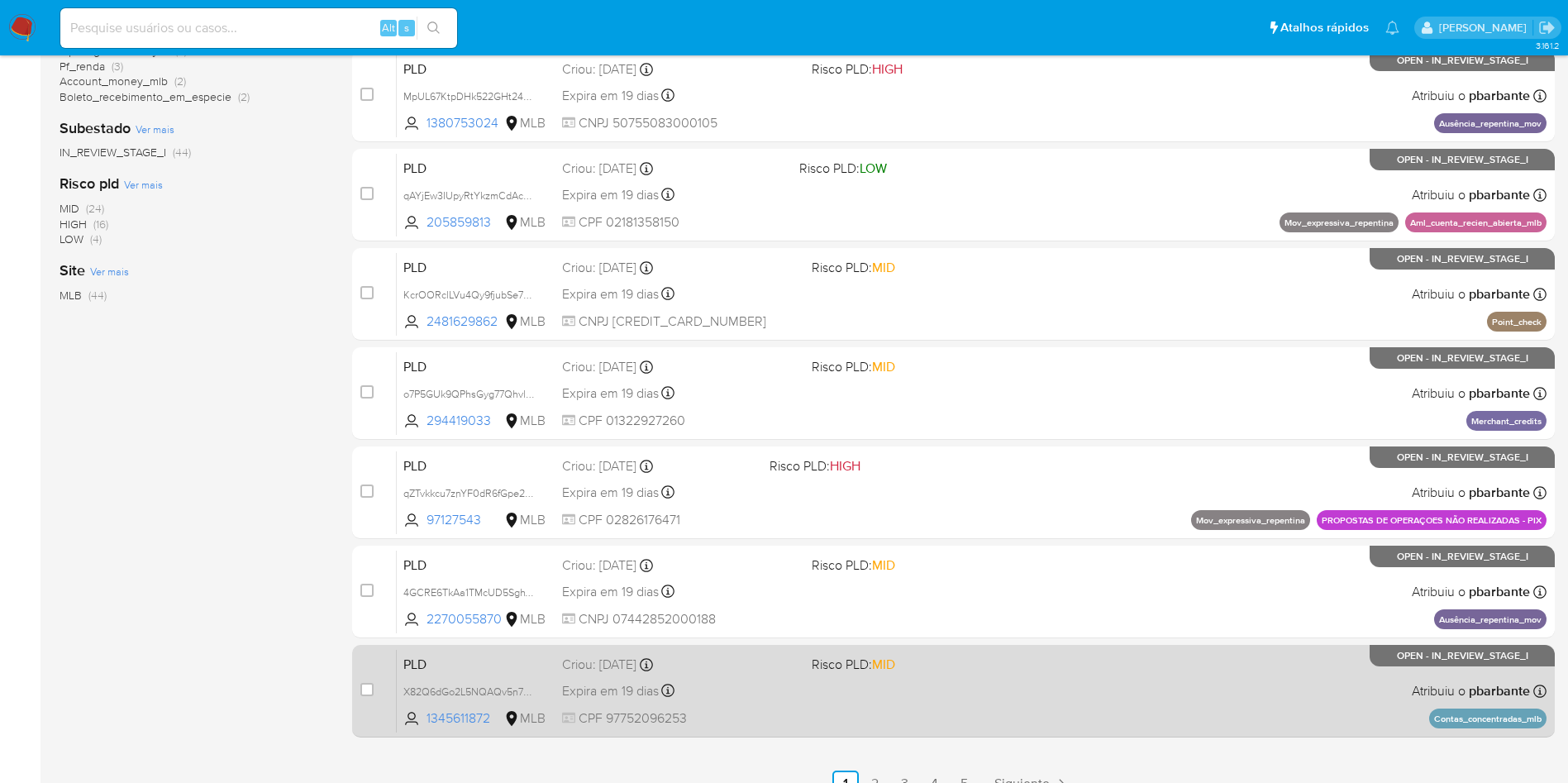
scroll to position [620, 0]
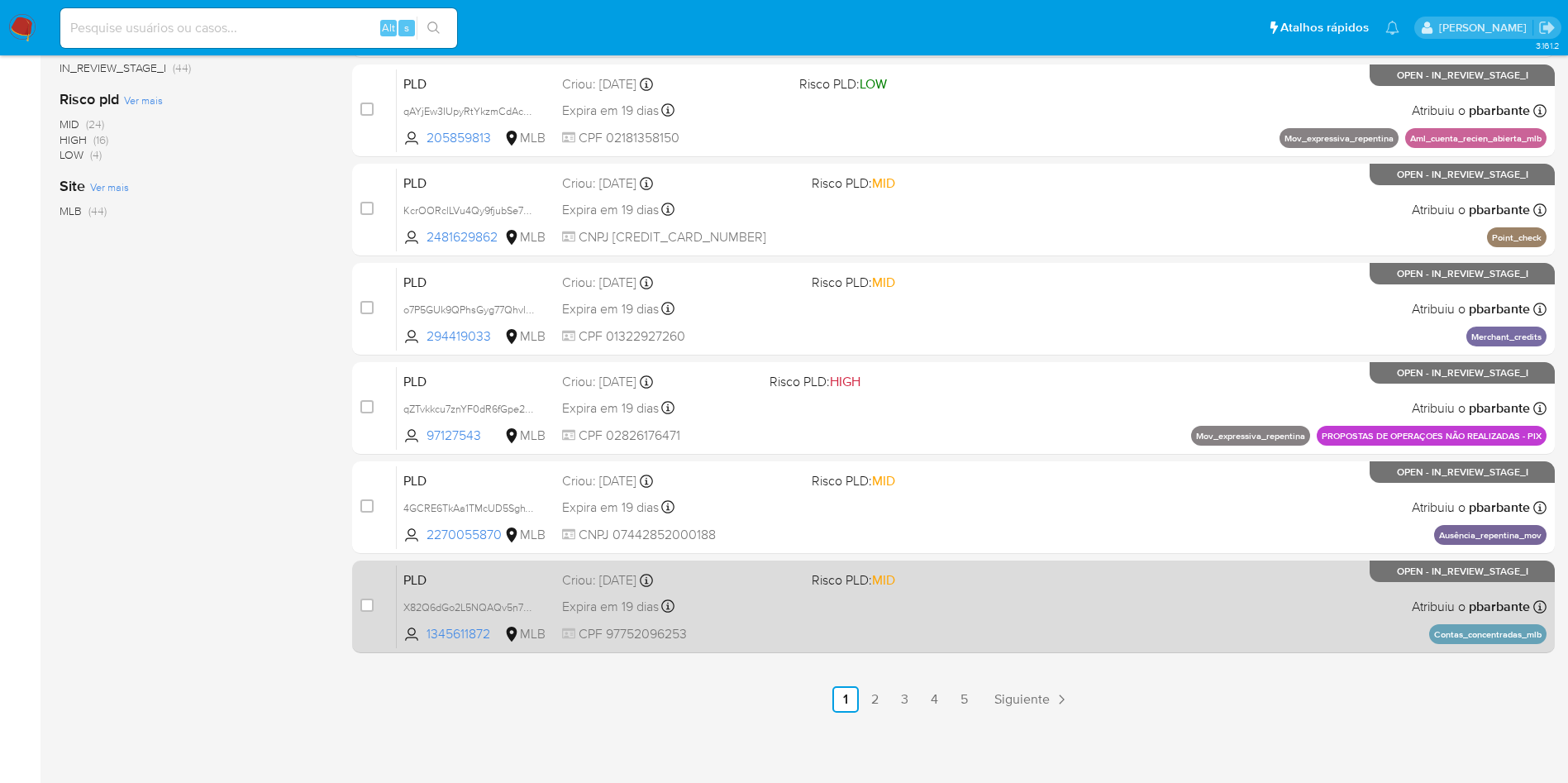
click at [992, 590] on span "Risco PLD: MID" at bounding box center [929, 579] width 236 height 21
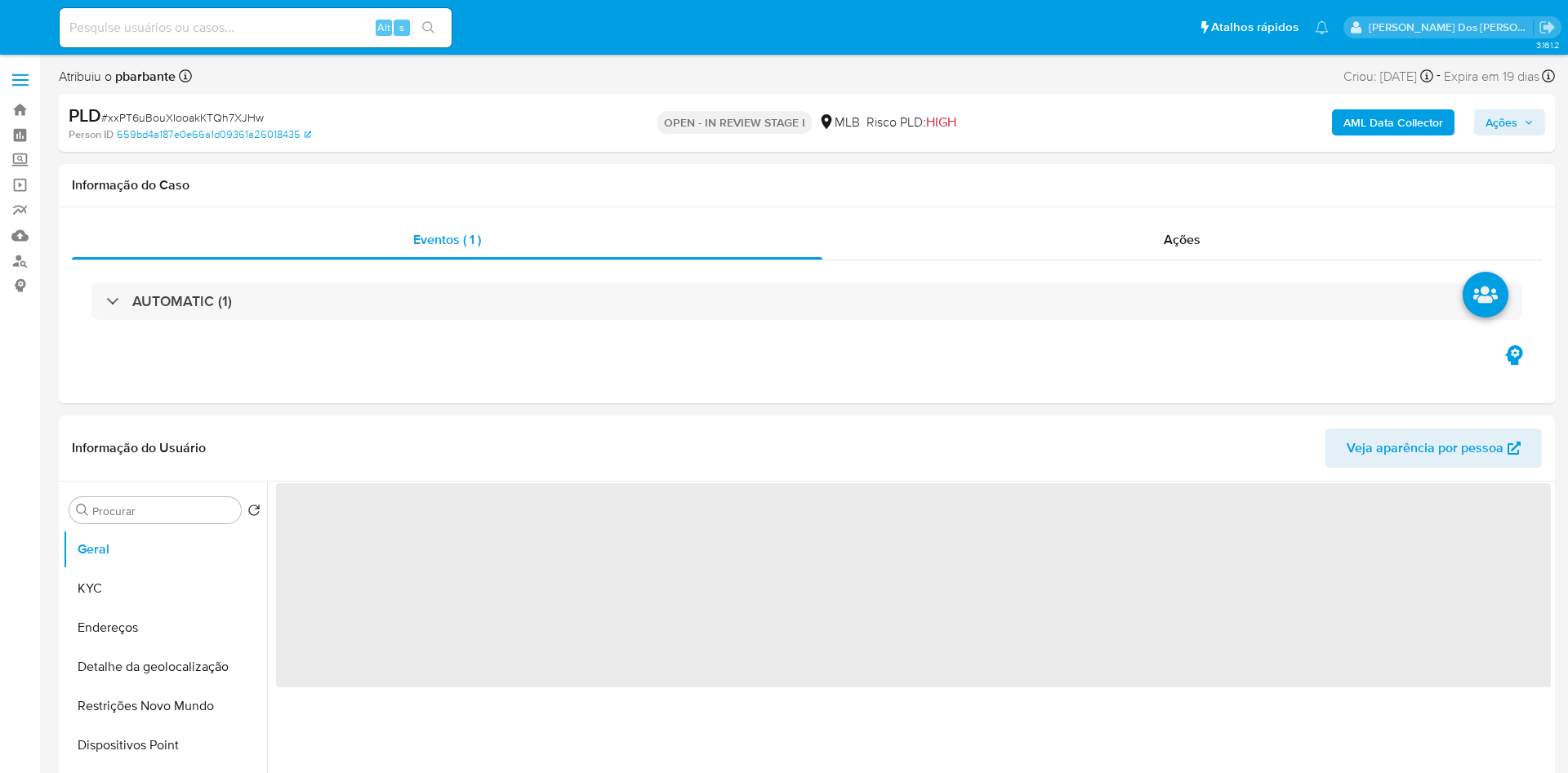
select select "10"
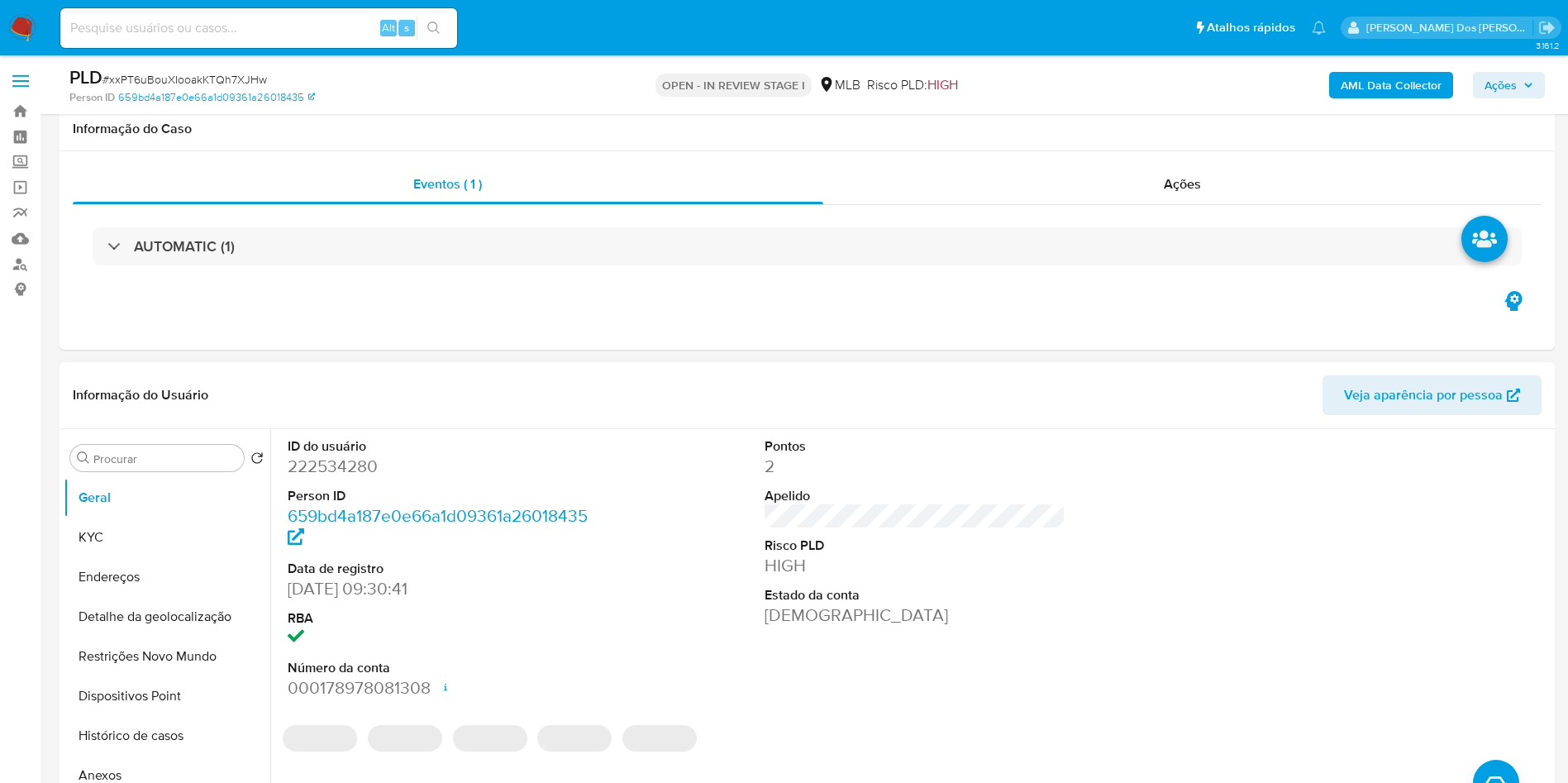
scroll to position [248, 0]
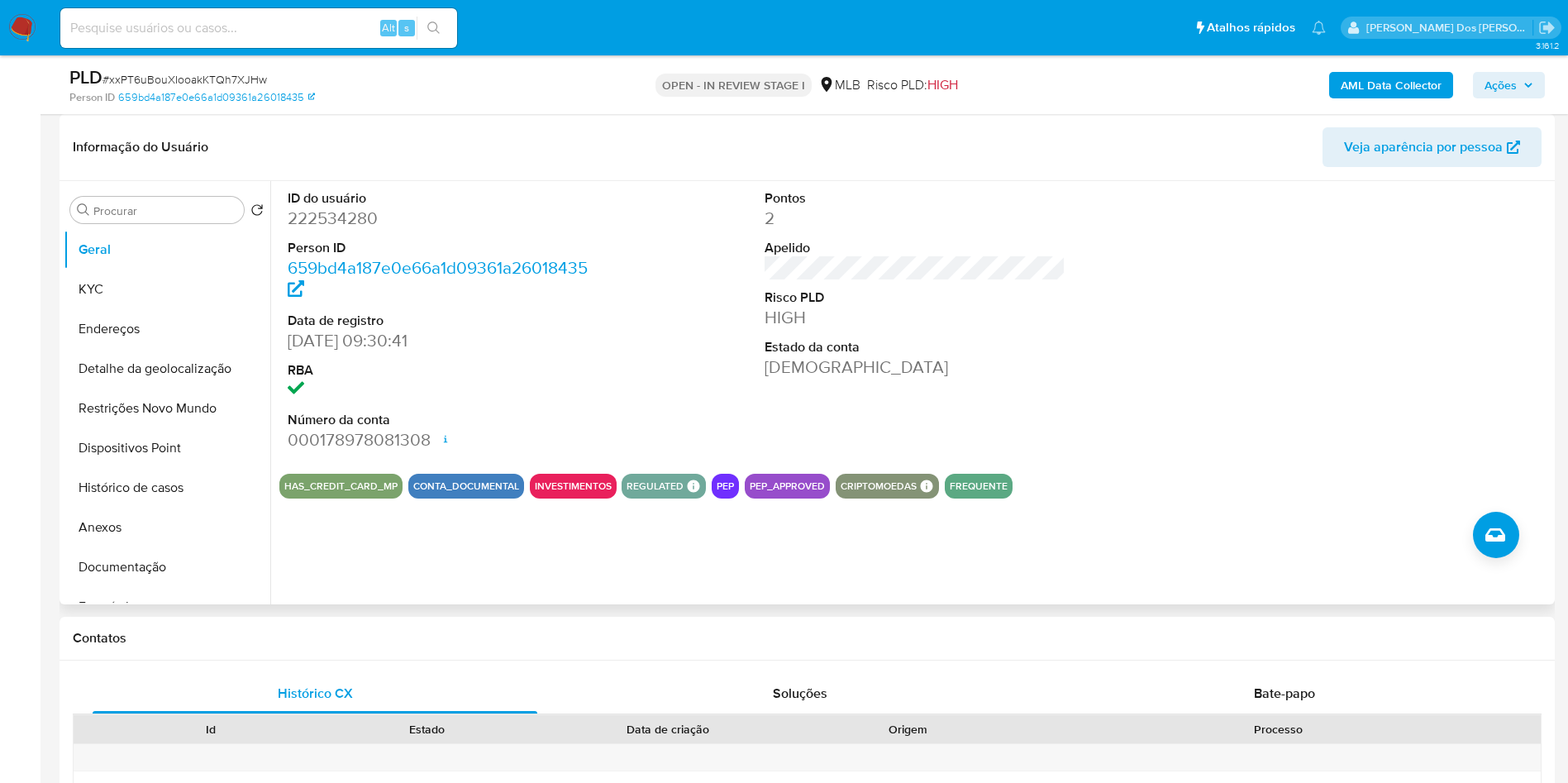
click at [349, 230] on dd "222534280" at bounding box center [439, 218] width 302 height 23
copy dd "222534280"
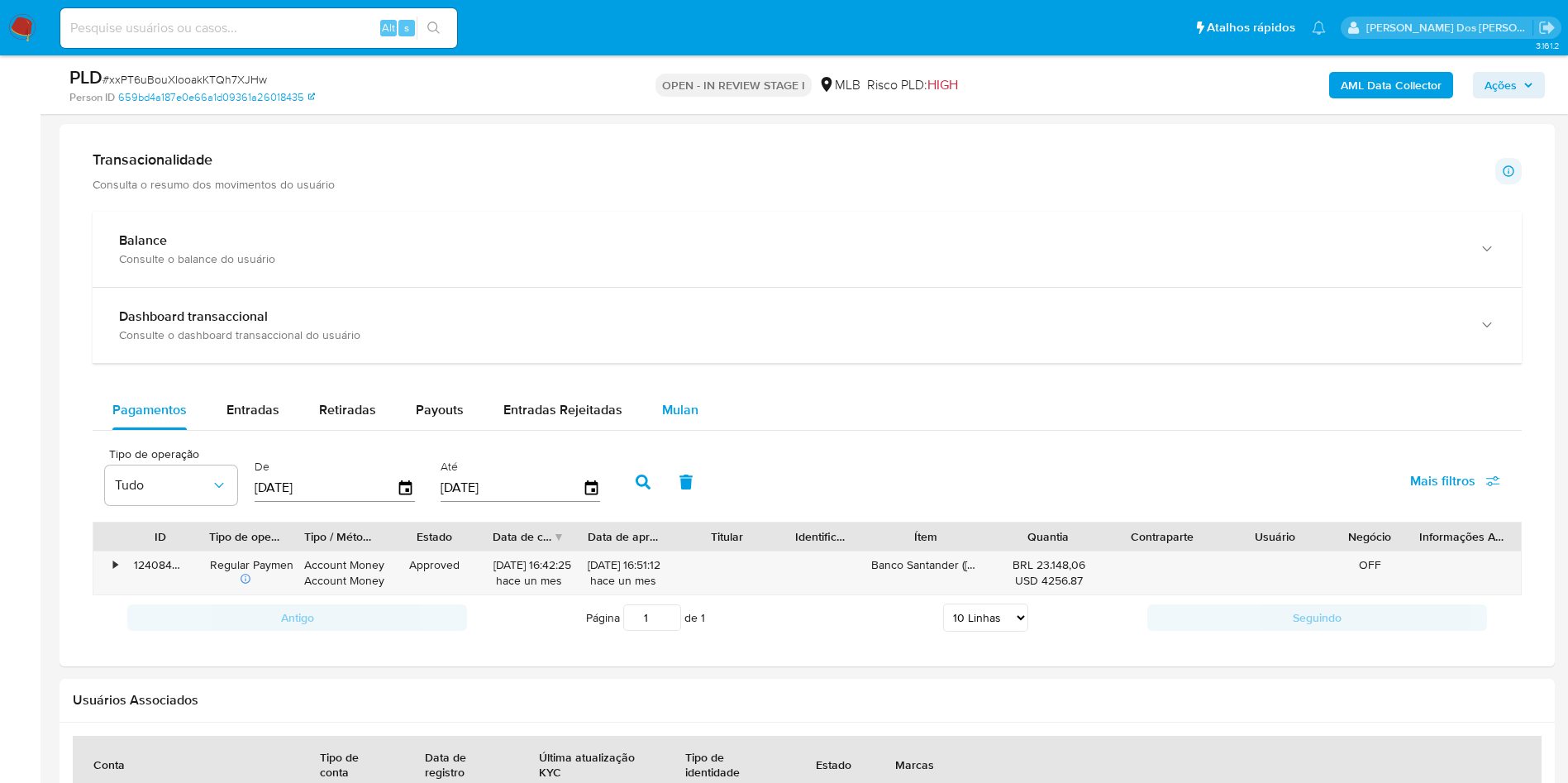
click at [678, 430] on div "Mulan" at bounding box center [681, 410] width 36 height 39
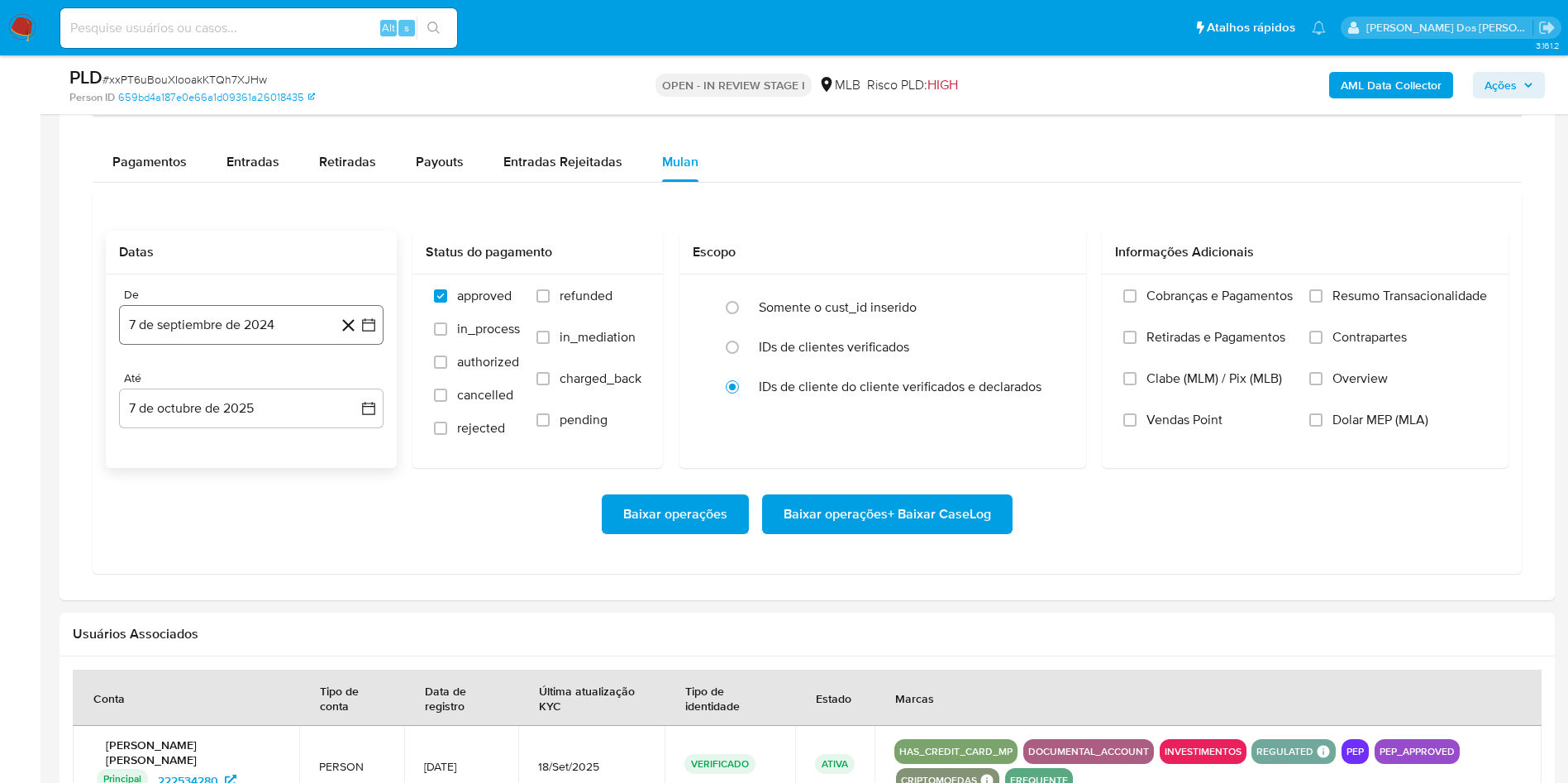
click at [377, 345] on button "7 de septiembre de 2024" at bounding box center [251, 325] width 264 height 39
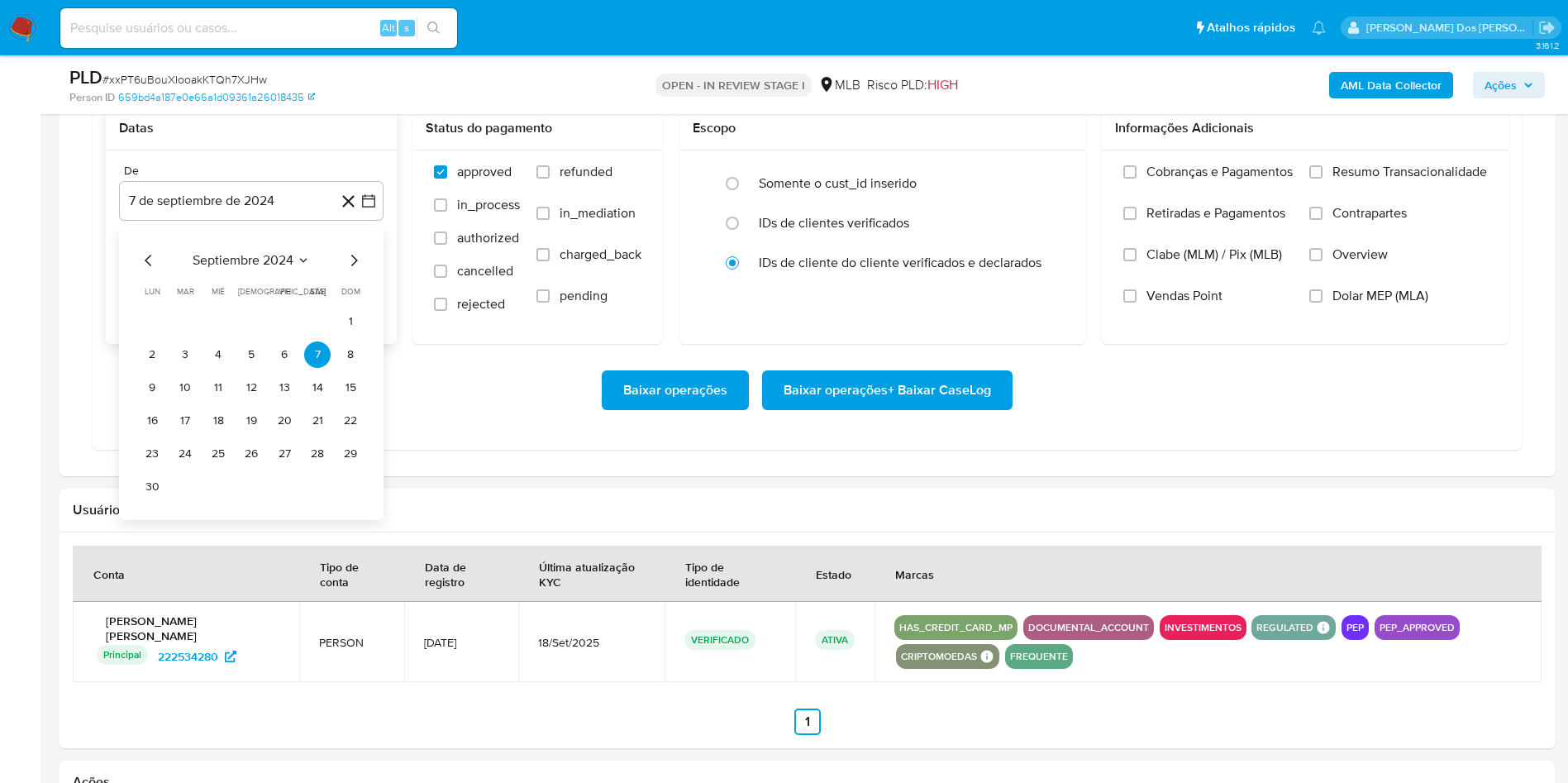
click at [354, 270] on icon "Mes siguiente" at bounding box center [354, 260] width 20 height 20
click at [351, 270] on icon "Mes siguiente" at bounding box center [354, 260] width 20 height 20
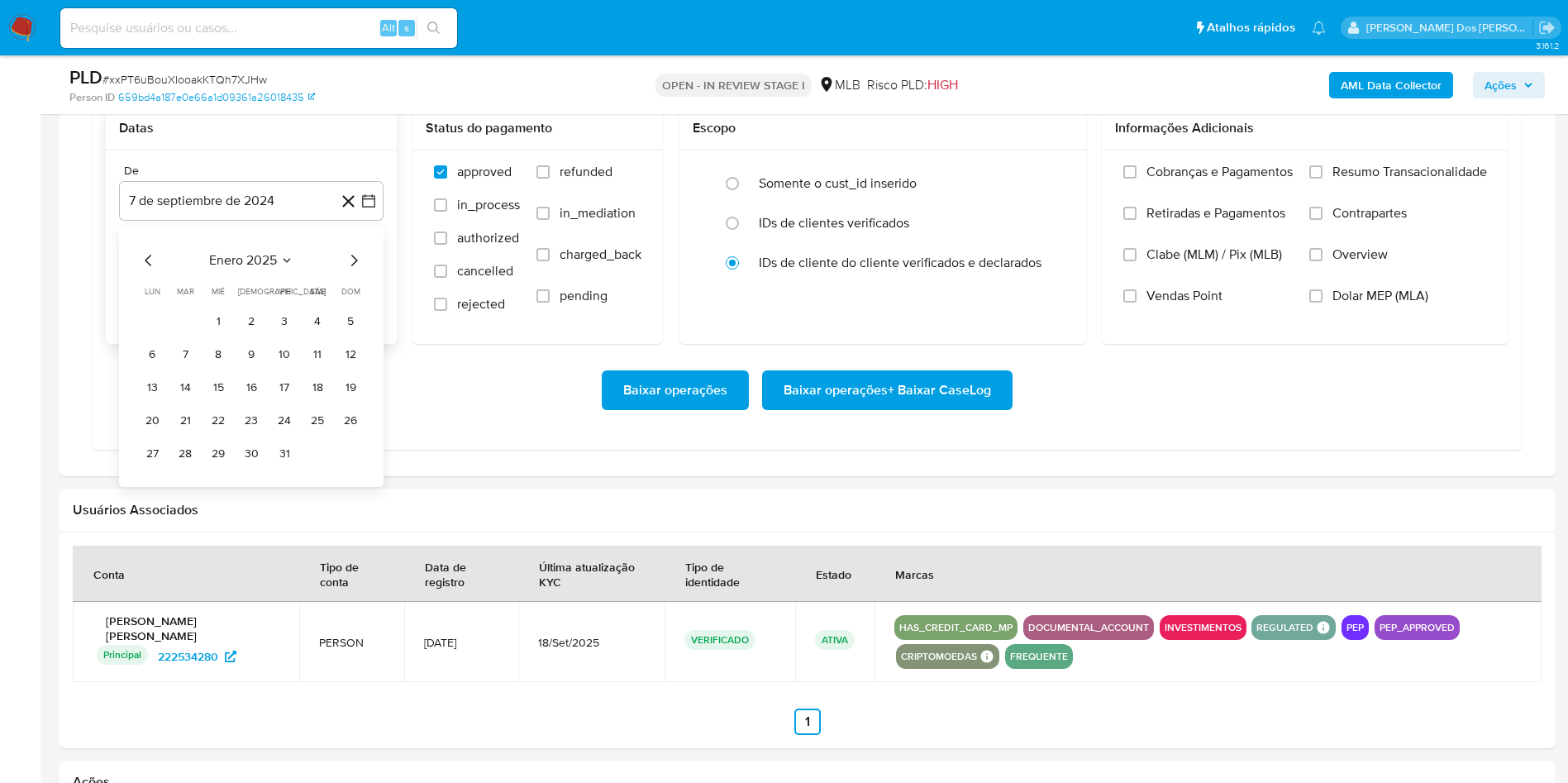
click at [351, 270] on icon "Mes siguiente" at bounding box center [354, 260] width 20 height 20
click at [144, 270] on icon "Mes anterior" at bounding box center [148, 260] width 20 height 20
click at [318, 335] on button "1" at bounding box center [317, 321] width 27 height 27
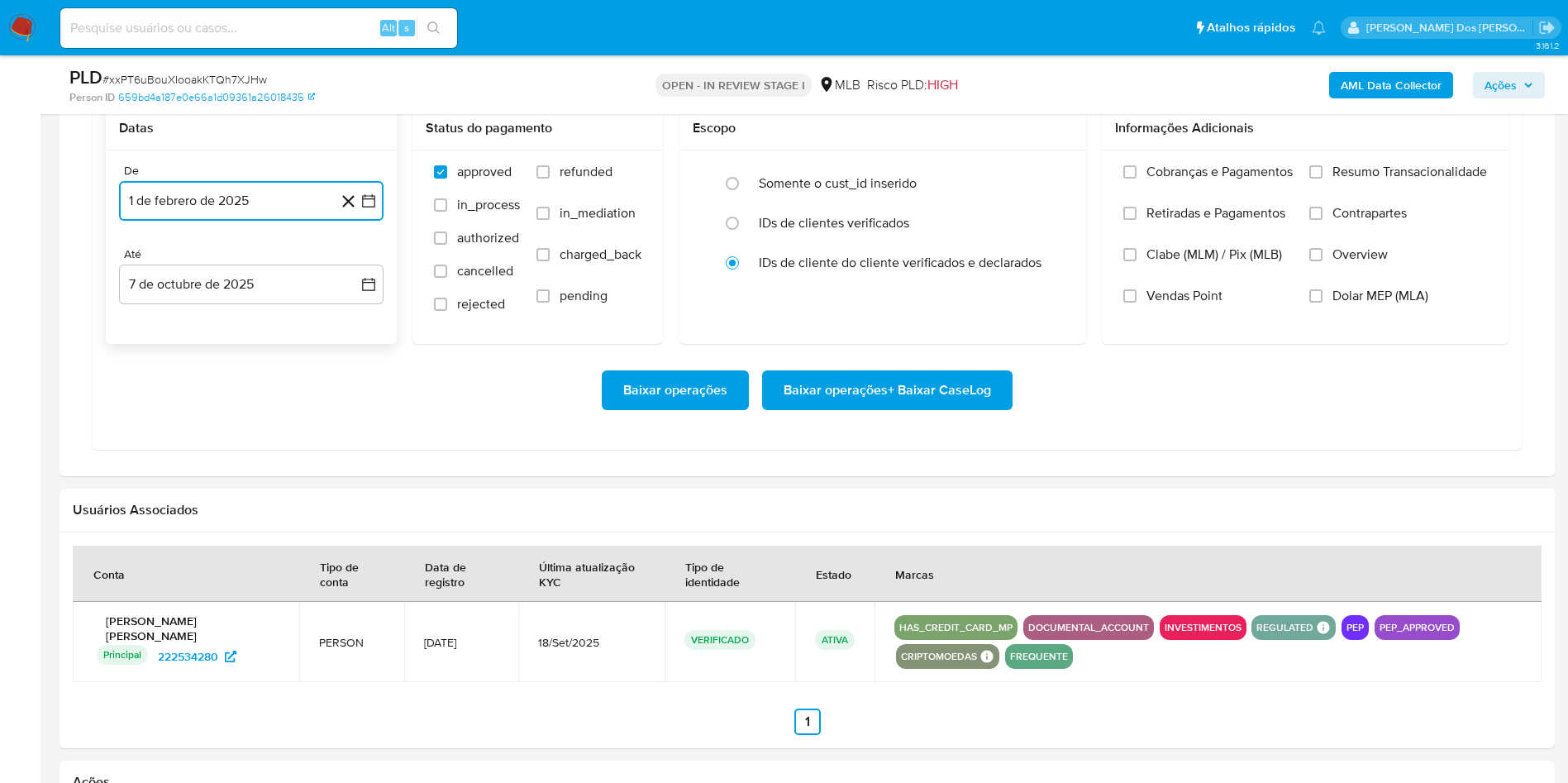
click at [378, 221] on button "1 de febrero de 2025" at bounding box center [251, 201] width 264 height 39
click at [146, 270] on icon "Mes anterior" at bounding box center [148, 260] width 20 height 20
click at [221, 335] on button "1" at bounding box center [218, 321] width 27 height 27
click at [1422, 180] on span "Resumo Transacionalidade" at bounding box center [1410, 172] width 154 height 16
click at [1323, 179] on input "Resumo Transacionalidade" at bounding box center [1316, 172] width 13 height 13
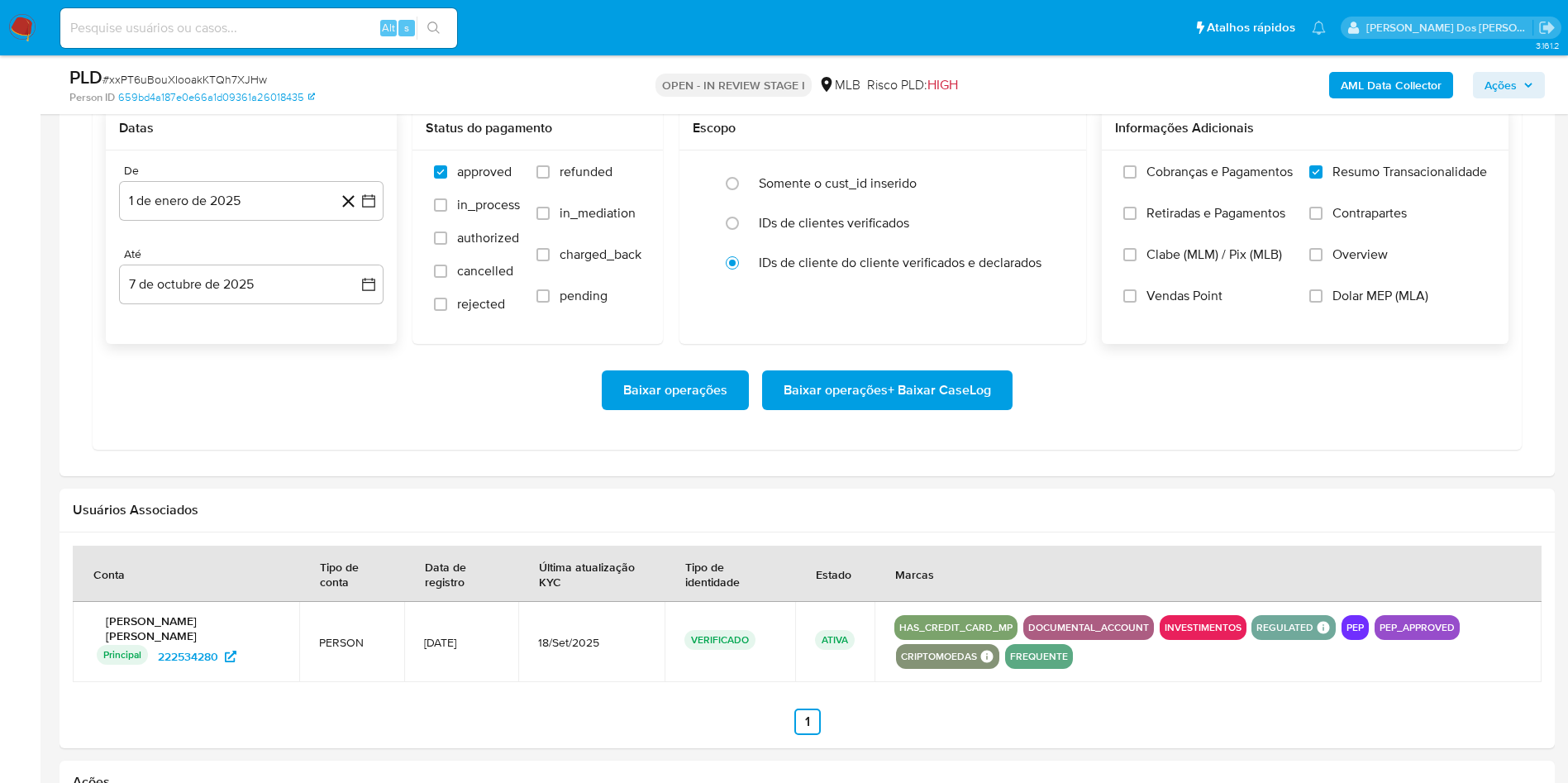
click at [906, 409] on span "Baixar operações + Baixar CaseLog" at bounding box center [887, 390] width 208 height 36
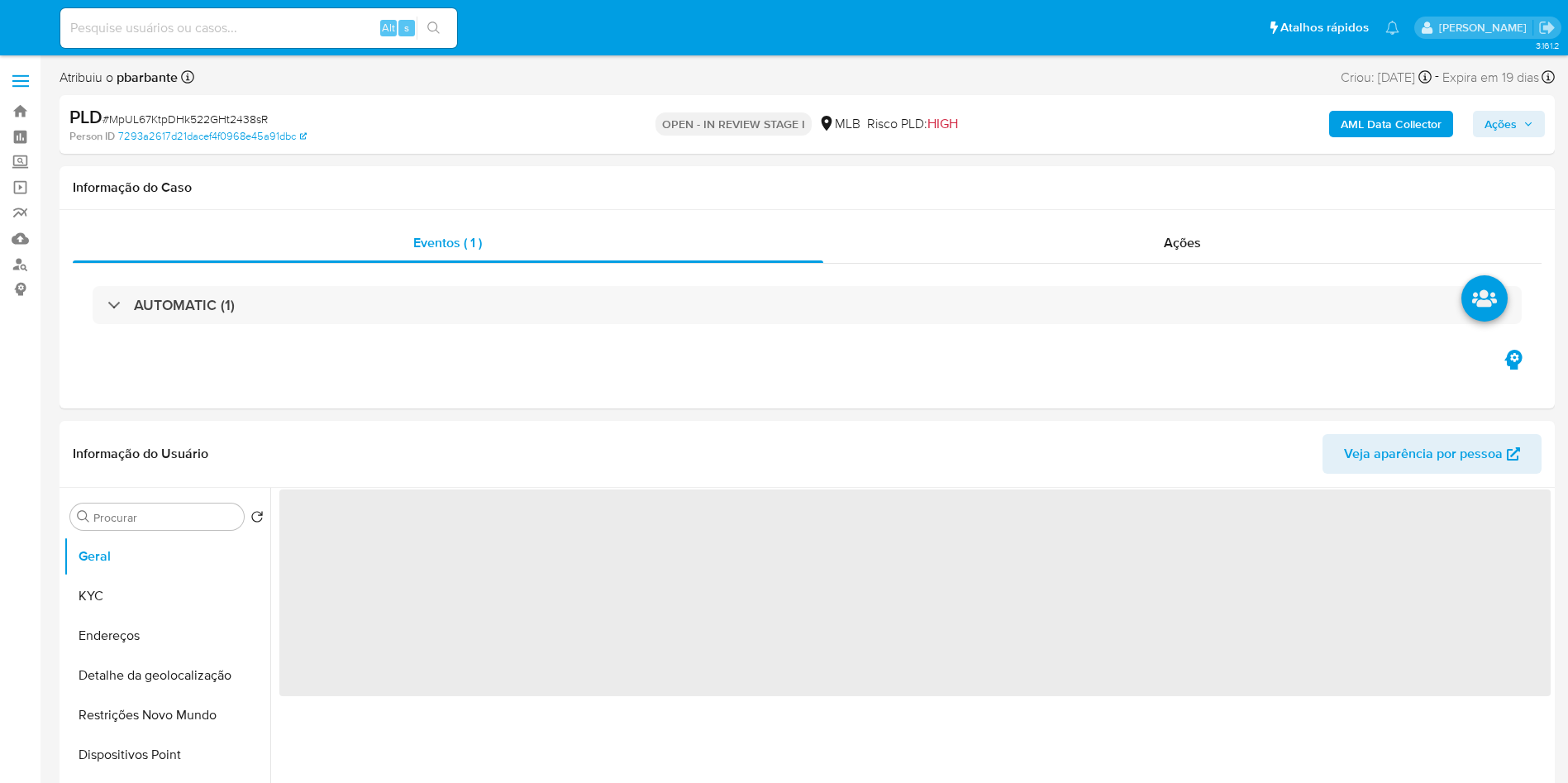
select select "10"
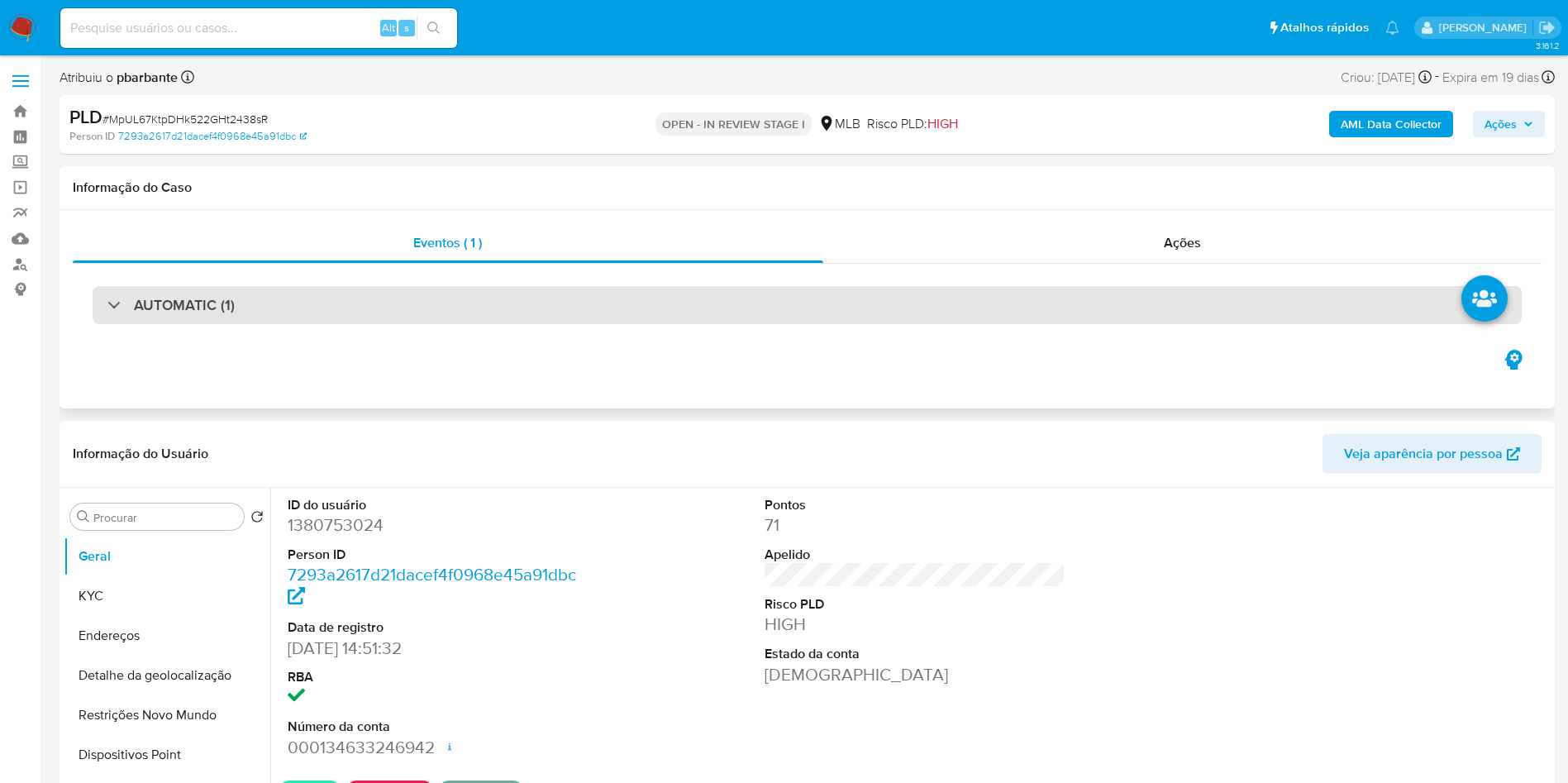
click at [668, 313] on div "AUTOMATIC (1)" at bounding box center [807, 305] width 1429 height 38
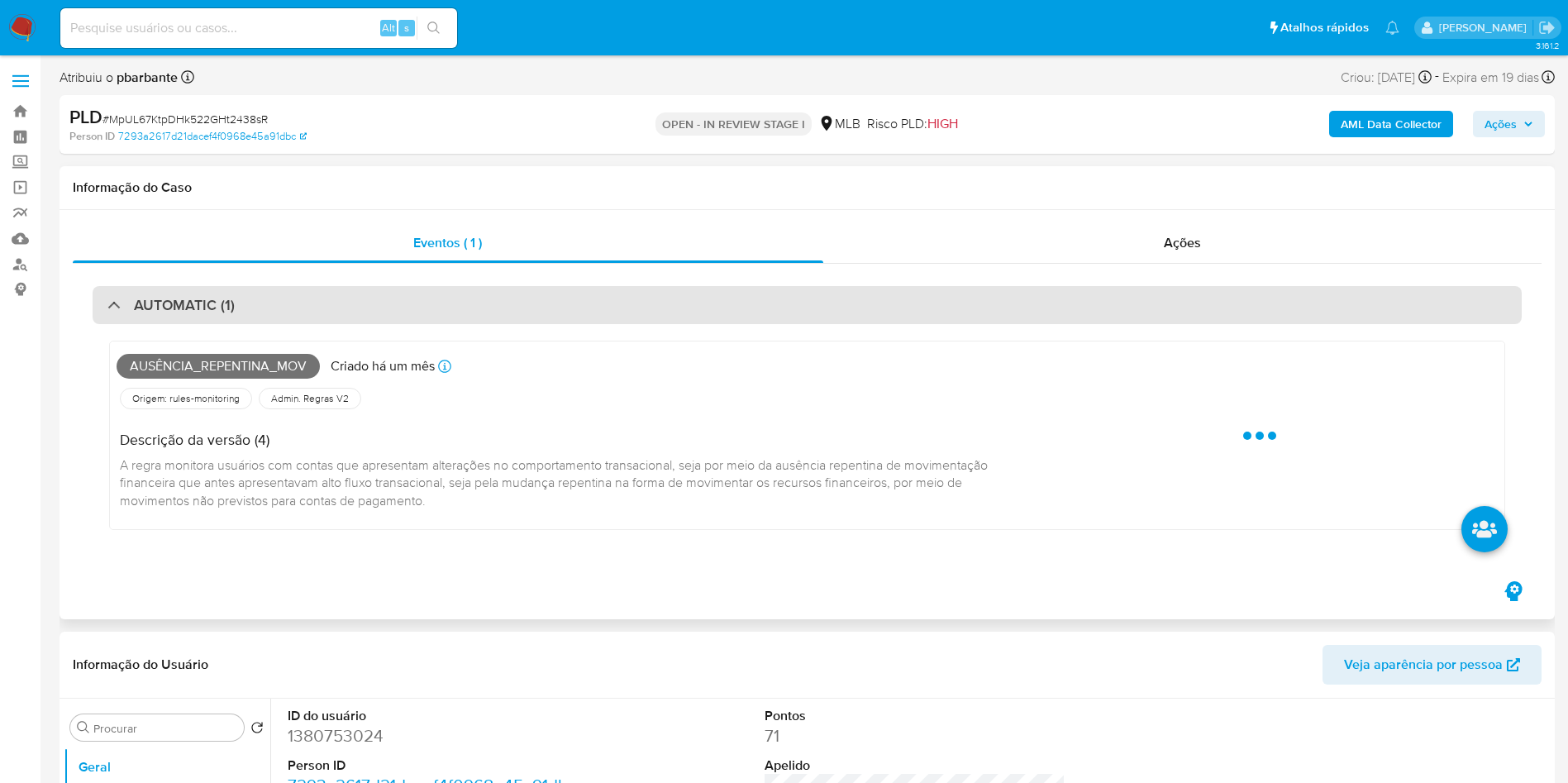
click at [668, 313] on div "AUTOMATIC (1)" at bounding box center [807, 305] width 1429 height 38
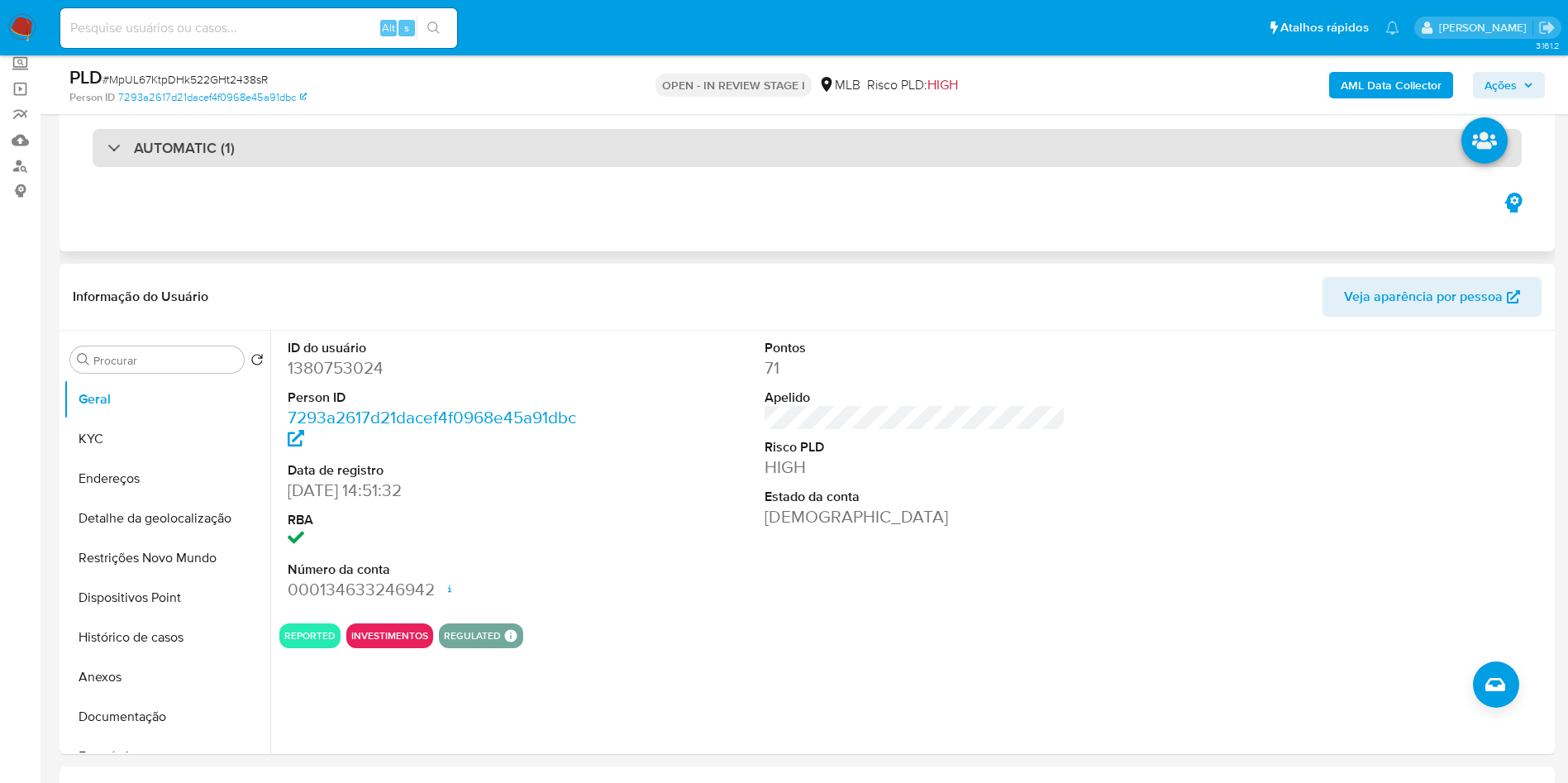
scroll to position [248, 0]
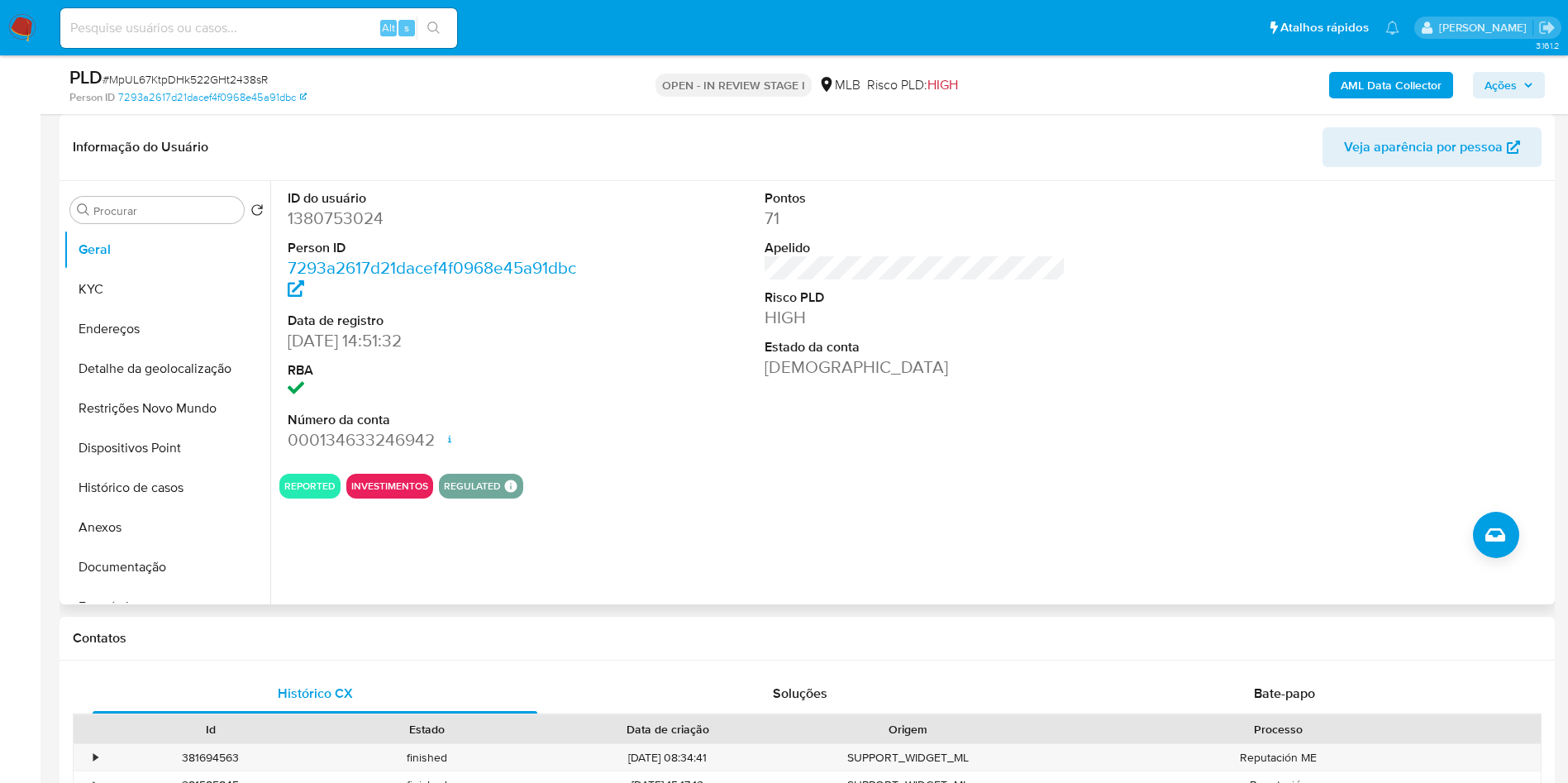
click at [362, 230] on dd "1380753024" at bounding box center [439, 218] width 302 height 23
click at [359, 230] on dd "1380753024" at bounding box center [439, 218] width 302 height 23
copy dd "1380753024"
click at [161, 504] on button "Histórico de casos" at bounding box center [160, 488] width 193 height 39
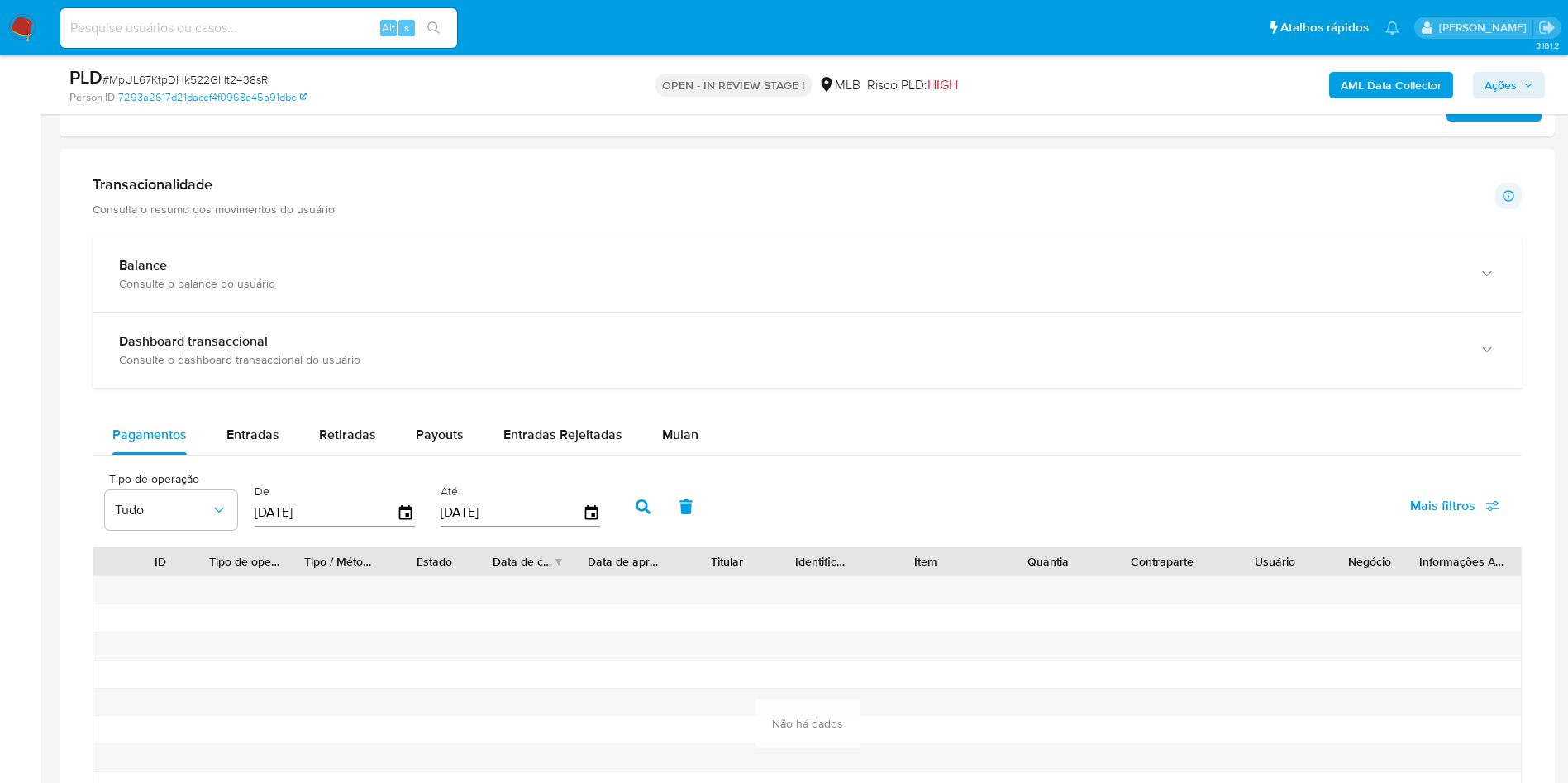
scroll to position [883, 0]
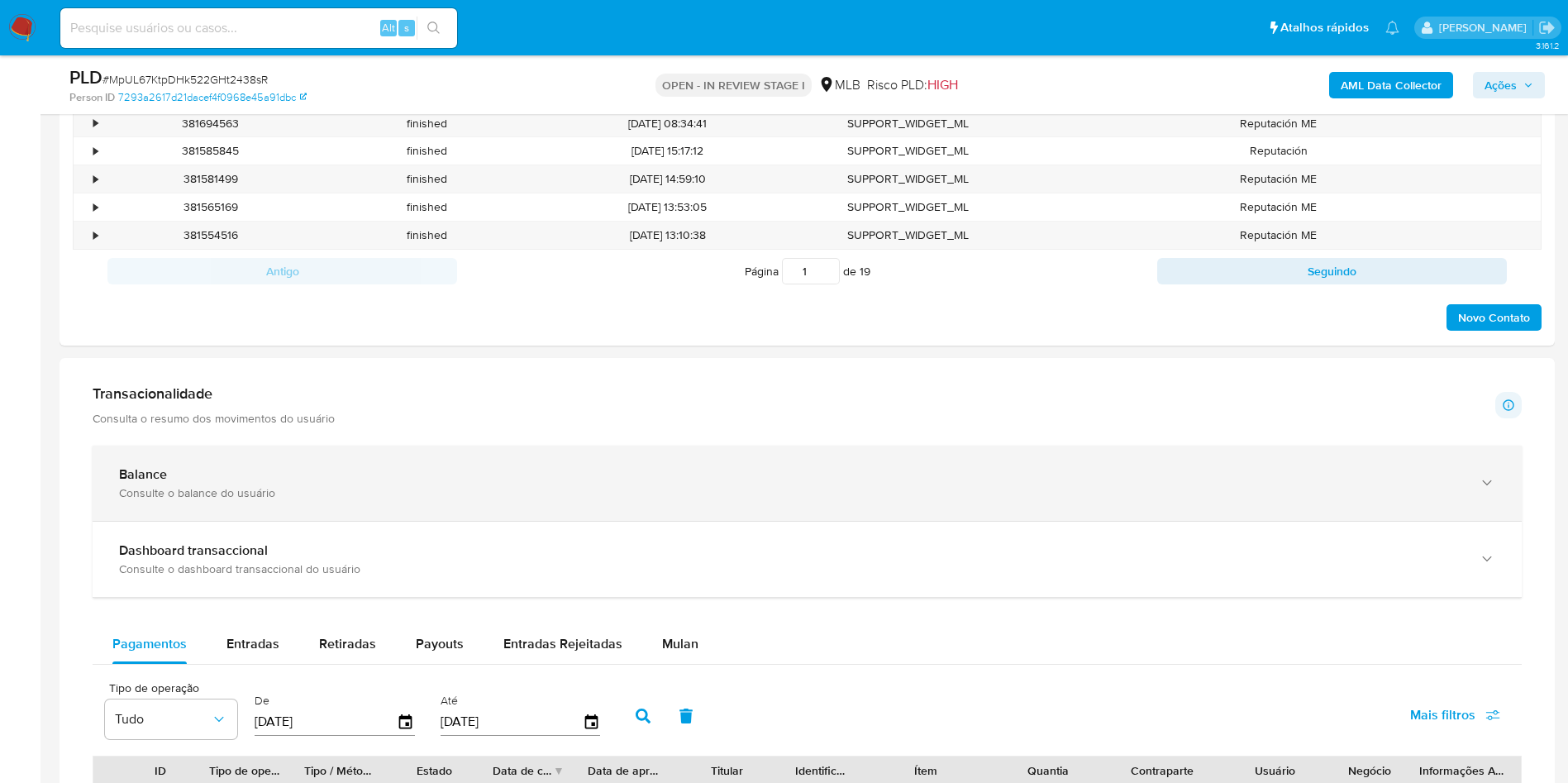
click at [808, 486] on div "Balance Consulte o balance do usuário" at bounding box center [807, 483] width 1429 height 76
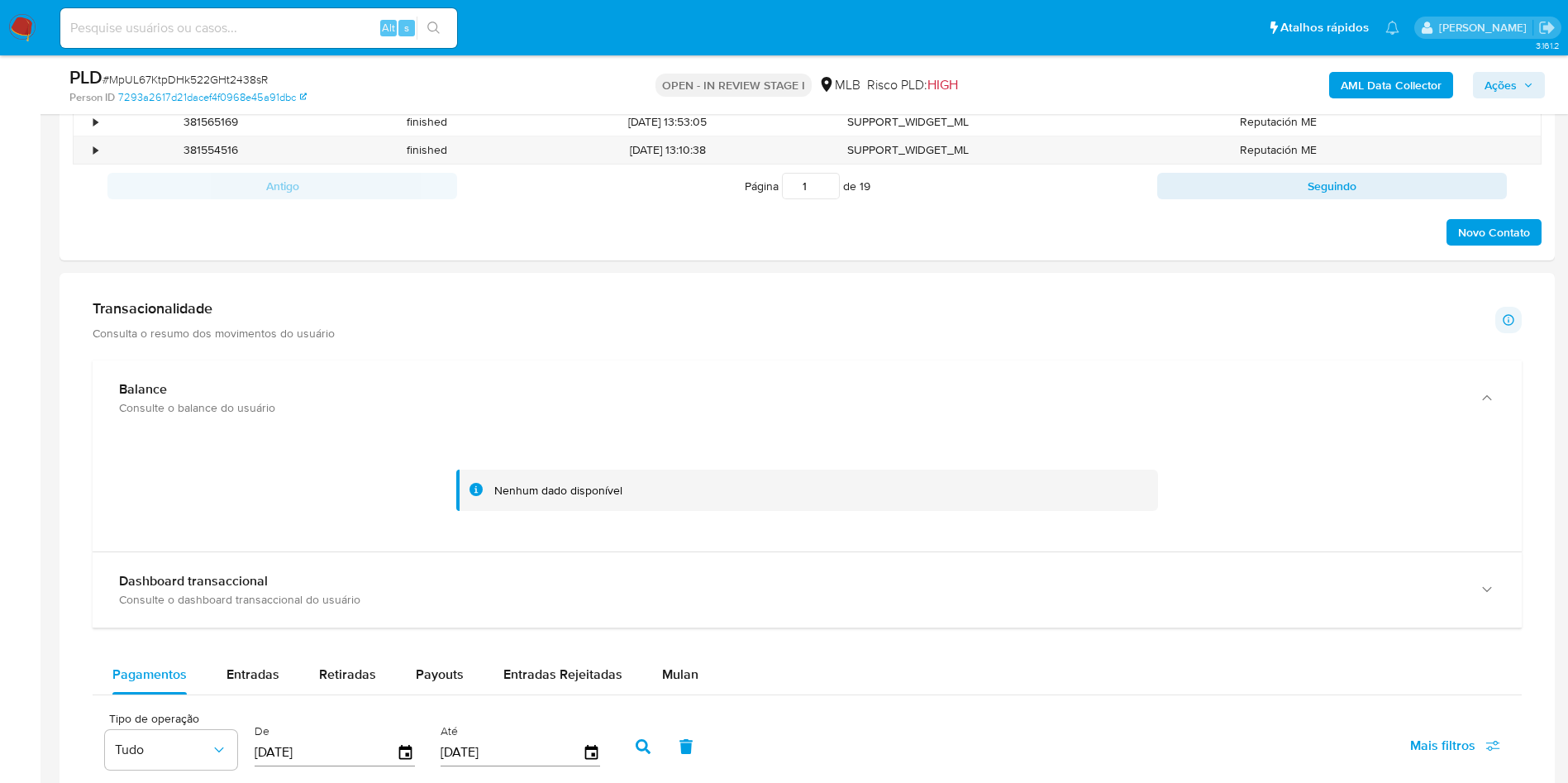
scroll to position [1006, 0]
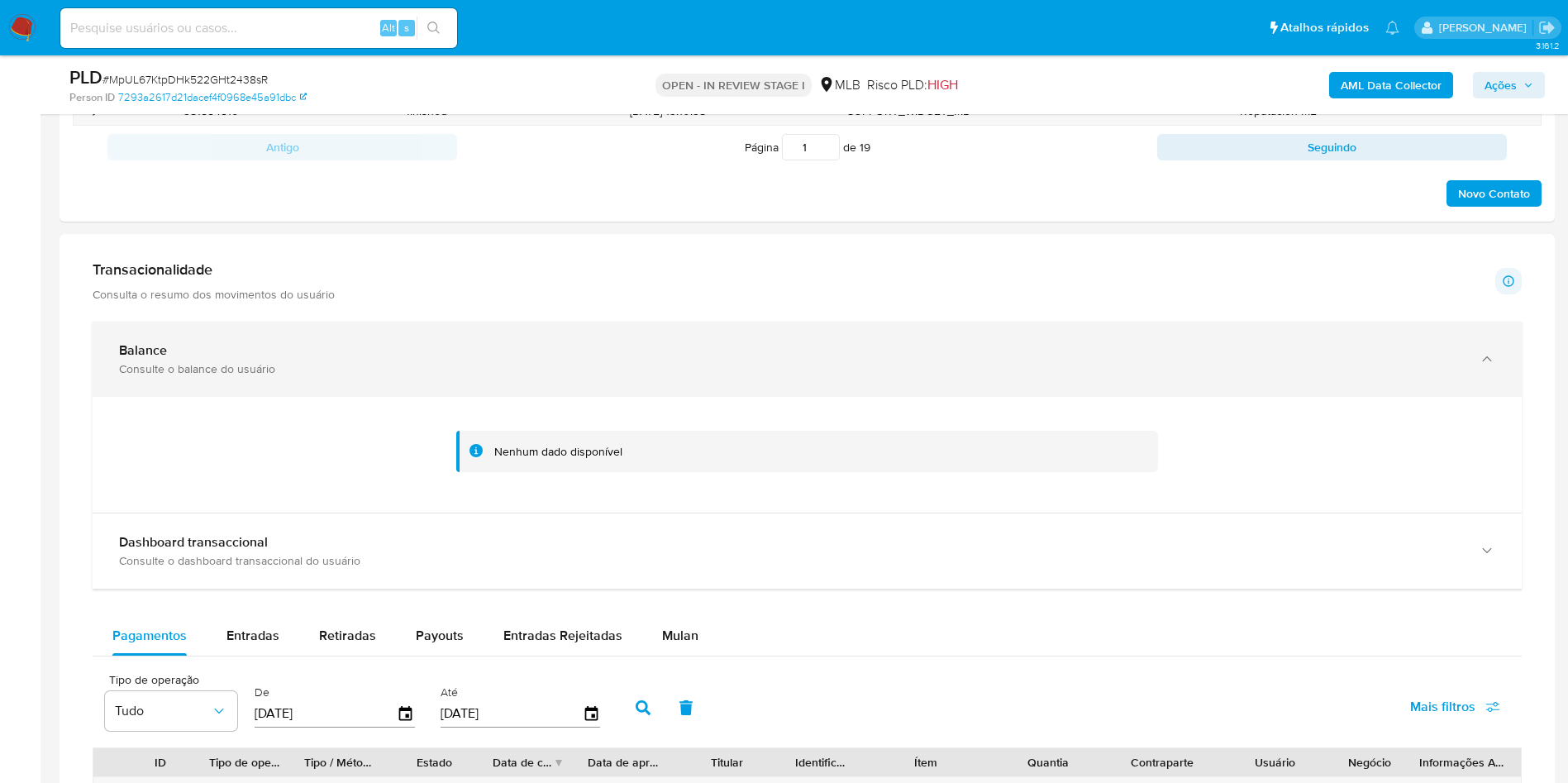
click at [892, 364] on div "Balance Consulte o balance do usuário" at bounding box center [807, 360] width 1429 height 76
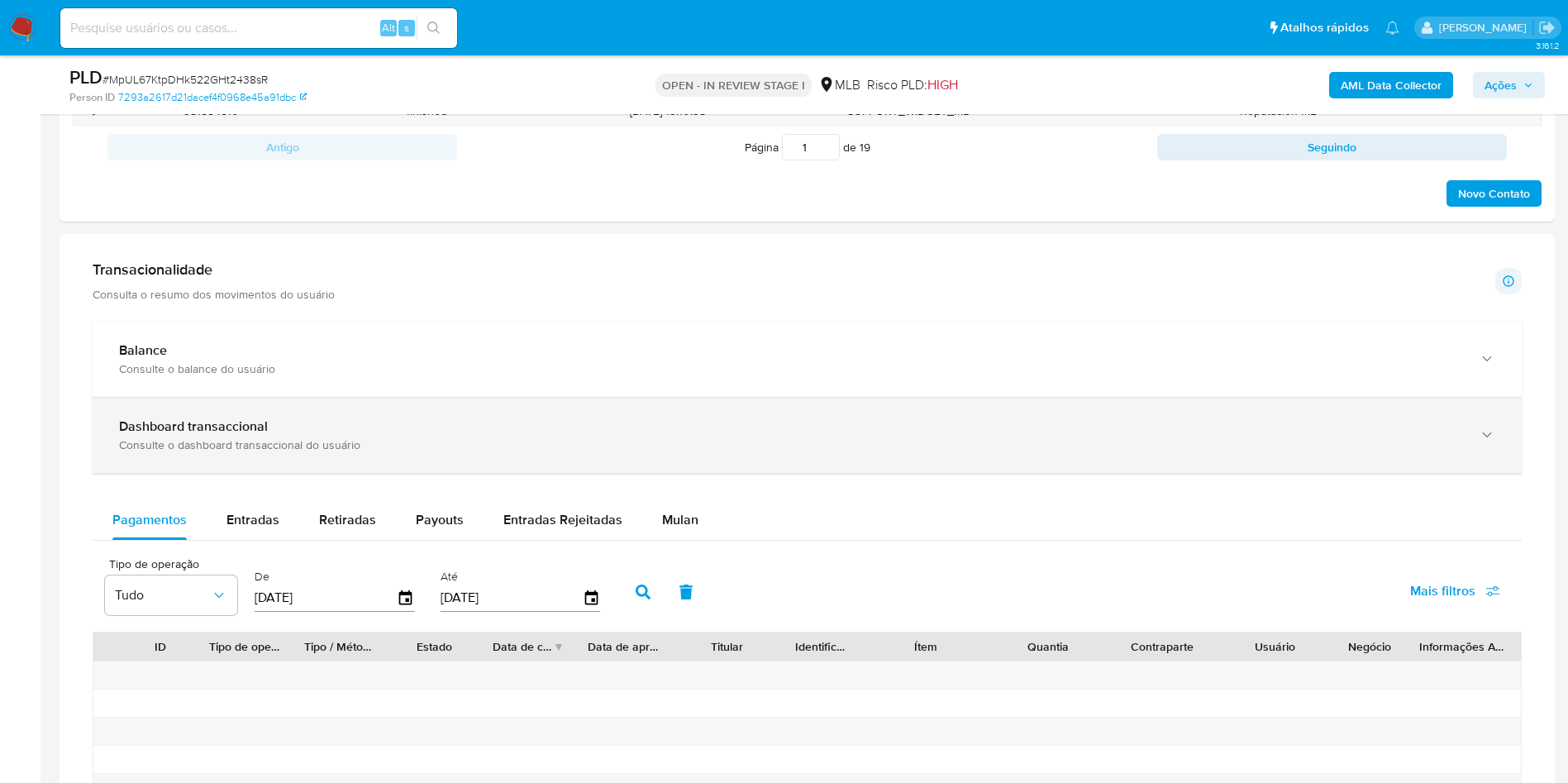
click at [879, 452] on div "Consulte o dashboard transaccional do usuário" at bounding box center [790, 445] width 1343 height 15
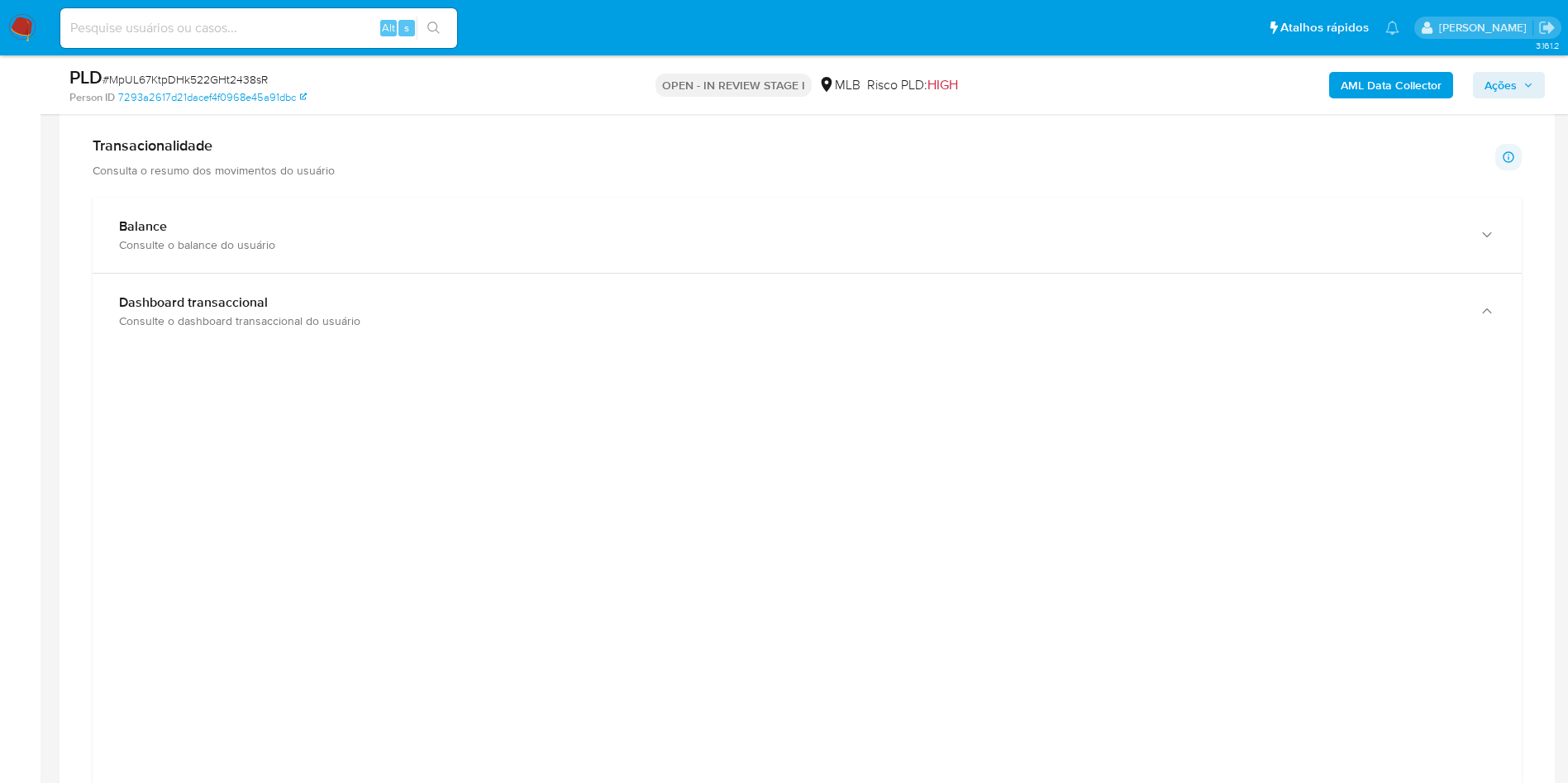
scroll to position [1254, 0]
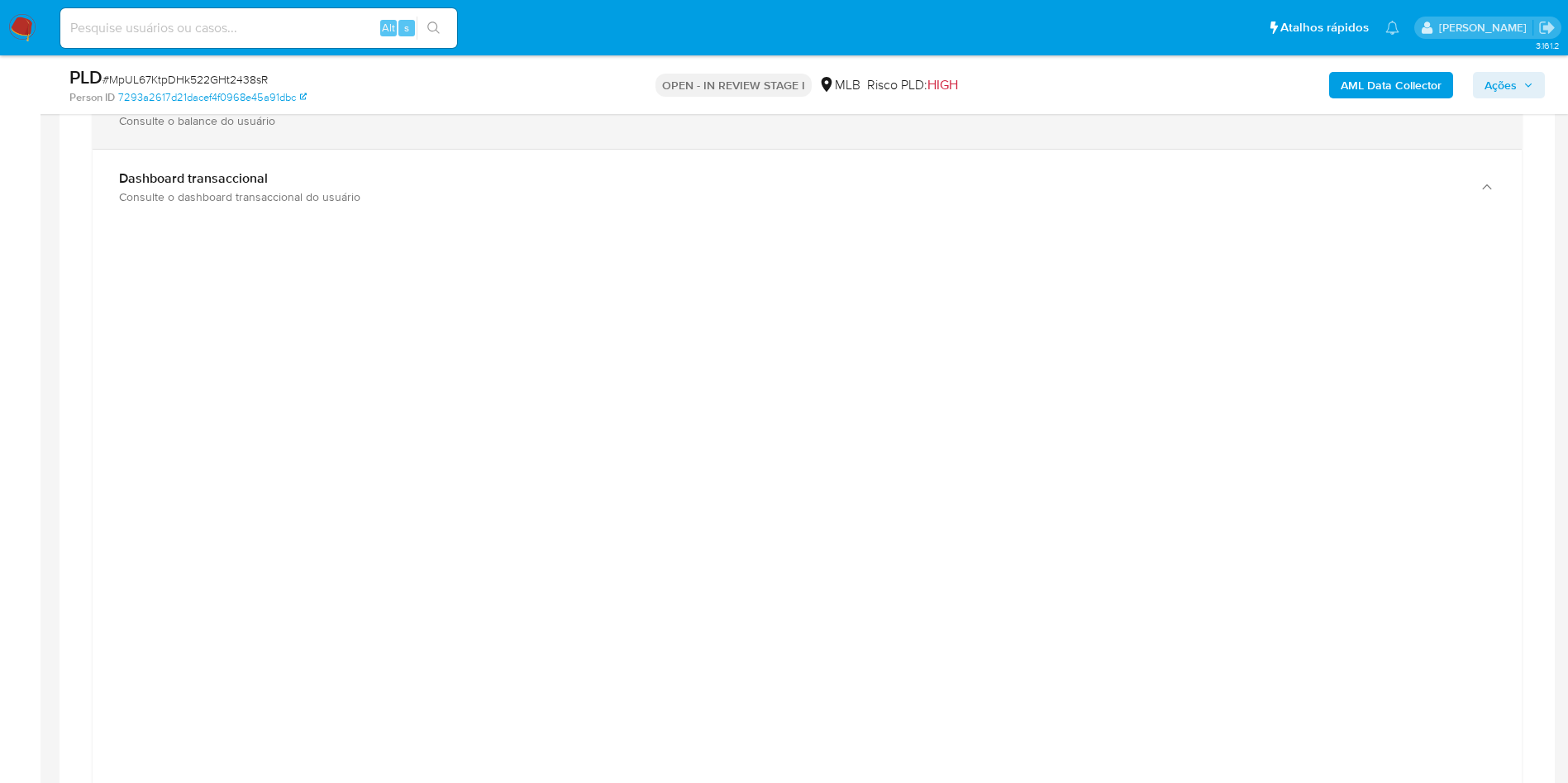
click at [723, 111] on div "Balance" at bounding box center [790, 102] width 1343 height 16
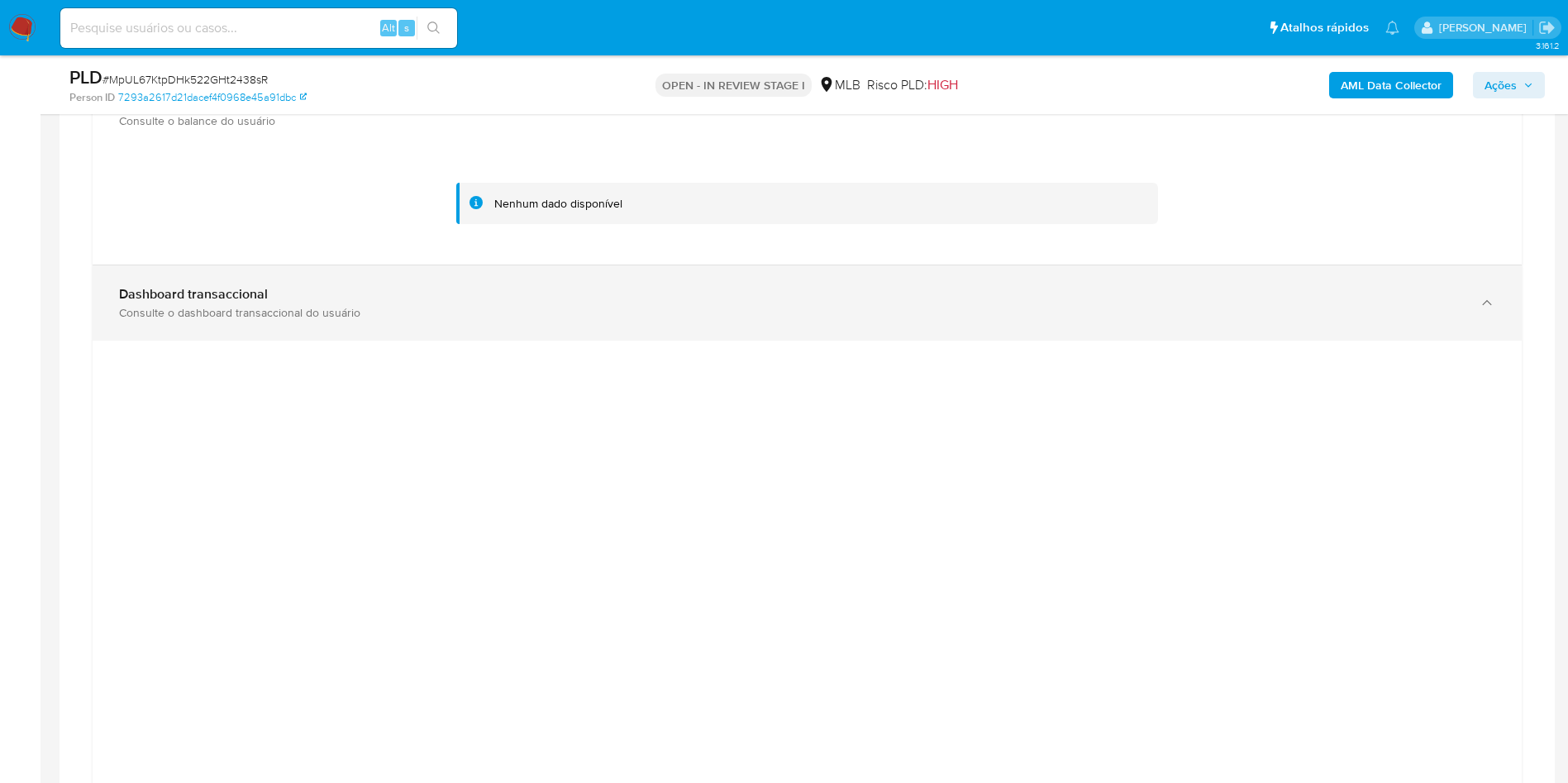
scroll to position [1131, 0]
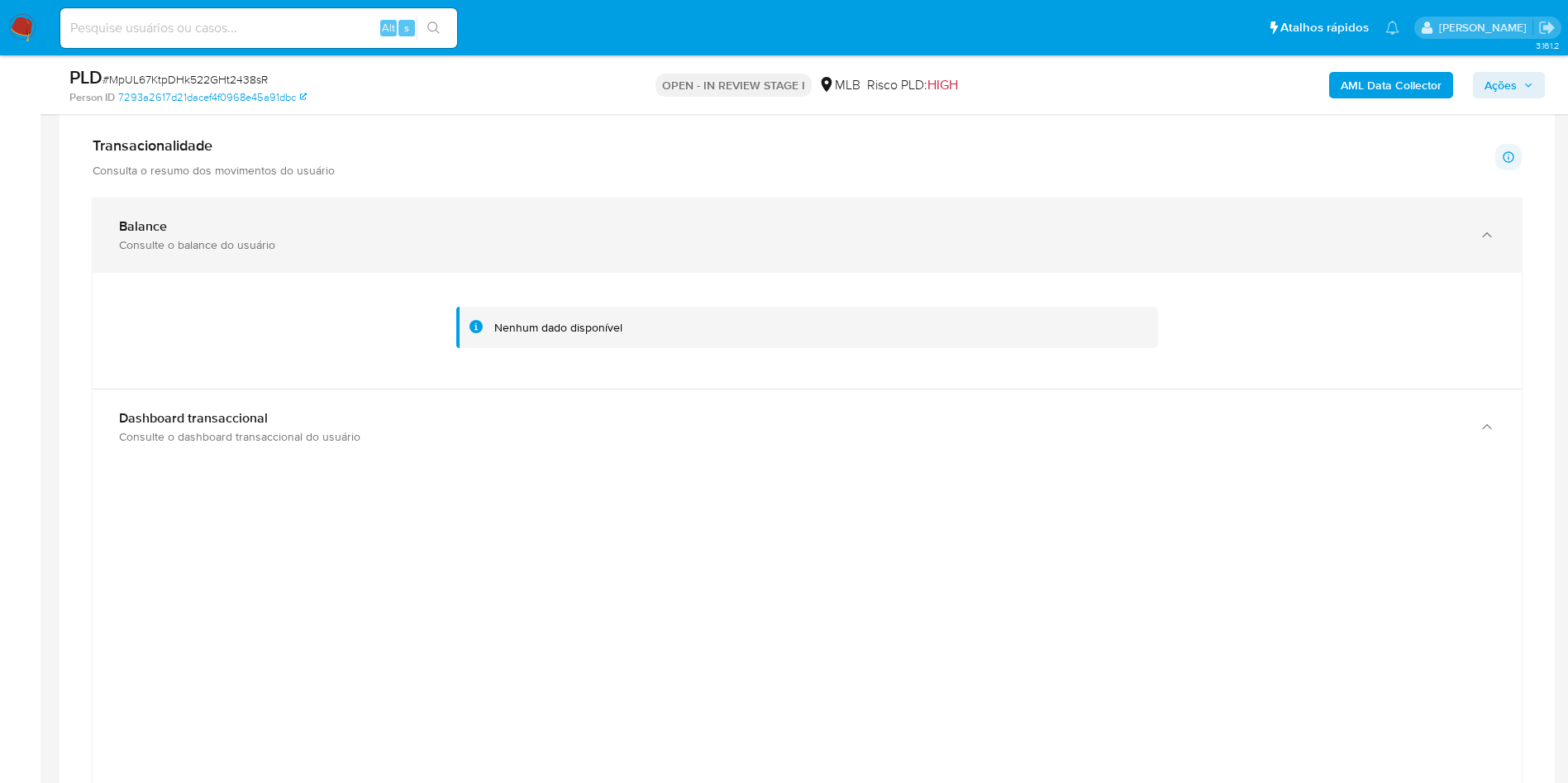
click at [1116, 235] on div "Balance Consulte o balance do usuário" at bounding box center [807, 235] width 1429 height 76
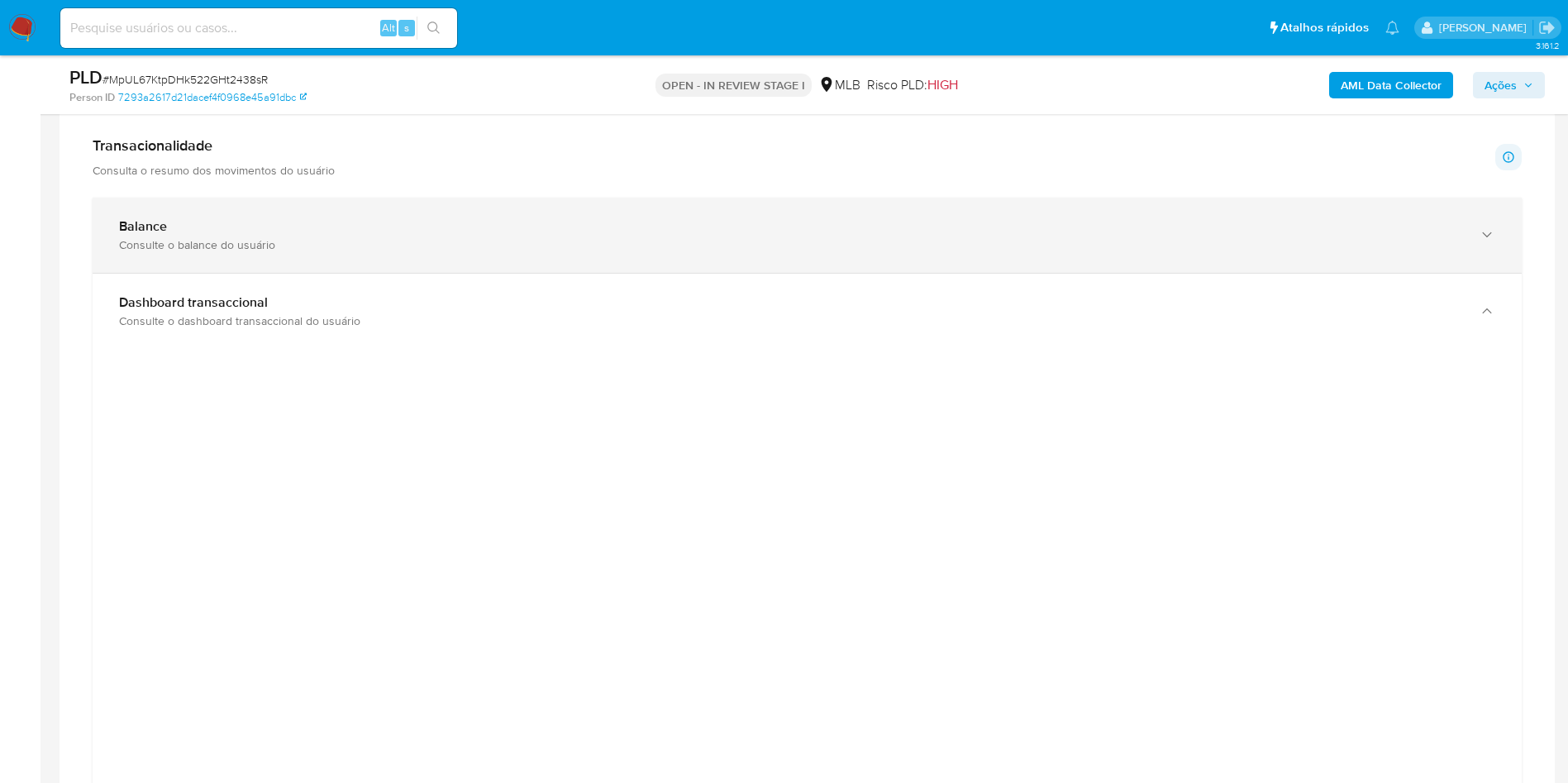
click at [1030, 230] on div "Balance Consulte o balance do usuário" at bounding box center [807, 235] width 1429 height 76
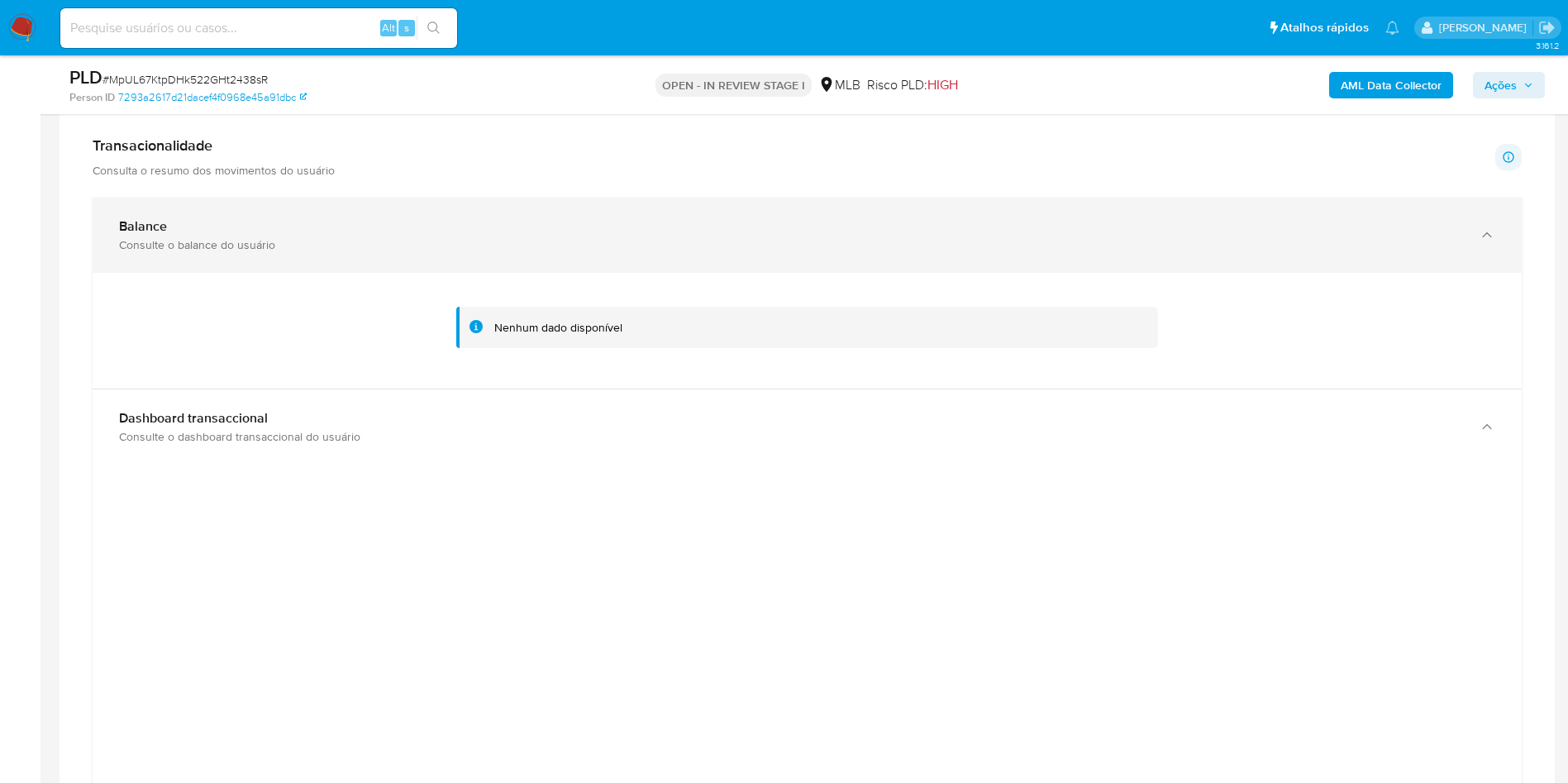
click at [1030, 230] on div "Balance Consulte o balance do usuário" at bounding box center [807, 235] width 1429 height 76
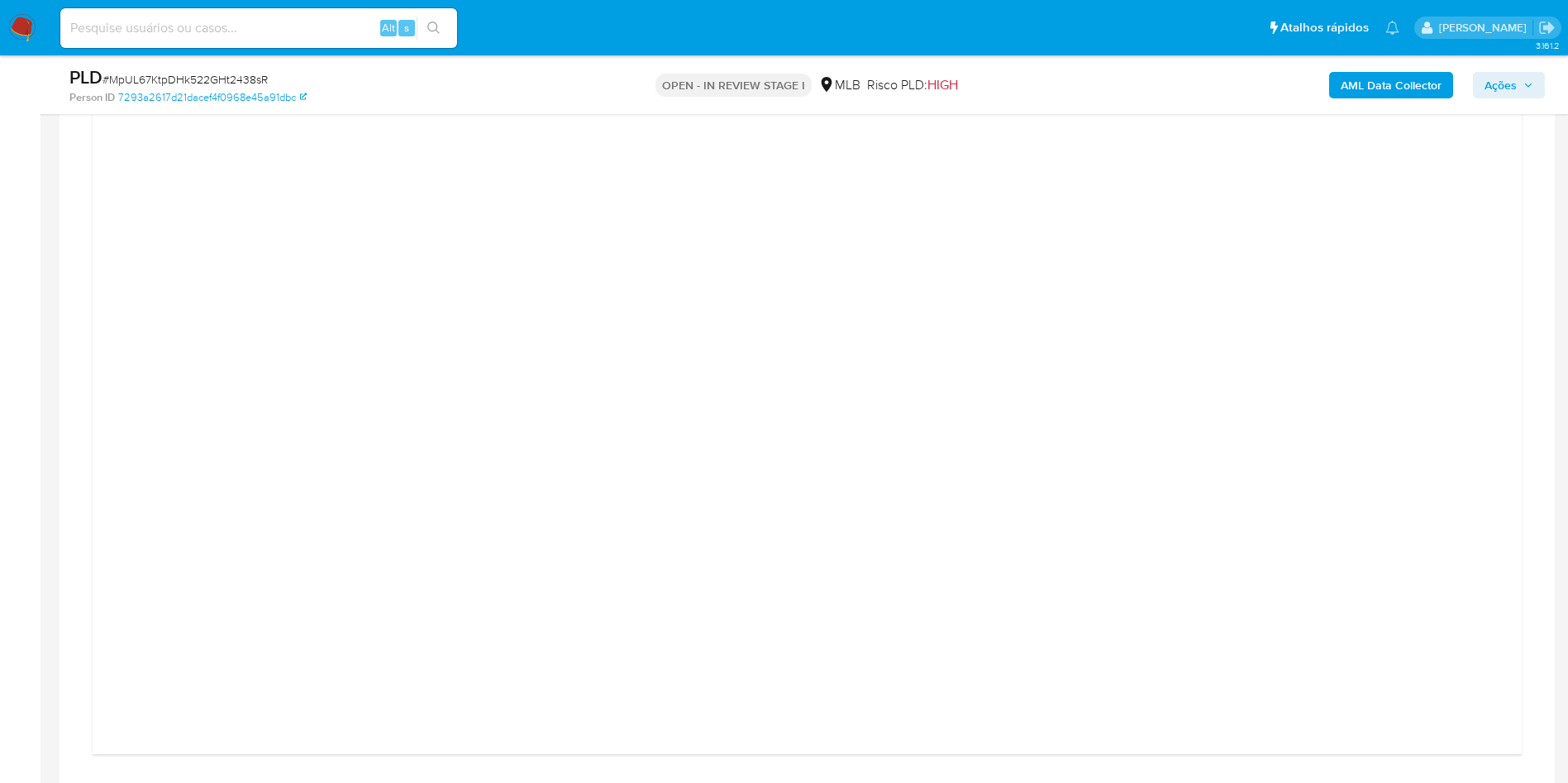
scroll to position [1999, 0]
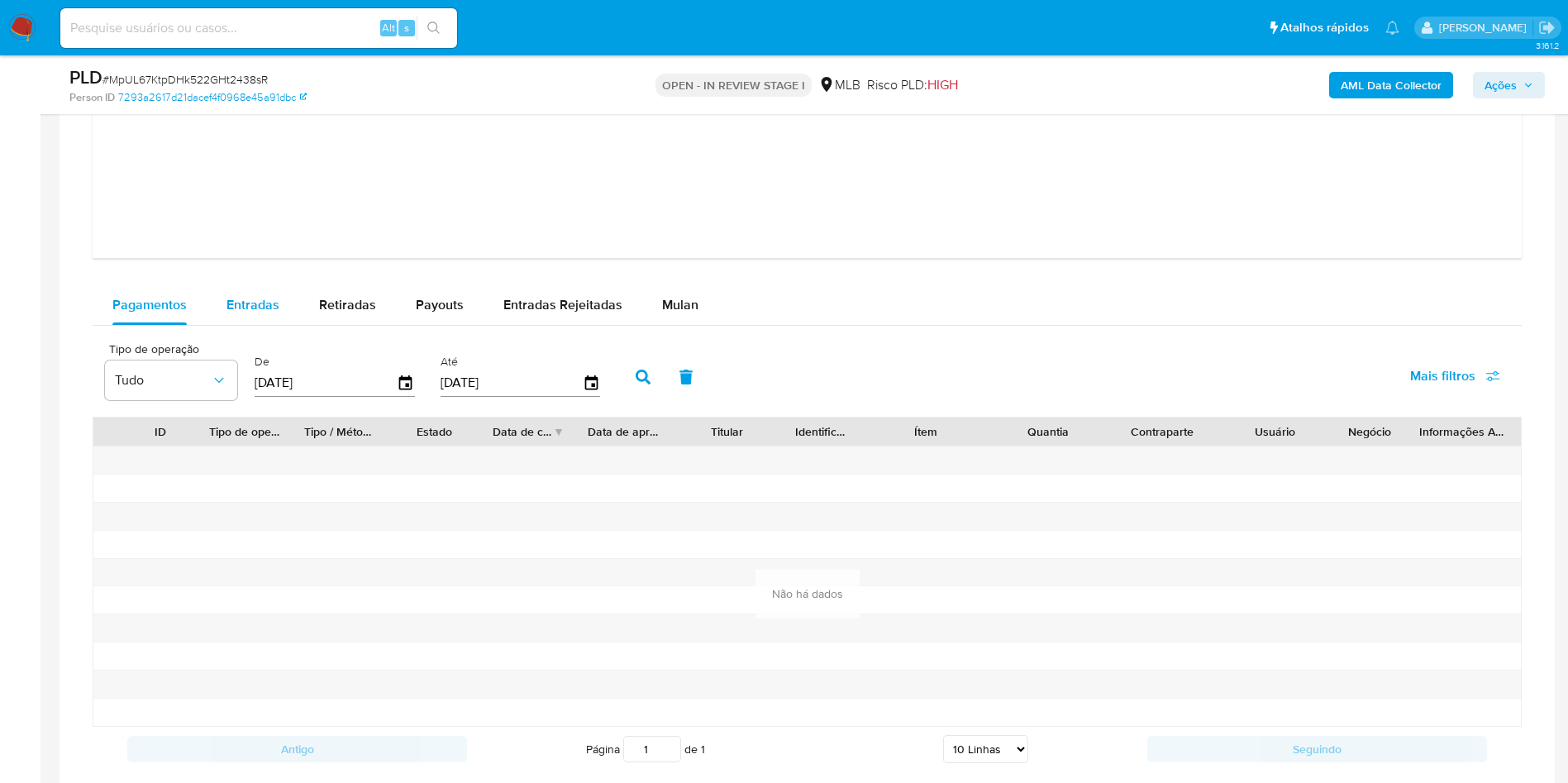
click at [268, 314] on span "Entradas" at bounding box center [253, 305] width 53 height 19
select select "10"
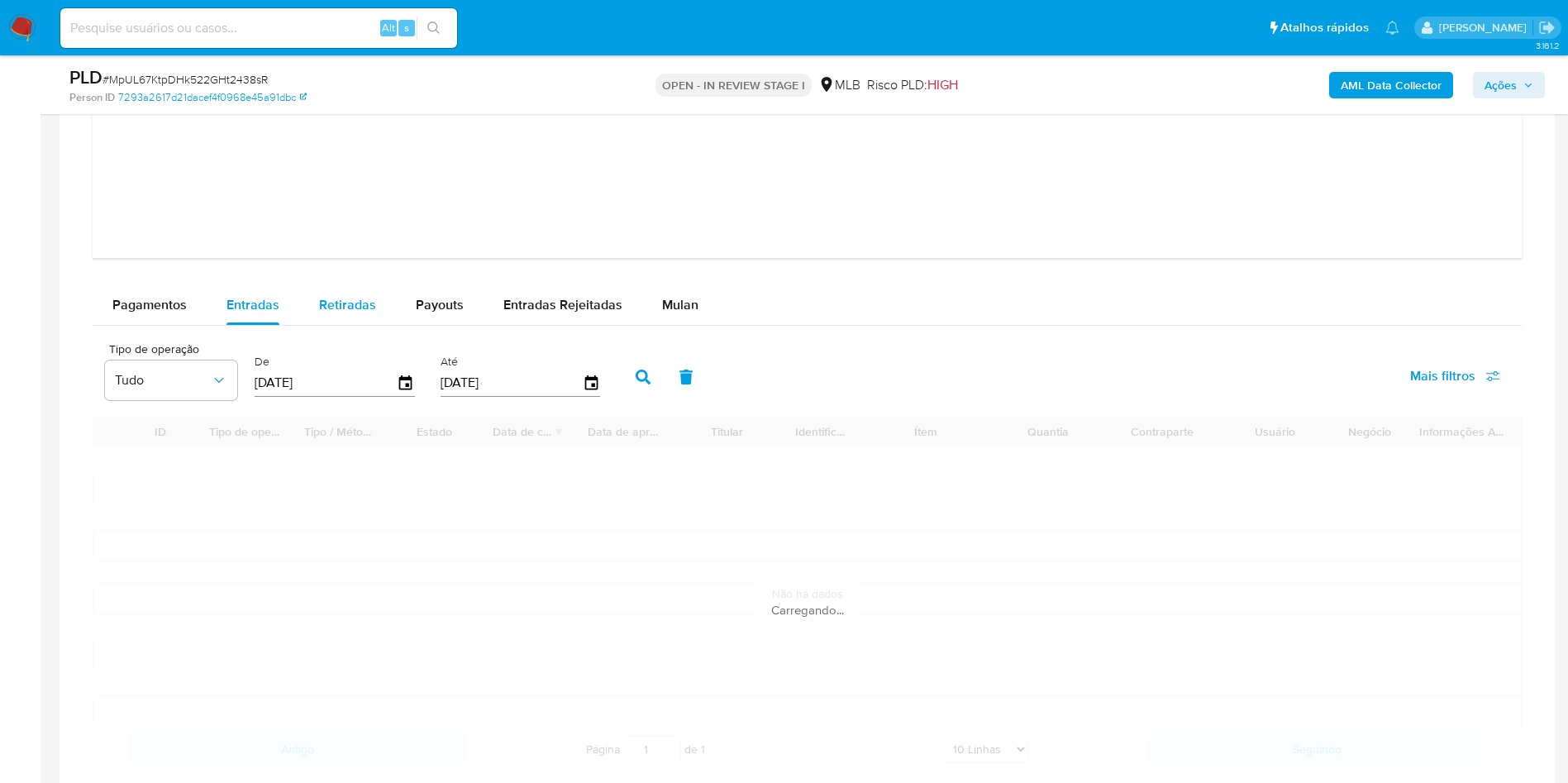
click at [360, 314] on span "Retiradas" at bounding box center [348, 305] width 57 height 19
select select "10"
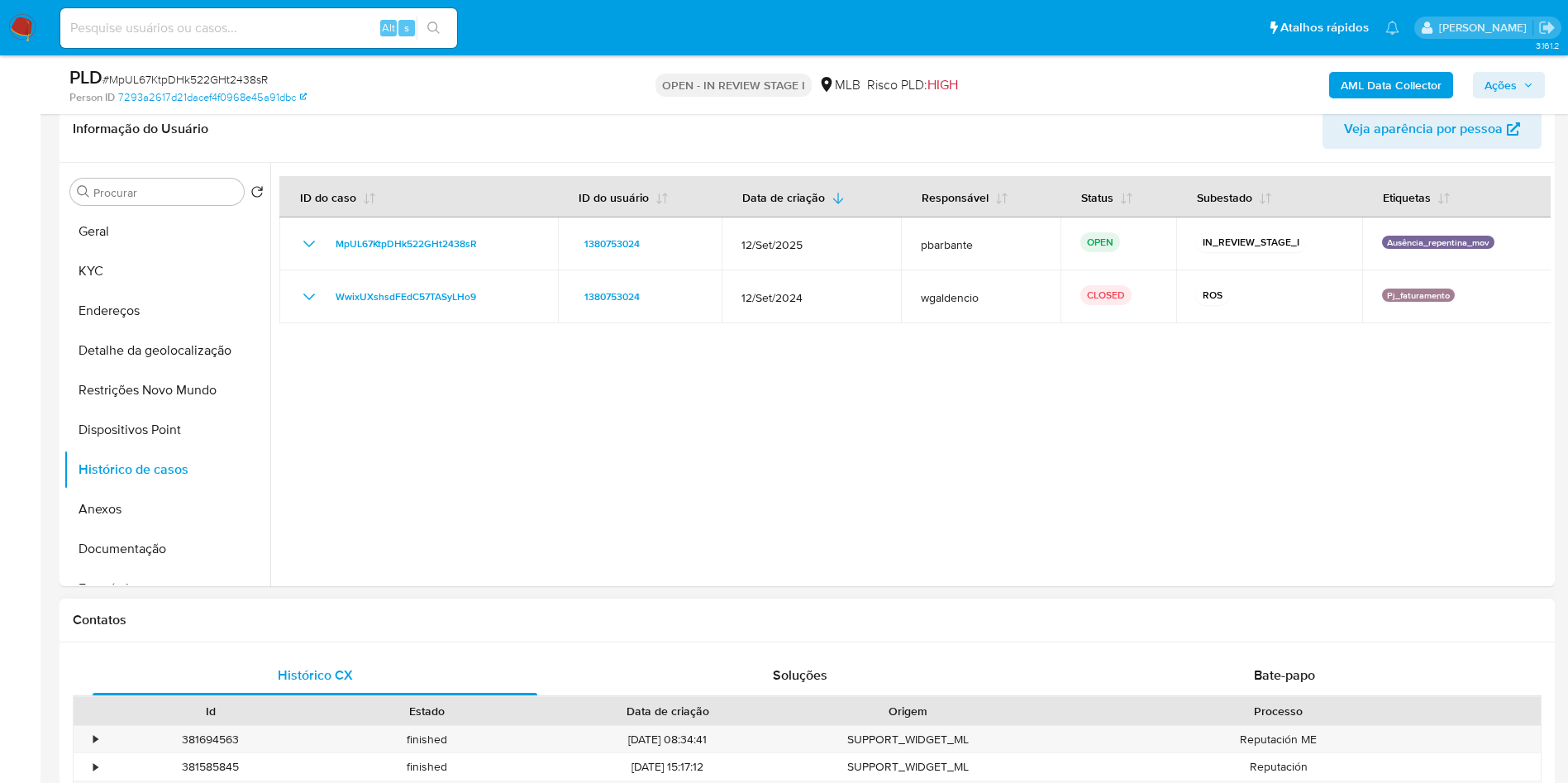
scroll to position [386, 0]
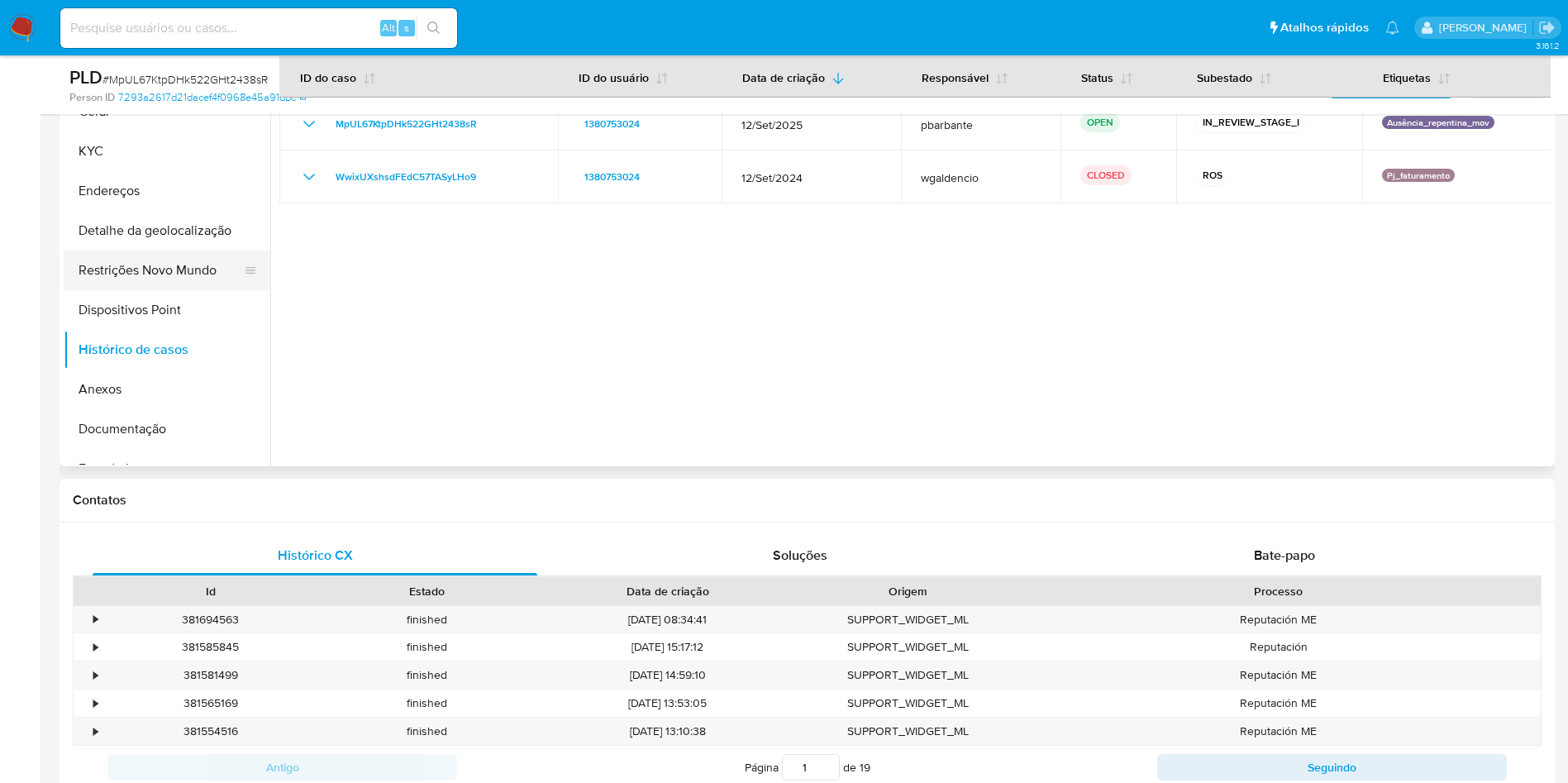
click at [170, 290] on button "Restrições Novo Mundo" at bounding box center [160, 270] width 193 height 39
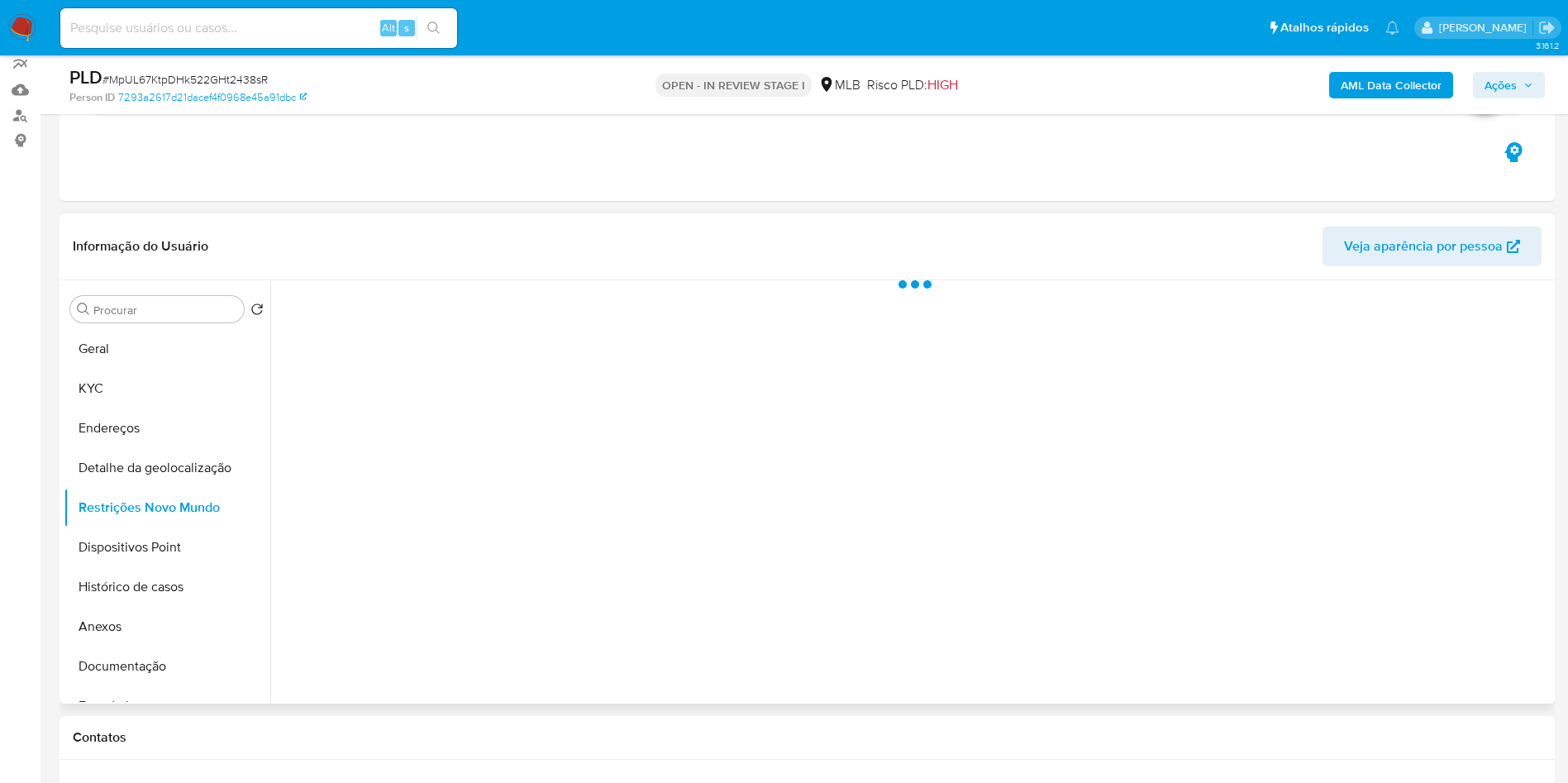
scroll to position [138, 0]
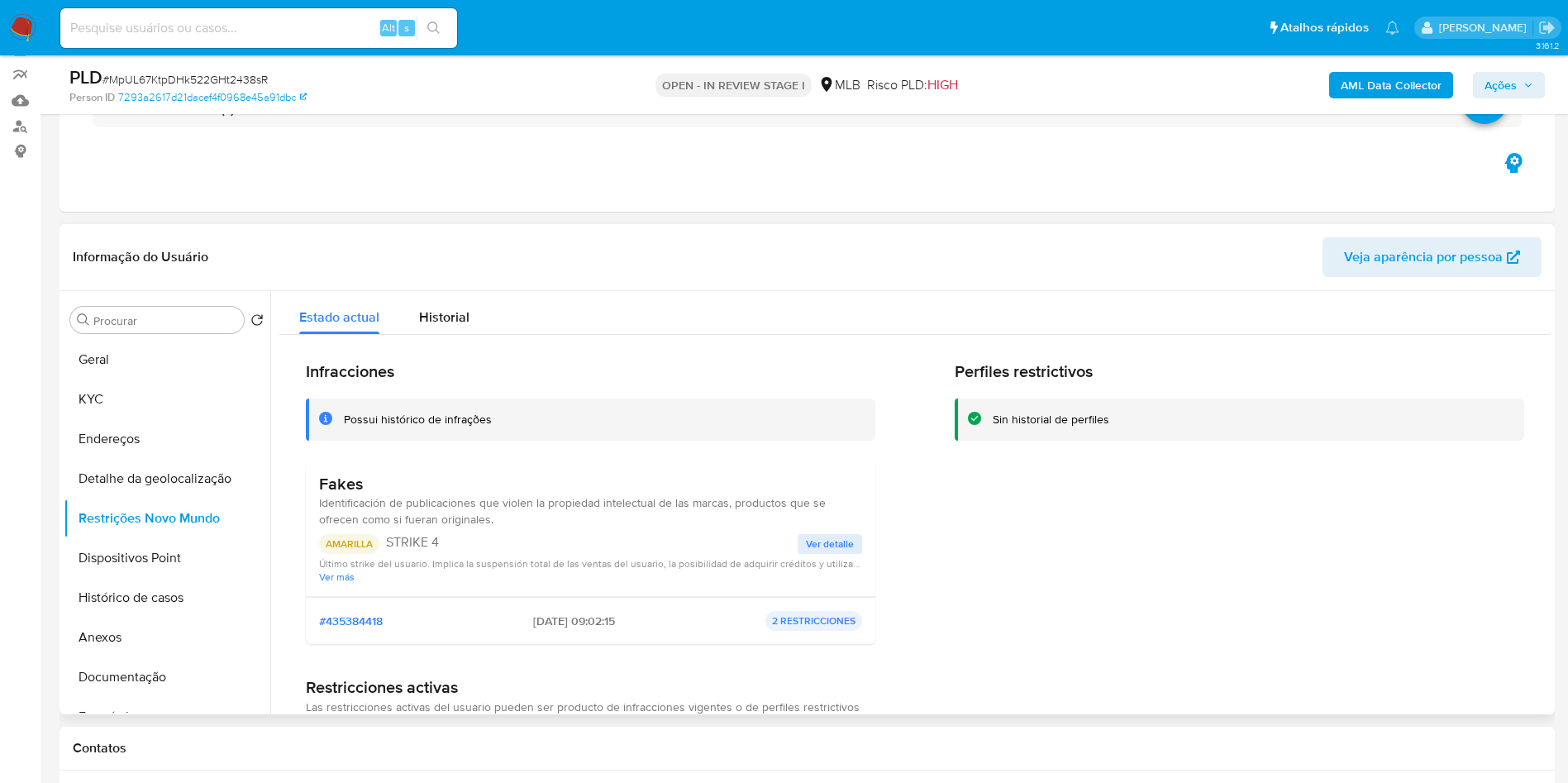
click at [810, 552] on span "Ver detalle" at bounding box center [830, 543] width 48 height 16
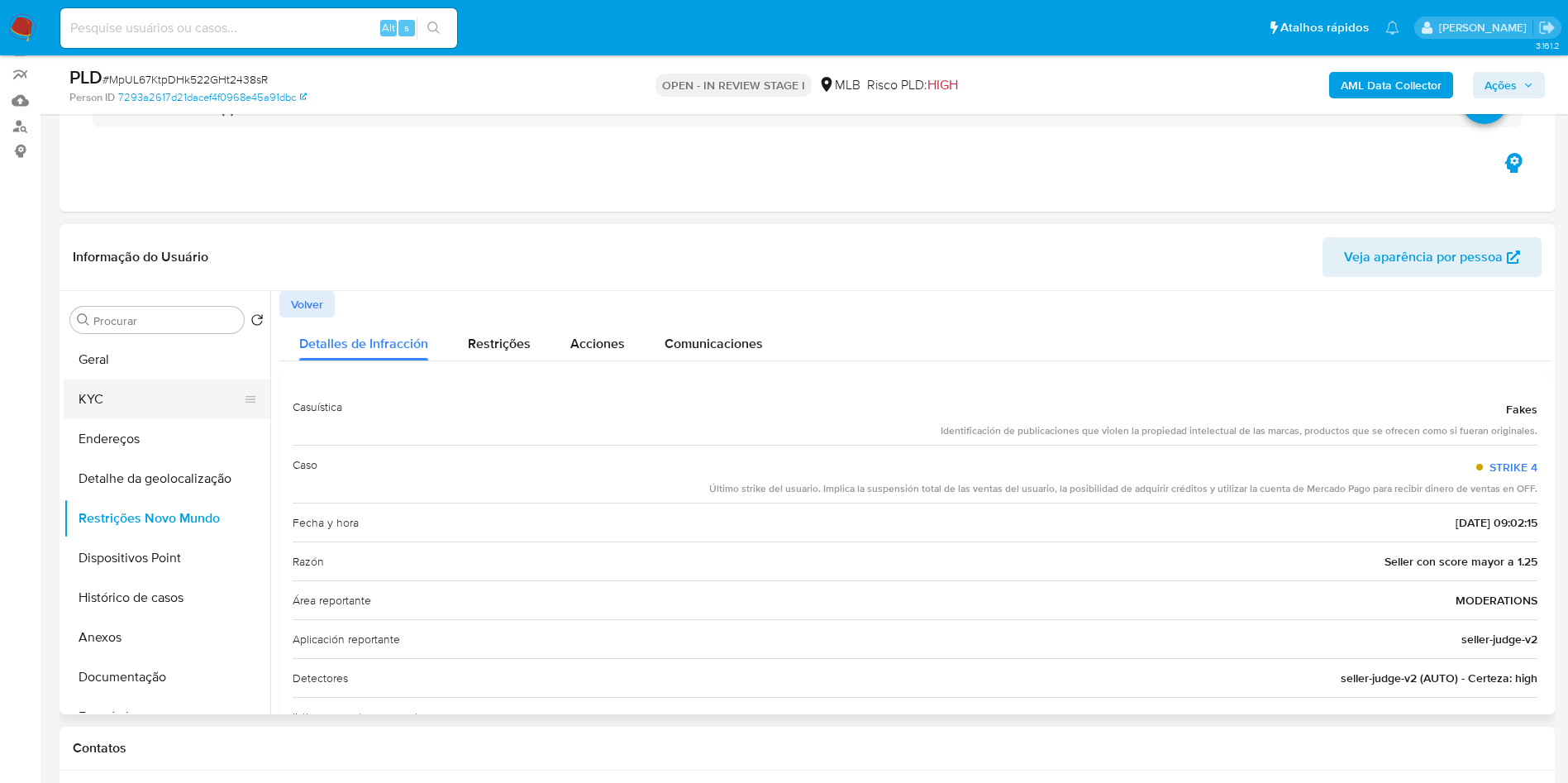
click at [154, 419] on button "KYC" at bounding box center [160, 399] width 193 height 39
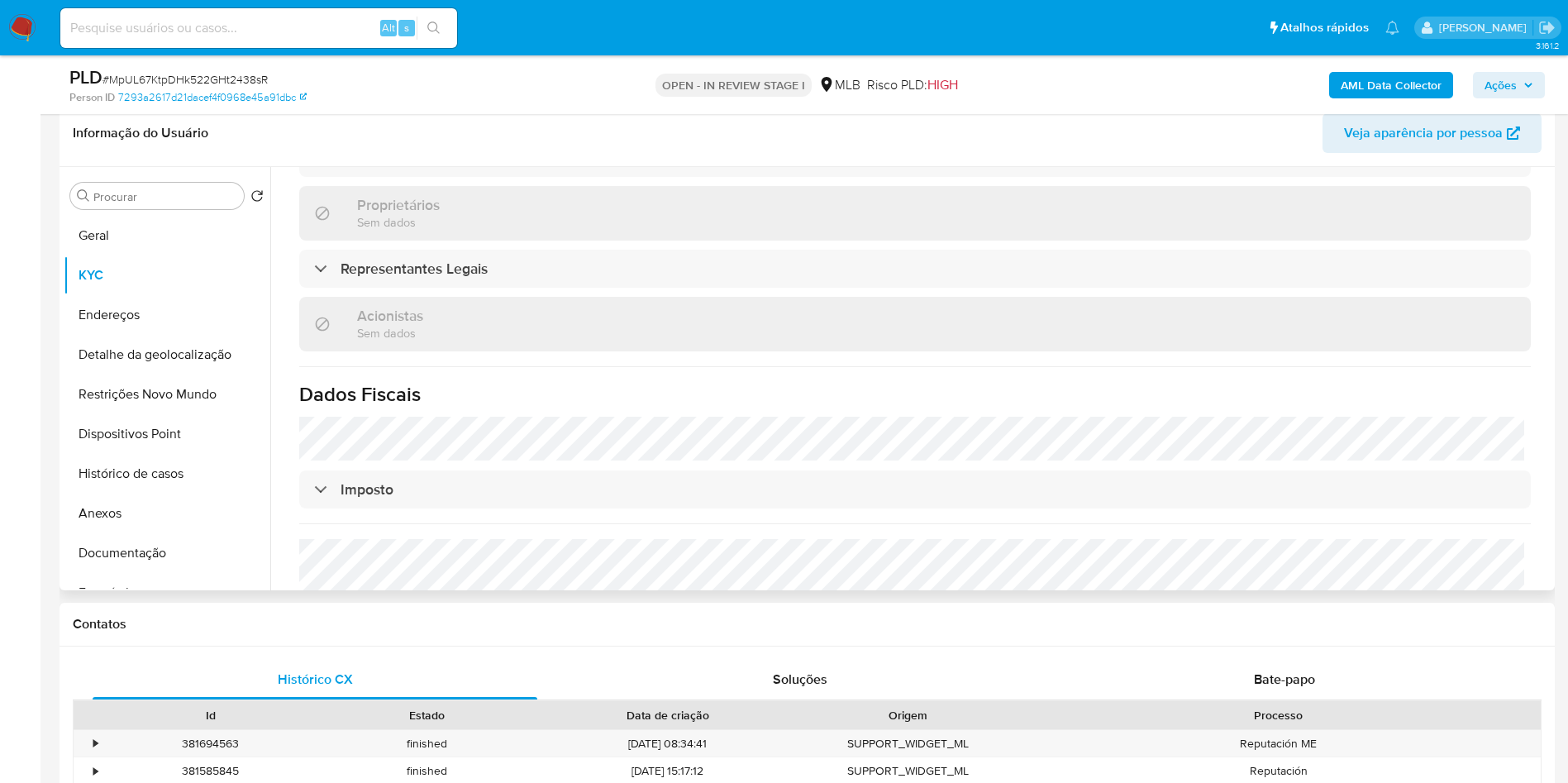
scroll to position [868, 0]
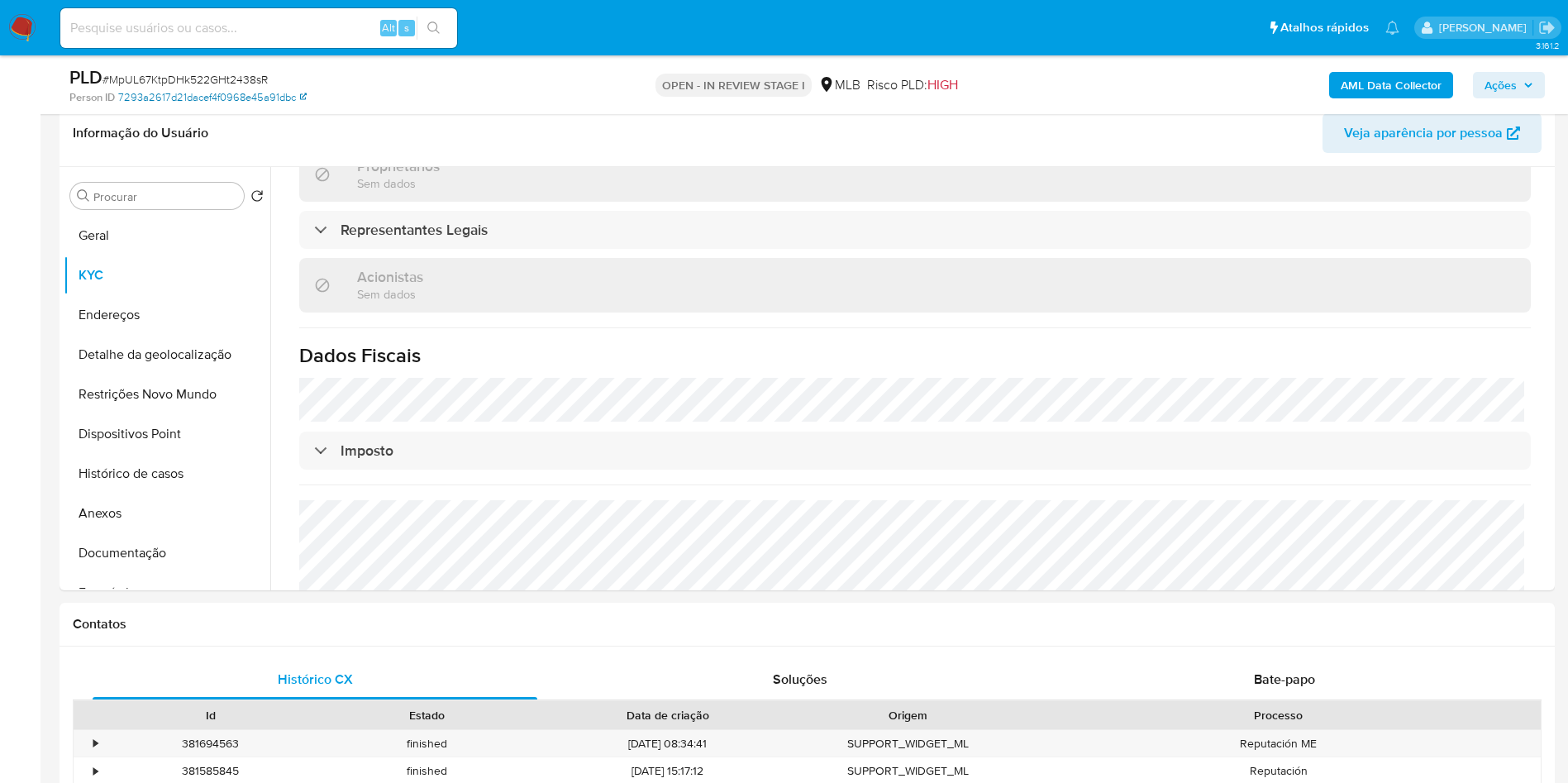
click at [198, 98] on link "7293a2617d21dacef4f0968e45a91dbc" at bounding box center [213, 97] width 189 height 15
click at [166, 245] on button "Geral" at bounding box center [160, 235] width 193 height 39
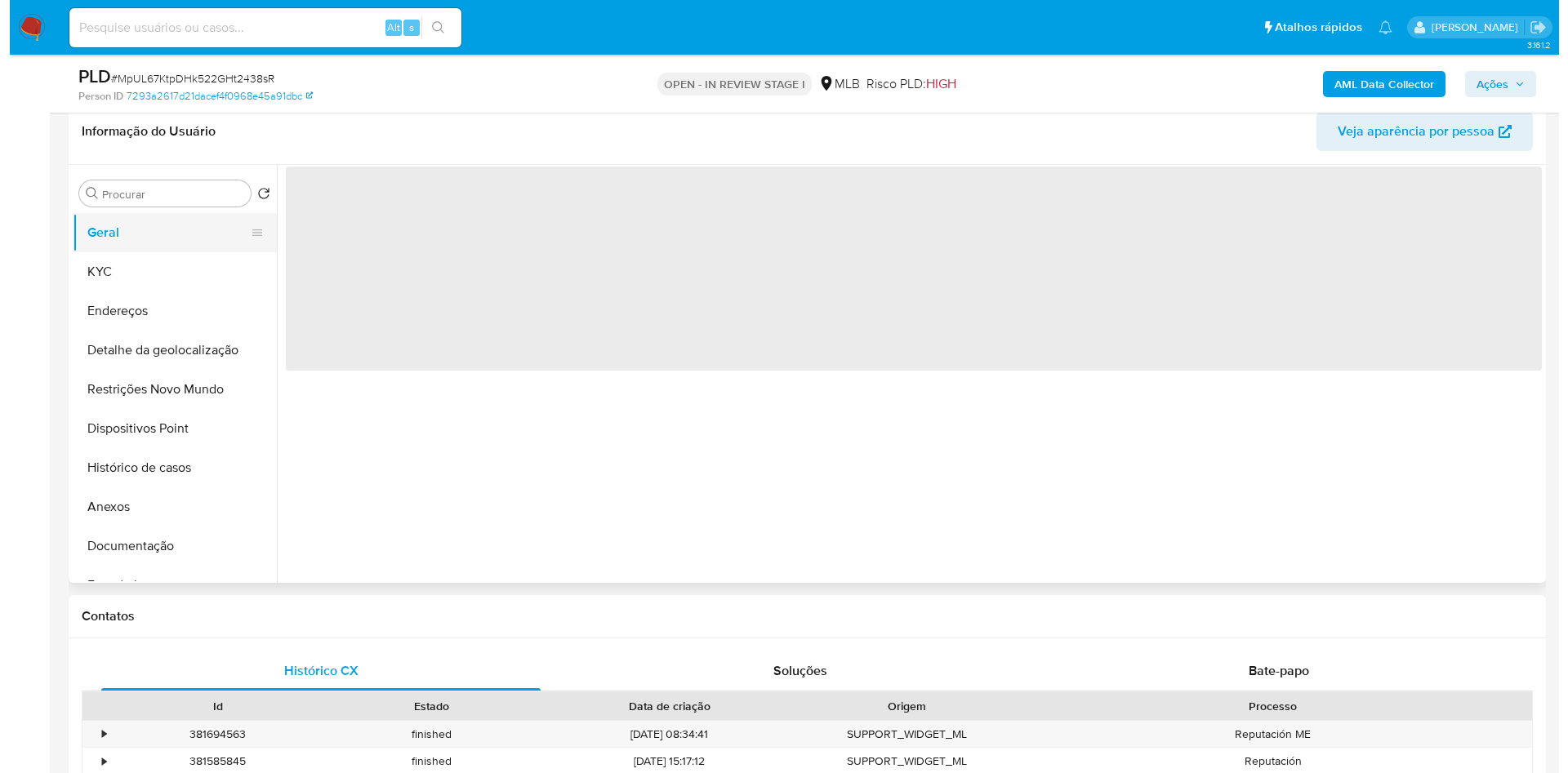
scroll to position [0, 0]
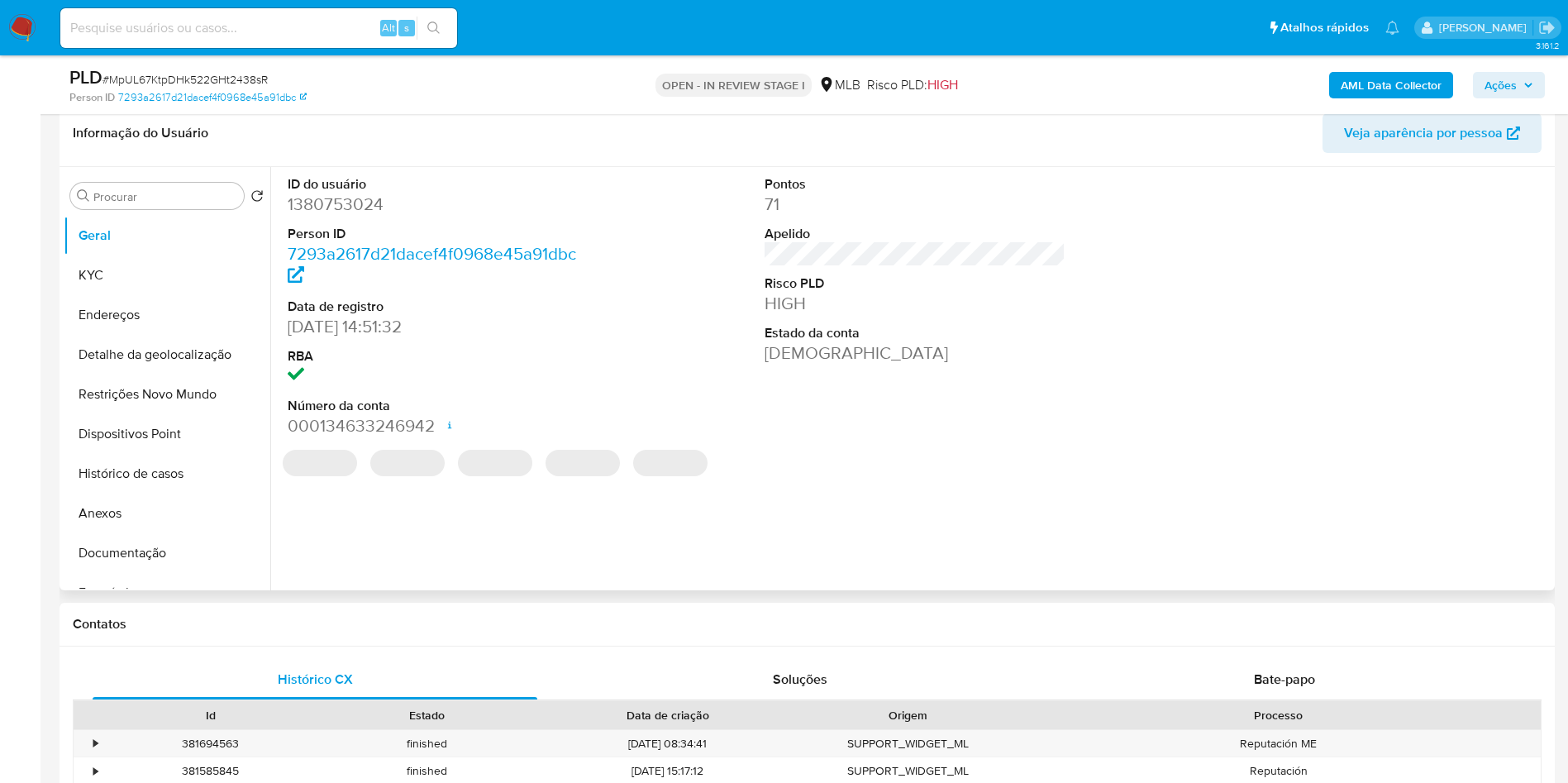
click at [326, 215] on dd "1380753024" at bounding box center [439, 203] width 302 height 23
copy dd "1380753024"
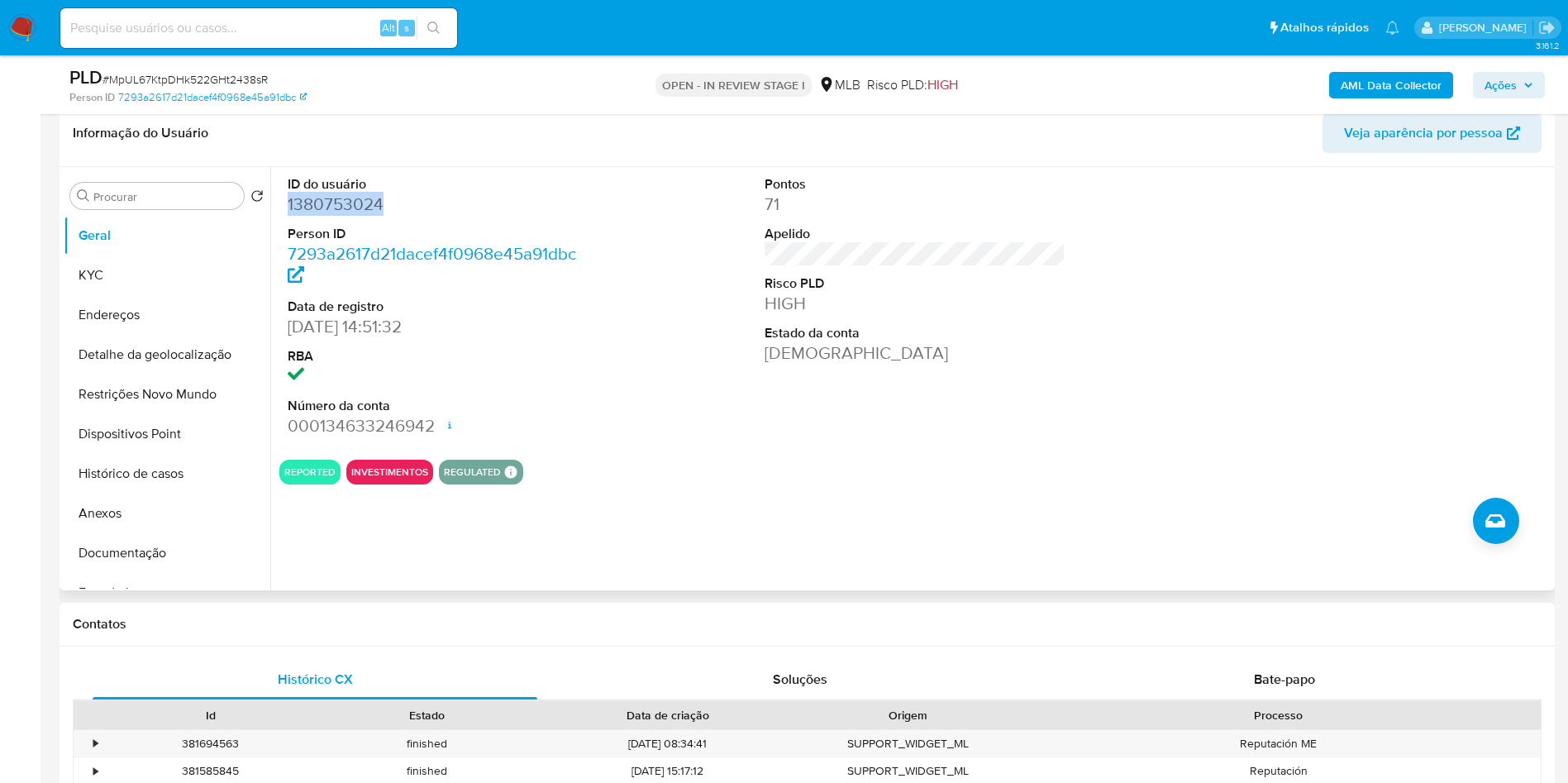
click at [319, 215] on dd "1380753024" at bounding box center [439, 203] width 302 height 23
click at [1377, 91] on b "AML Data Collector" at bounding box center [1391, 85] width 101 height 27
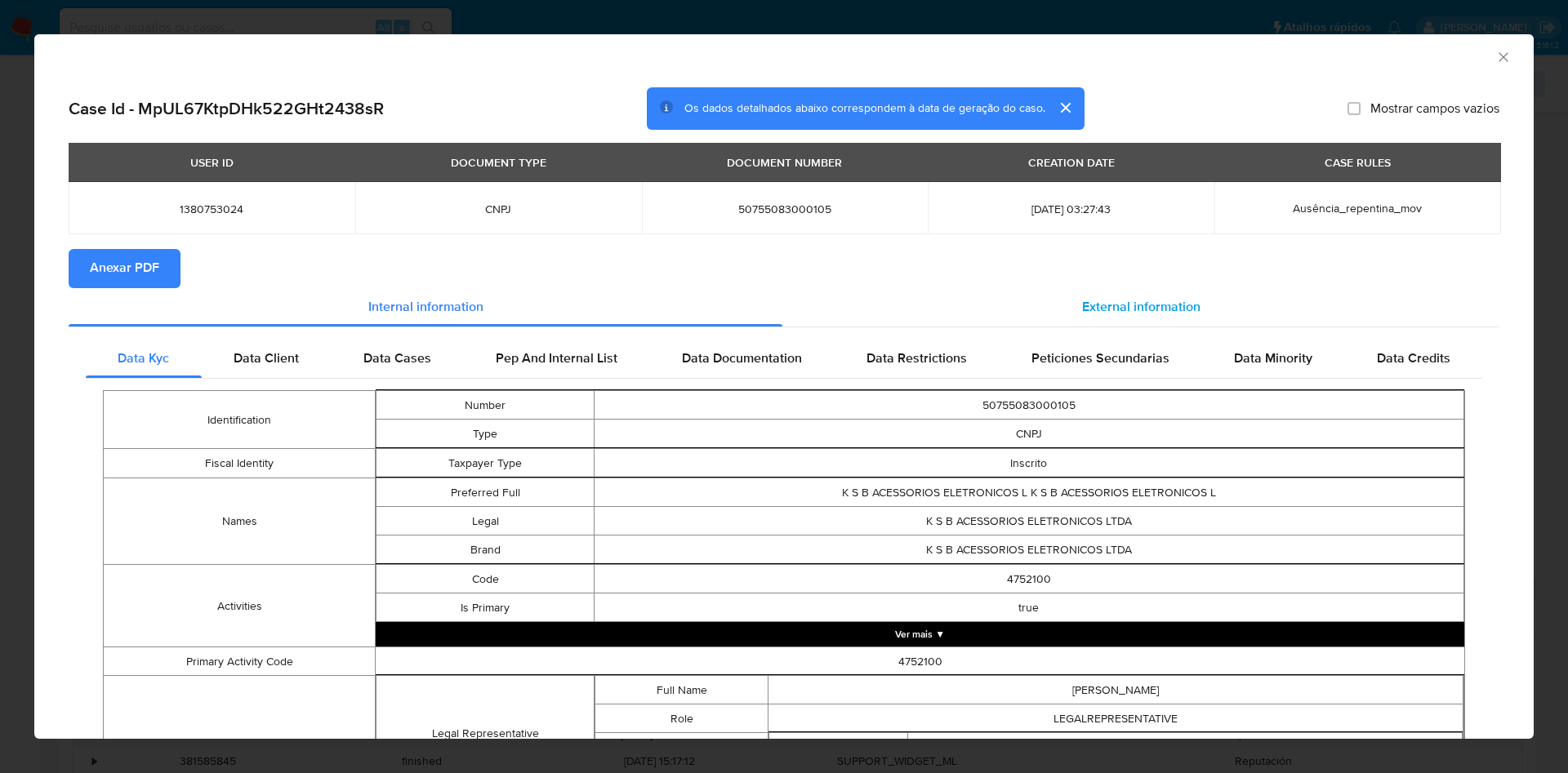
click at [1112, 308] on span "External information" at bounding box center [1141, 308] width 119 height 19
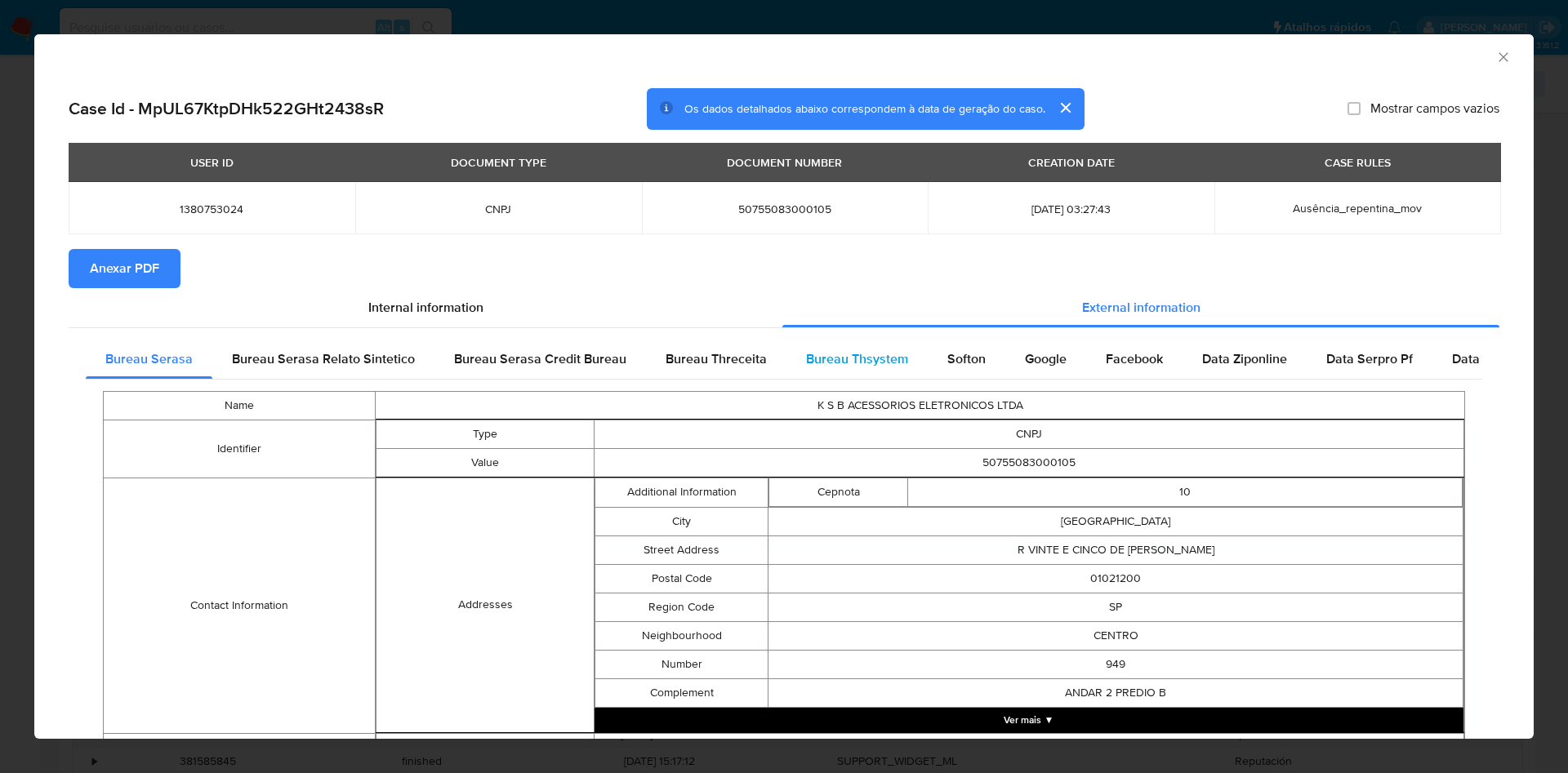
click at [859, 364] on span "Bureau Thsystem" at bounding box center [857, 359] width 102 height 19
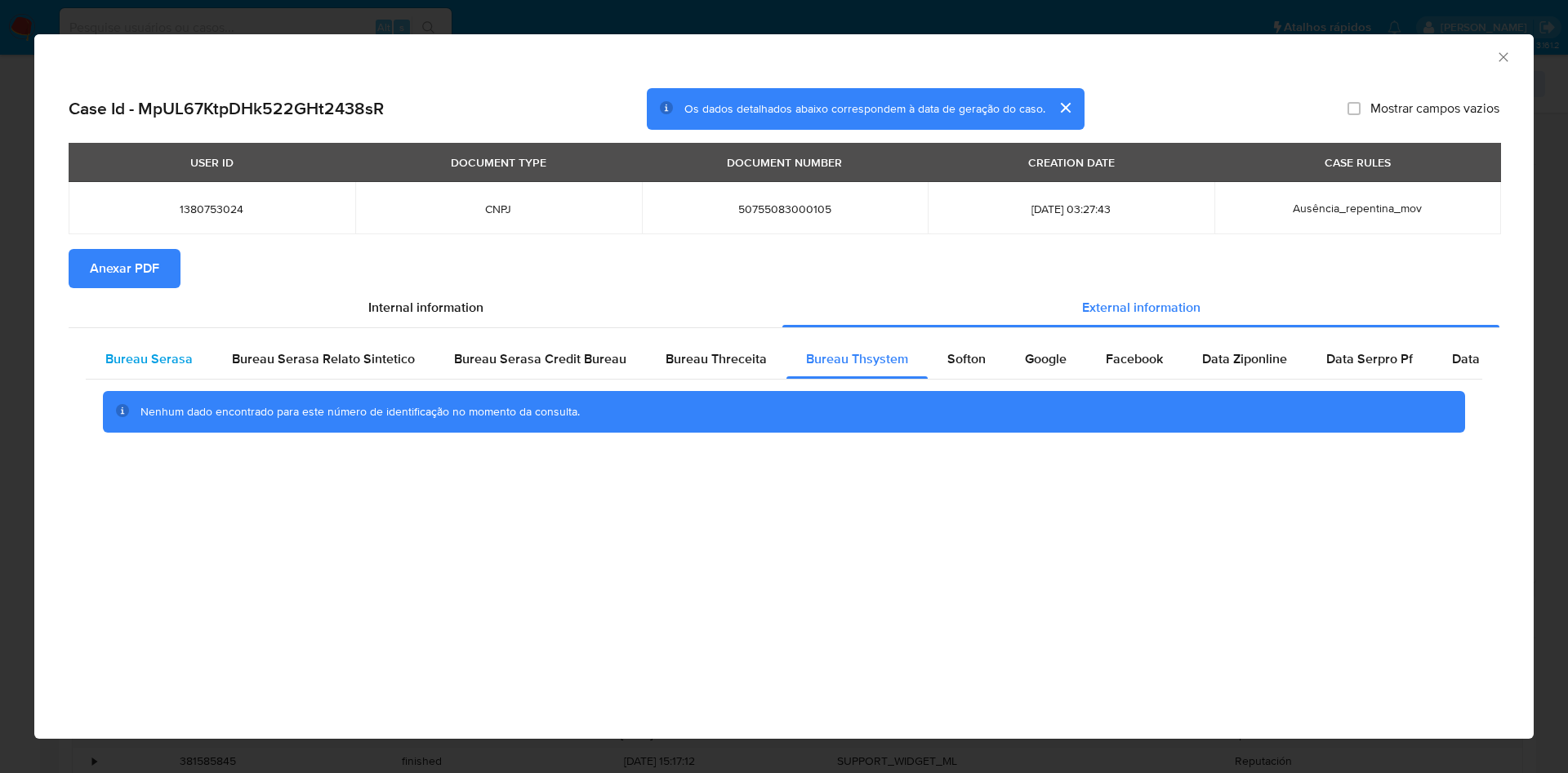
click at [147, 346] on div "Bureau Serasa" at bounding box center [148, 359] width 126 height 39
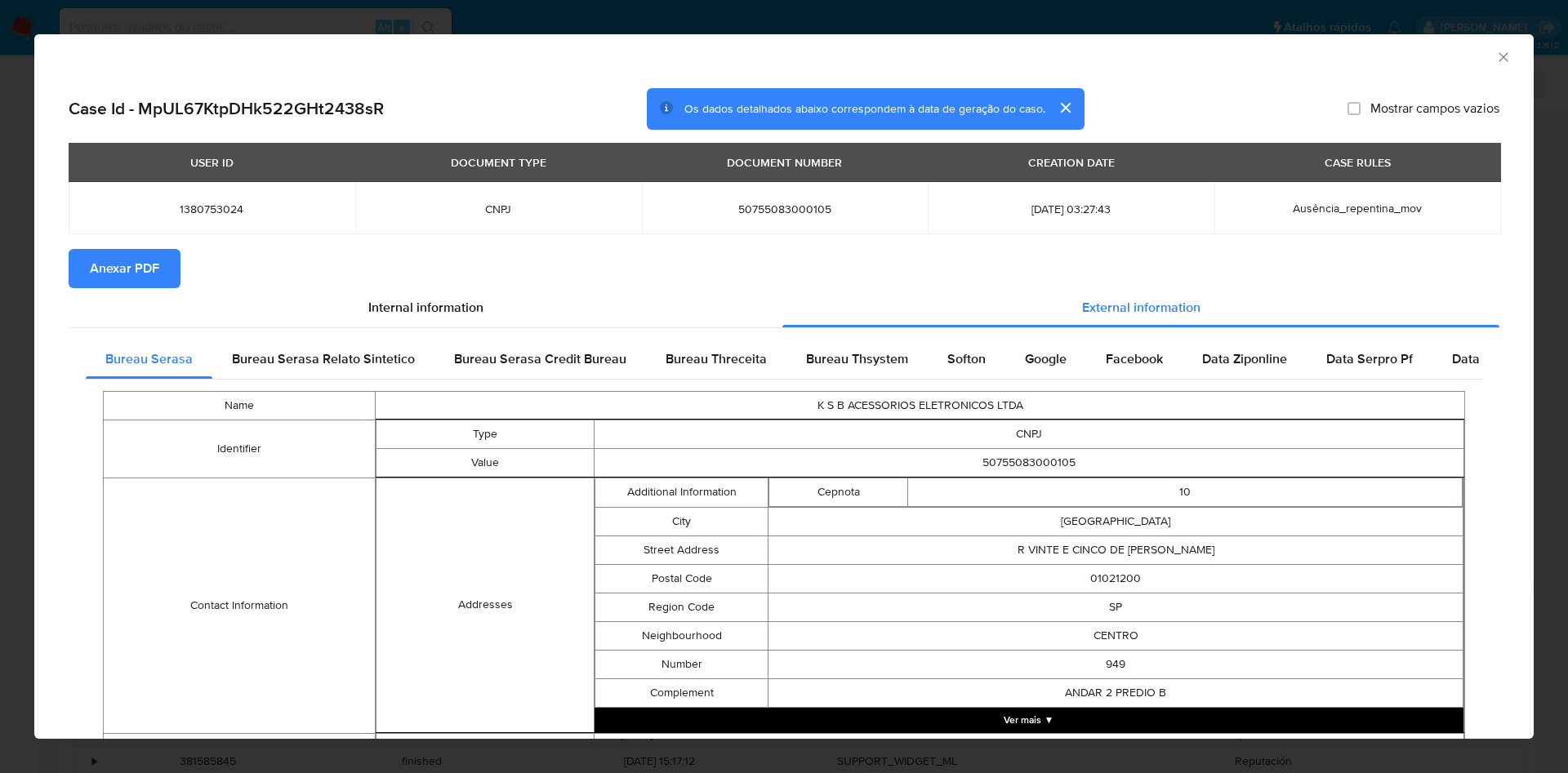
click at [128, 277] on span "Anexar PDF" at bounding box center [125, 269] width 70 height 36
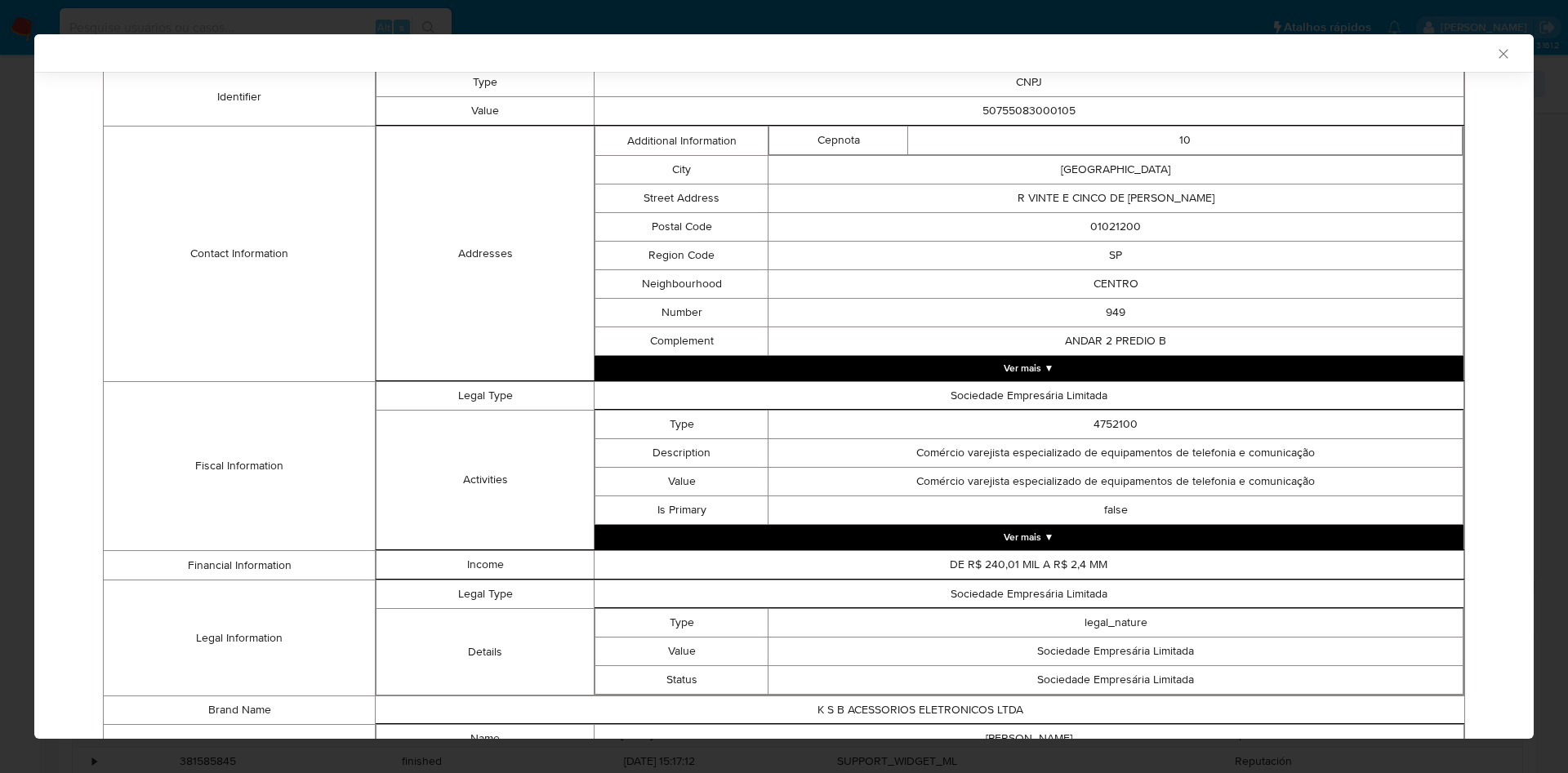
scroll to position [541, 0]
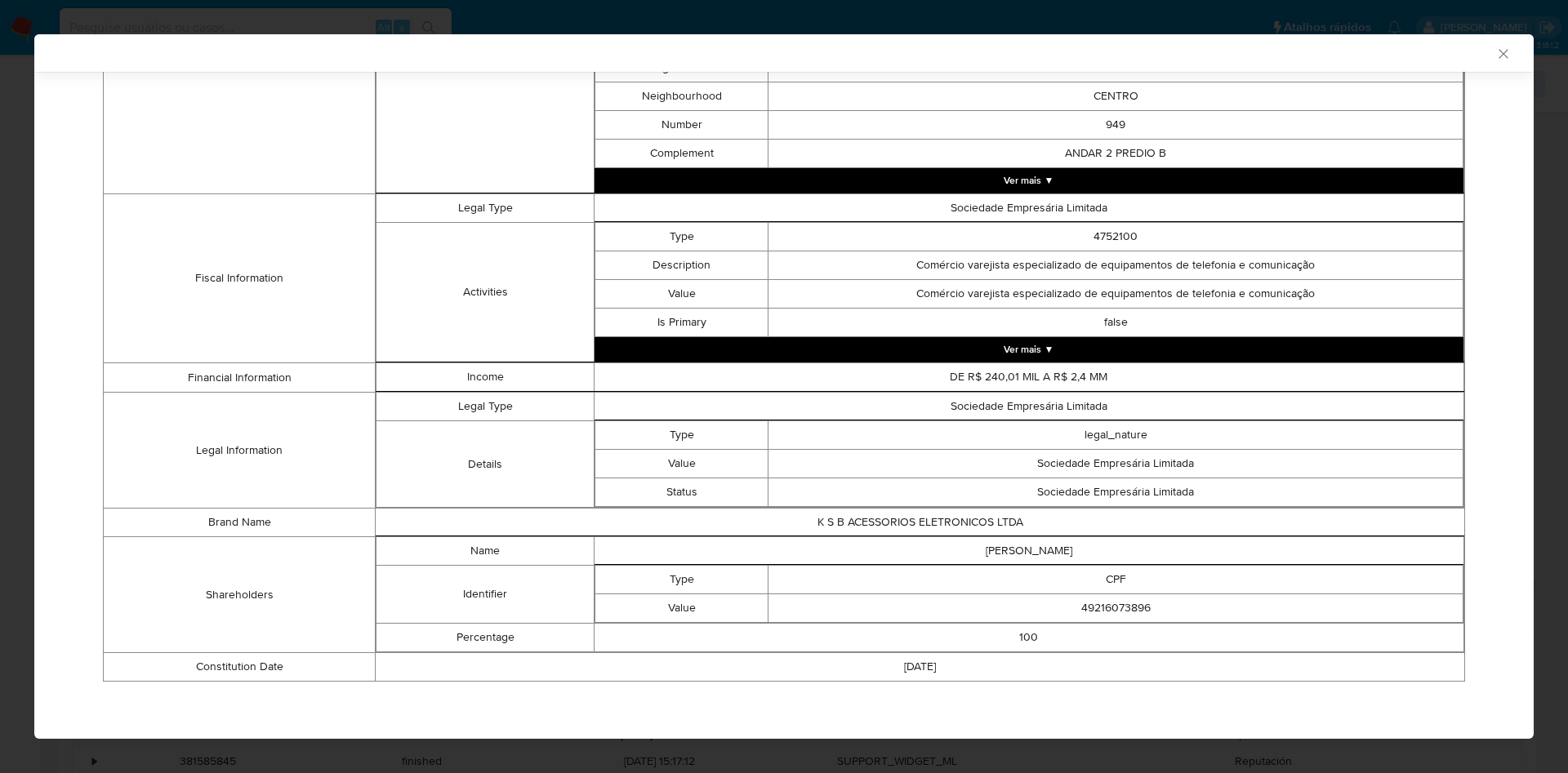
click at [1122, 600] on td "49216073896" at bounding box center [1116, 609] width 695 height 29
copy td "49216073896"
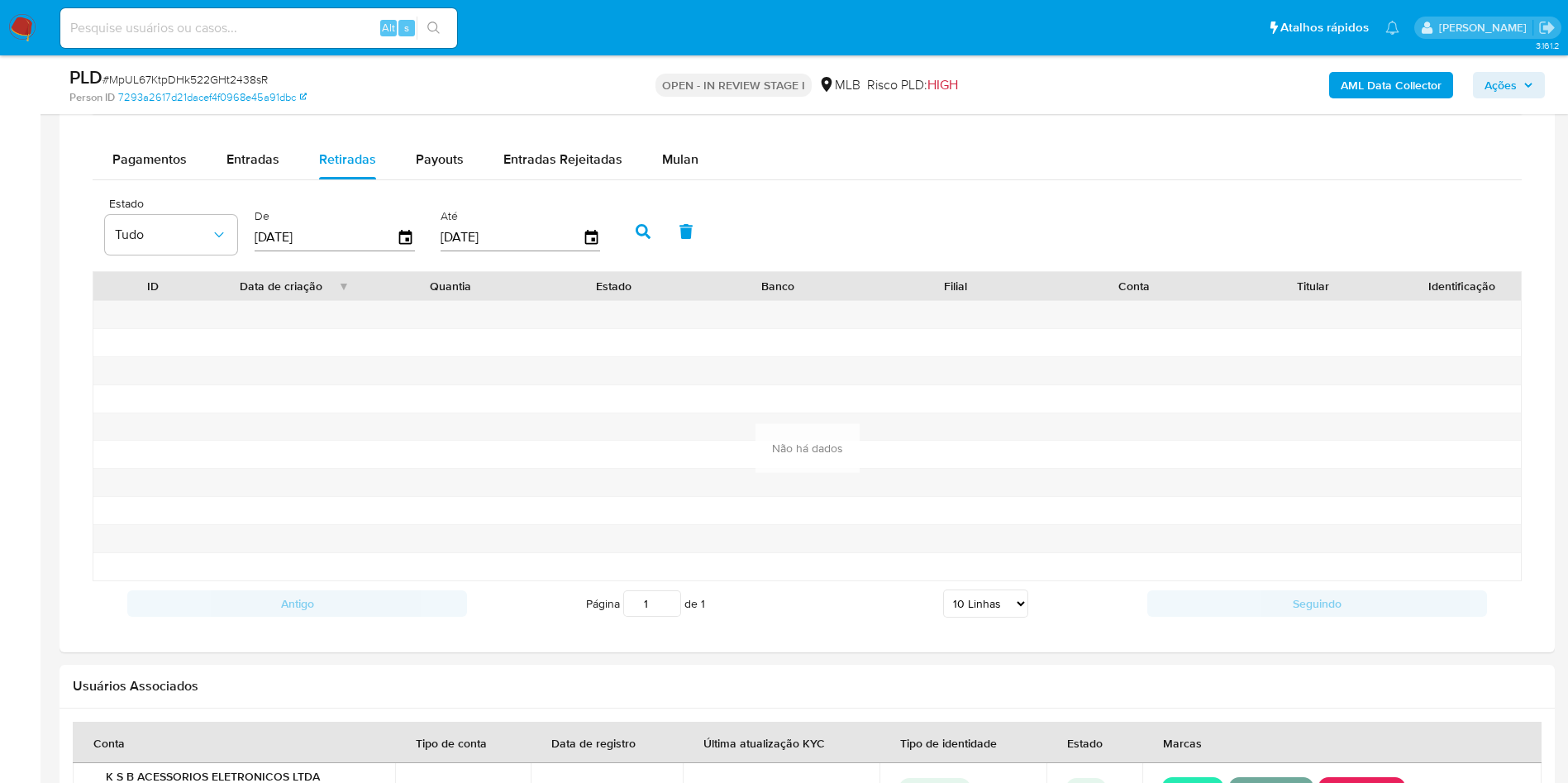
scroll to position [2158, 0]
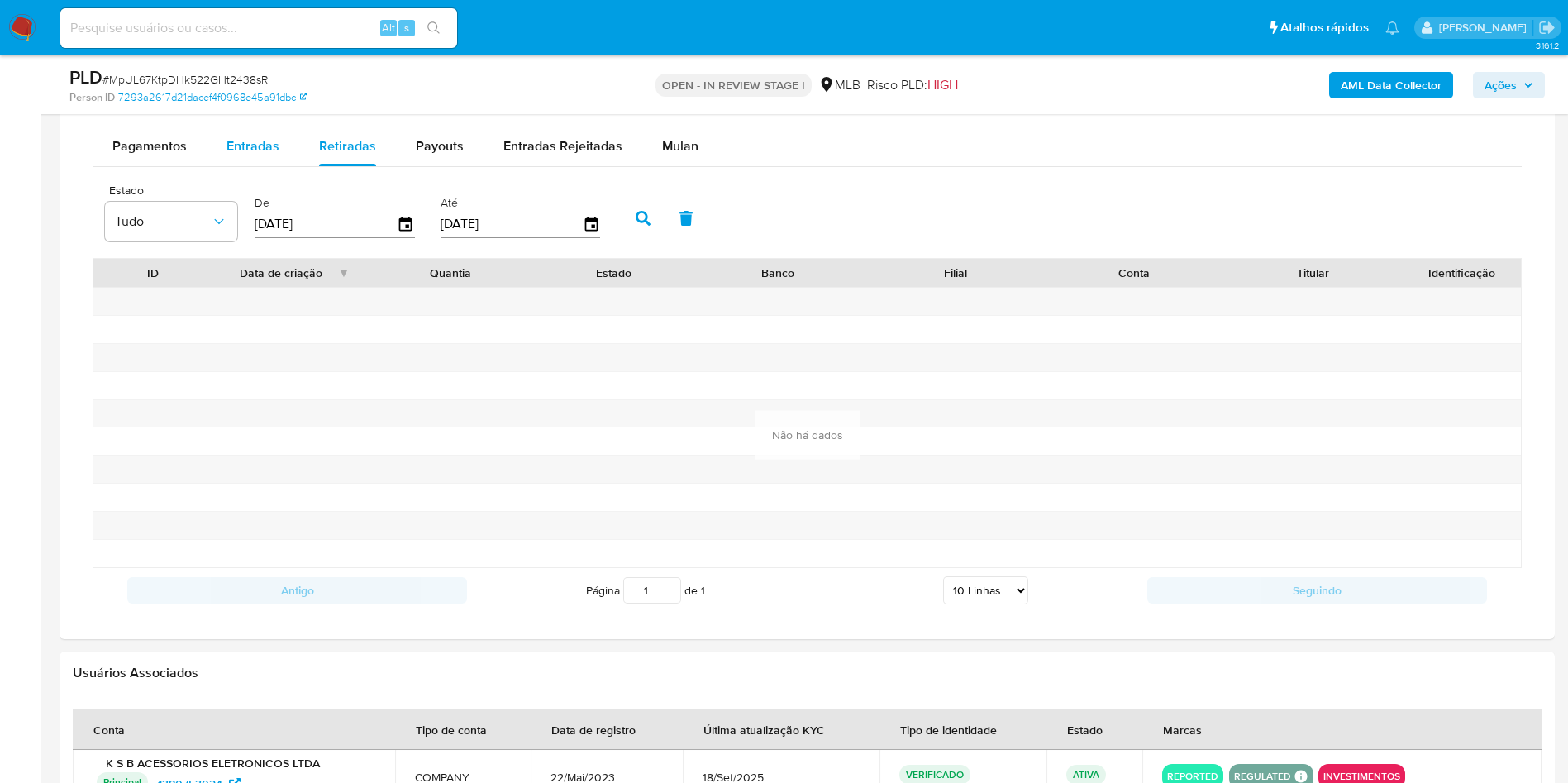
click at [275, 155] on span "Entradas" at bounding box center [253, 146] width 53 height 19
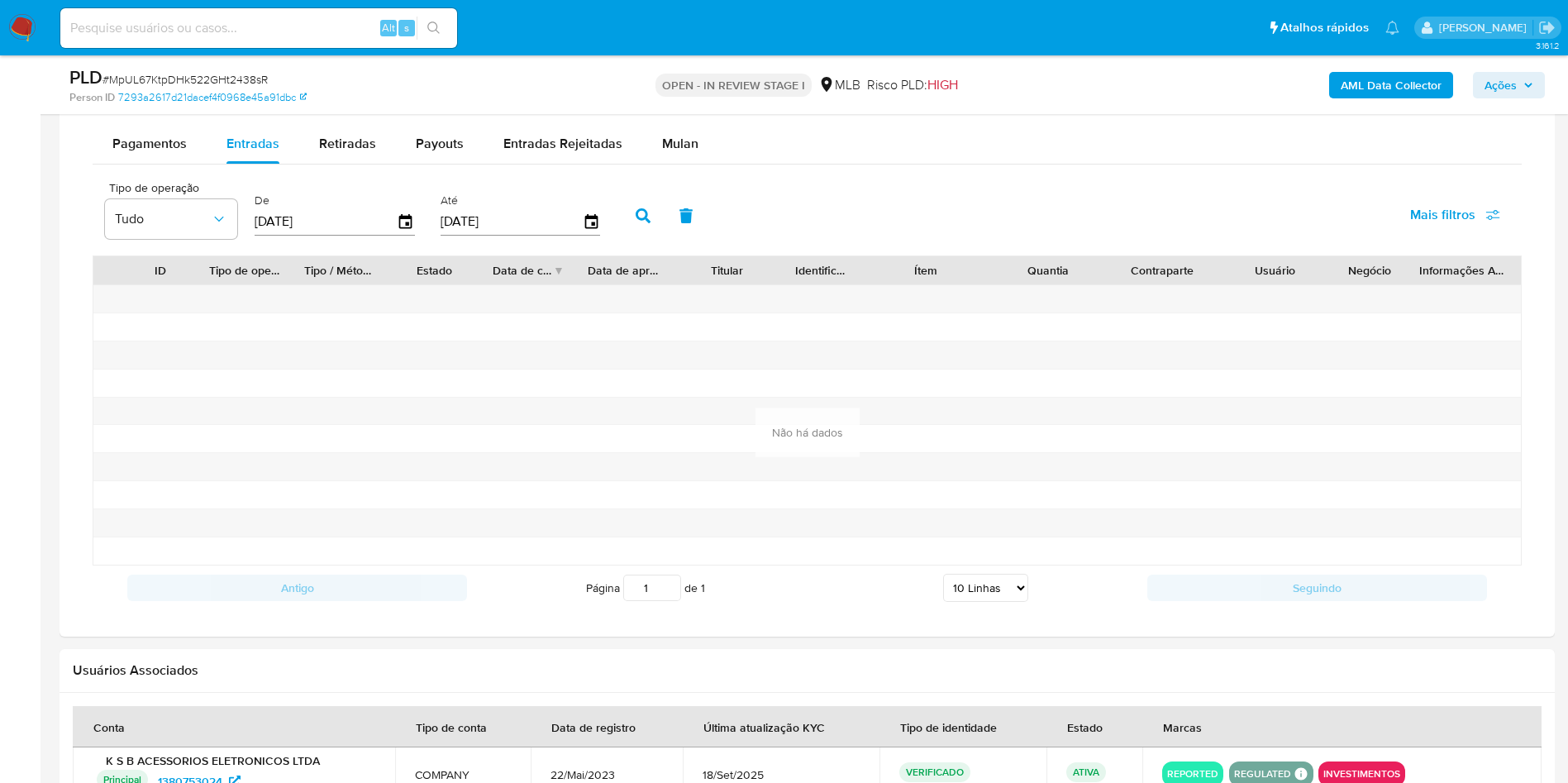
scroll to position [2155, 0]
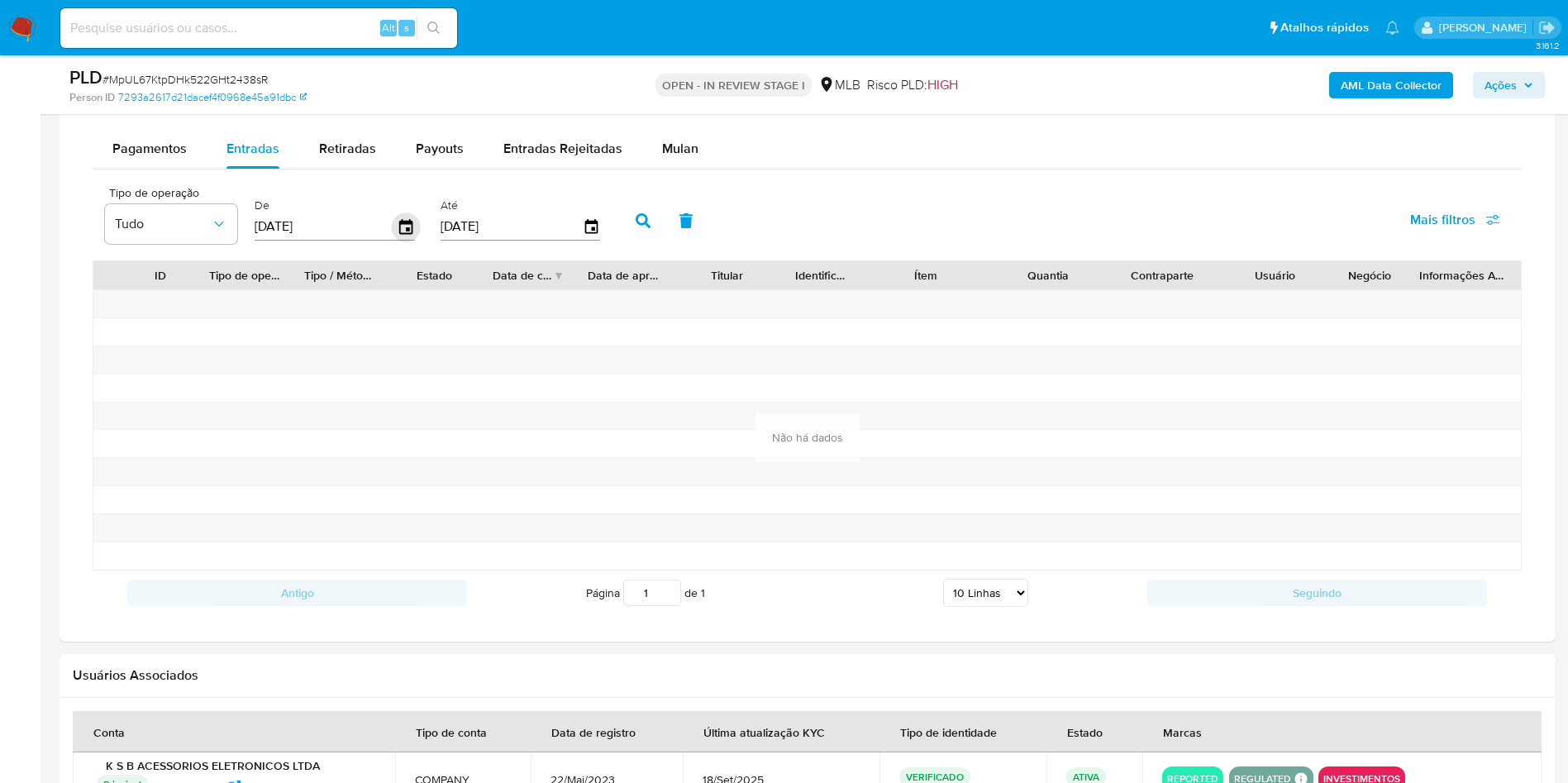
click at [406, 241] on icon "button" at bounding box center [407, 228] width 29 height 29
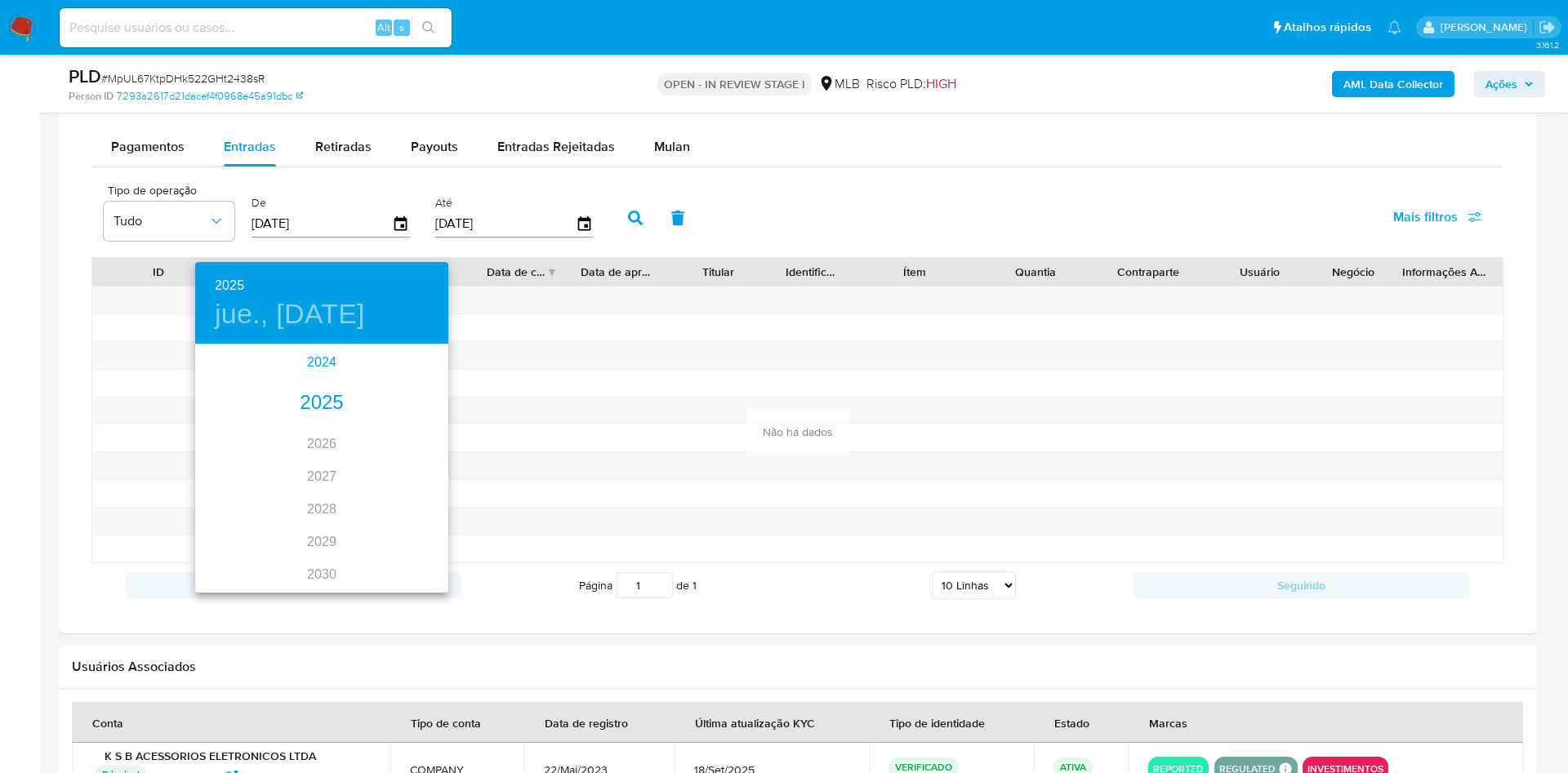
click at [321, 359] on div "2024" at bounding box center [321, 362] width 254 height 33
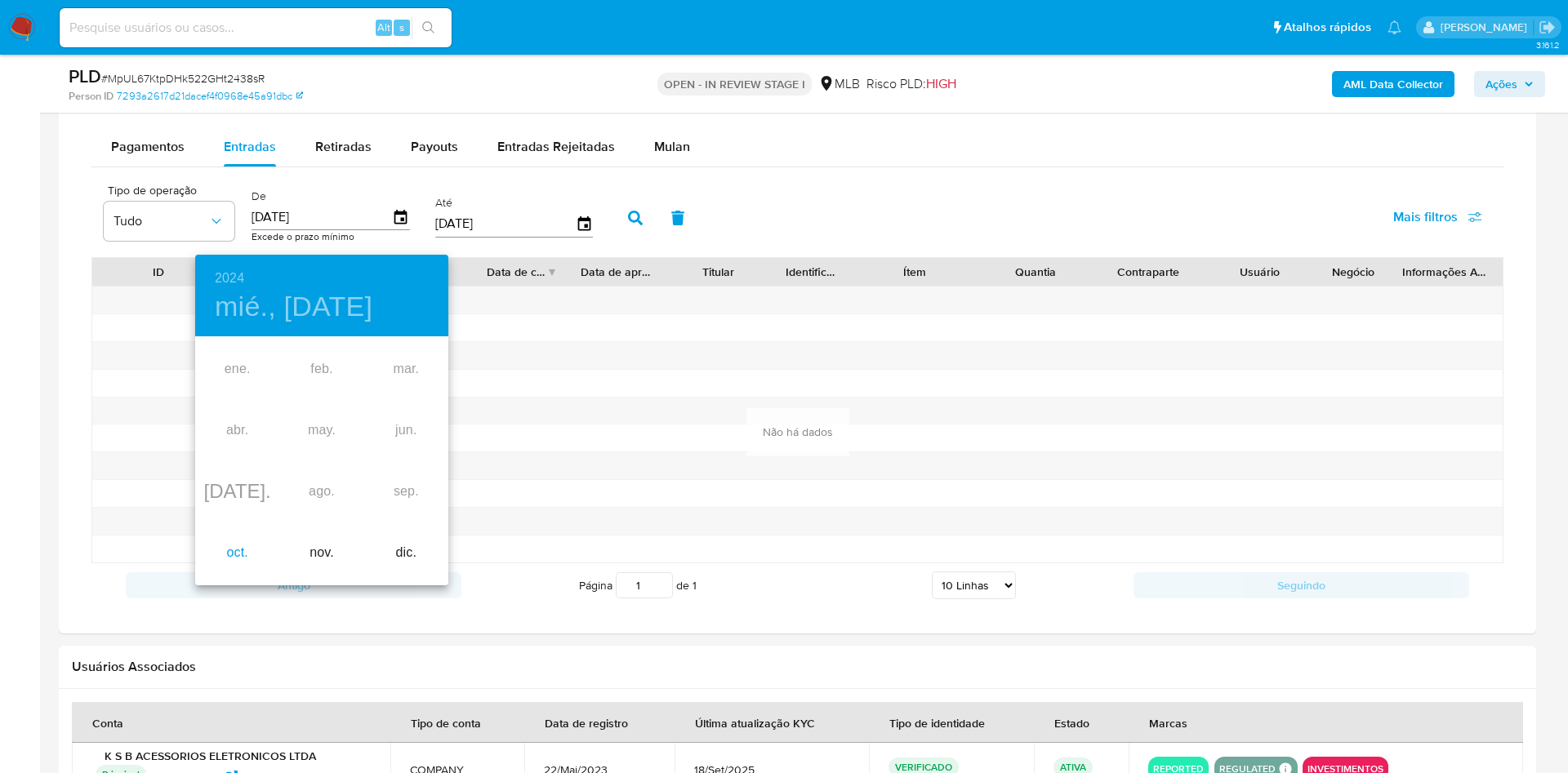
click at [252, 548] on div "oct." at bounding box center [237, 553] width 84 height 61
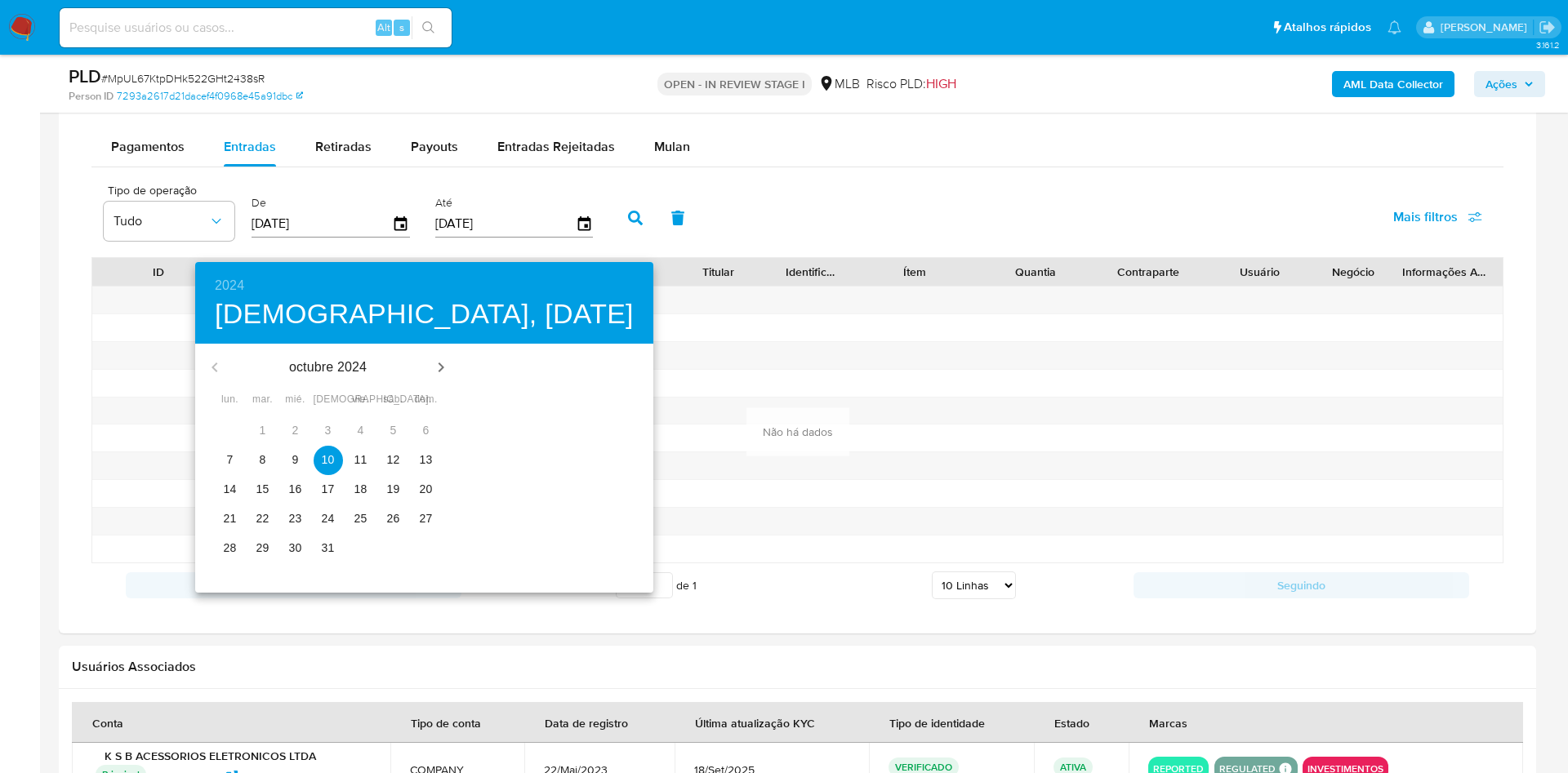
click at [293, 458] on p "9" at bounding box center [296, 459] width 7 height 16
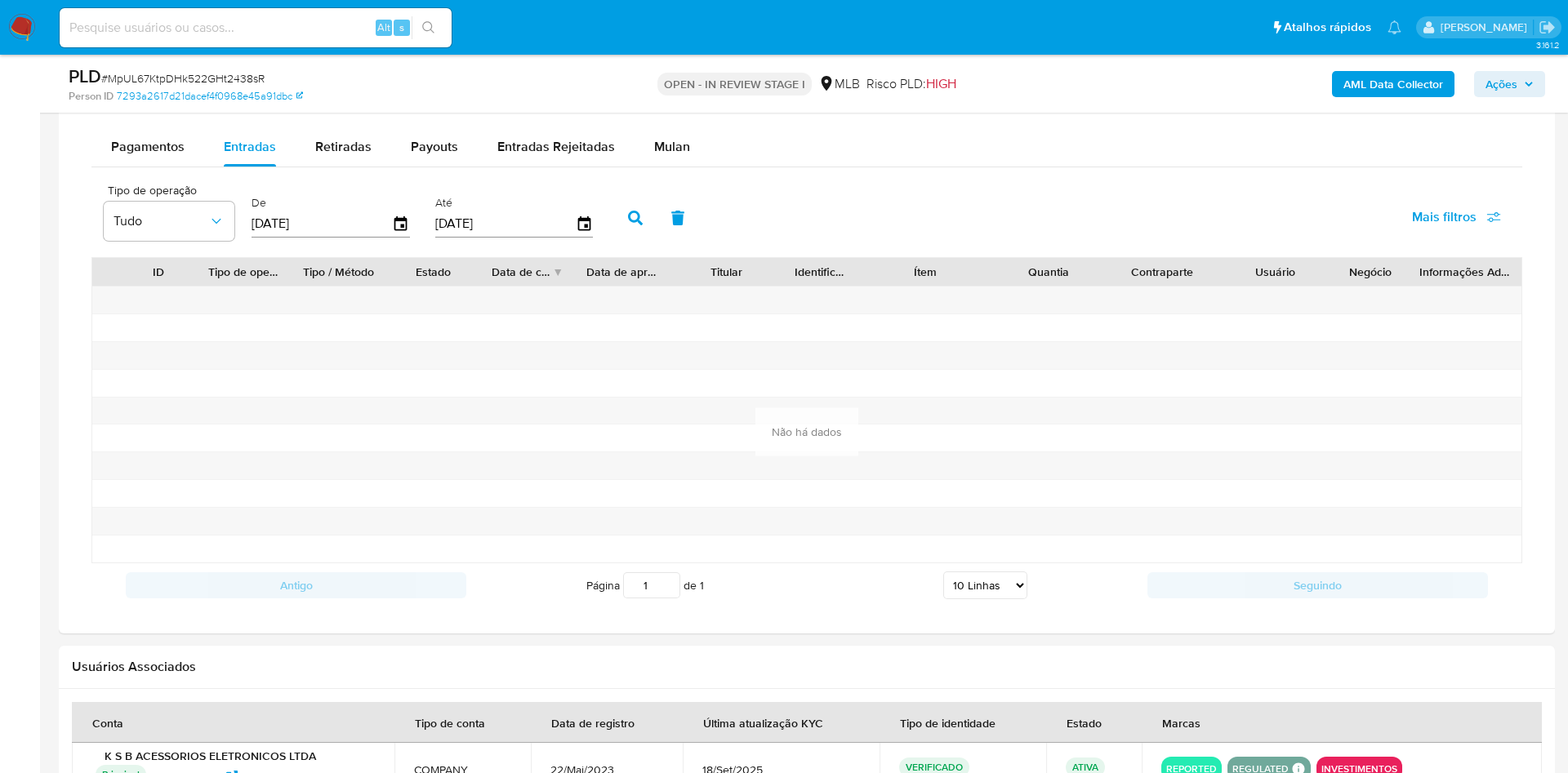
type input "09/10/2024"
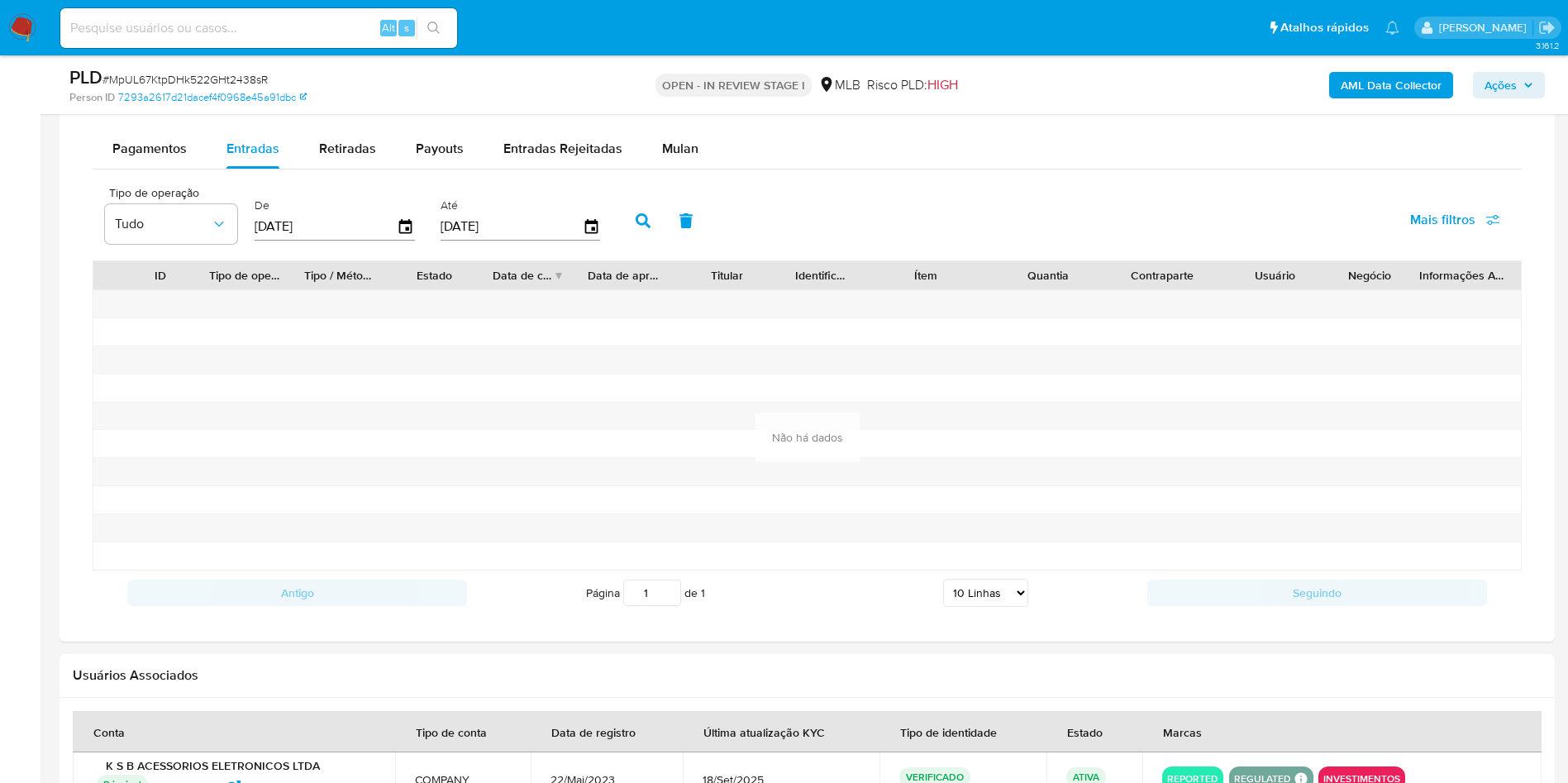
click at [657, 234] on button "button" at bounding box center [643, 221] width 43 height 39
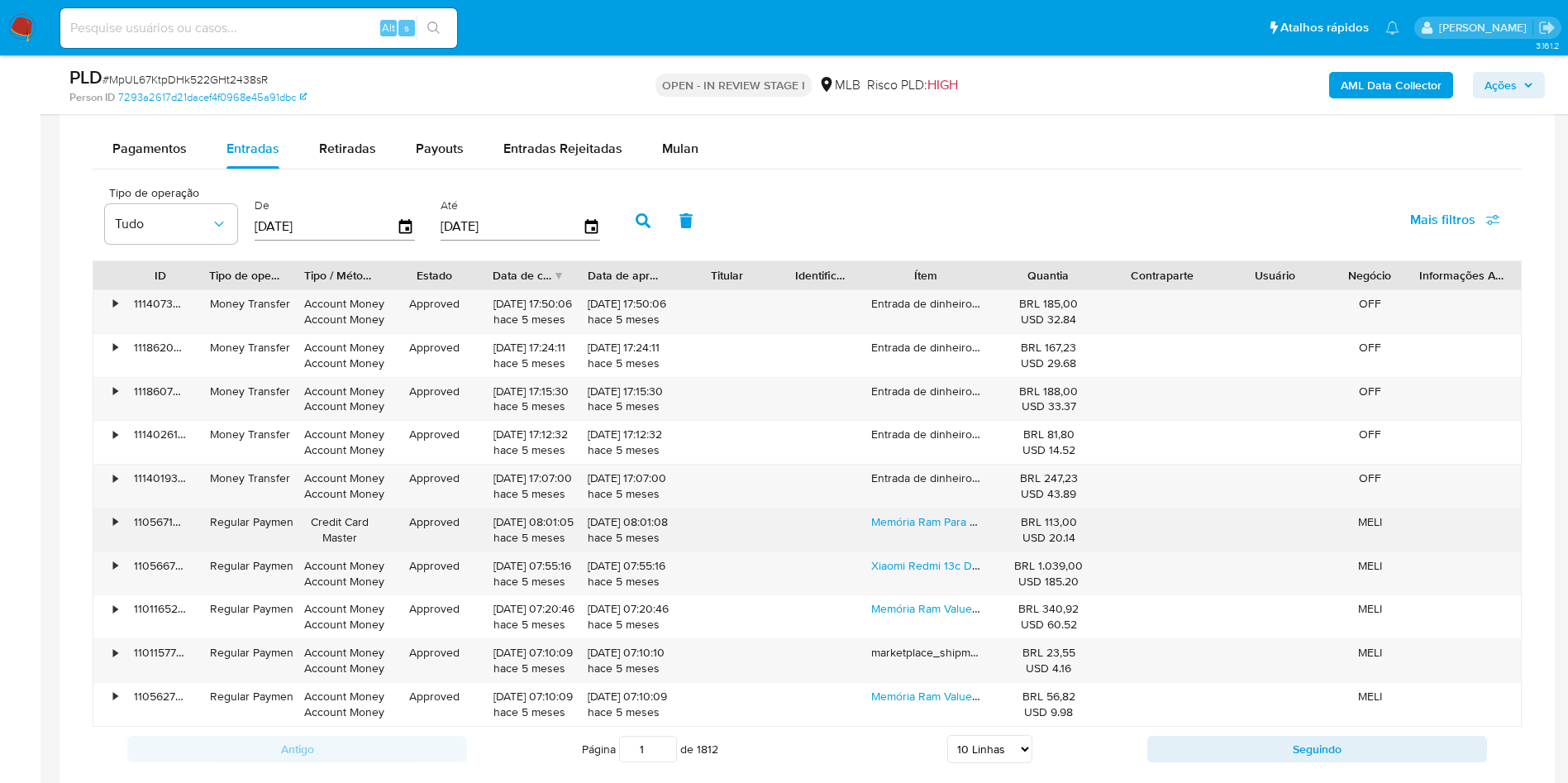
click at [935, 536] on div "Memória Ram Para Notebook Ddr4 8gb 3200mhz Cl20 Kingston Fury Impact Kf432s20ib…" at bounding box center [926, 530] width 132 height 43
click at [923, 530] on link "Memória Ram Para Notebook Ddr4 8gb 3200mhz Cl20 Kingston Fury Impact Kf432s20ib…" at bounding box center [1159, 521] width 575 height 16
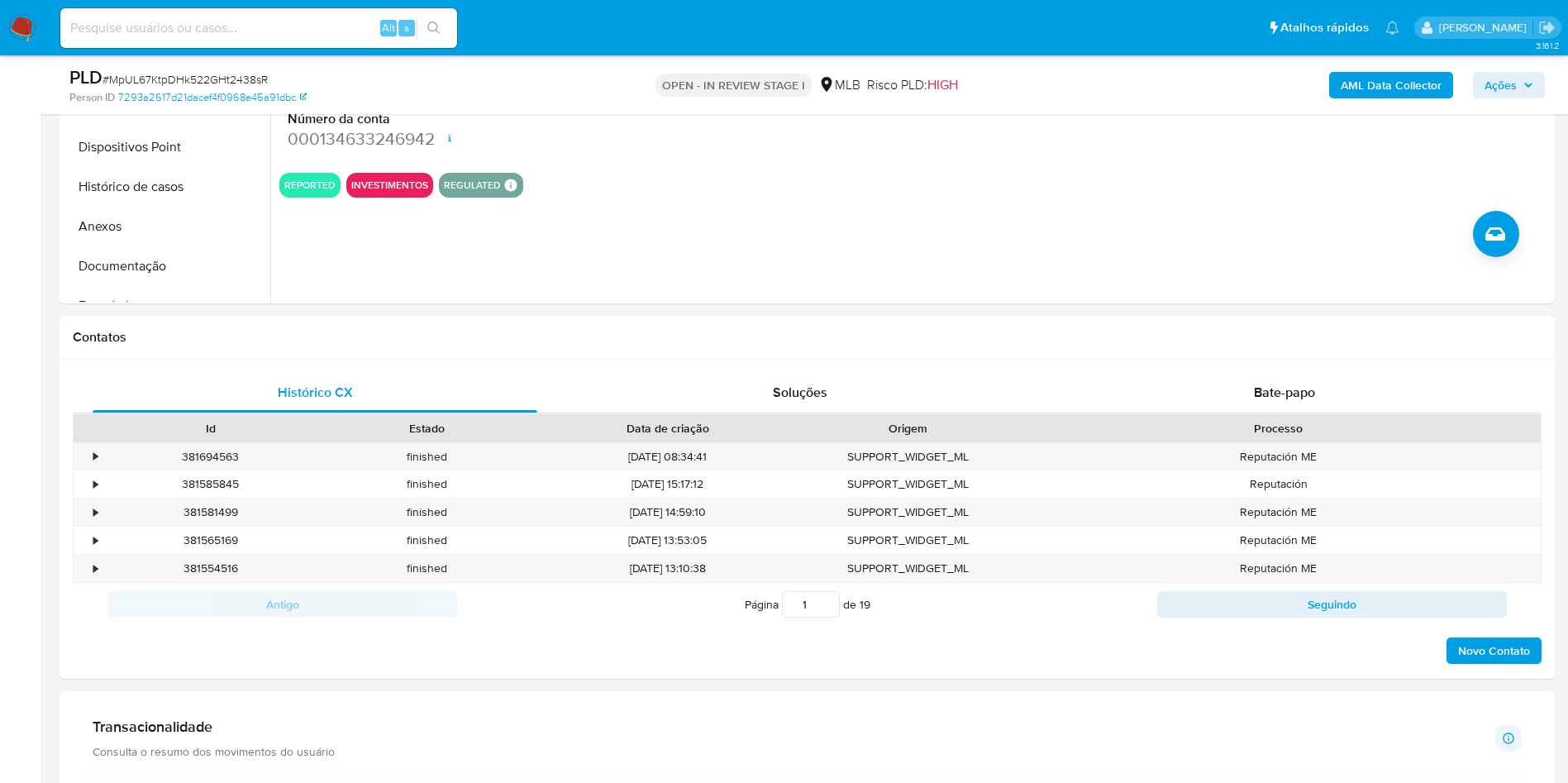
scroll to position [410, 0]
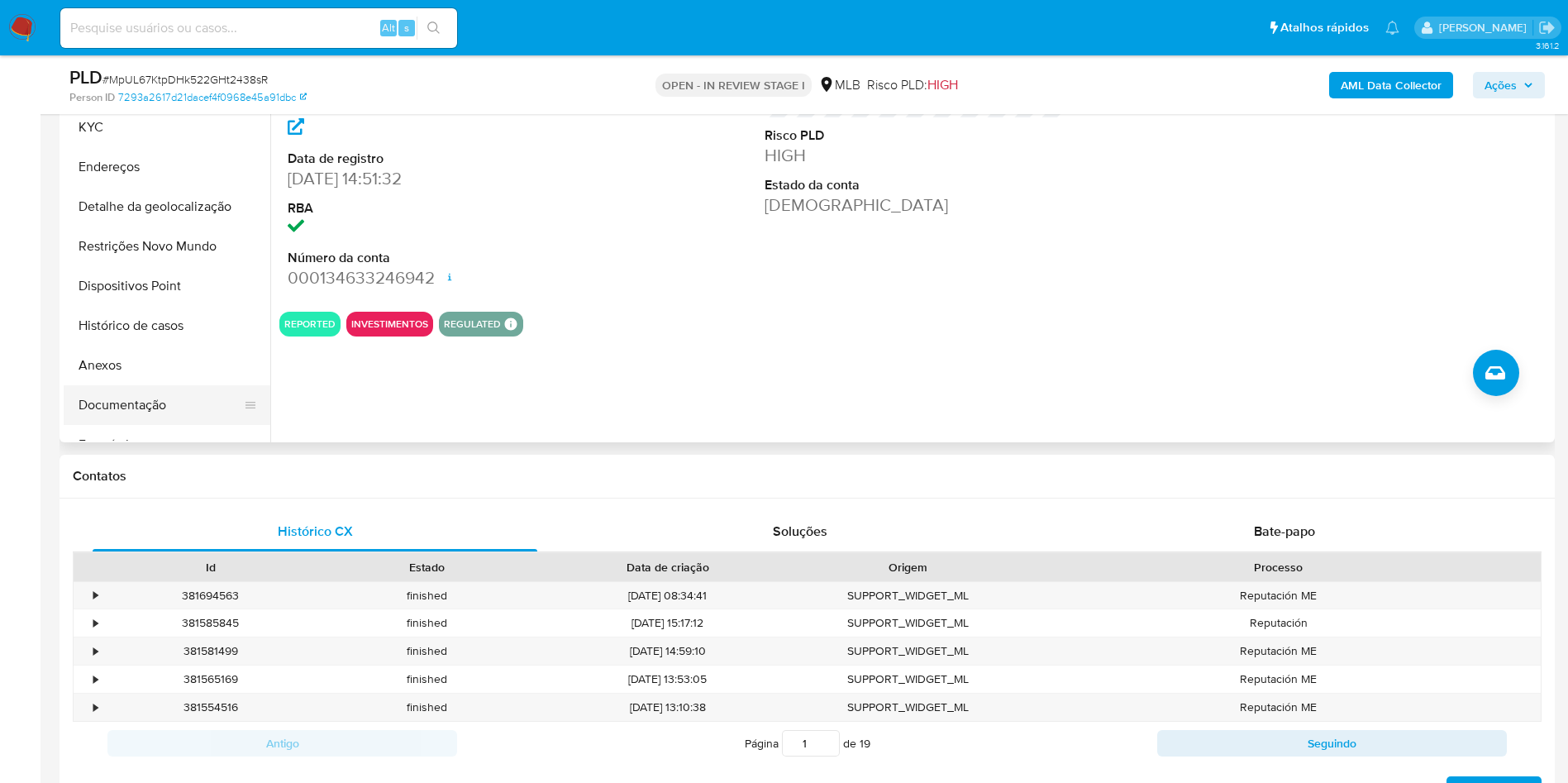
click at [154, 417] on button "Documentação" at bounding box center [160, 405] width 193 height 39
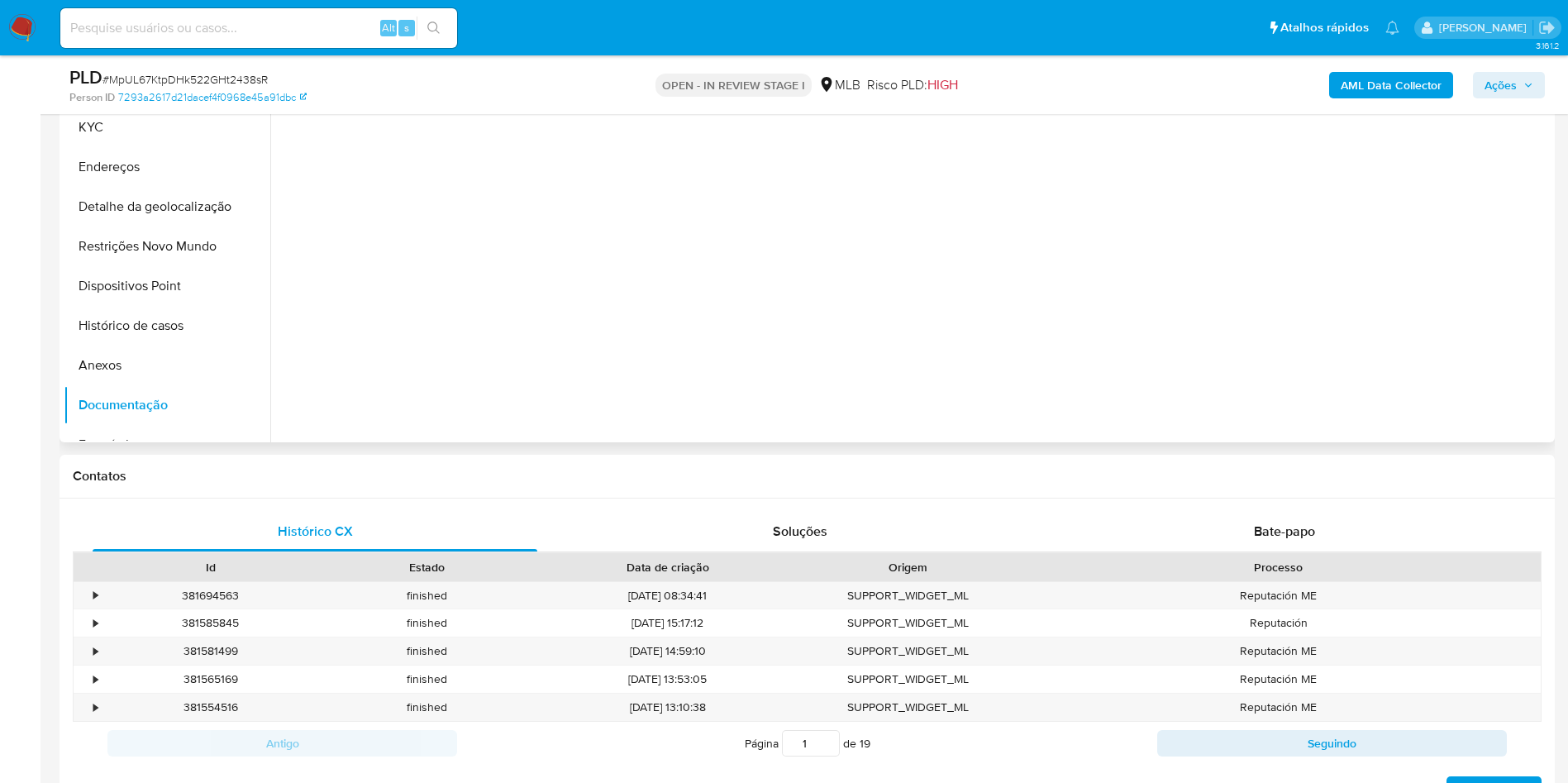
scroll to position [212, 0]
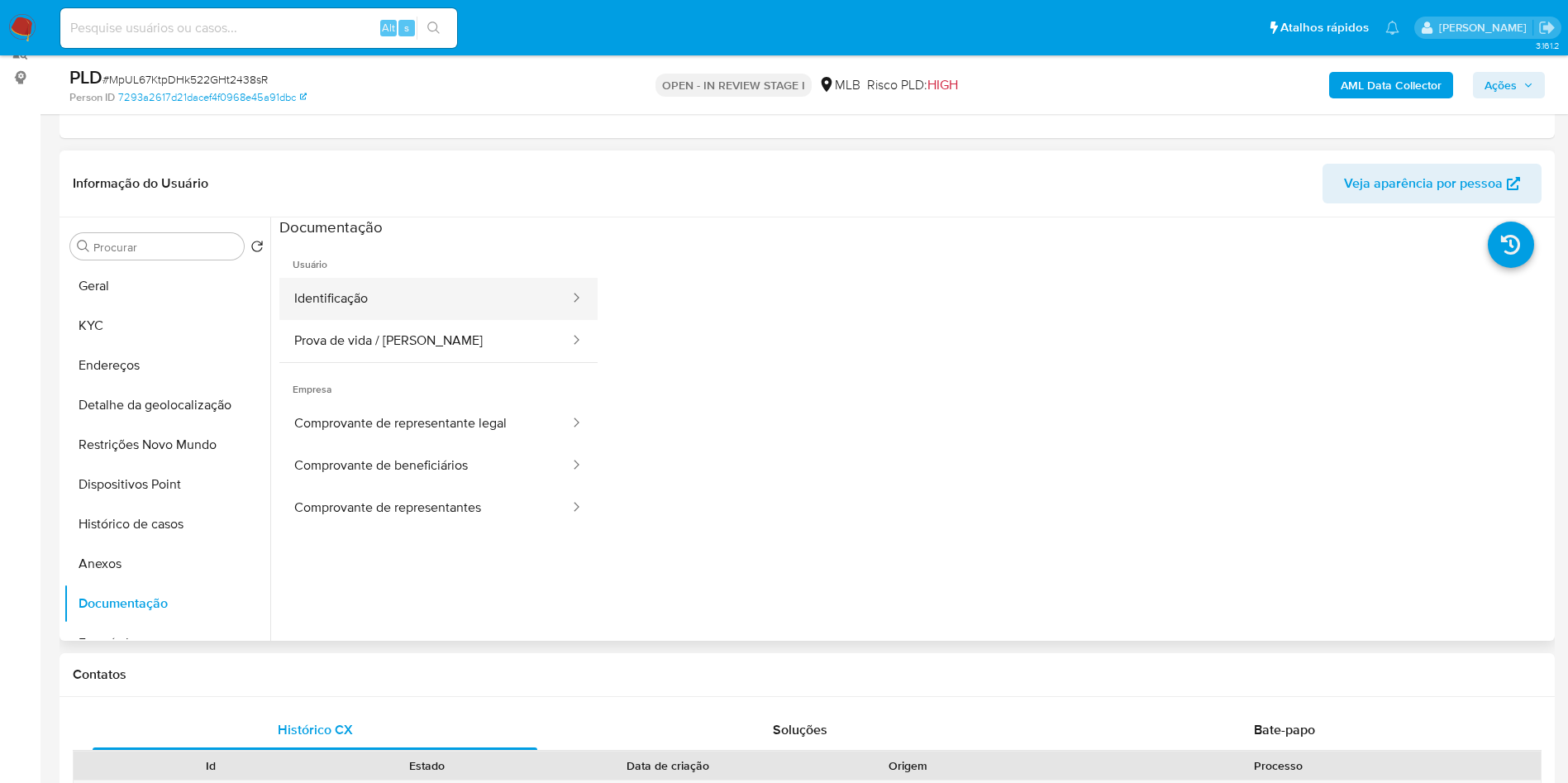
click at [423, 311] on button "Identificação" at bounding box center [426, 299] width 292 height 42
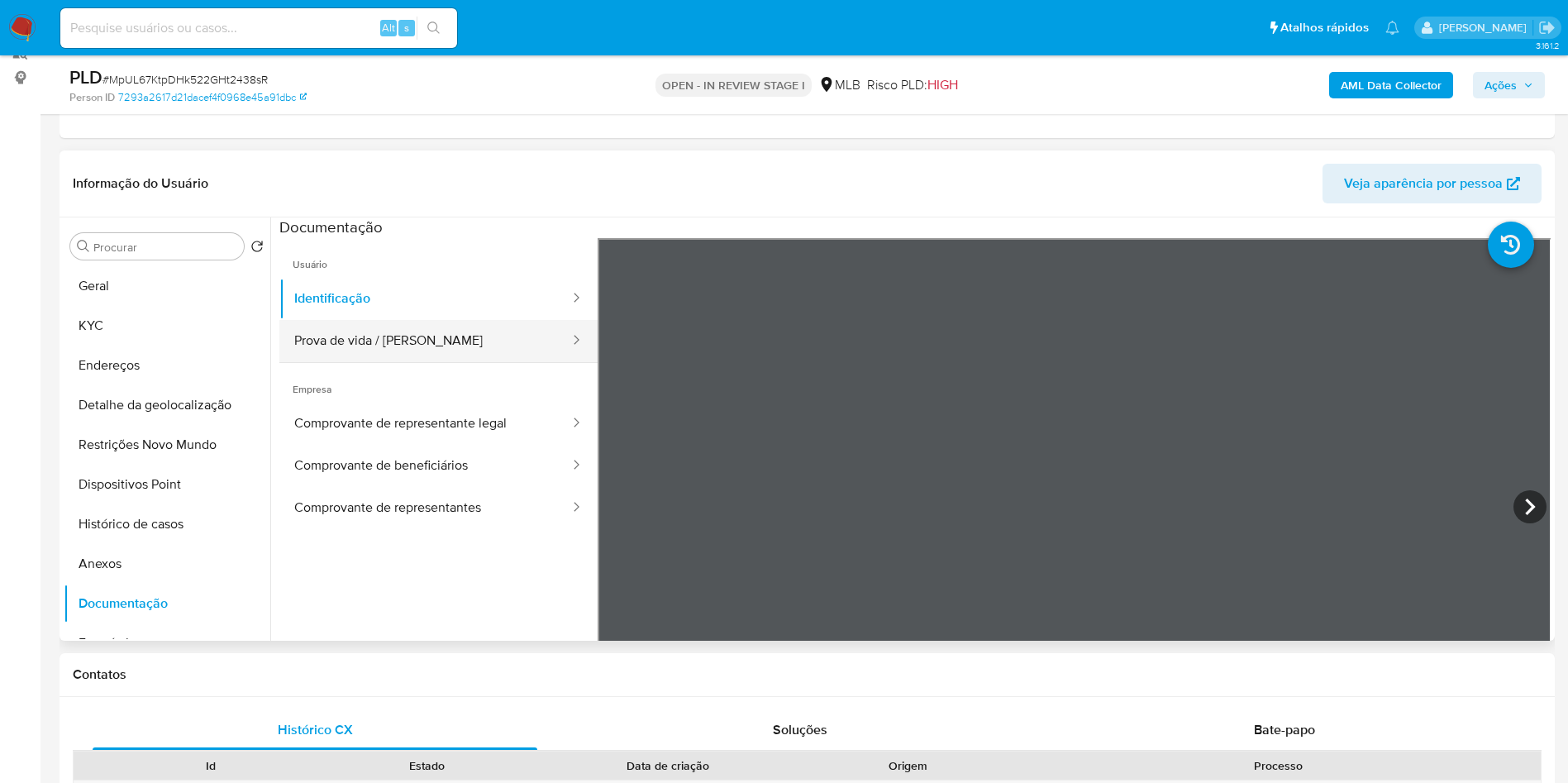
click at [365, 362] on button "Prova de vida / Selfie" at bounding box center [426, 341] width 292 height 42
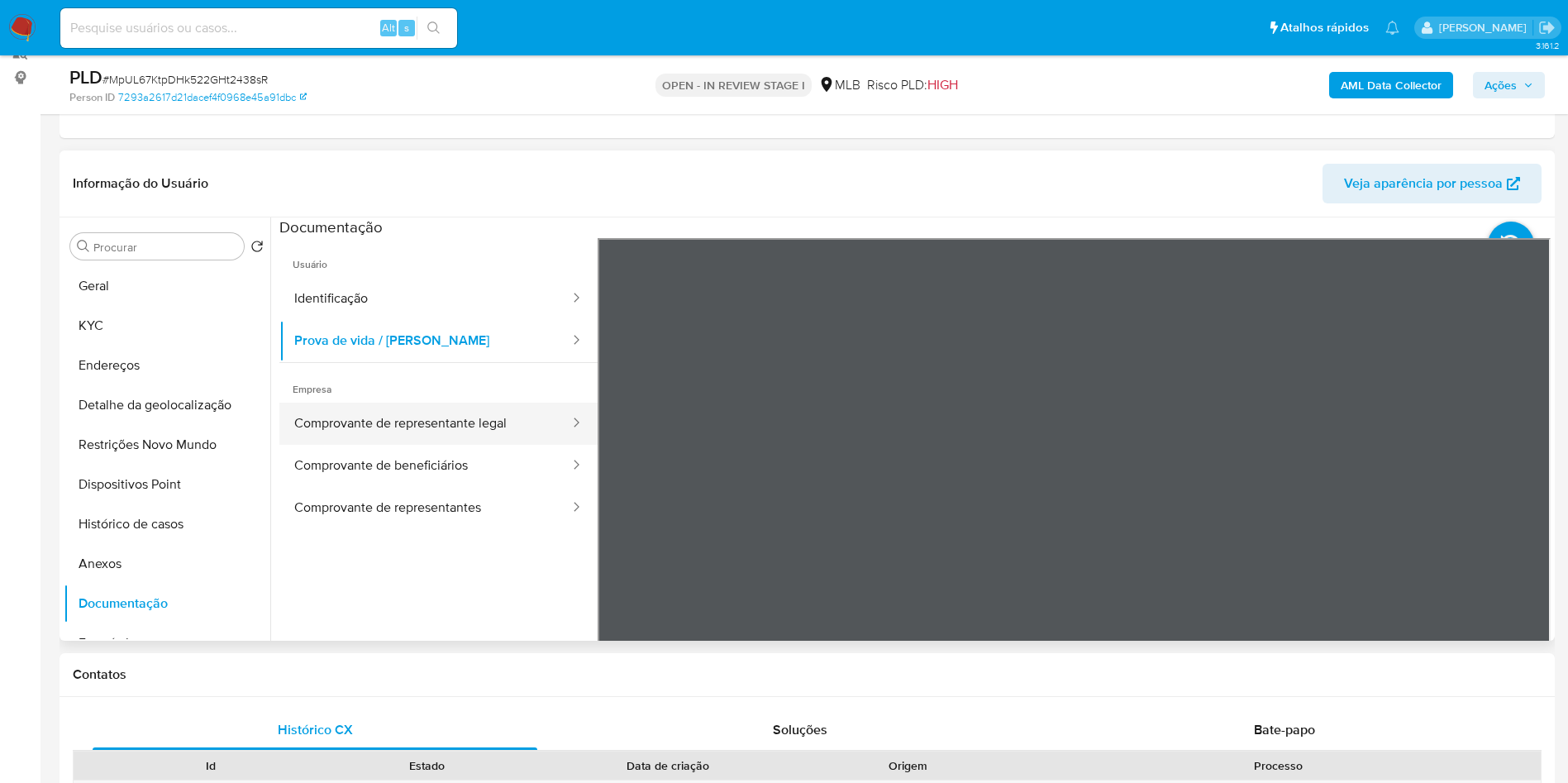
click at [355, 445] on button "Comprovante de representante legal" at bounding box center [426, 423] width 292 height 42
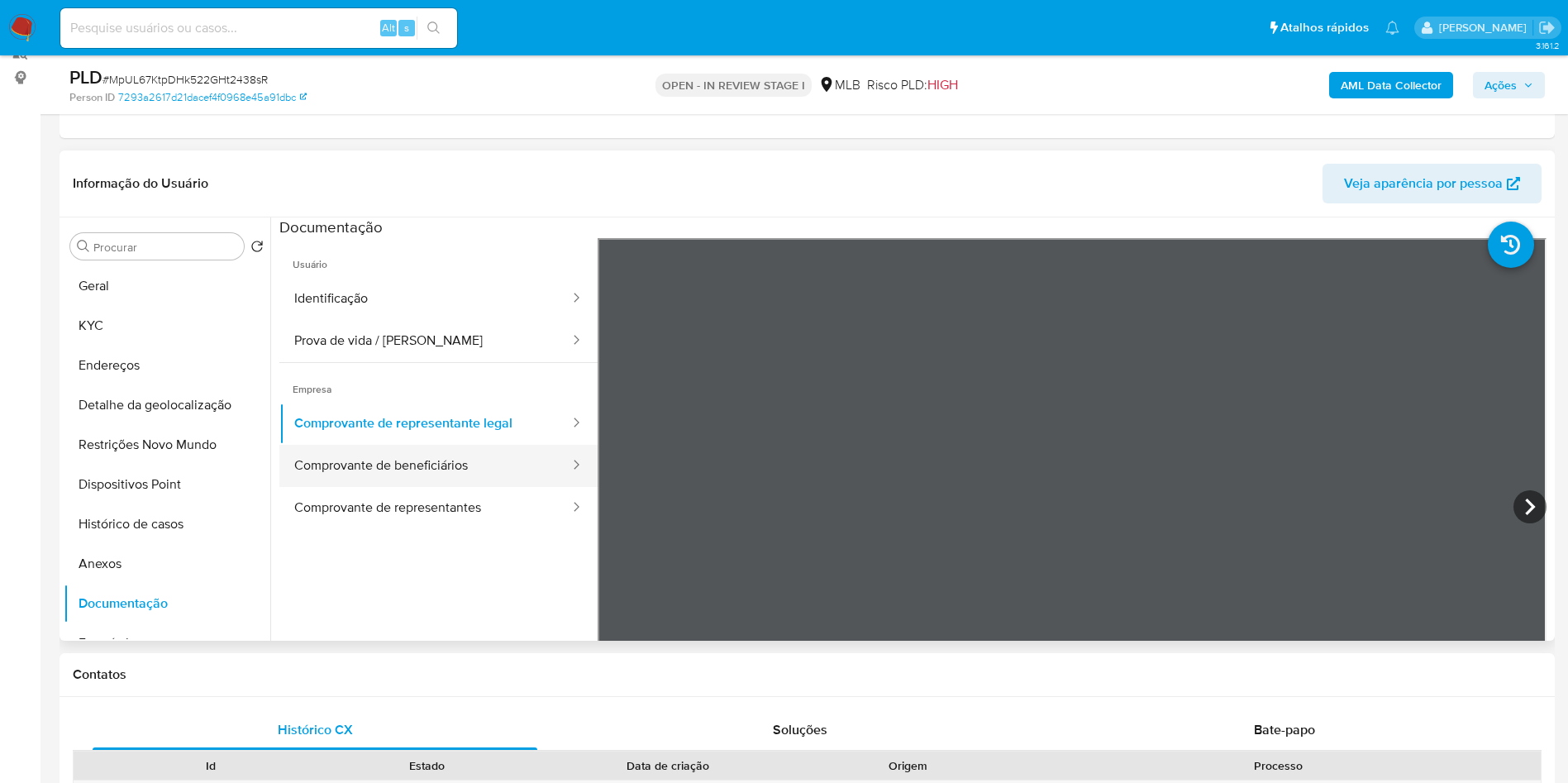
click at [349, 487] on button "Comprovante de beneficiários" at bounding box center [426, 465] width 292 height 42
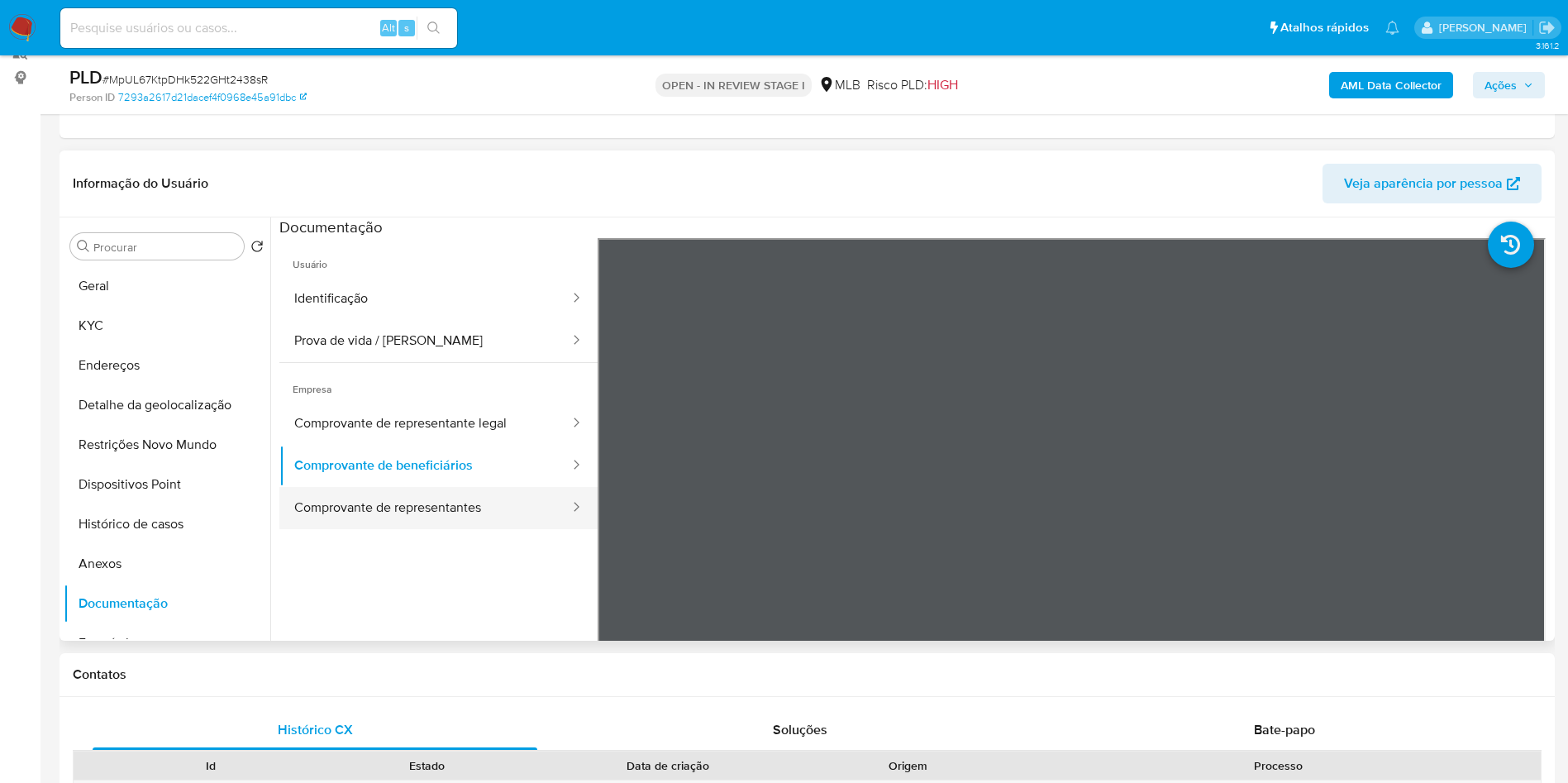
click at [343, 529] on button "Comprovante de representantes" at bounding box center [426, 507] width 292 height 42
click at [185, 384] on button "Endereços" at bounding box center [160, 366] width 193 height 39
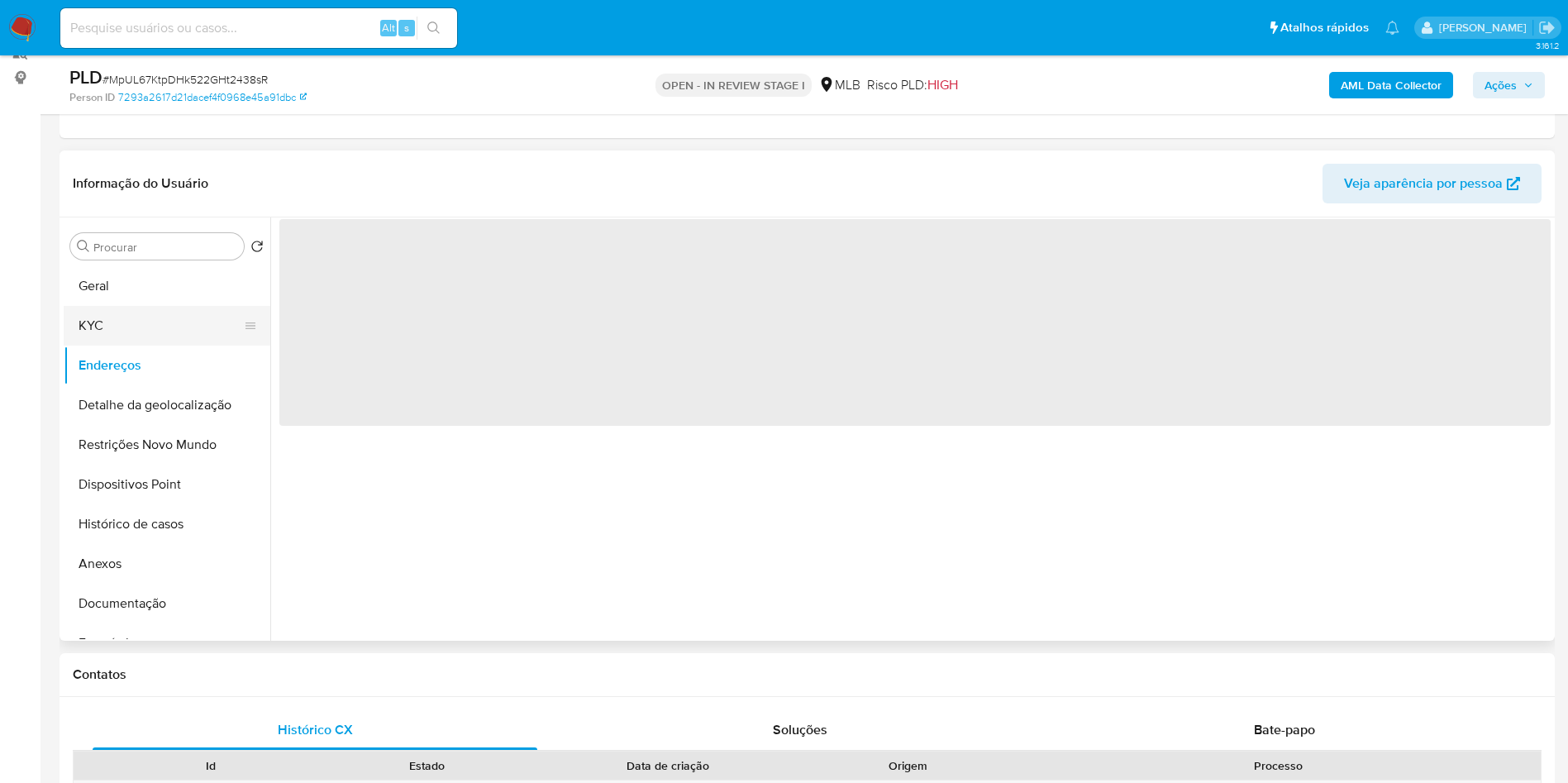
click at [178, 346] on button "KYC" at bounding box center [160, 325] width 193 height 39
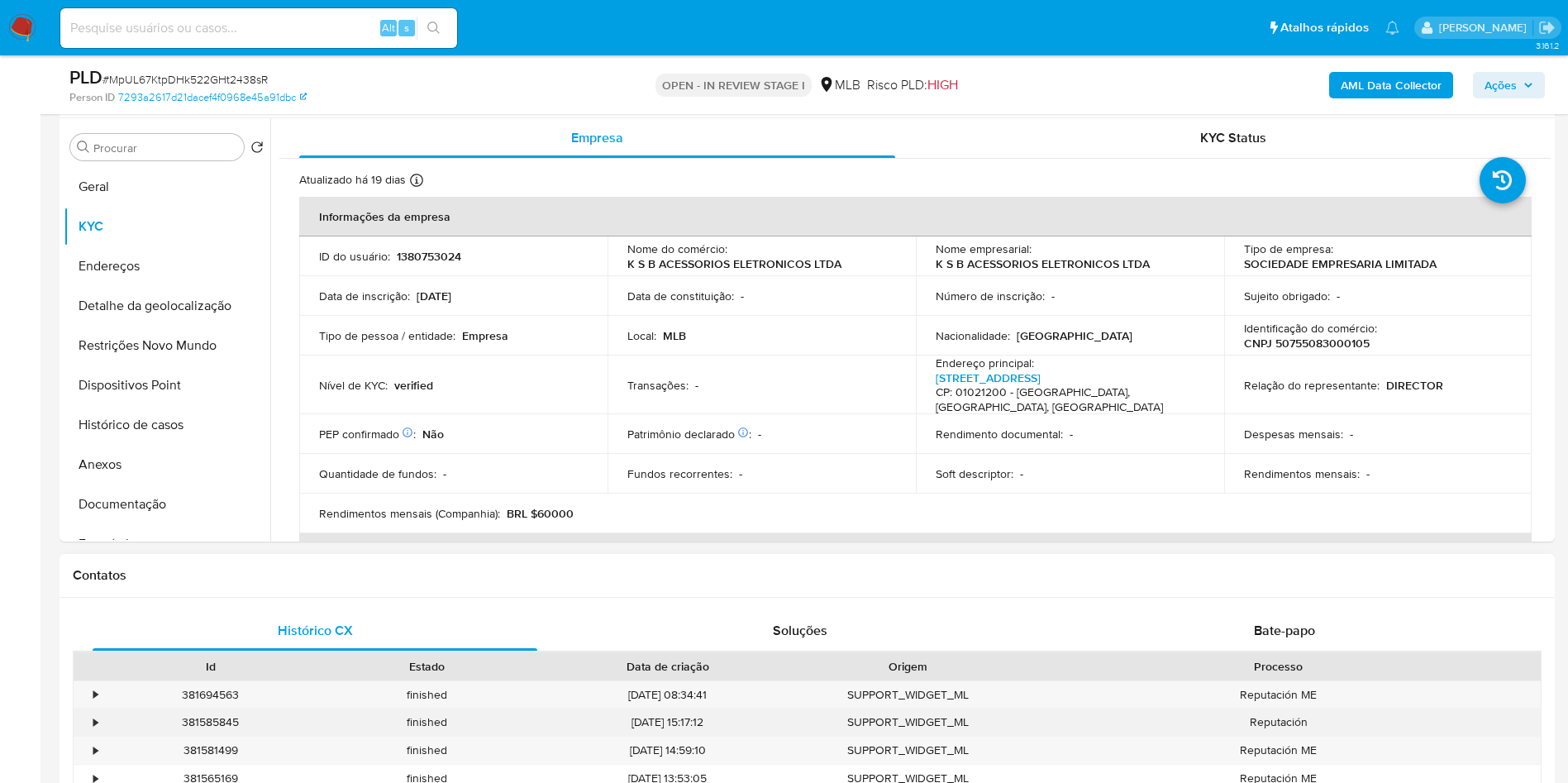
scroll to position [261, 0]
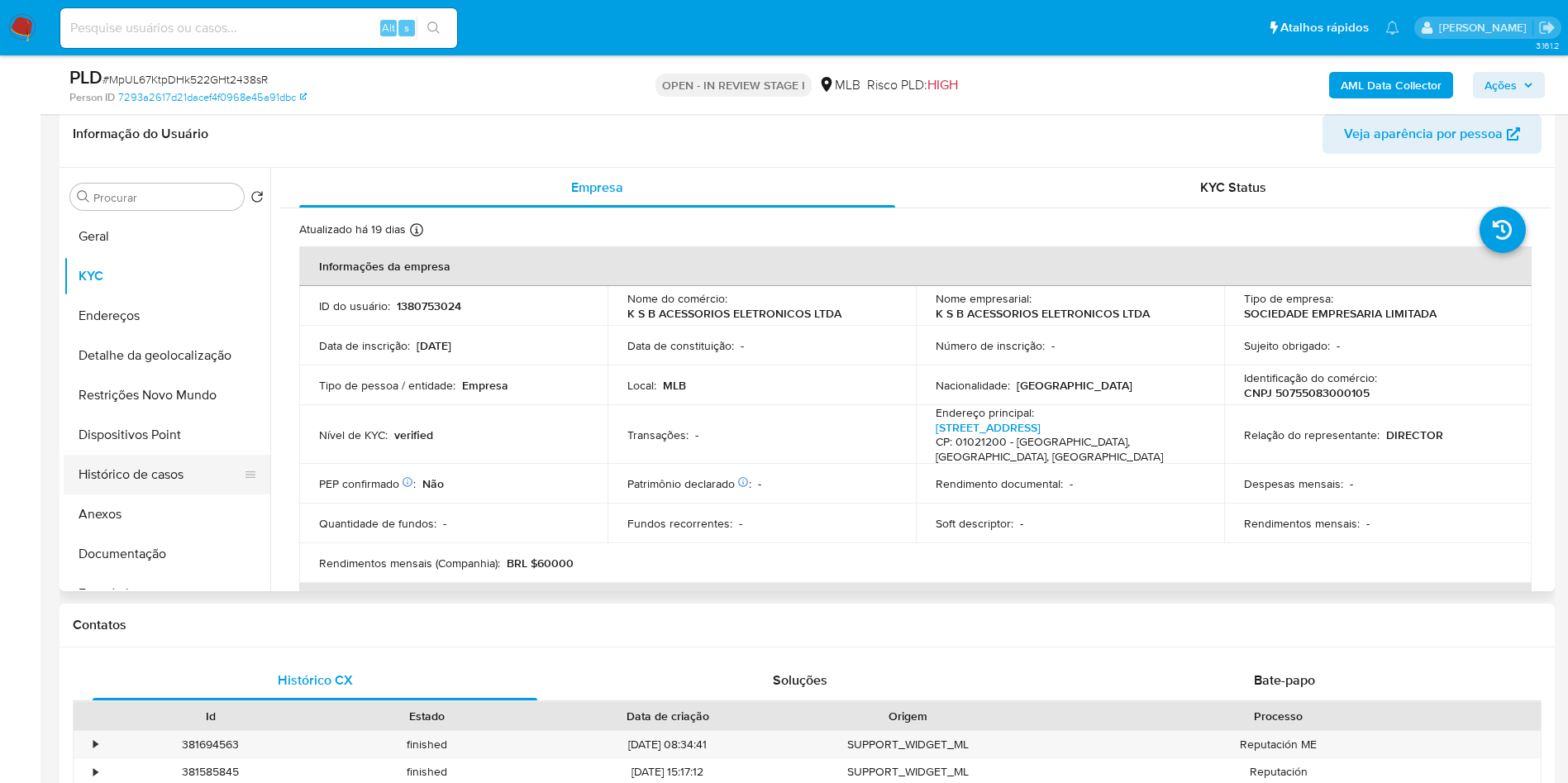
click at [169, 495] on button "Histórico de casos" at bounding box center [160, 475] width 193 height 39
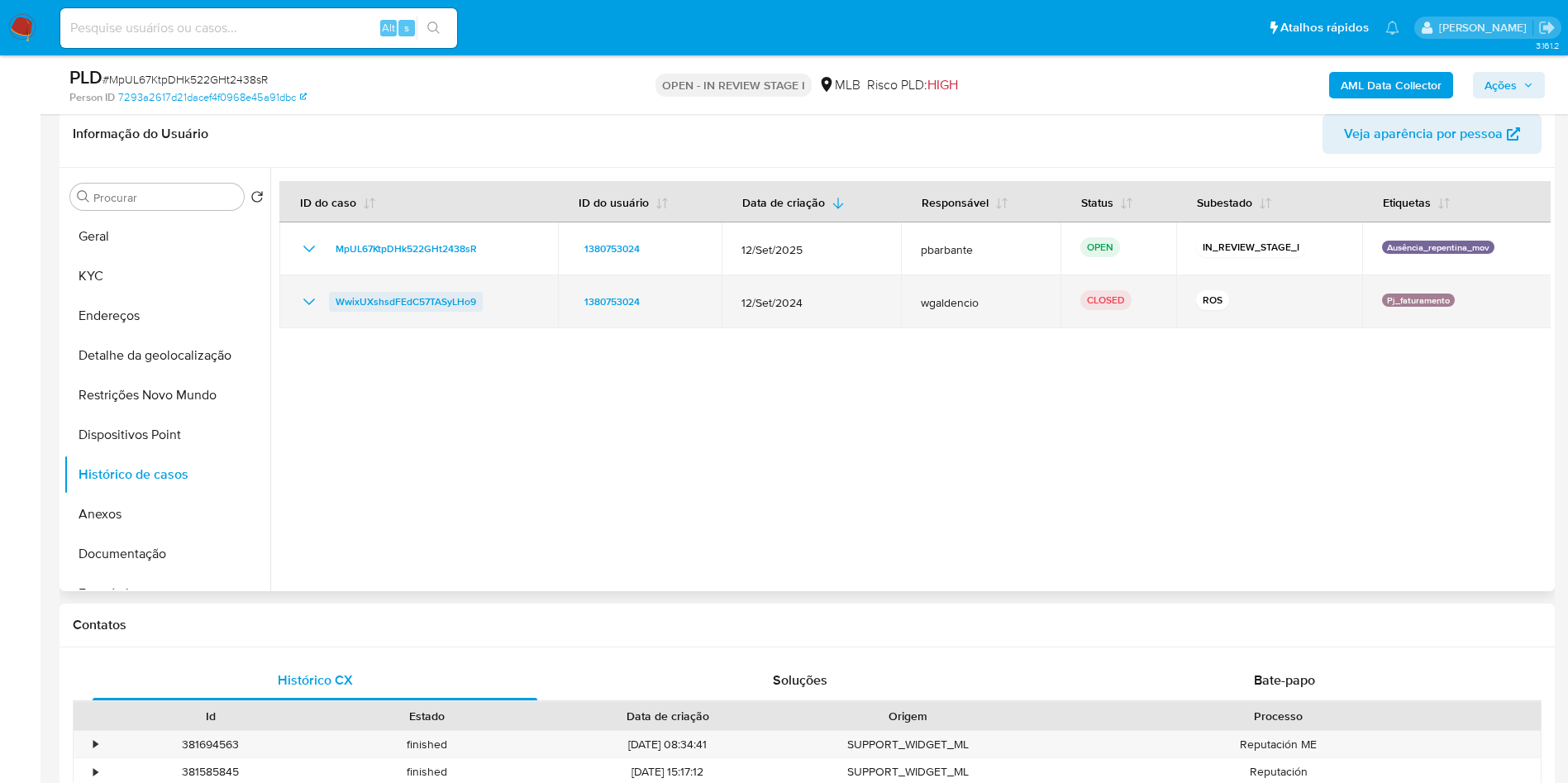
click at [354, 312] on span "WwixUXshsdFEdC57TASyLHo9" at bounding box center [406, 301] width 141 height 20
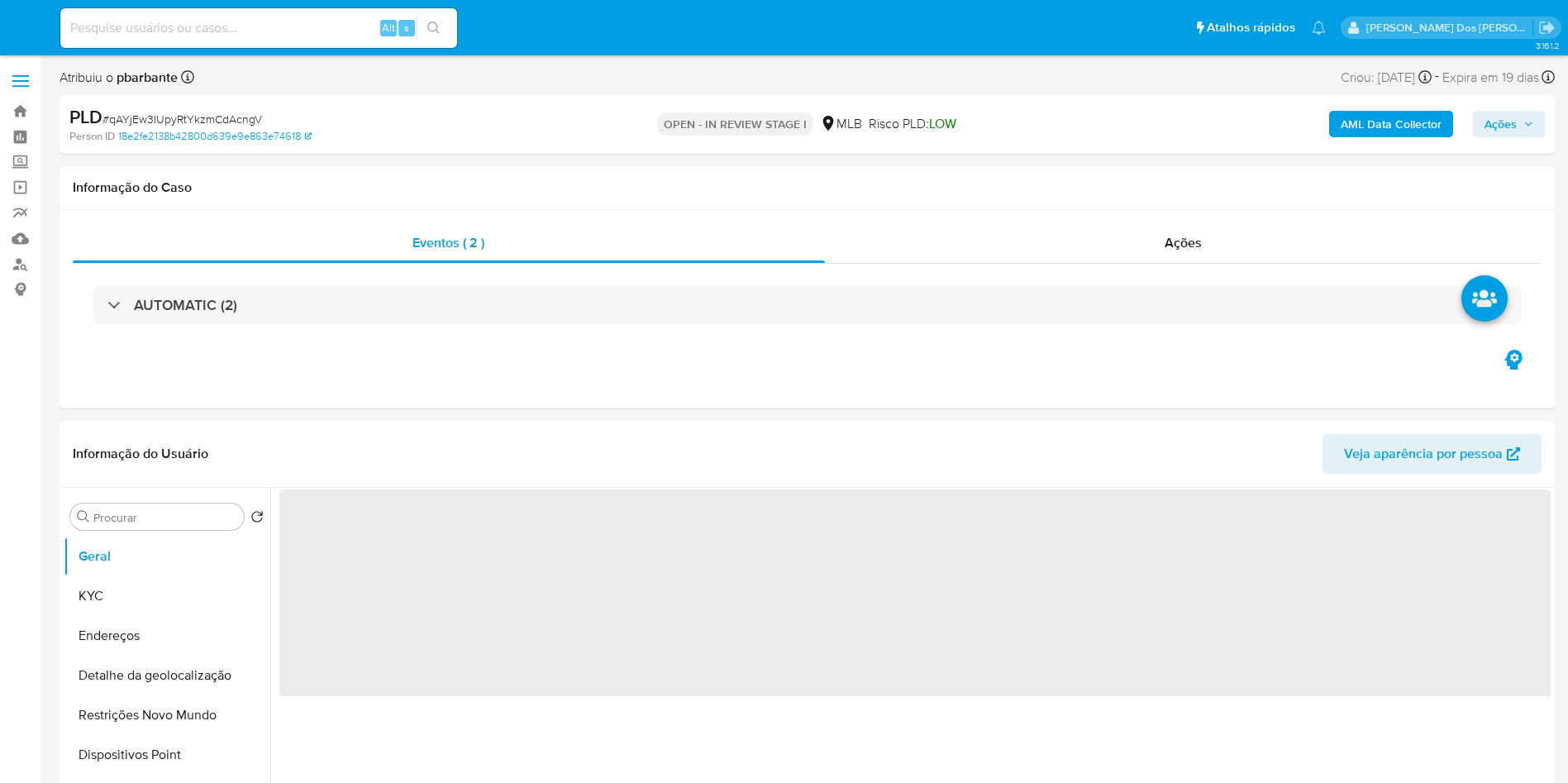
select select "10"
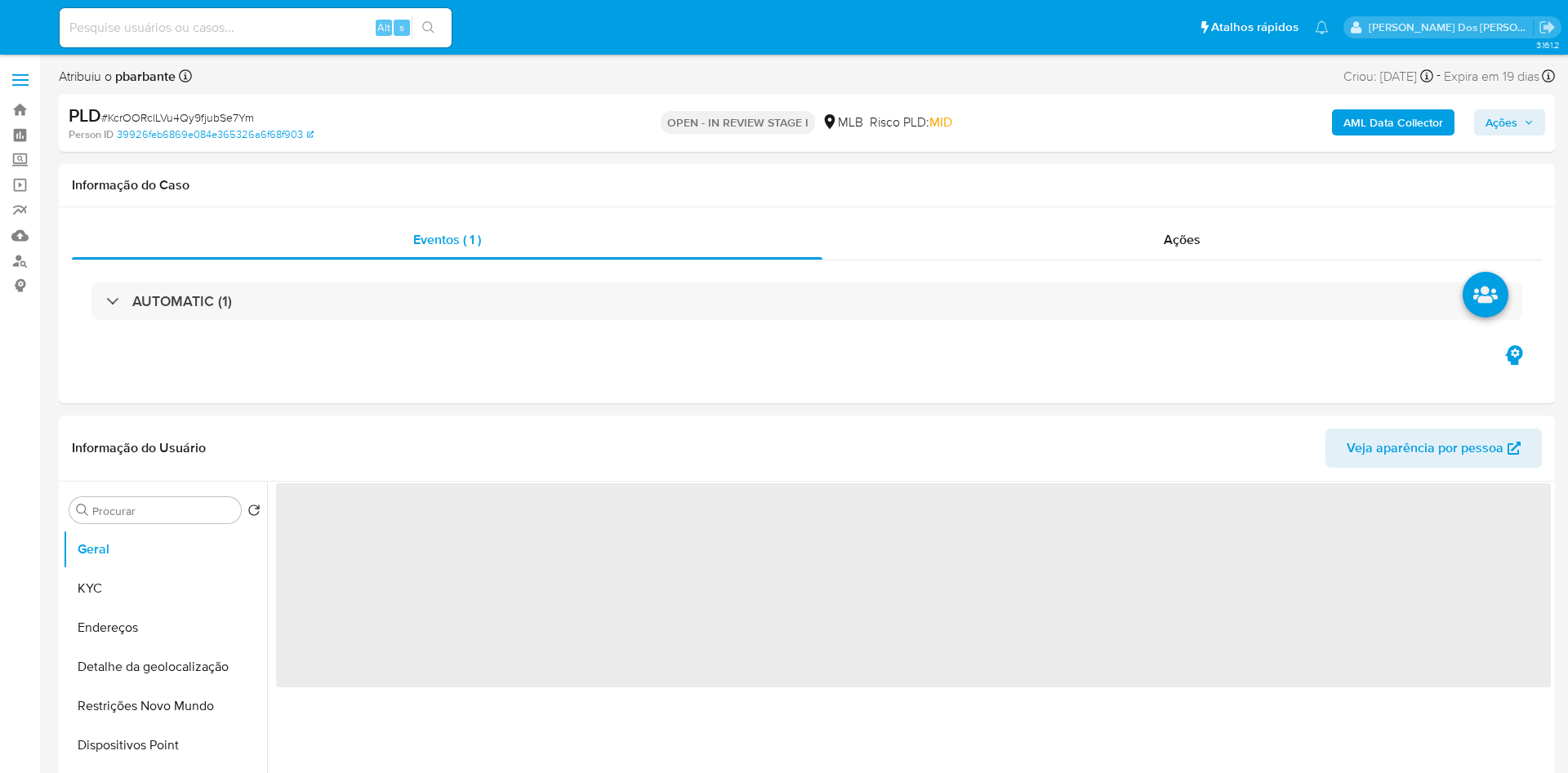
select select "10"
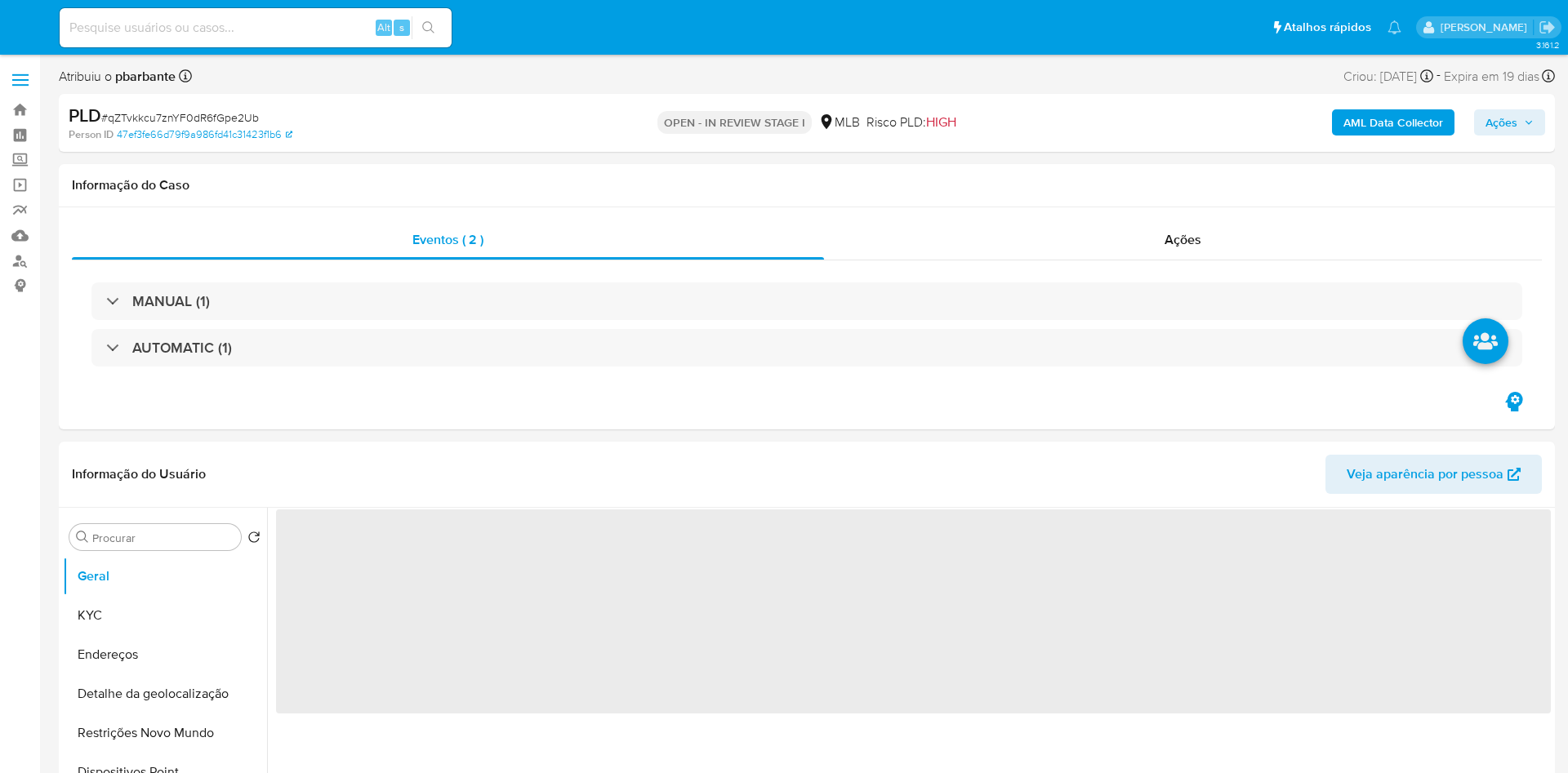
select select "10"
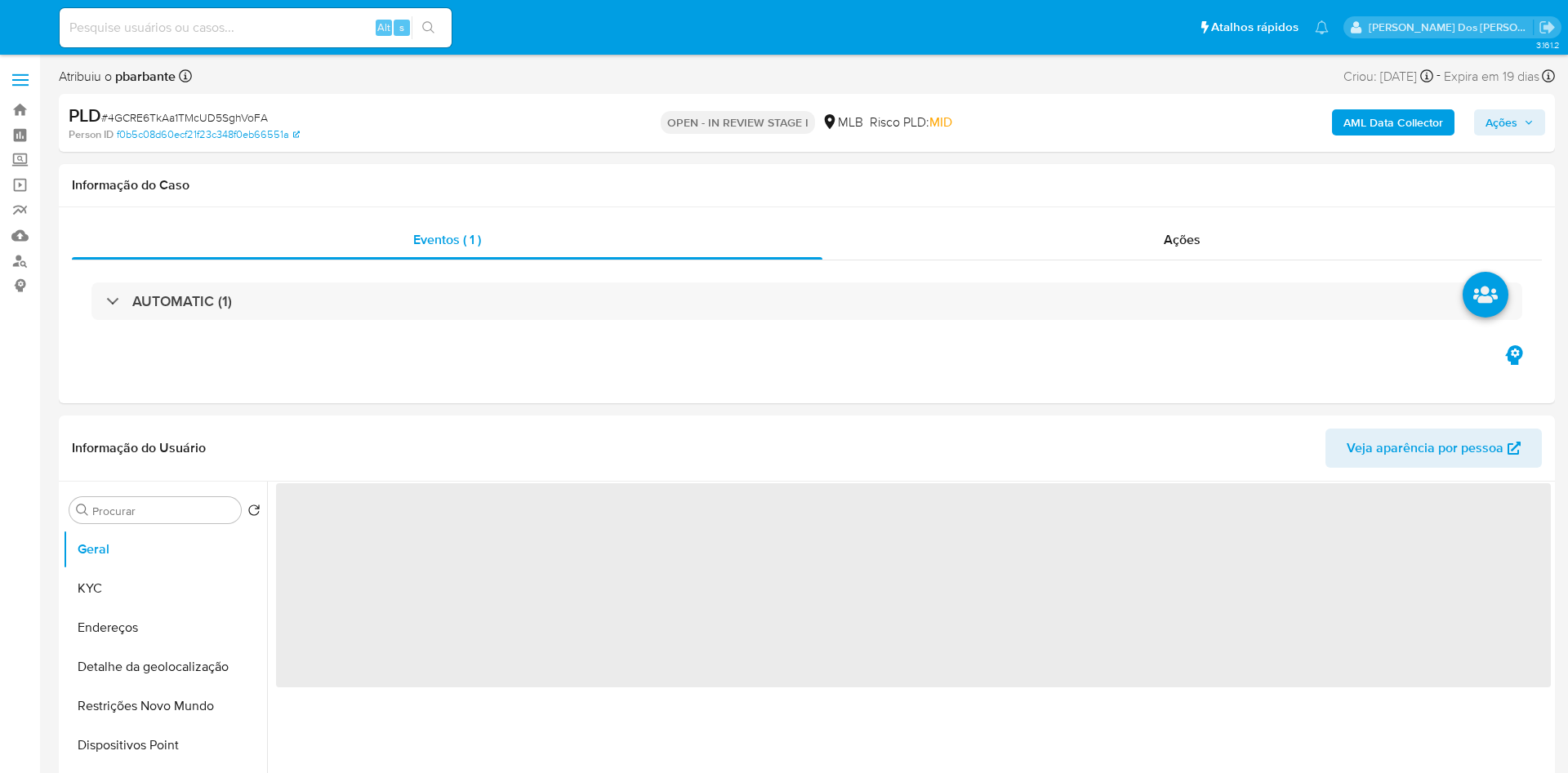
select select "10"
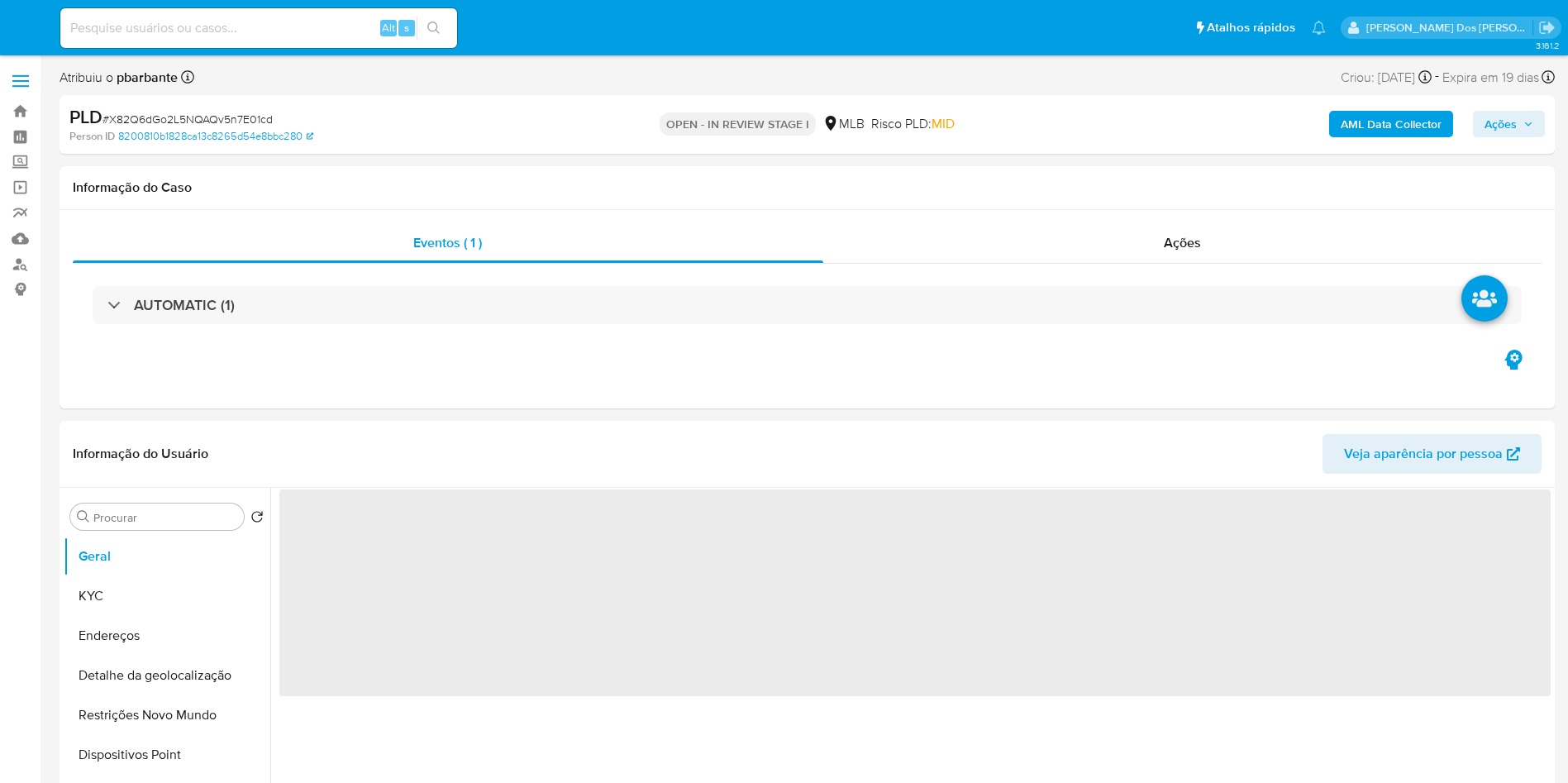
select select "10"
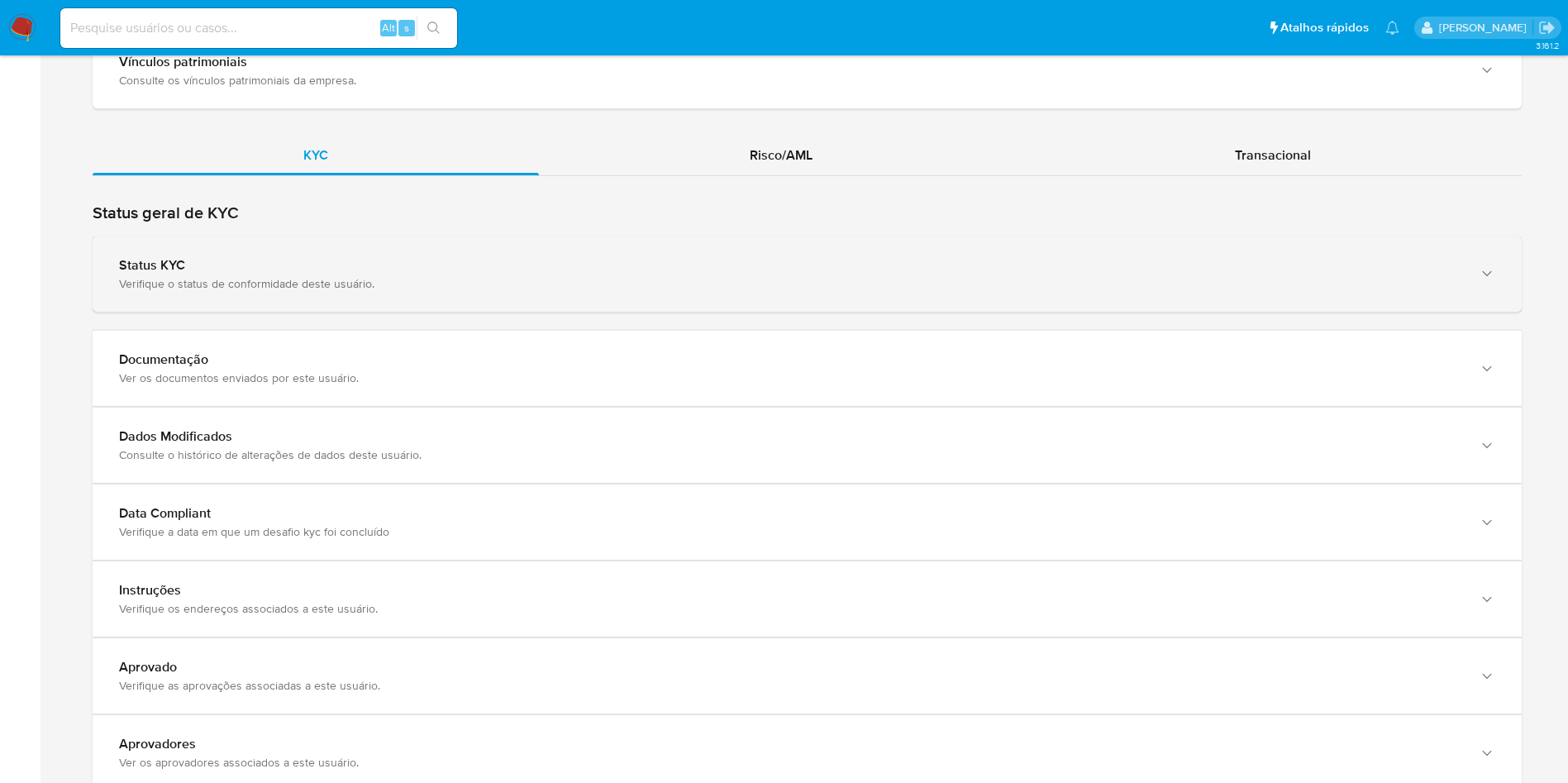
scroll to position [1460, 0]
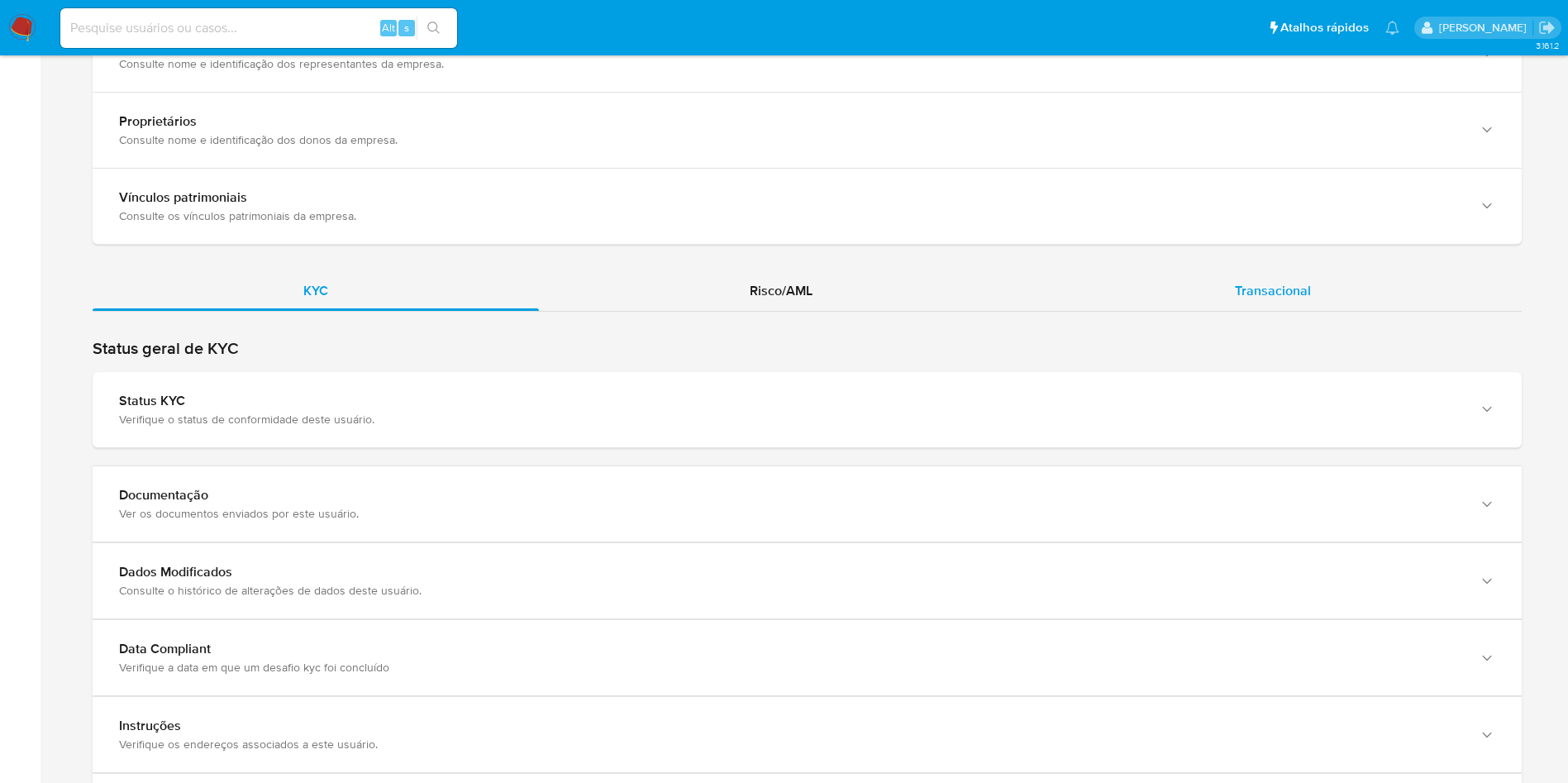
click at [1273, 282] on span "Transacional" at bounding box center [1273, 291] width 76 height 19
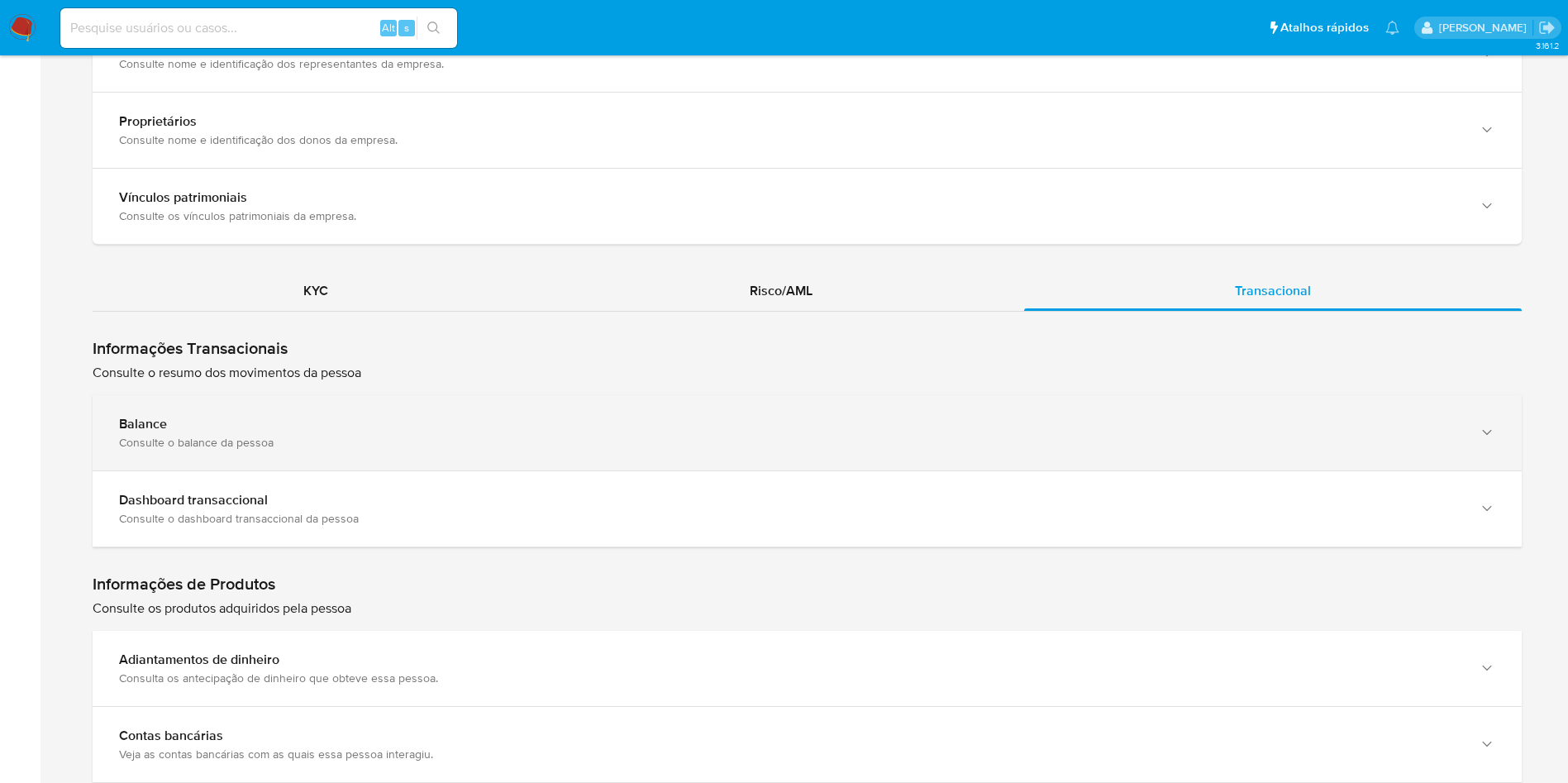
click at [825, 440] on div "Balance Consulte o balance da pessoa" at bounding box center [807, 433] width 1429 height 76
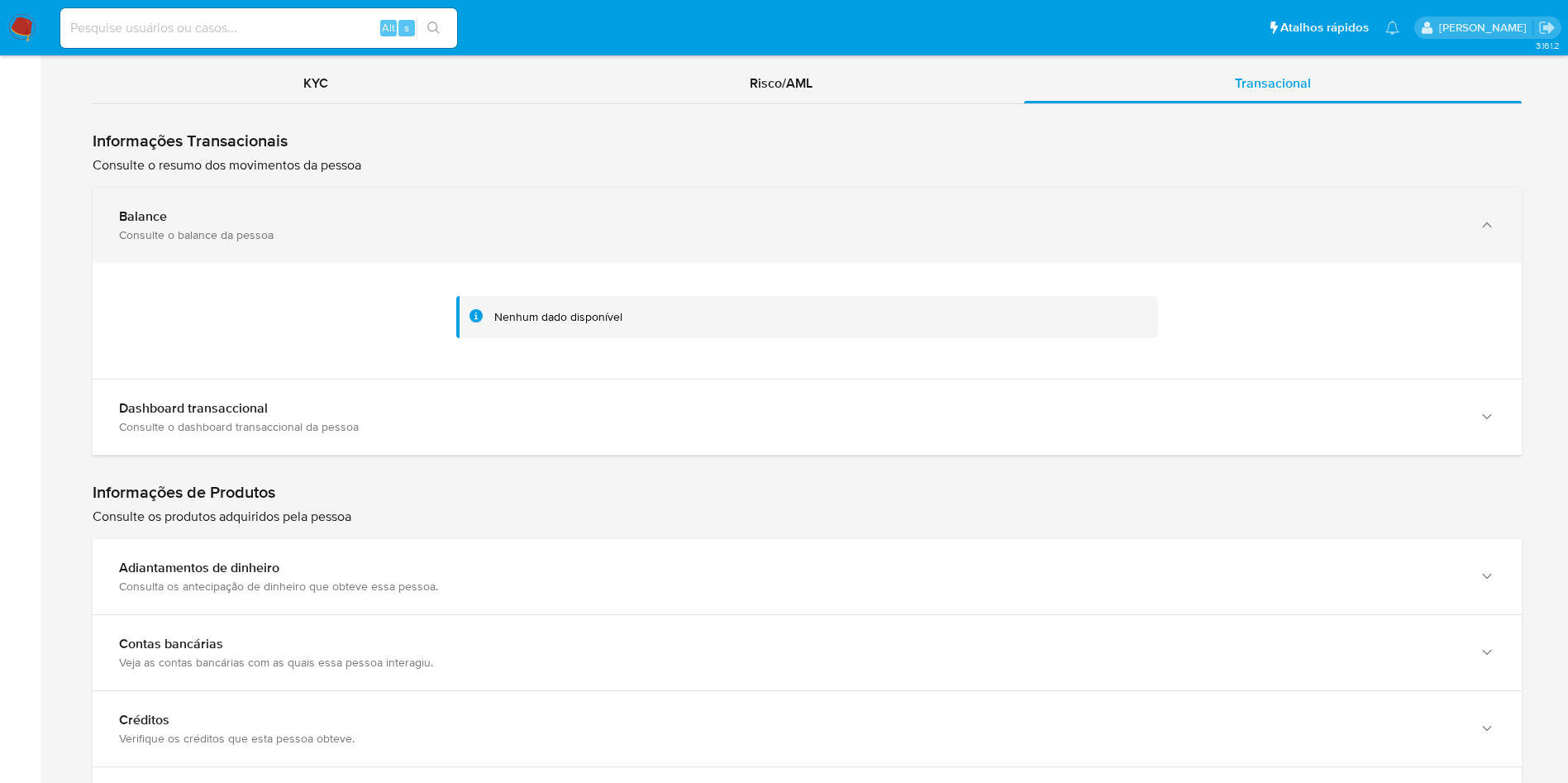
scroll to position [1668, 0]
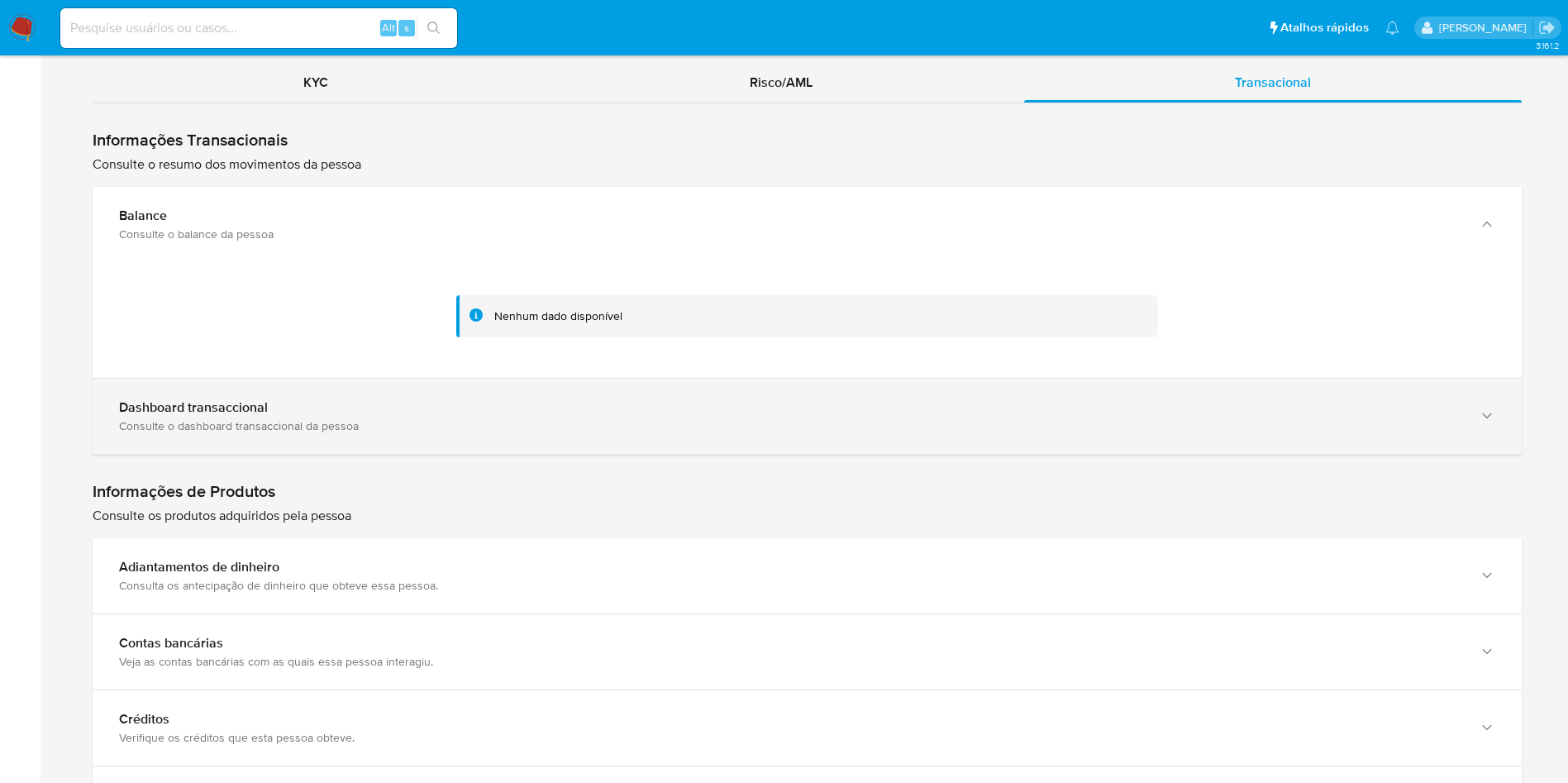
click at [899, 380] on div "Dashboard transaccional Consulte o dashboard transaccional da pessoa" at bounding box center [807, 416] width 1429 height 76
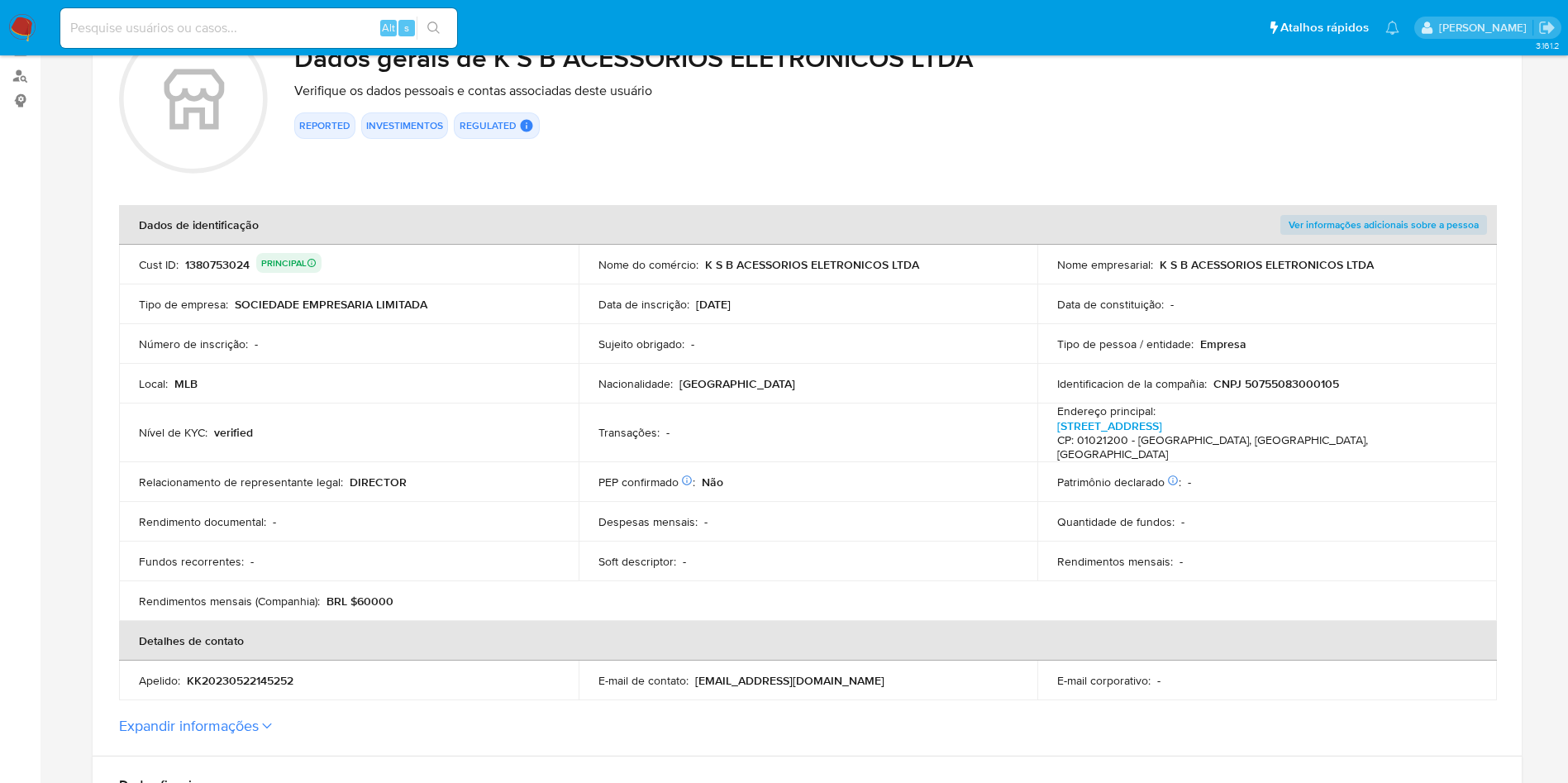
scroll to position [0, 0]
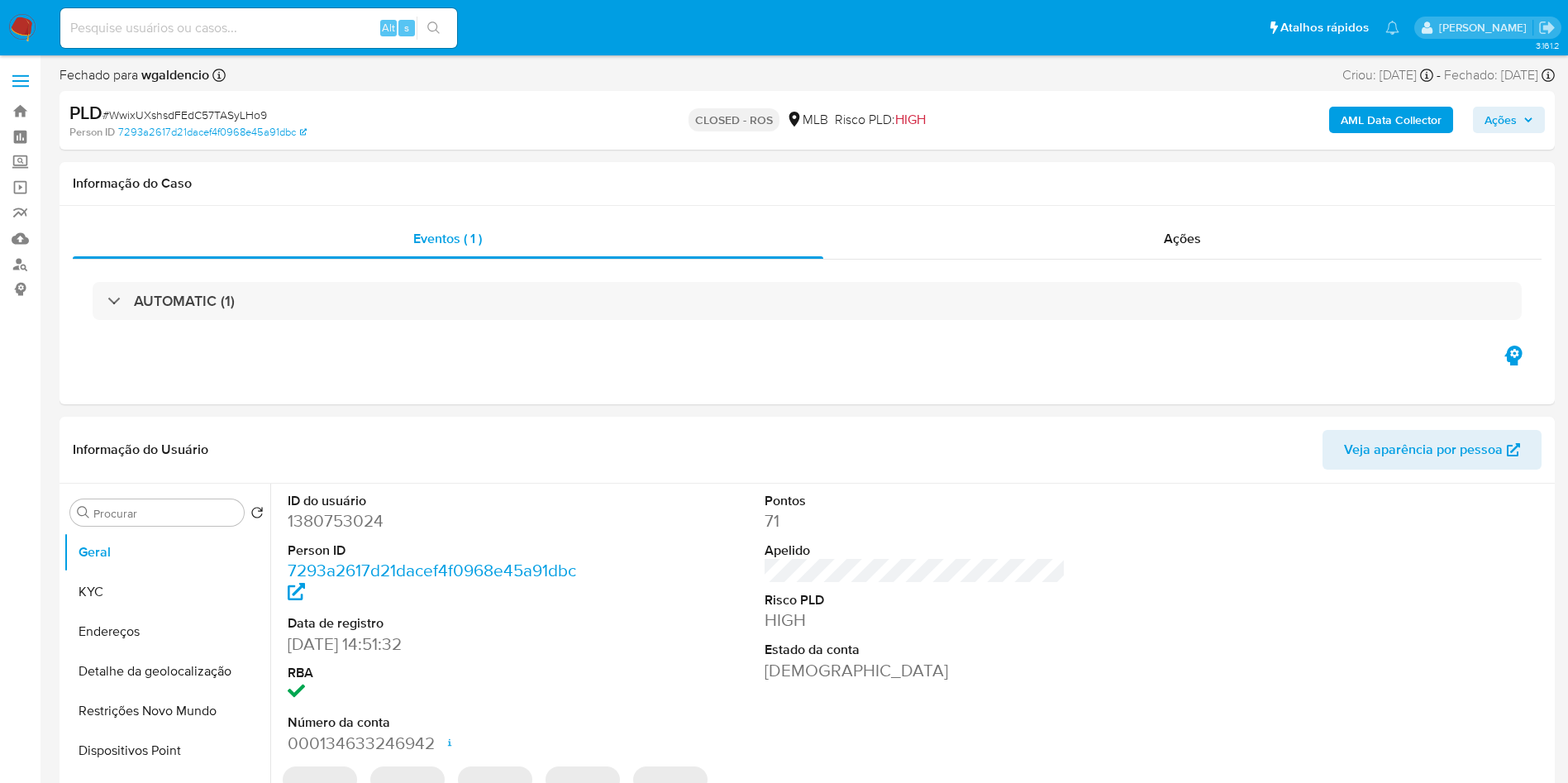
select select "10"
click at [382, 323] on div "AUTOMATIC (1)" at bounding box center [808, 300] width 1469 height 82
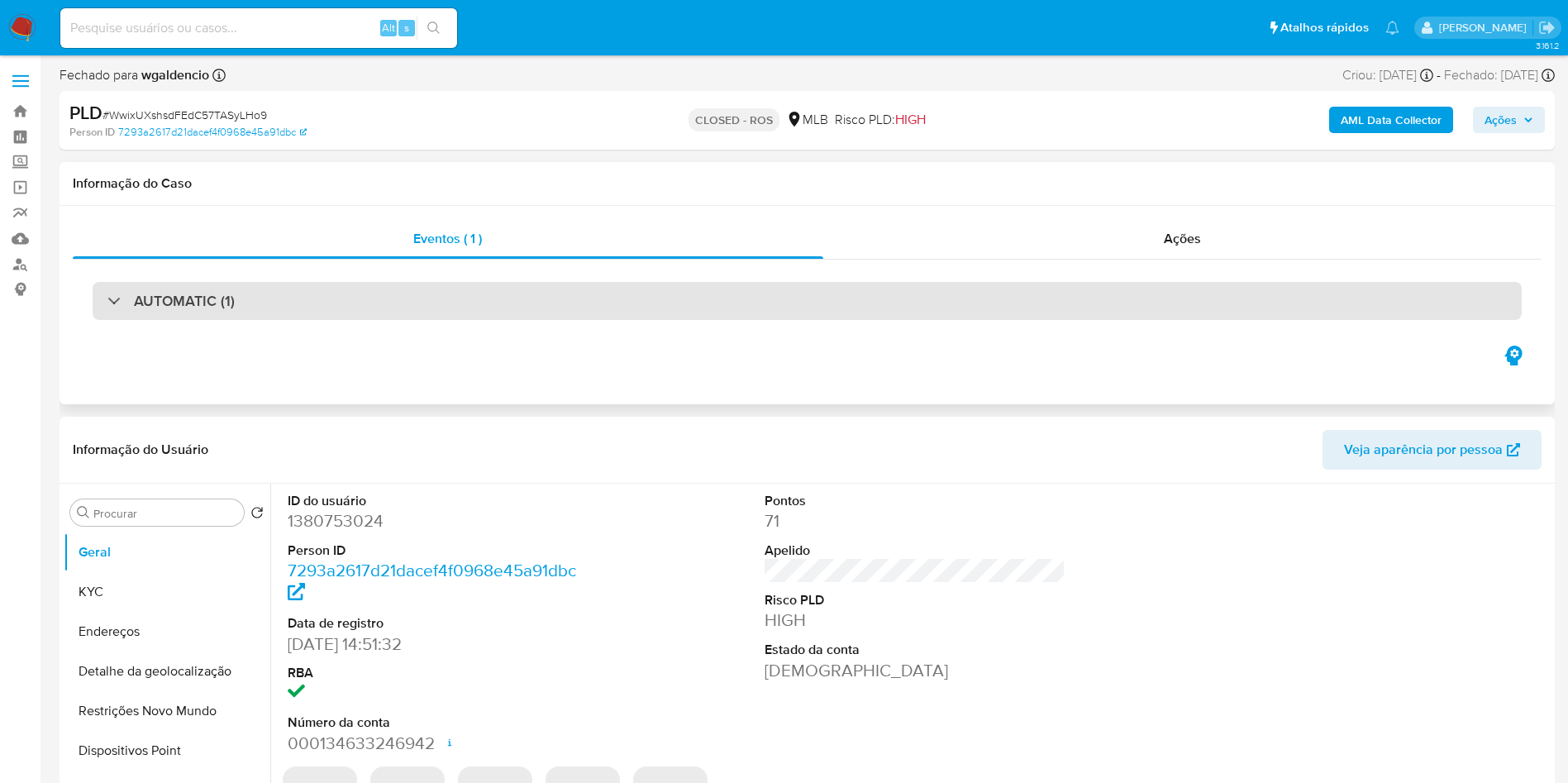
click at [388, 318] on div "AUTOMATIC (1)" at bounding box center [807, 300] width 1429 height 38
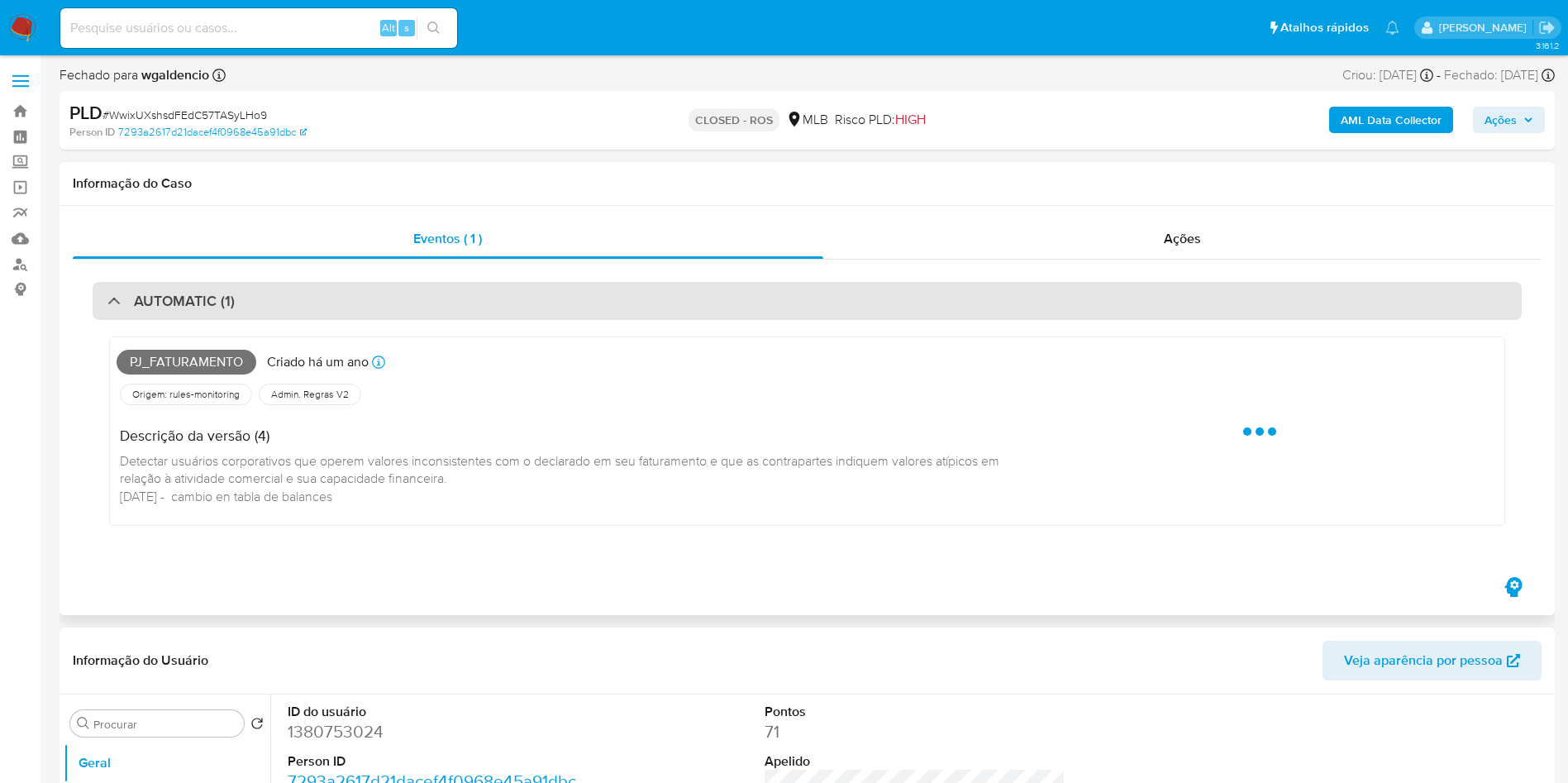
click at [388, 318] on div "AUTOMATIC (1)" at bounding box center [807, 300] width 1429 height 38
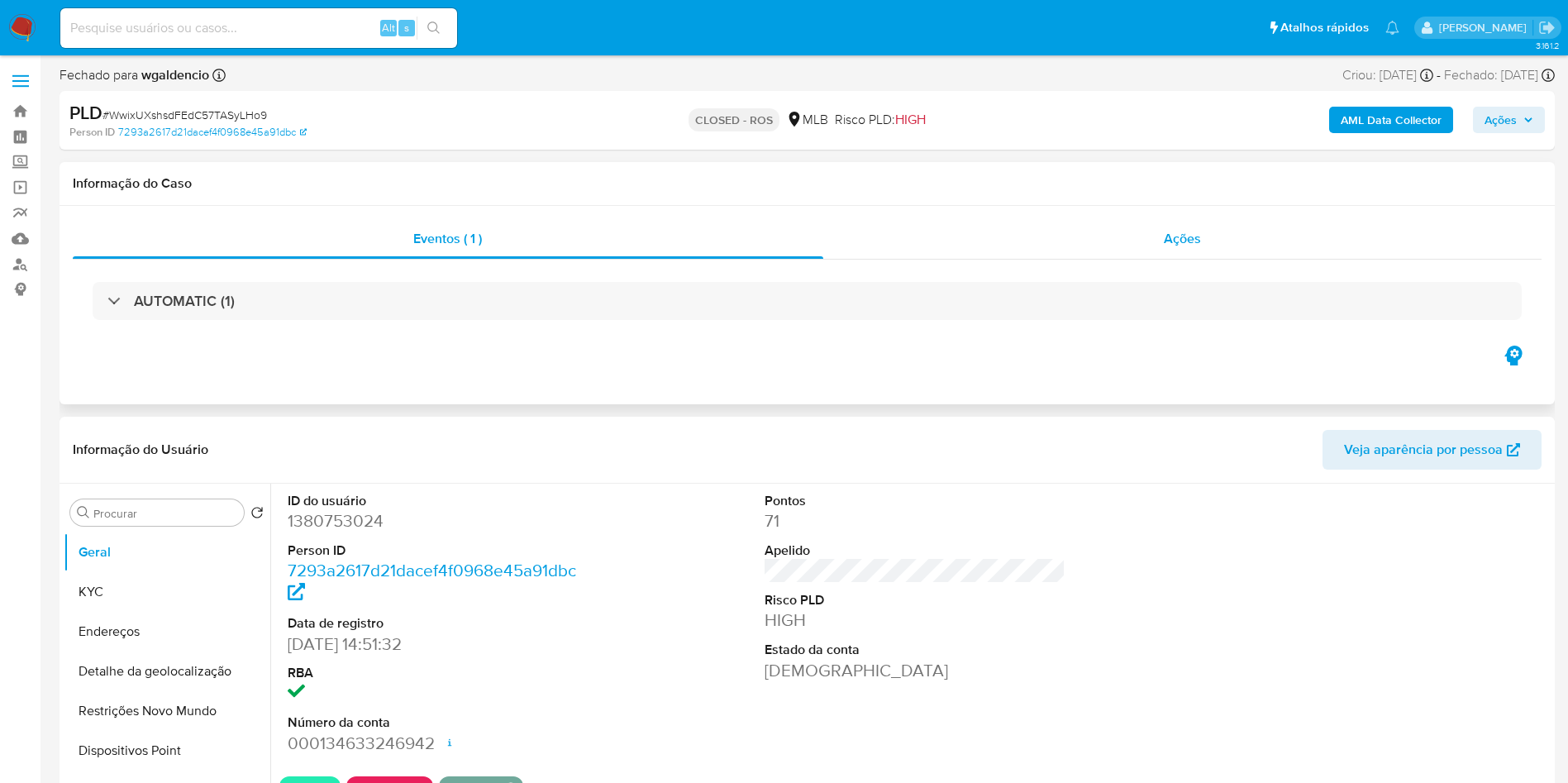
click at [1176, 252] on div "Ações" at bounding box center [1183, 239] width 719 height 39
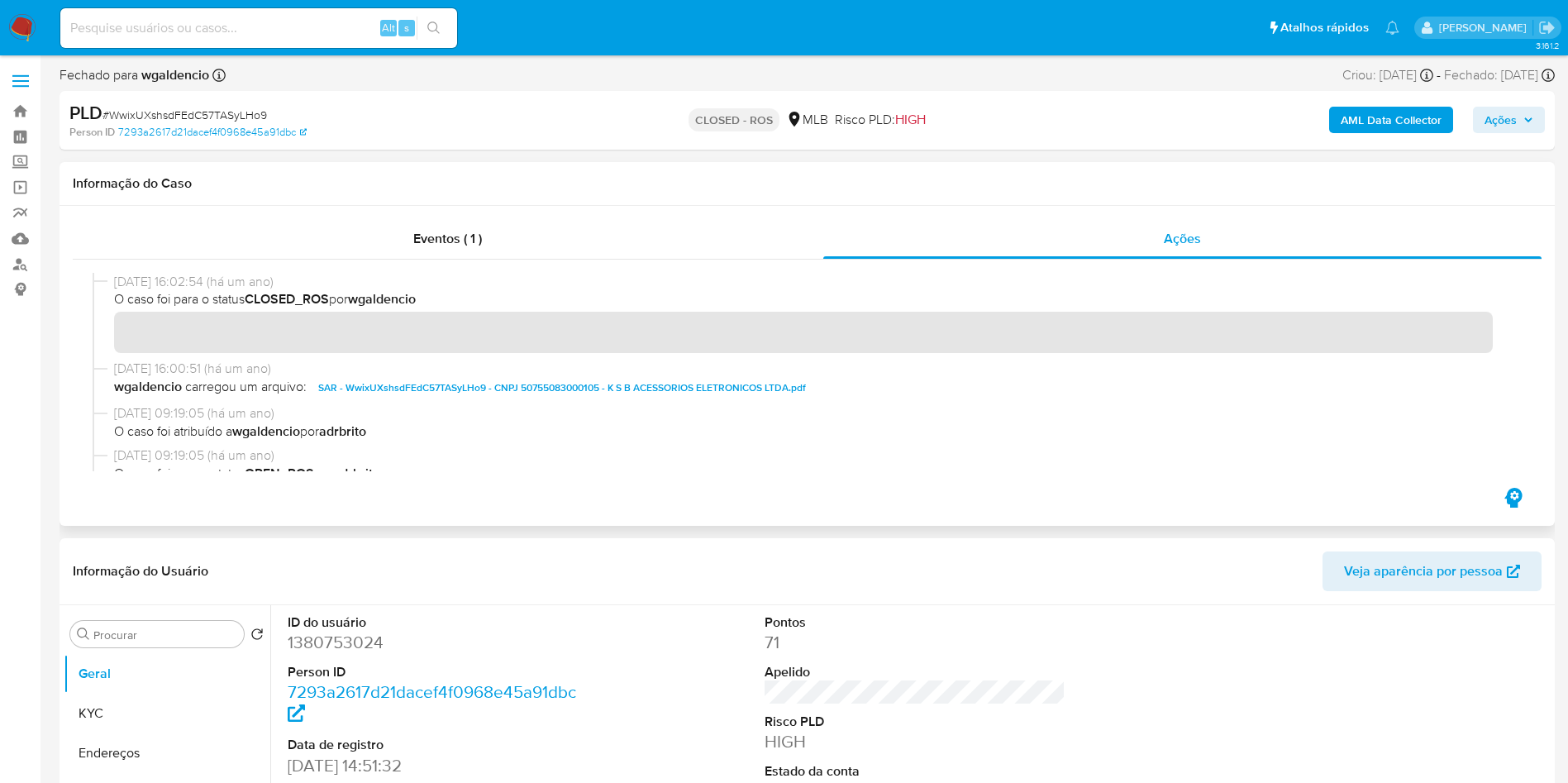
click at [428, 384] on span "SAR - WwixUXshsdFEdC57TASyLHo9 - CNPJ 50755083000105 - K S B ACESSORIOS ELETRON…" at bounding box center [562, 387] width 487 height 20
click at [201, 111] on span "# WwixUXshsdFEdC57TASyLHo9" at bounding box center [185, 114] width 165 height 16
copy span "WwixUXshsdFEdC57TASyLHo9"
